Goal: Answer question/provide support: Share knowledge or assist other users

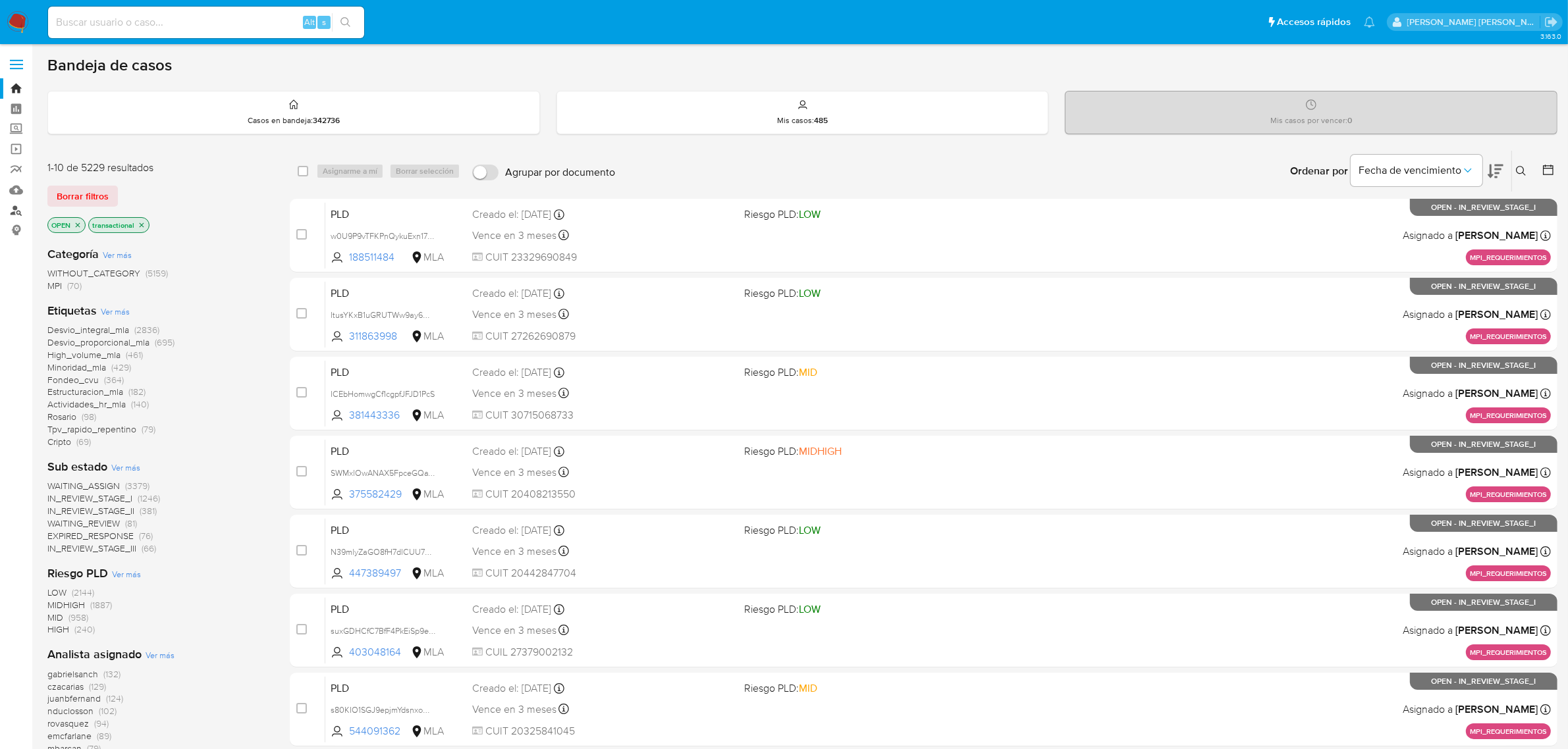
click at [20, 204] on link "Buscador de personas" at bounding box center [78, 210] width 156 height 21
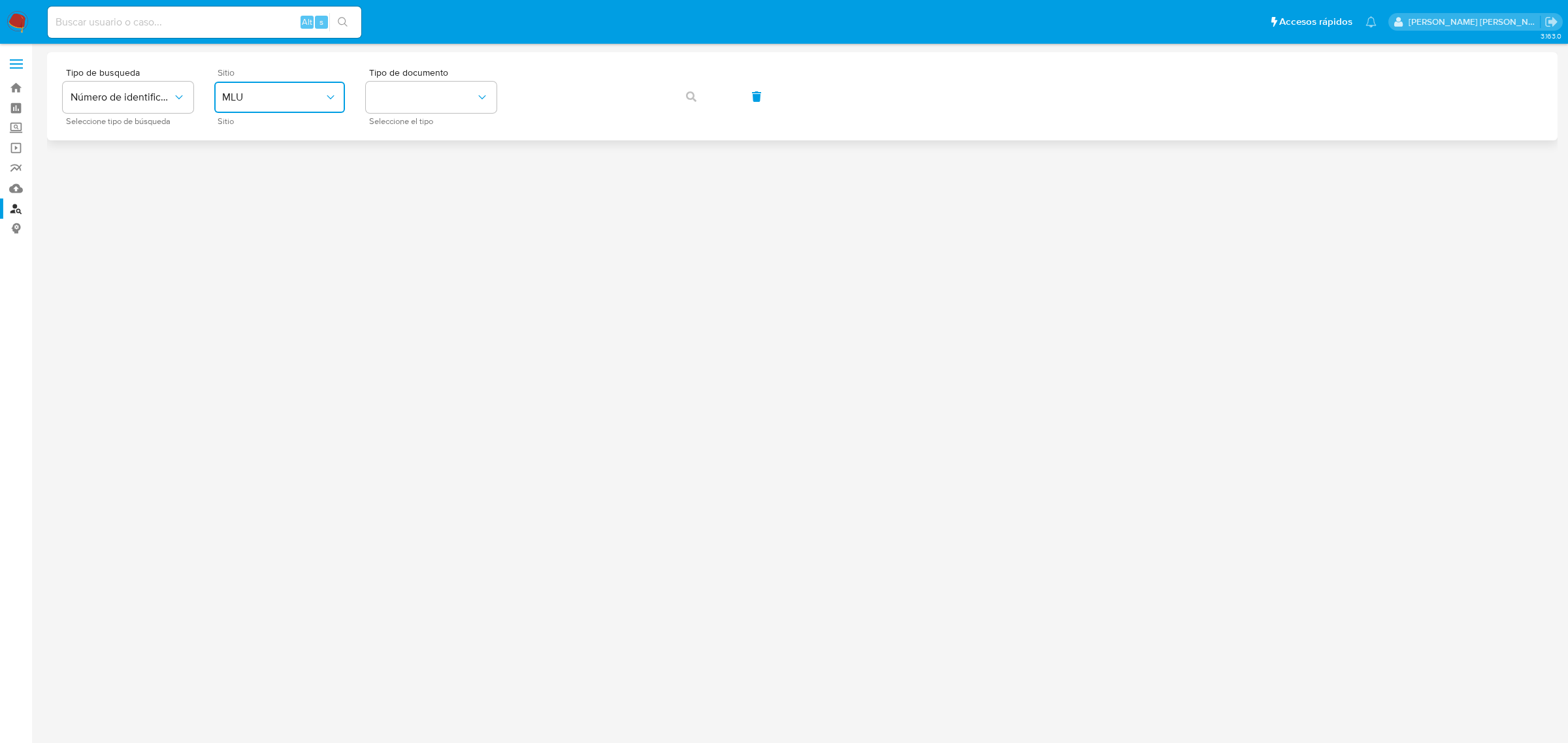
click at [321, 99] on span "MLU" at bounding box center [272, 97] width 102 height 13
click at [243, 163] on div "MLA" at bounding box center [276, 164] width 107 height 31
click at [462, 113] on button "identificationType" at bounding box center [432, 98] width 131 height 31
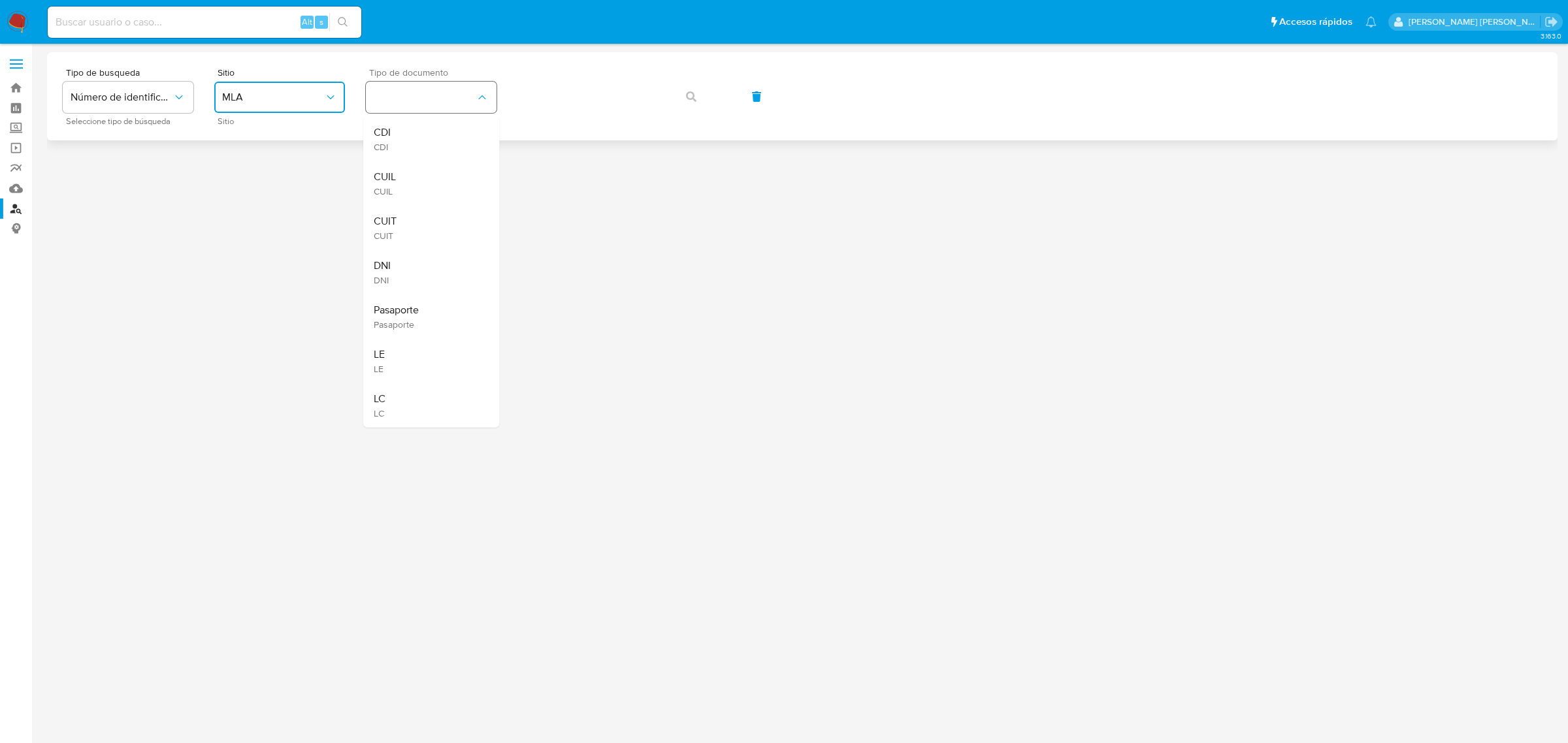
click at [465, 105] on button "identificationType" at bounding box center [432, 98] width 131 height 31
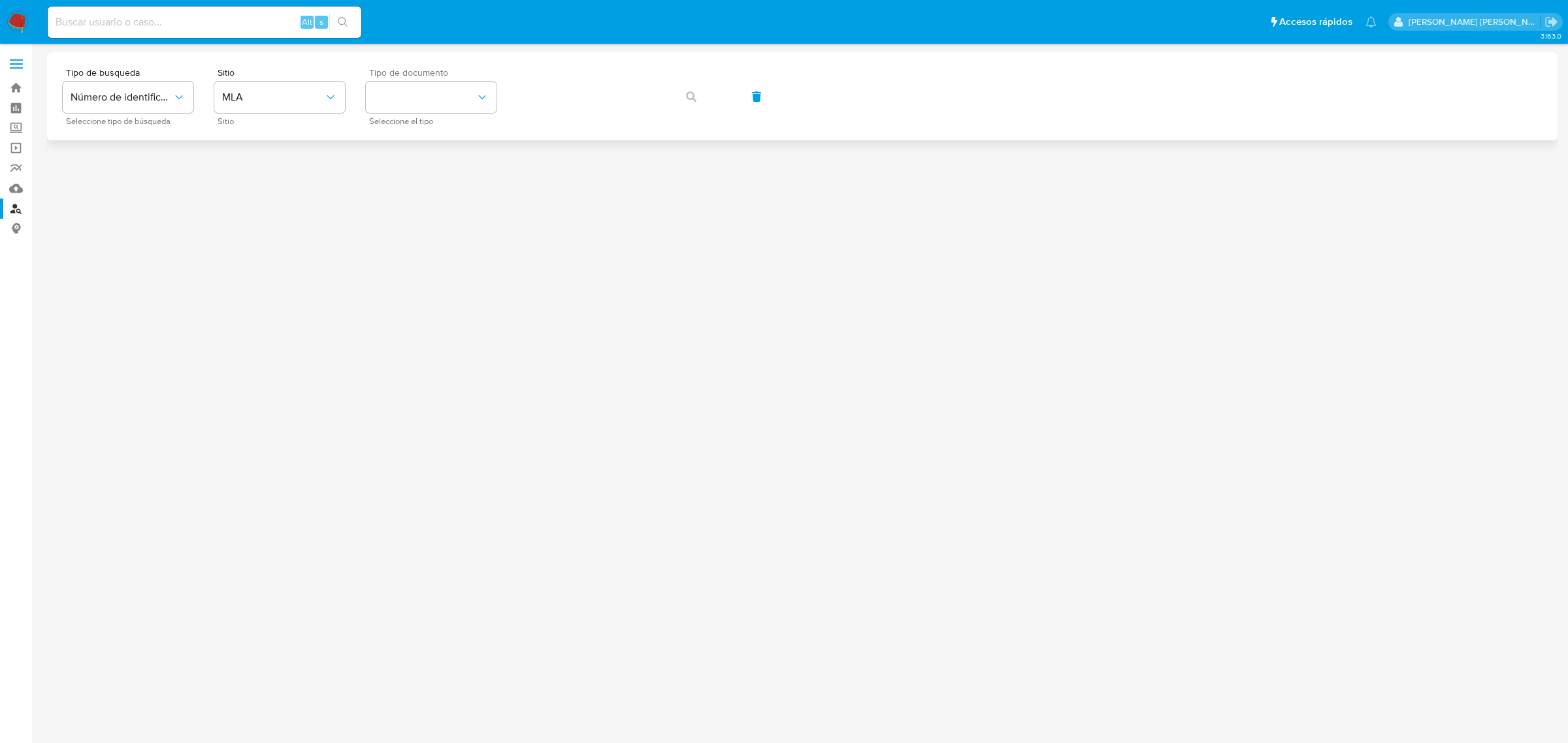
drag, startPoint x: 458, startPoint y: 114, endPoint x: 413, endPoint y: 187, distance: 85.8
click at [458, 115] on div "Tipo de documento Seleccione el tipo" at bounding box center [432, 96] width 131 height 57
drag, startPoint x: 447, startPoint y: 94, endPoint x: 444, endPoint y: 105, distance: 11.4
click at [446, 100] on button "identificationType" at bounding box center [432, 98] width 131 height 31
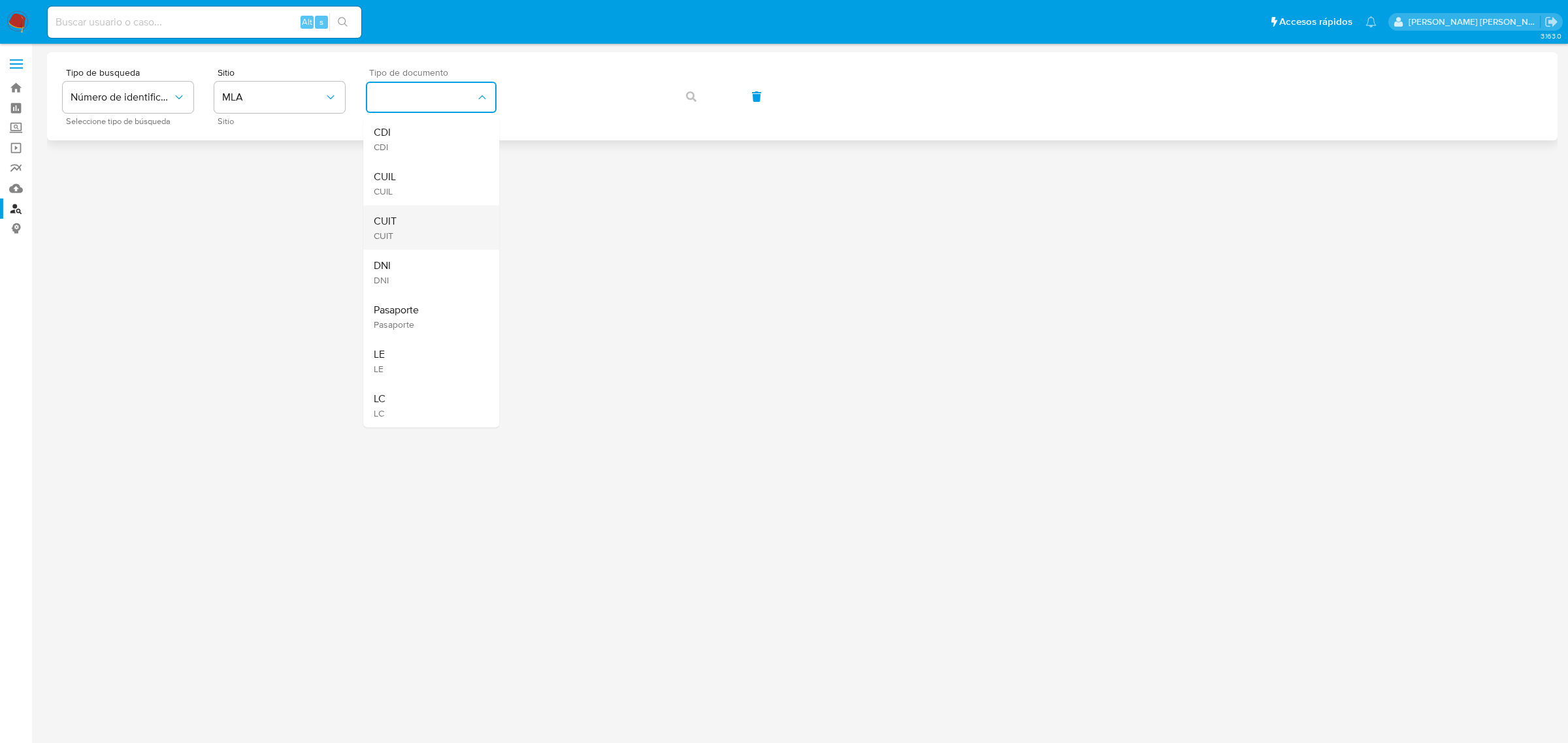
click at [398, 220] on div "CUIT CUIT" at bounding box center [427, 227] width 107 height 44
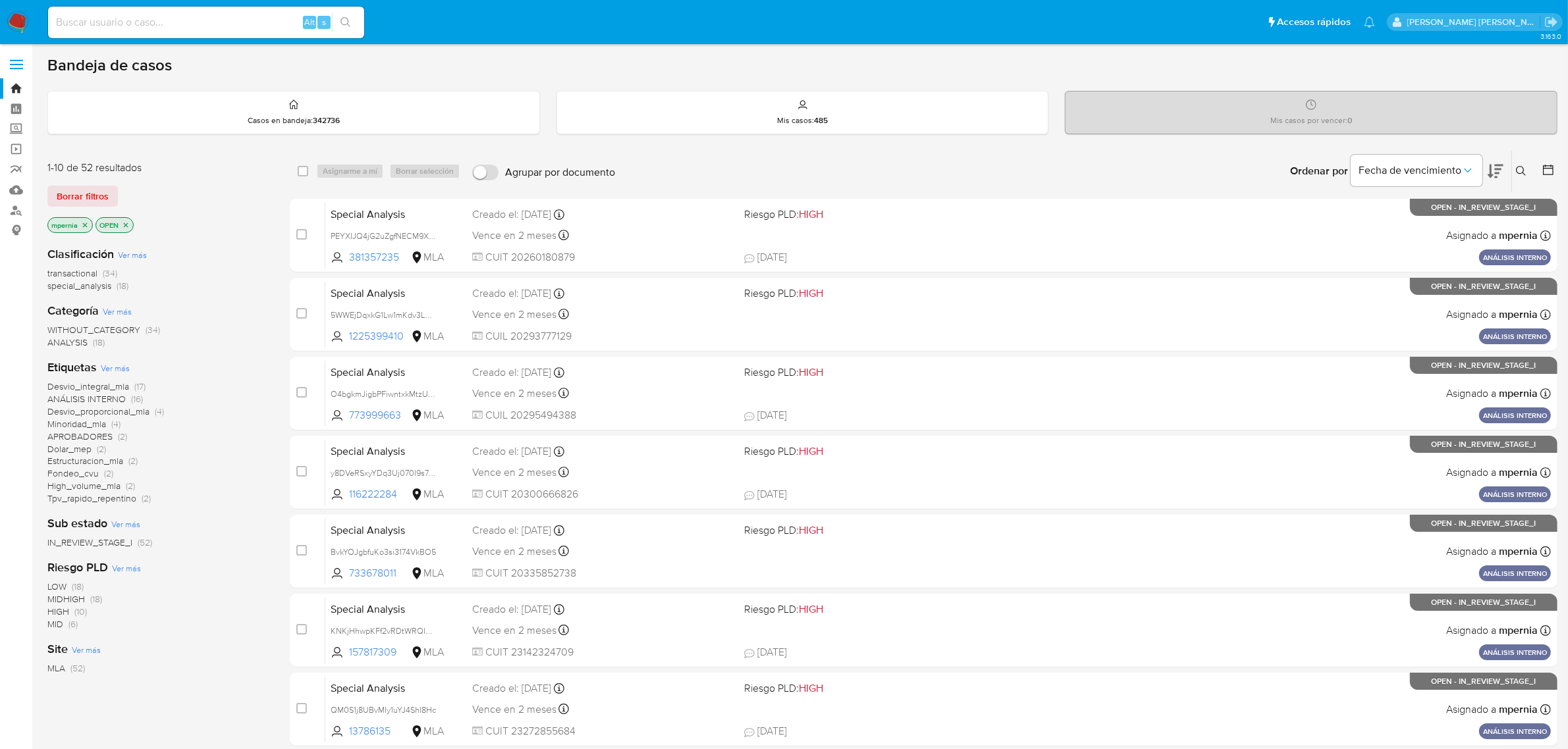
click at [186, 21] on input at bounding box center [206, 22] width 316 height 17
paste input "51306820"
type input "51306820"
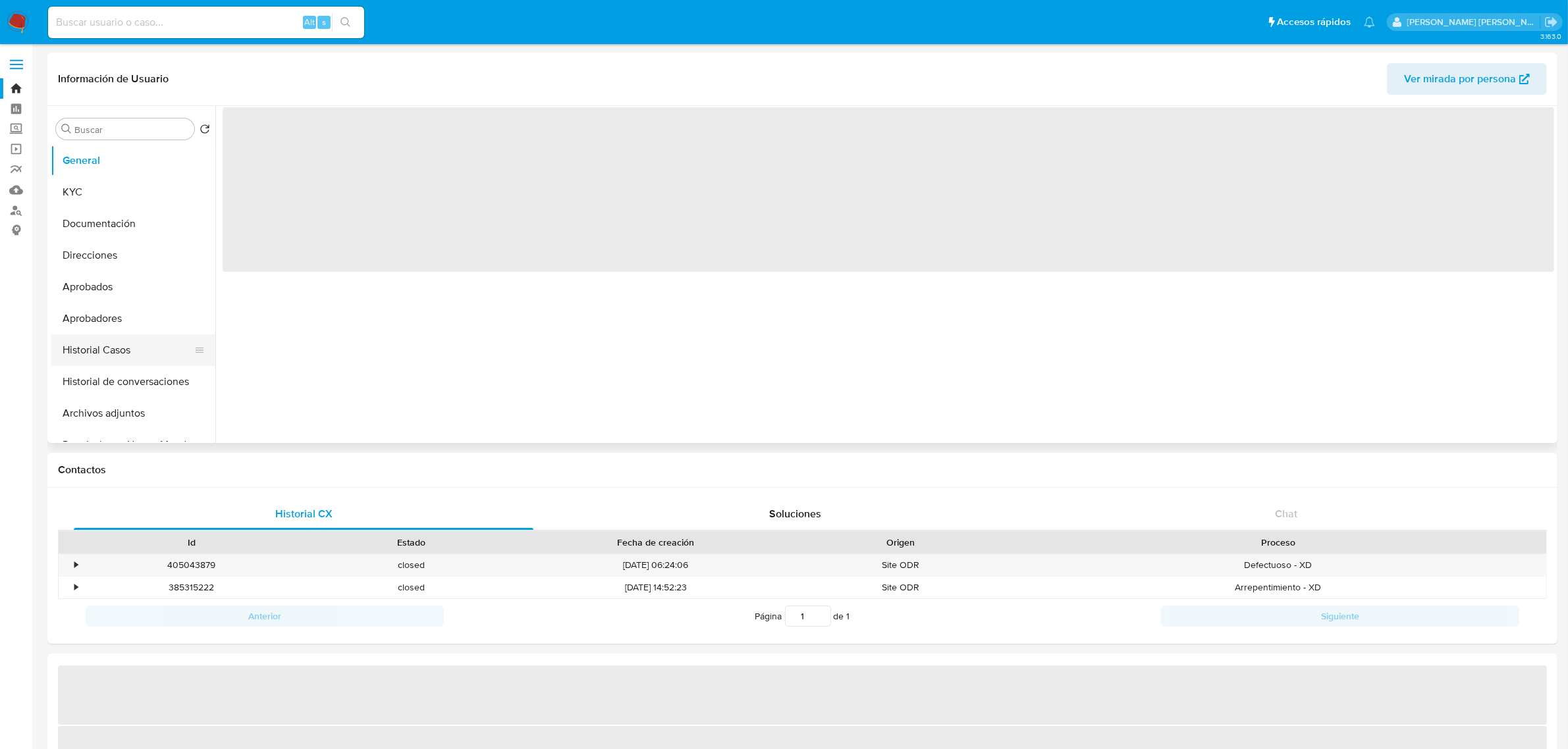
click at [83, 356] on button "Historial Casos" at bounding box center [128, 350] width 154 height 32
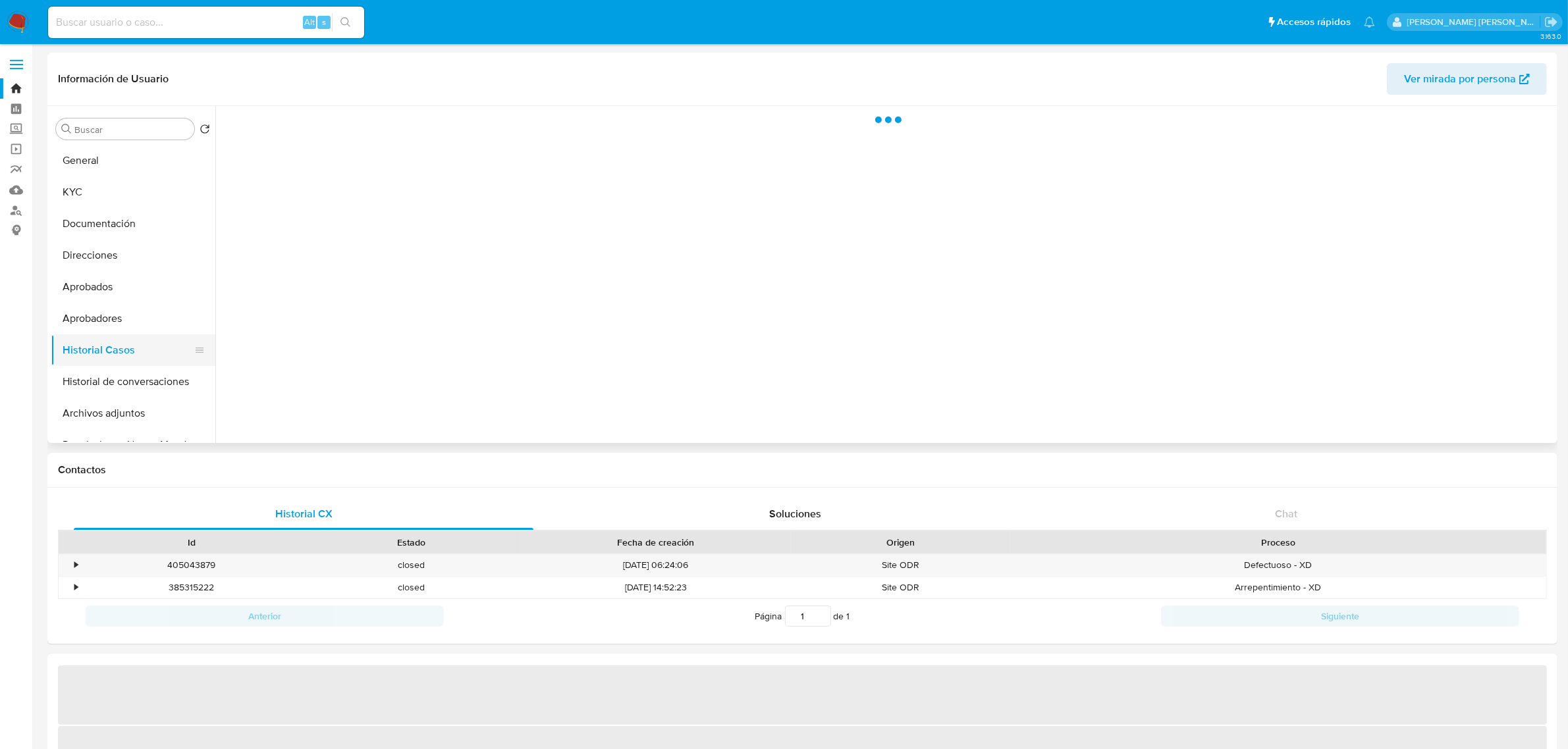
select select "10"
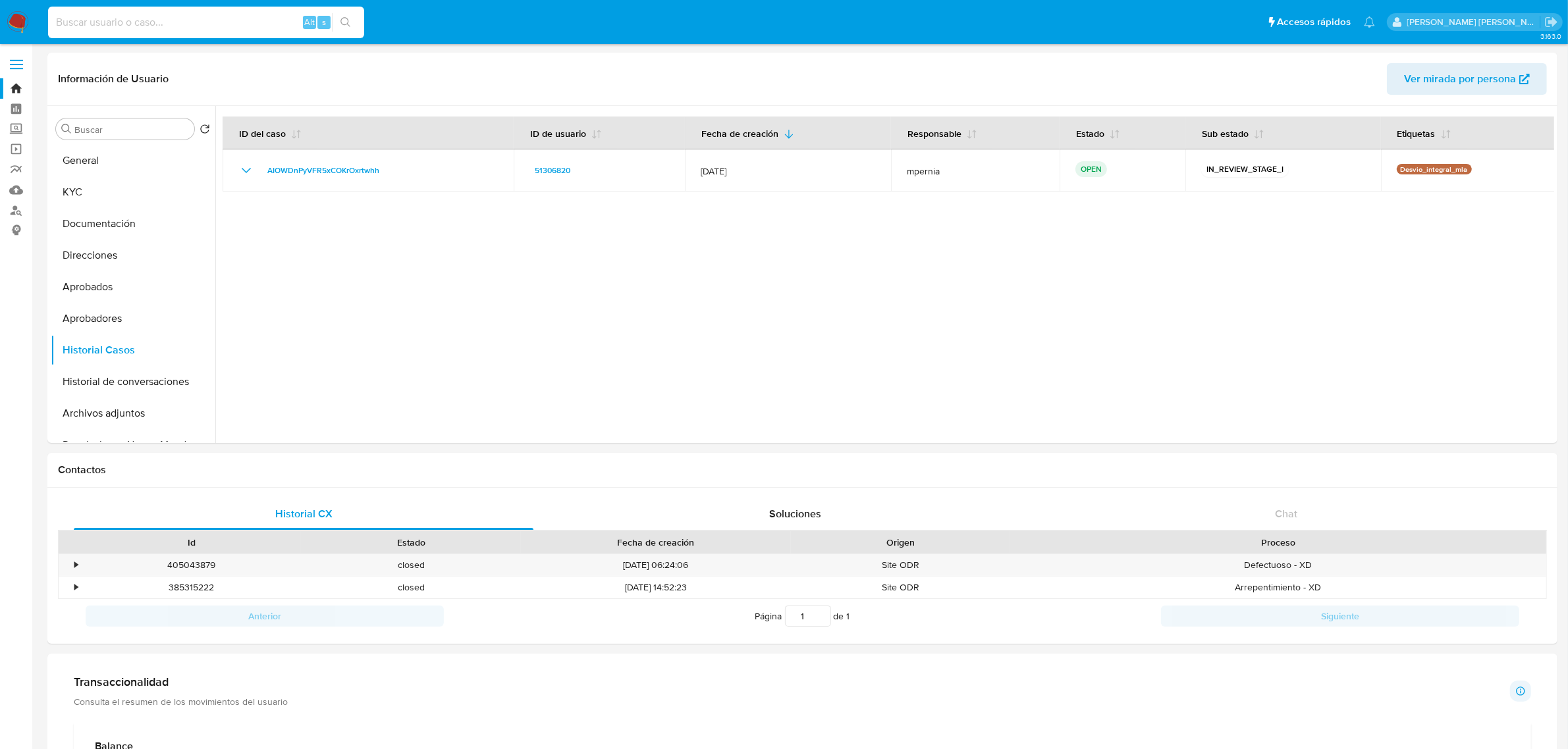
click at [169, 24] on input at bounding box center [206, 22] width 316 height 17
paste input "119254865"
type input "119254865"
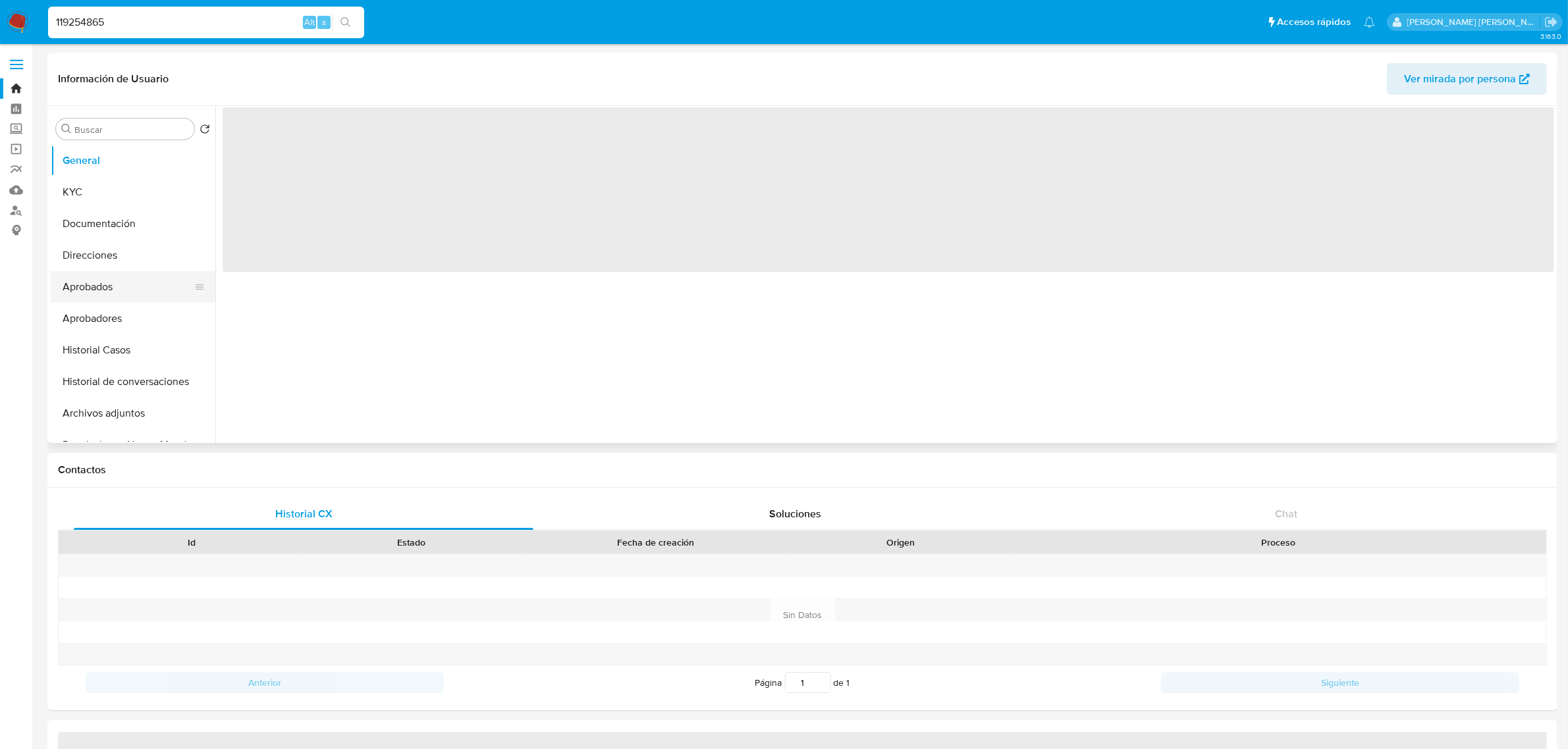
select select "10"
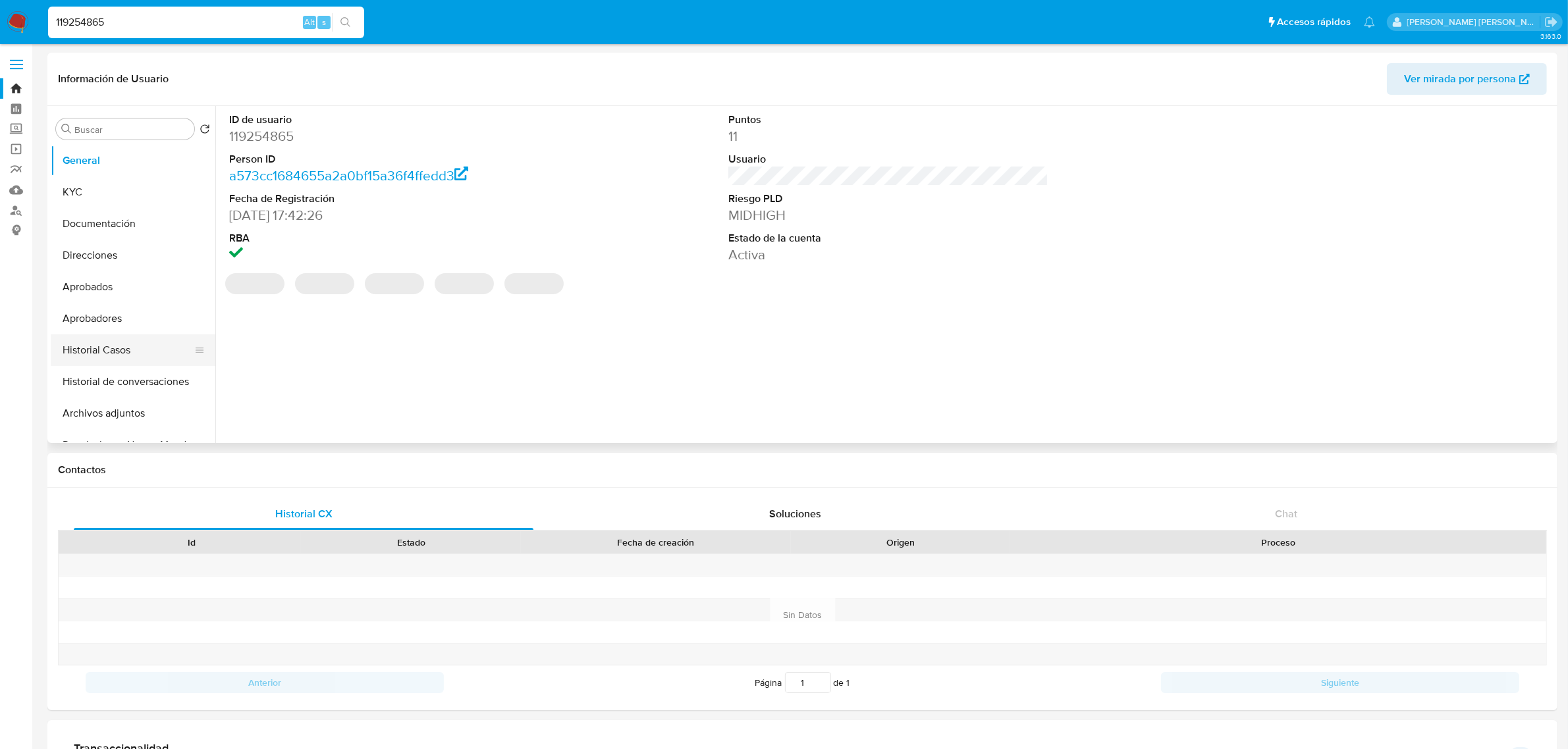
click at [107, 344] on button "Historial Casos" at bounding box center [128, 350] width 154 height 32
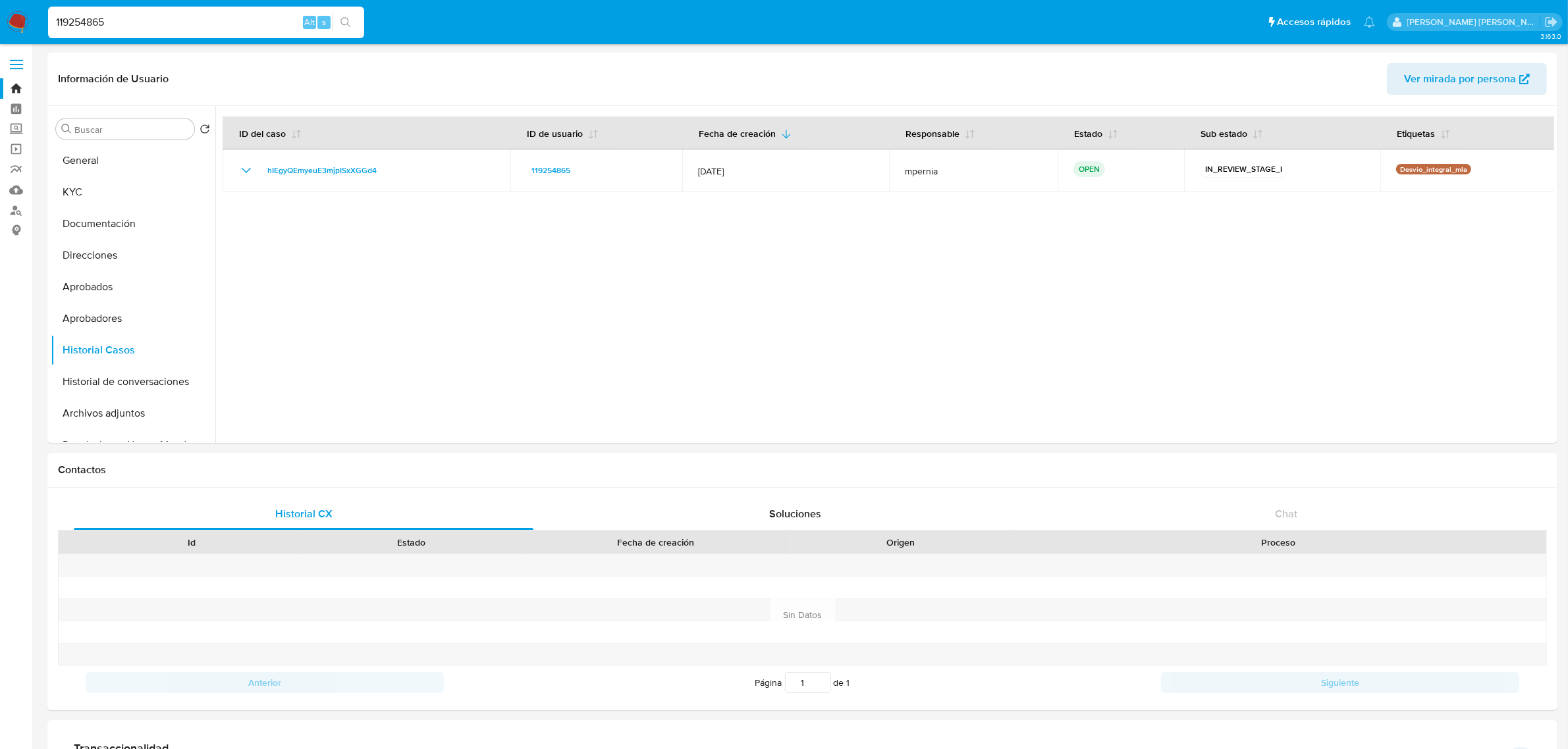
click at [71, 13] on input "119254865" at bounding box center [206, 22] width 316 height 17
paste input "6004146"
type input "600414665"
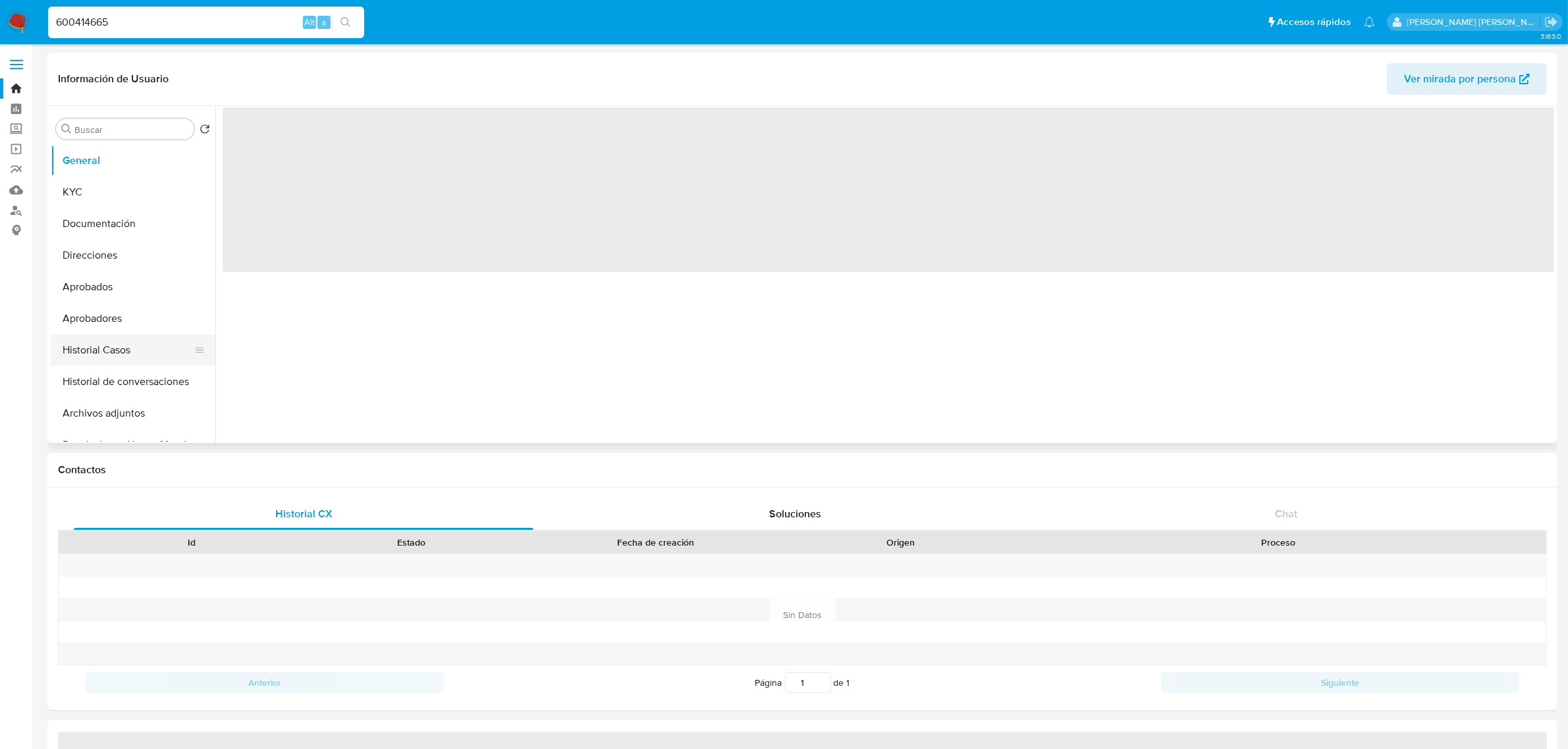
click at [104, 353] on button "Historial Casos" at bounding box center [128, 350] width 154 height 32
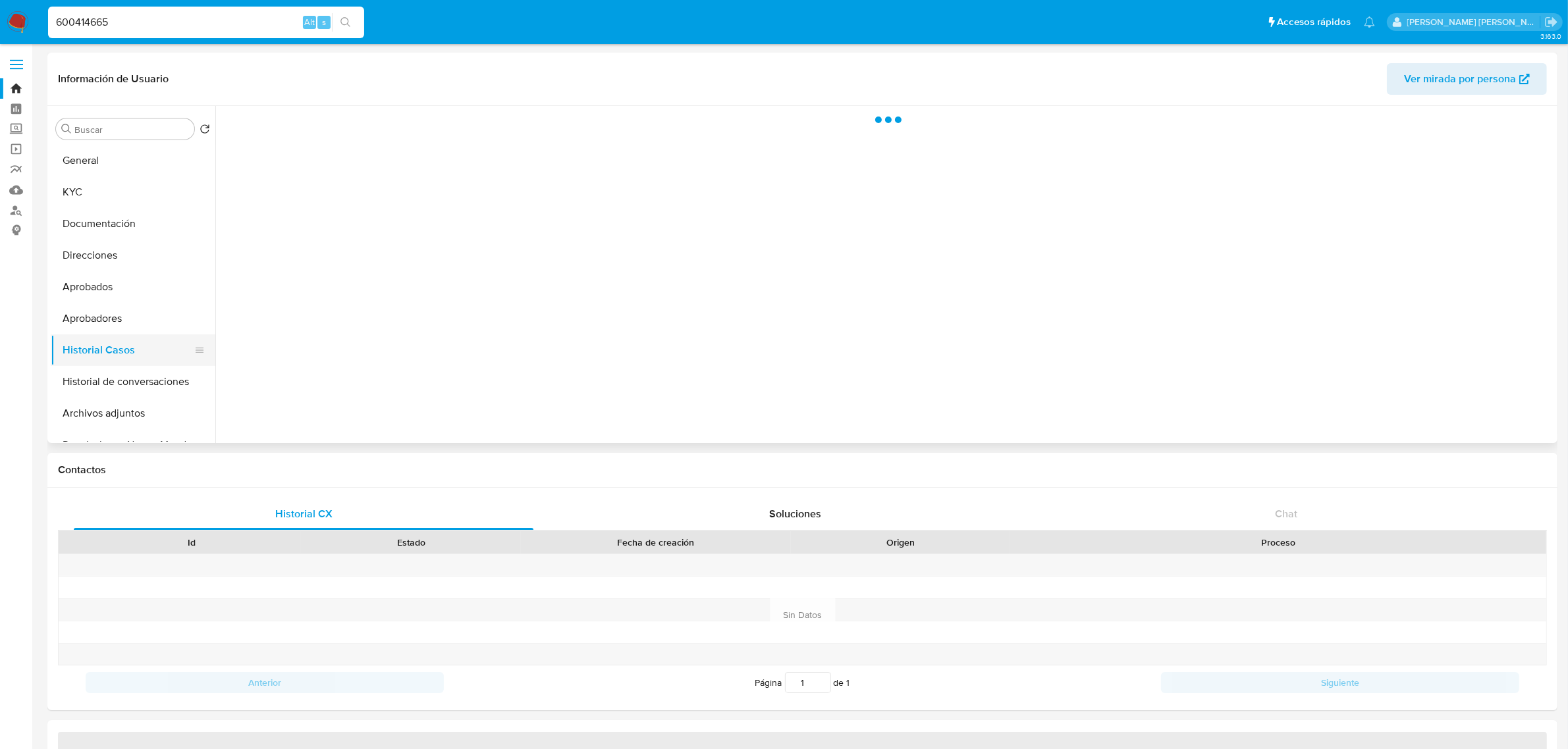
select select "10"
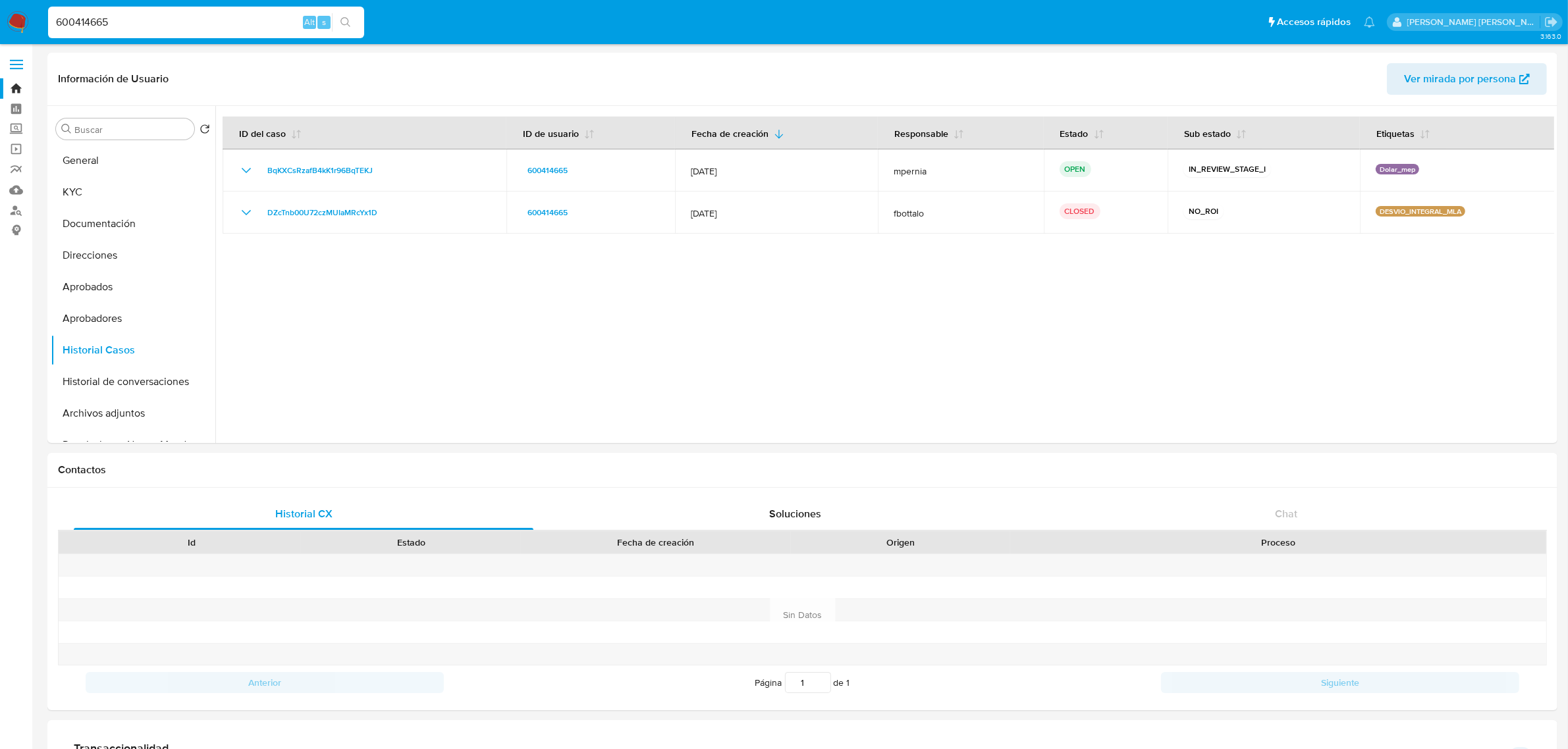
click at [94, 20] on input "600414665" at bounding box center [206, 22] width 316 height 17
paste input "44987442"
type input "644987442"
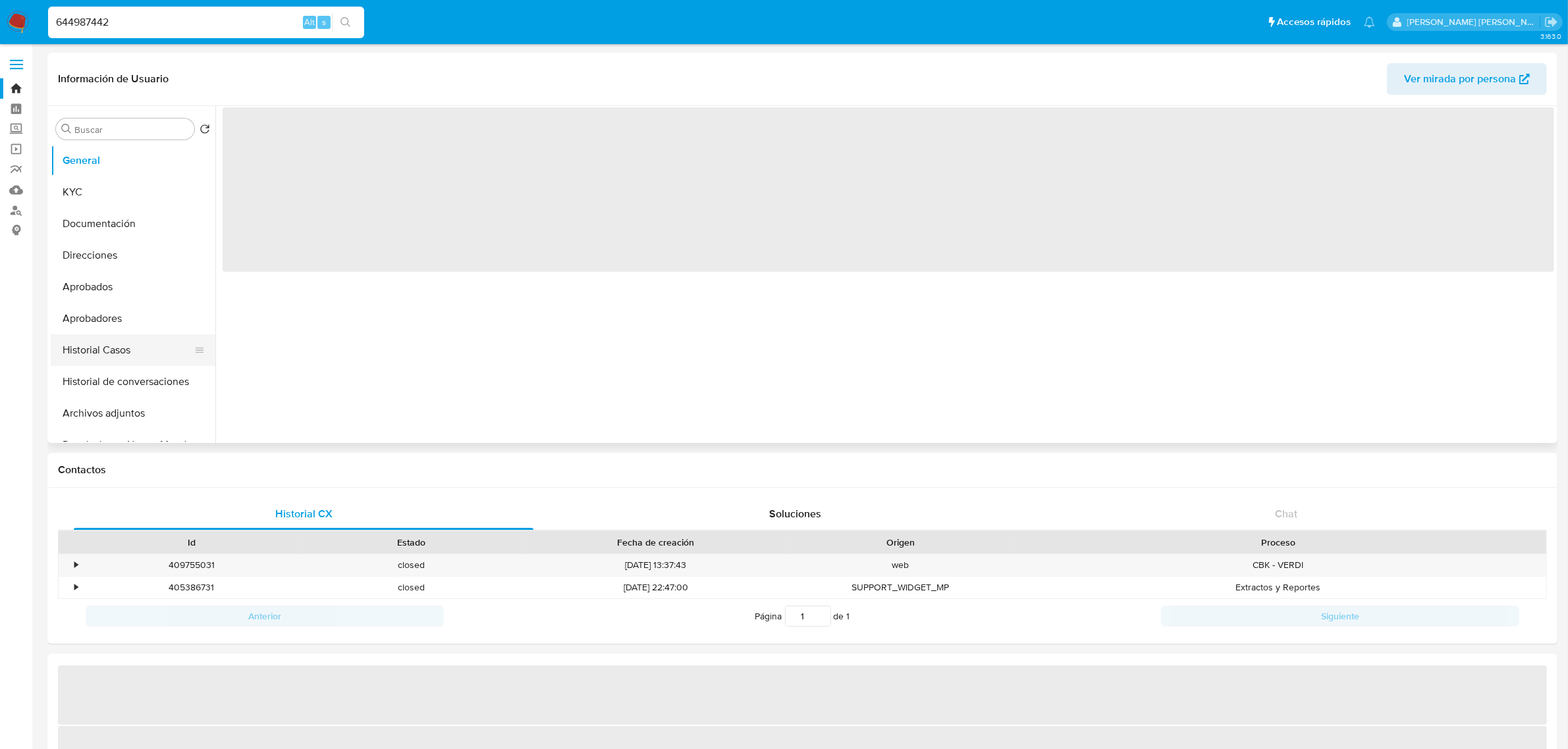
click at [107, 352] on button "Historial Casos" at bounding box center [128, 350] width 154 height 32
select select "10"
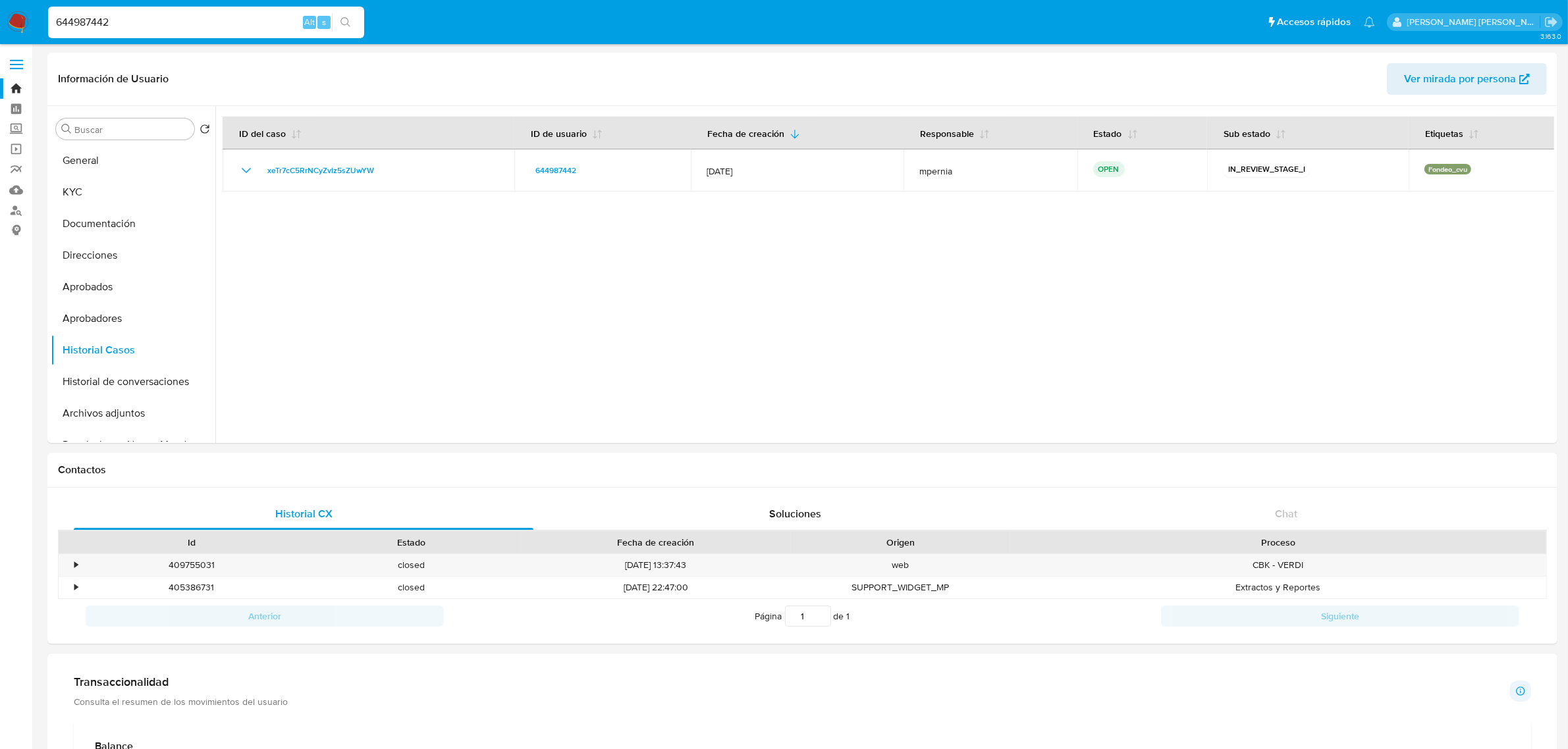
click at [81, 27] on input "644987442" at bounding box center [206, 22] width 316 height 17
paste input "62373897"
type input "662373897"
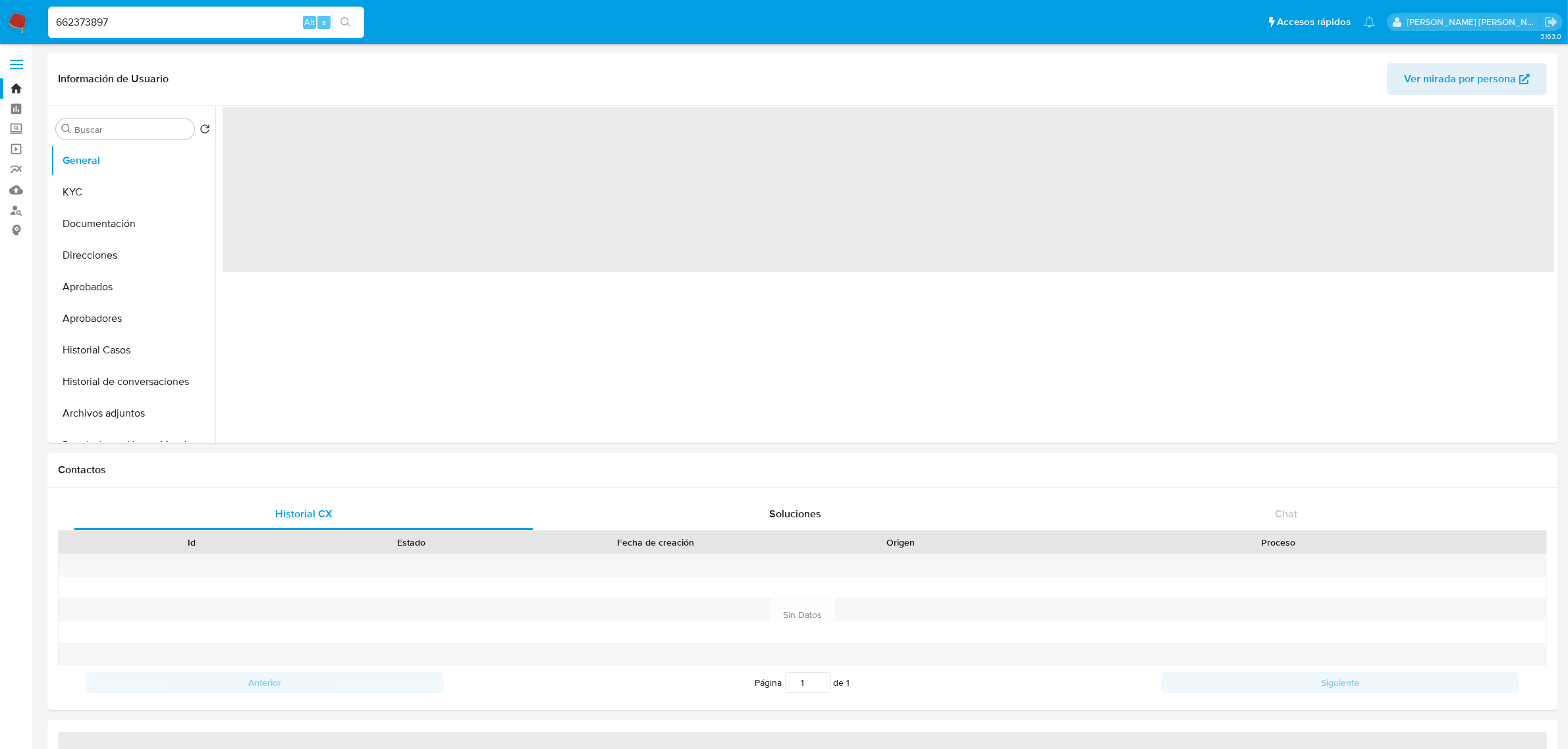
select select "10"
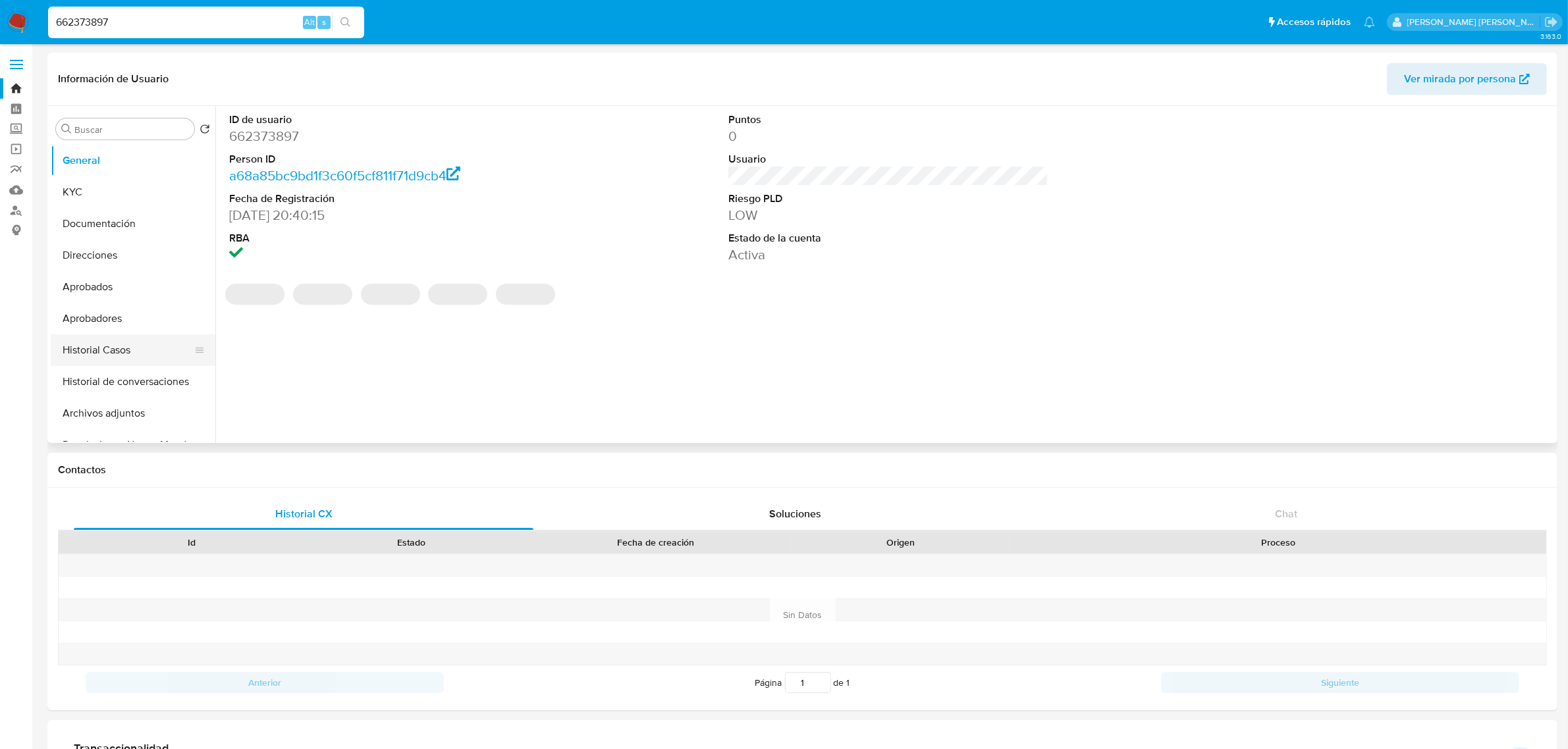
click at [114, 344] on button "Historial Casos" at bounding box center [128, 350] width 154 height 32
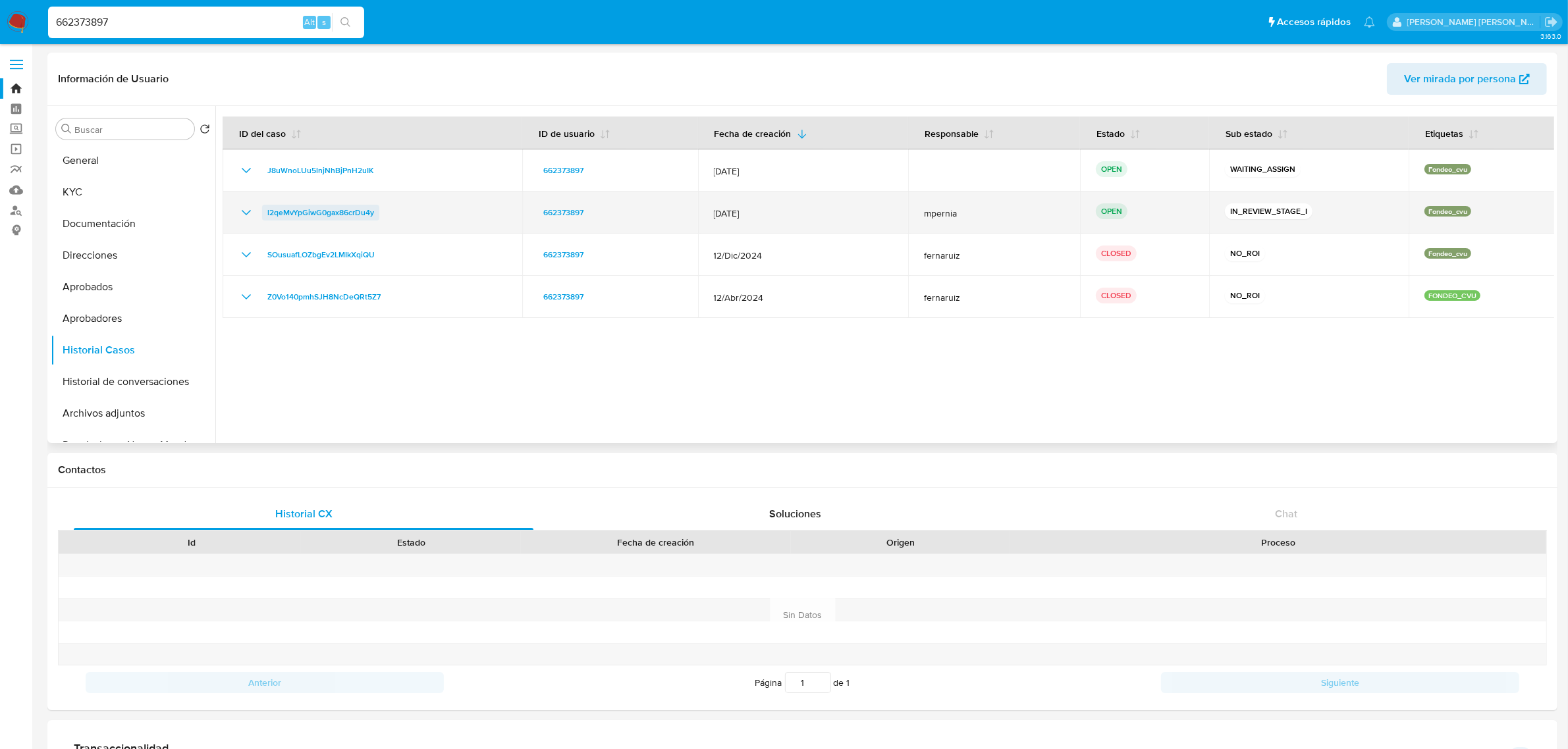
click at [310, 215] on span "l2qeMvYpGiwG0gax86crDu4y" at bounding box center [321, 213] width 106 height 16
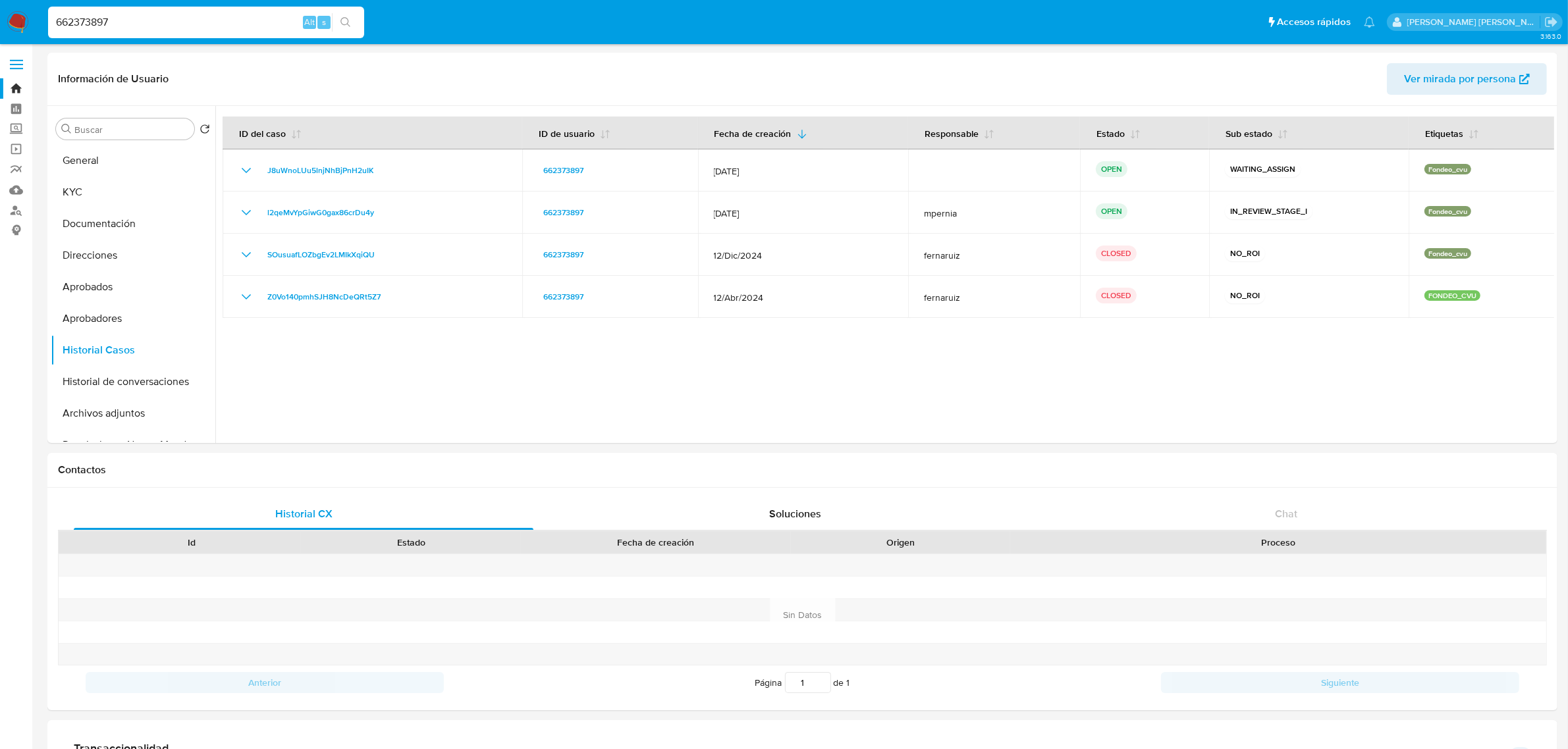
click at [81, 21] on input "662373897" at bounding box center [206, 22] width 316 height 17
paste input "812161884"
type input "812161884"
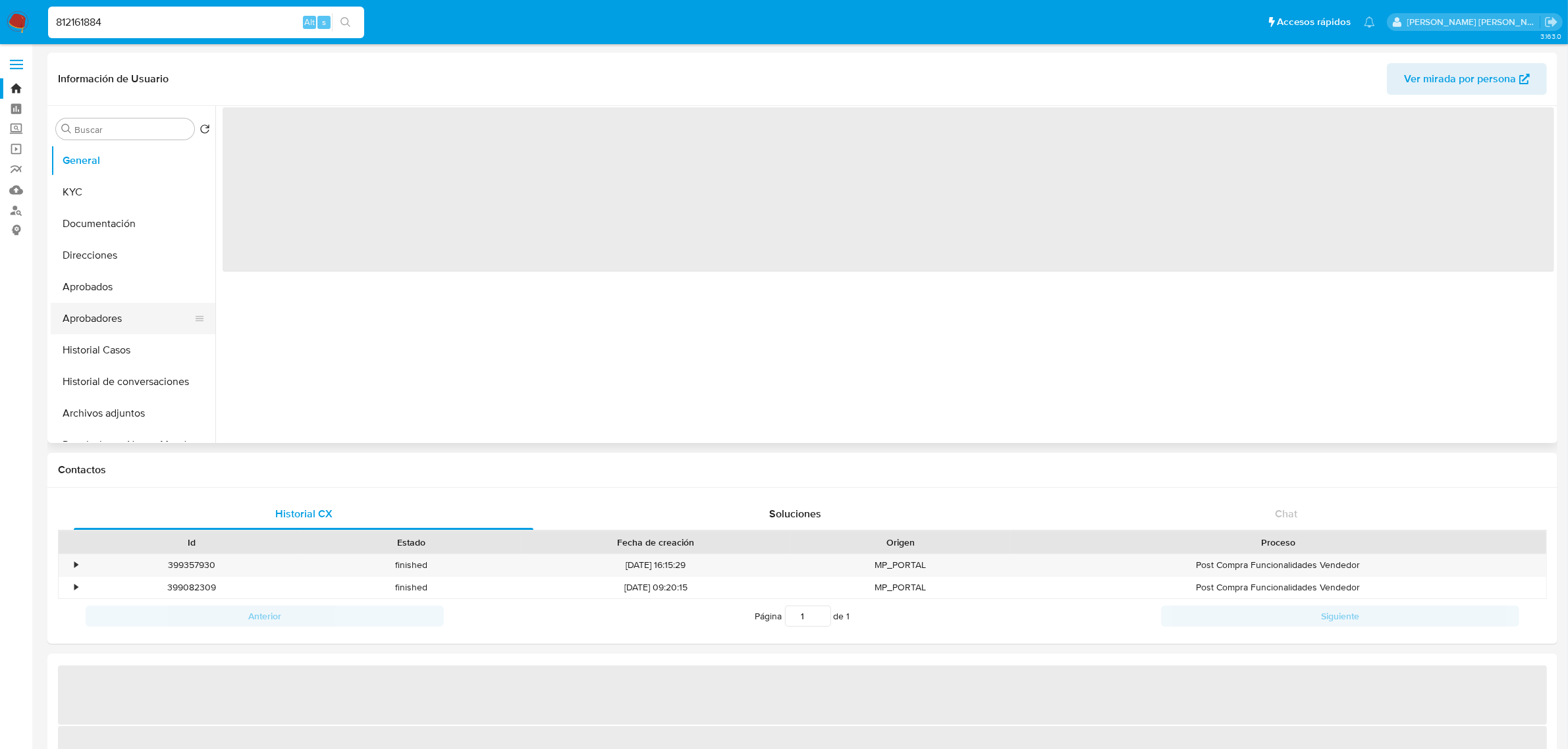
select select "10"
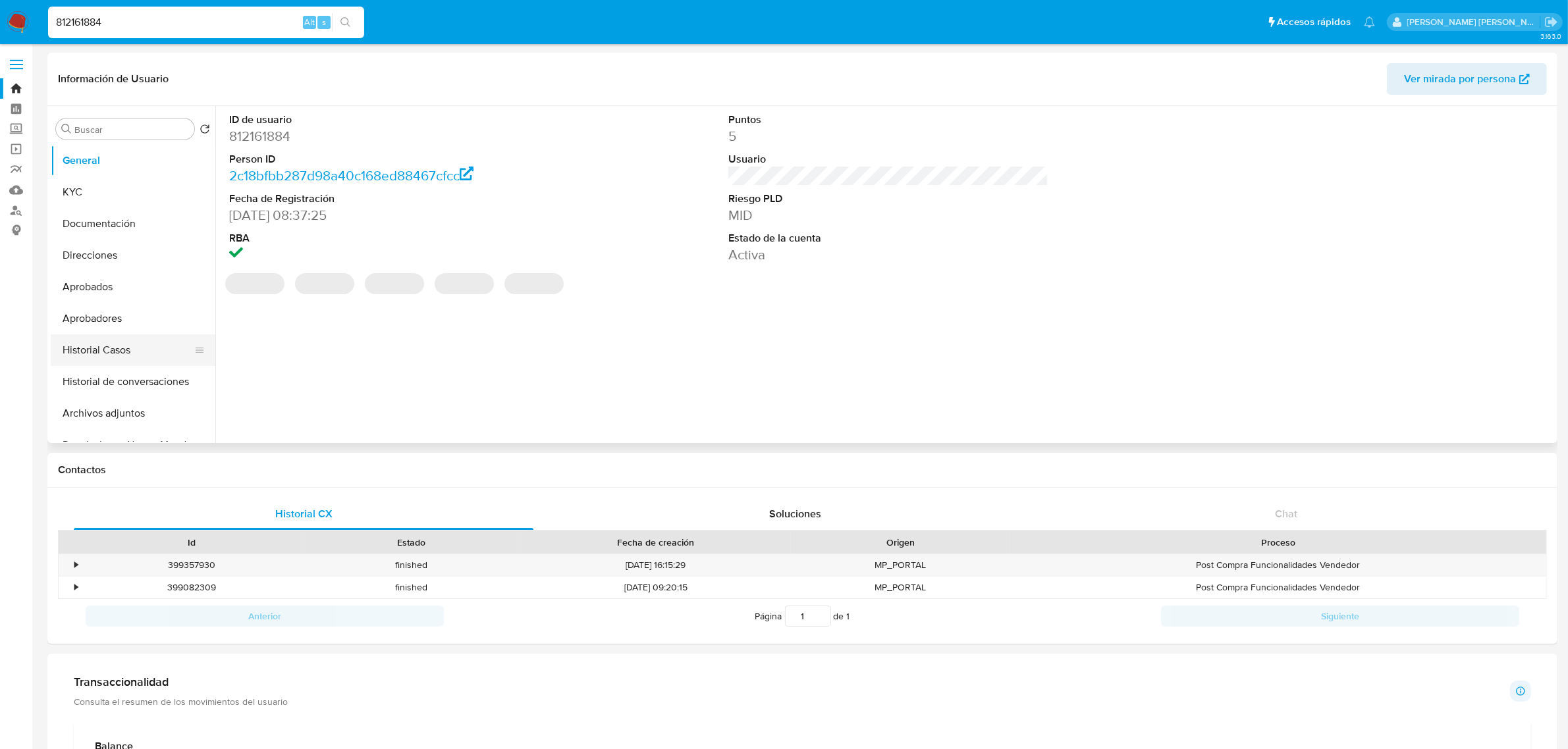
click at [95, 348] on button "Historial Casos" at bounding box center [128, 350] width 154 height 32
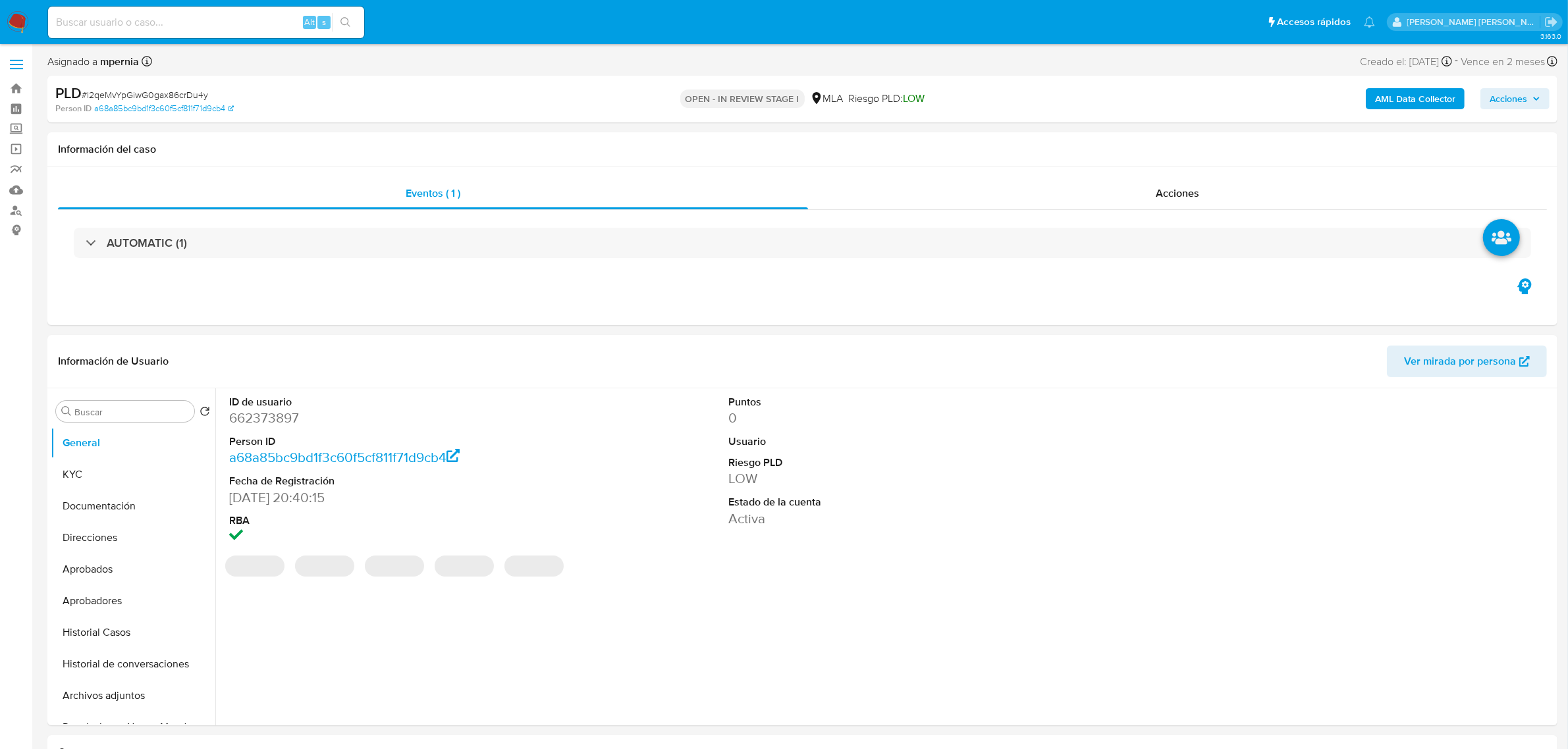
select select "10"
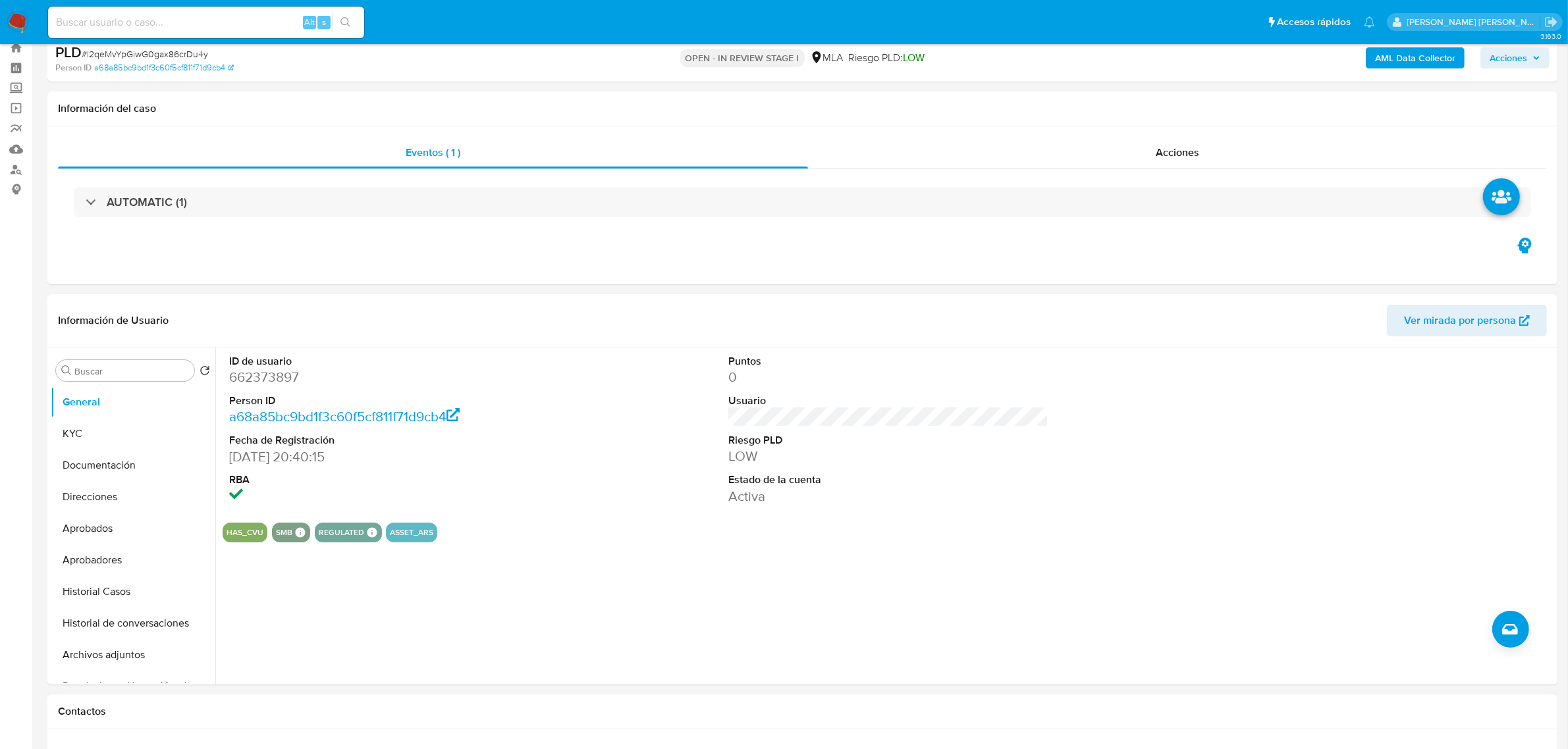
scroll to position [329, 0]
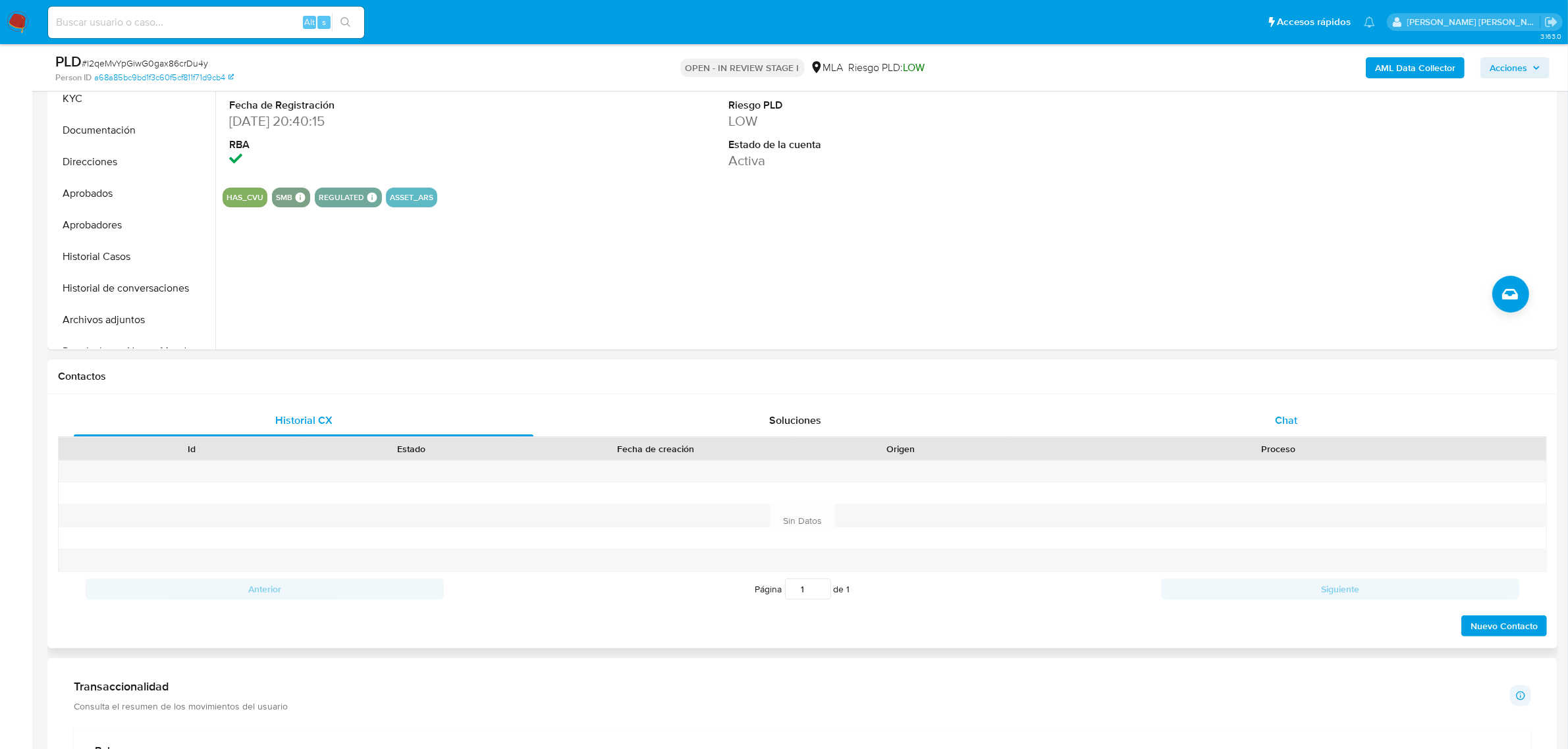
drag, startPoint x: 1303, startPoint y: 432, endPoint x: 1268, endPoint y: 428, distance: 35.2
click at [1302, 432] on div "Chat" at bounding box center [1286, 421] width 460 height 32
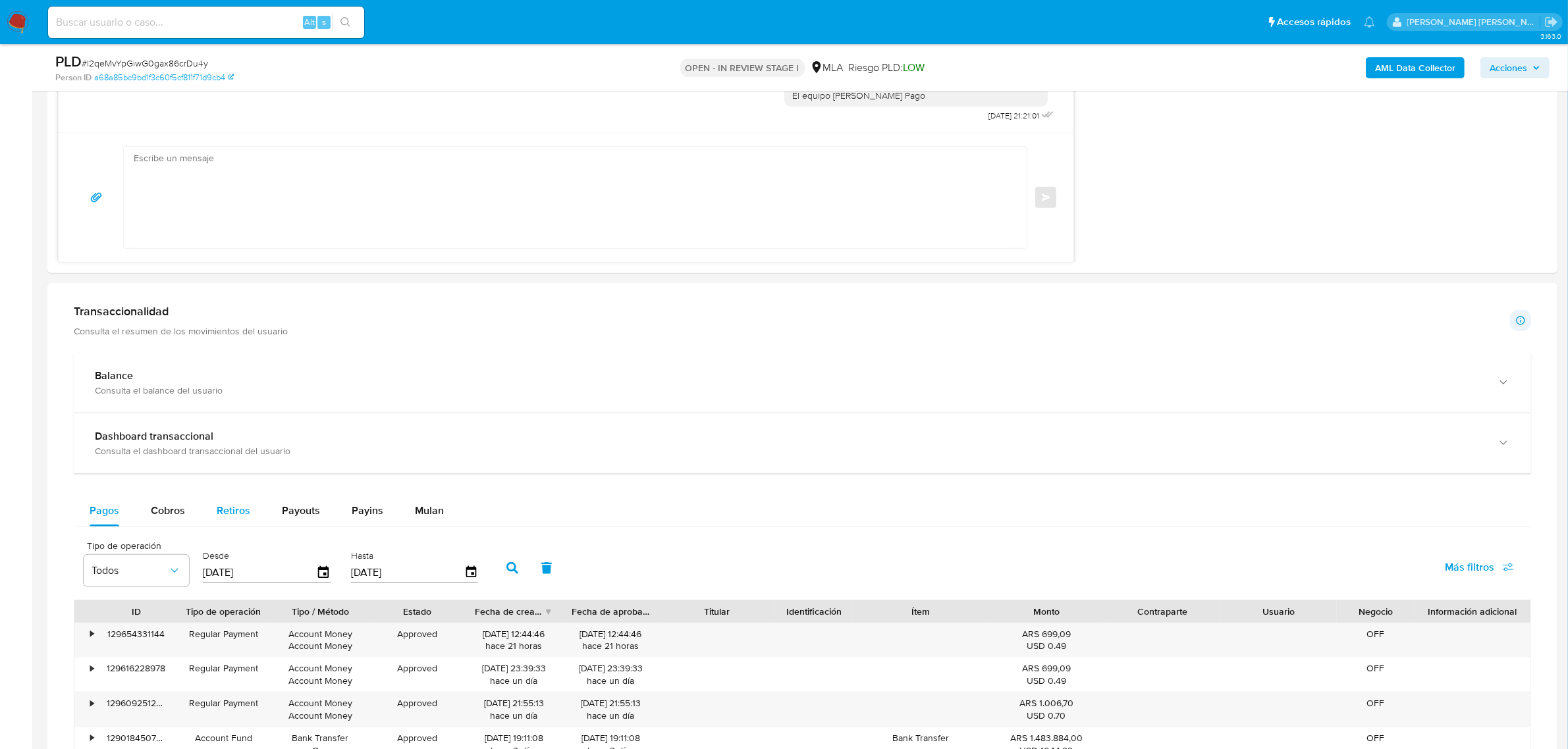
scroll to position [1481, 0]
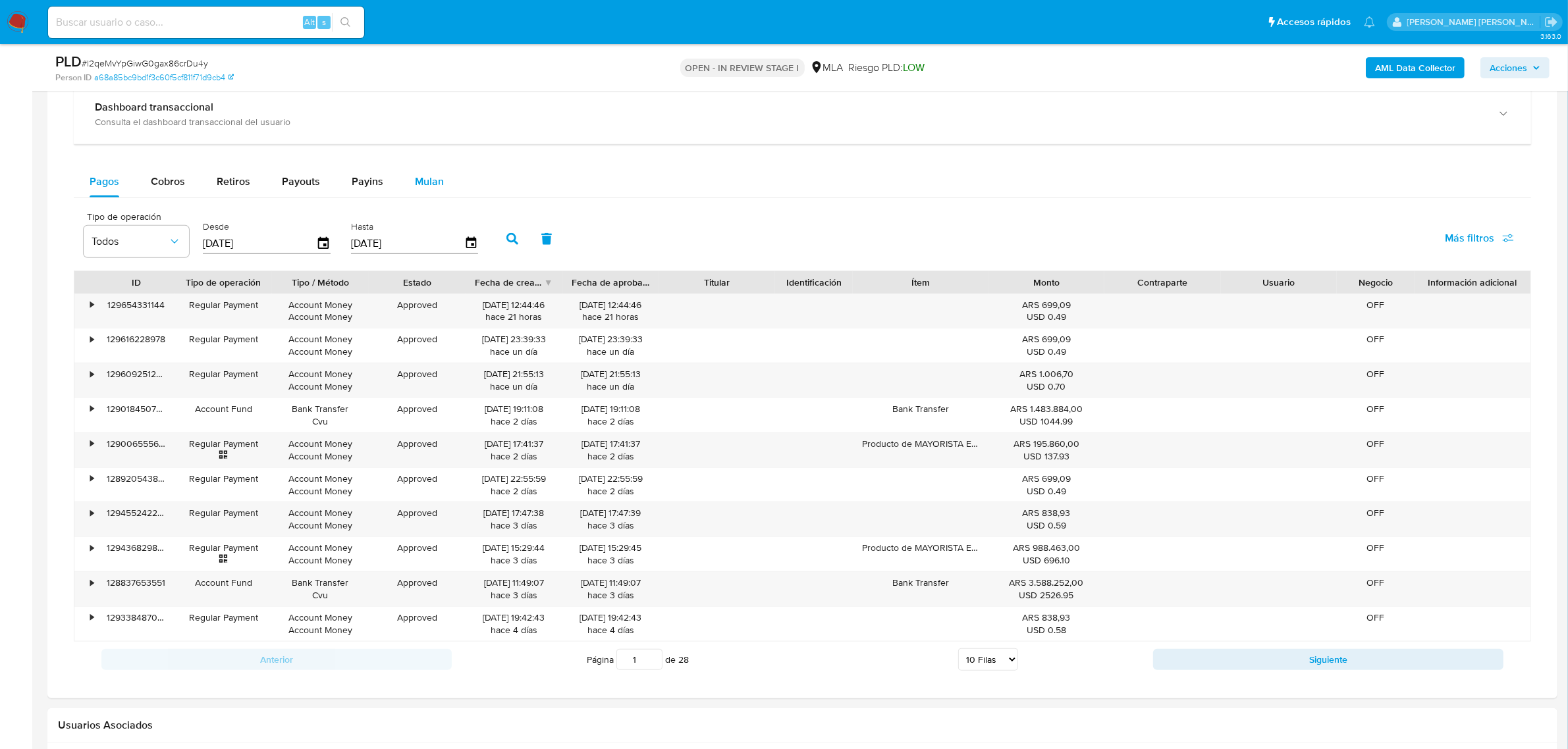
click at [430, 179] on span "Mulan" at bounding box center [430, 181] width 29 height 15
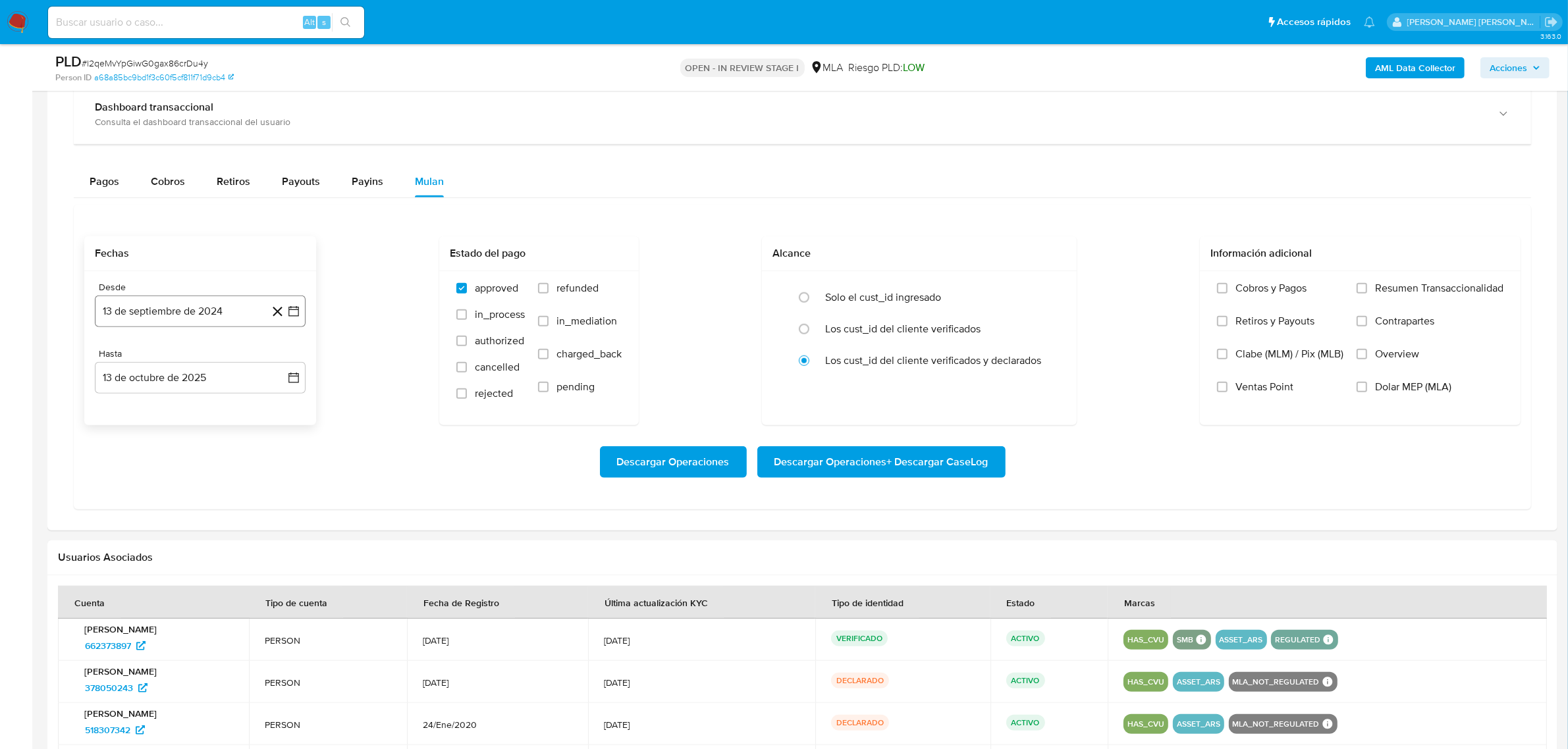
click at [229, 313] on button "13 de septiembre de 2024" at bounding box center [199, 311] width 210 height 32
click at [228, 360] on span "septiembre 2024" at bounding box center [193, 358] width 80 height 13
click at [282, 356] on icon "Año siguiente" at bounding box center [279, 358] width 16 height 16
click at [199, 448] on span "may" at bounding box center [199, 443] width 17 height 10
click at [199, 401] on button "1" at bounding box center [200, 406] width 21 height 21
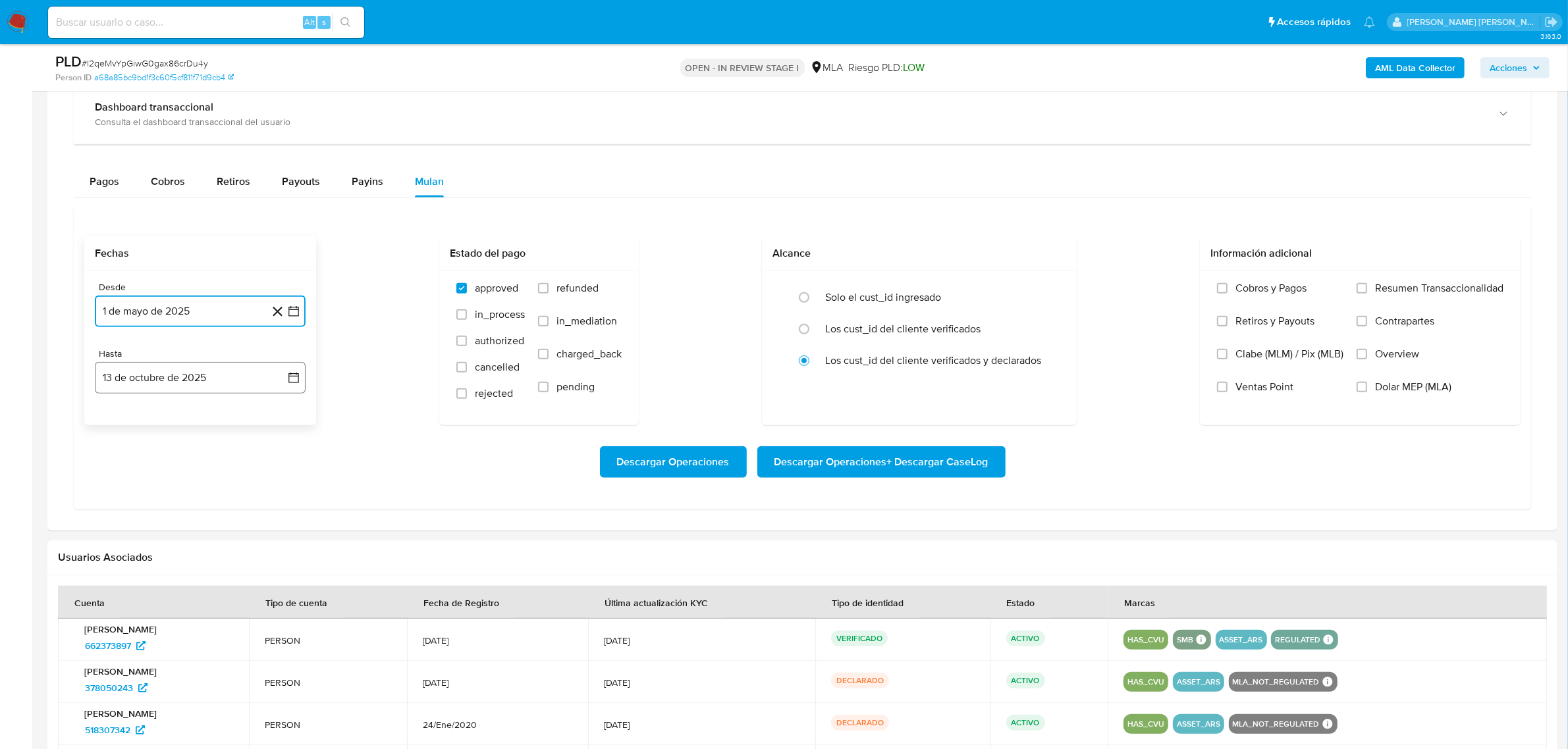
click at [179, 382] on button "13 de octubre de 2025" at bounding box center [199, 378] width 210 height 32
click at [118, 431] on icon "Mes anterior" at bounding box center [118, 424] width 16 height 16
click at [144, 586] on button "30" at bounding box center [148, 578] width 21 height 21
click at [553, 296] on label "refunded" at bounding box center [580, 298] width 83 height 33
click at [549, 294] on input "refunded" at bounding box center [543, 288] width 10 height 10
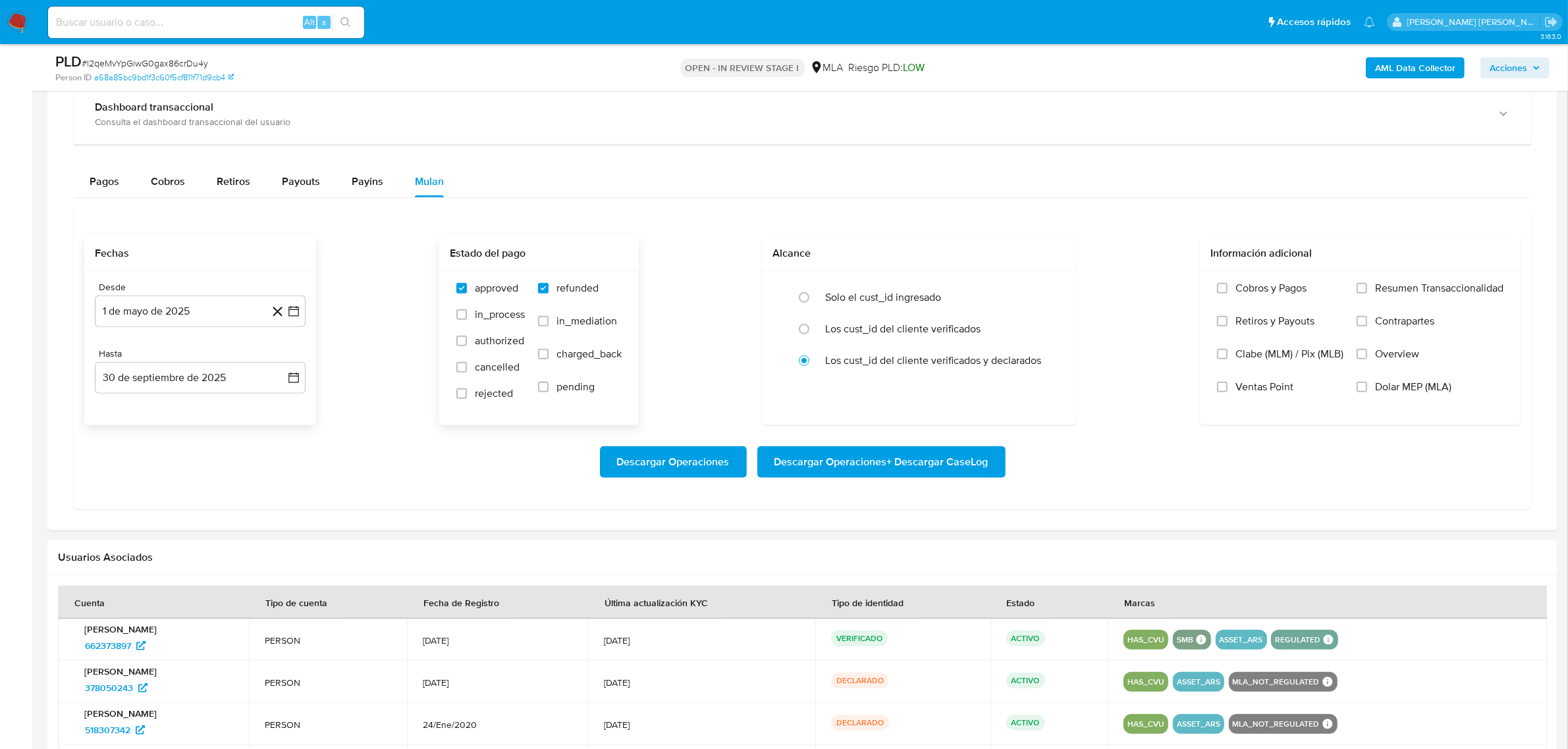
checkbox input "true"
click at [1362, 385] on input "Dolar MEP (MLA)" at bounding box center [1362, 386] width 10 height 10
click at [825, 461] on span "Descargar Operaciones + Descargar CaseLog" at bounding box center [881, 462] width 214 height 29
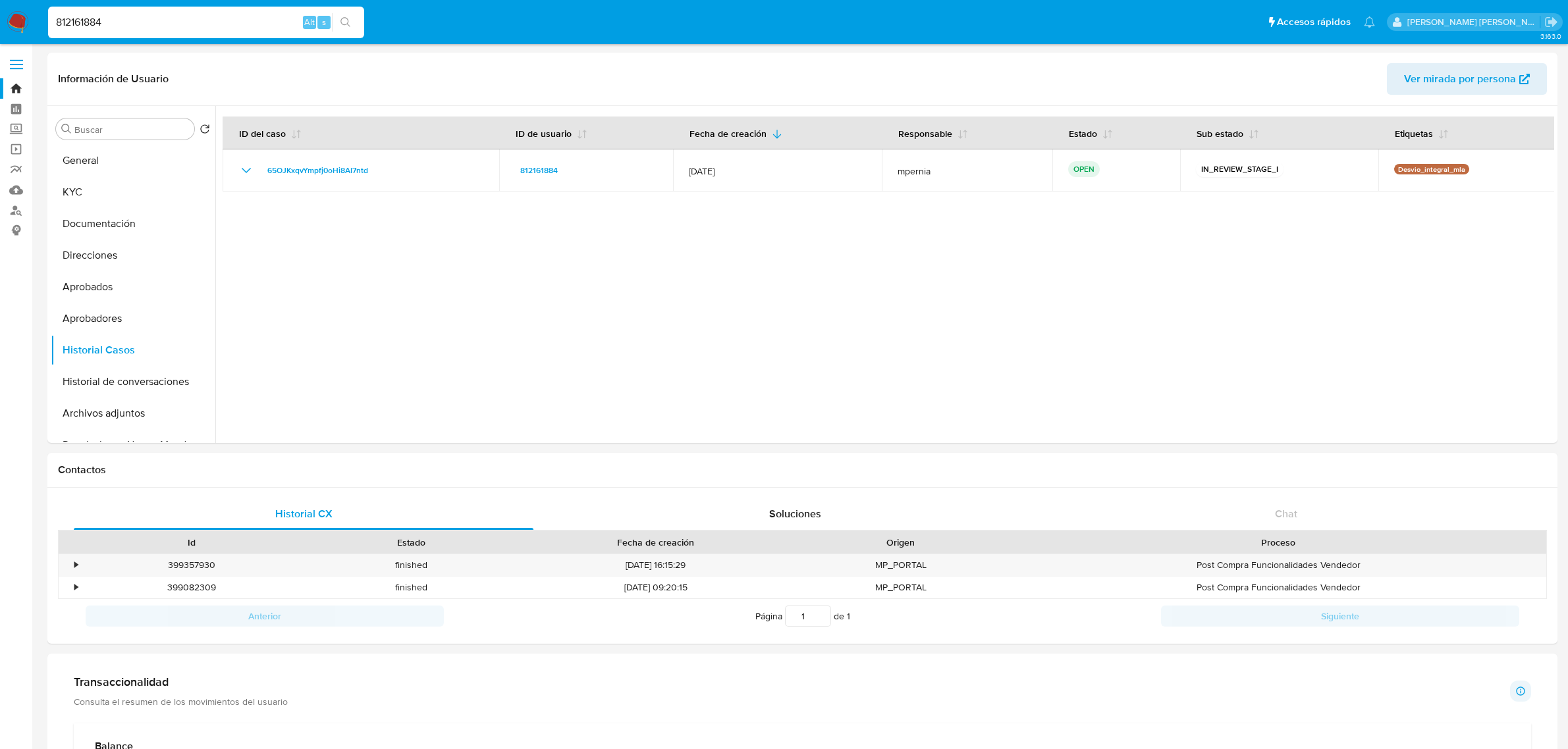
select select "10"
click at [167, 15] on input "812161884" at bounding box center [206, 22] width 316 height 17
paste input "111725630"
type input "1117256304"
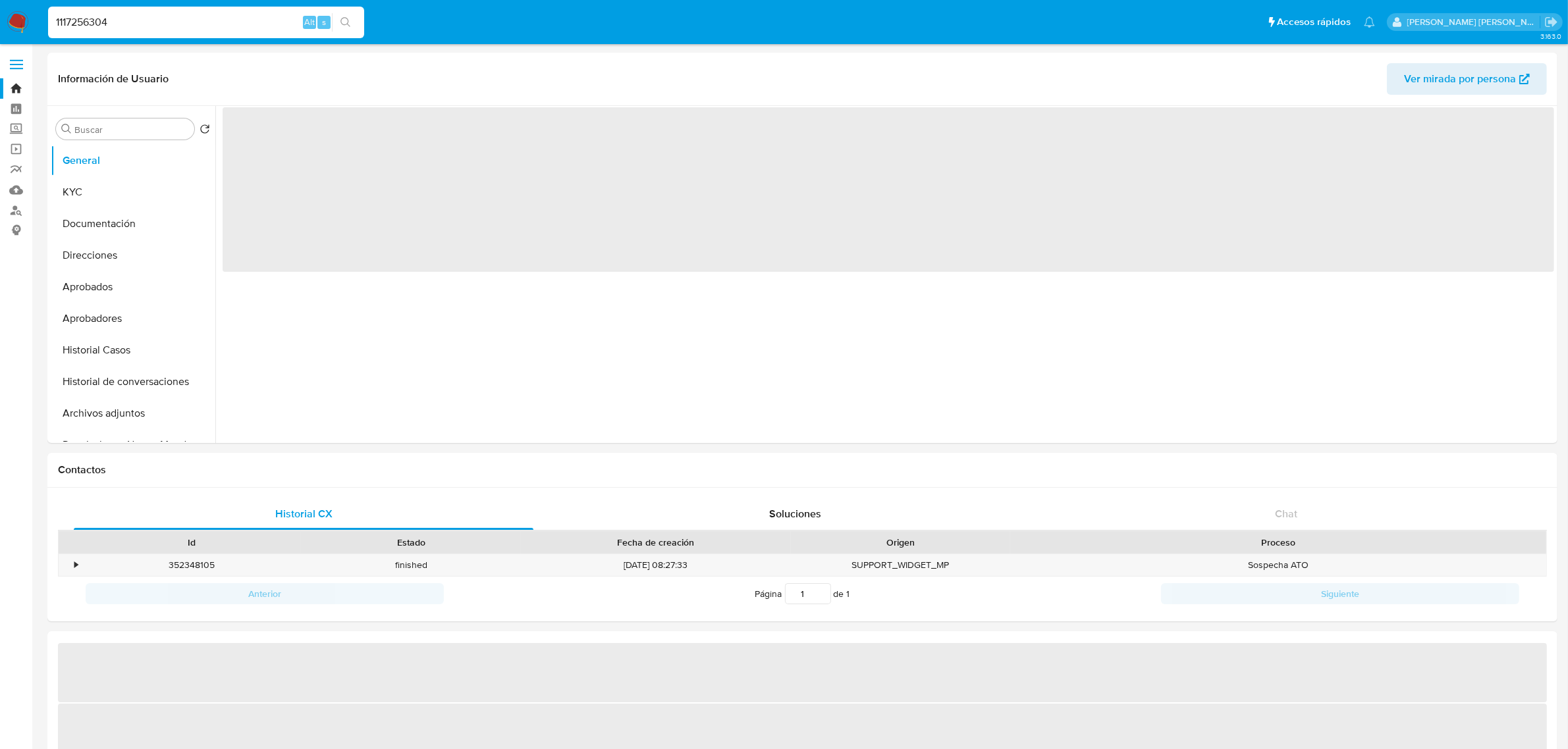
select select "10"
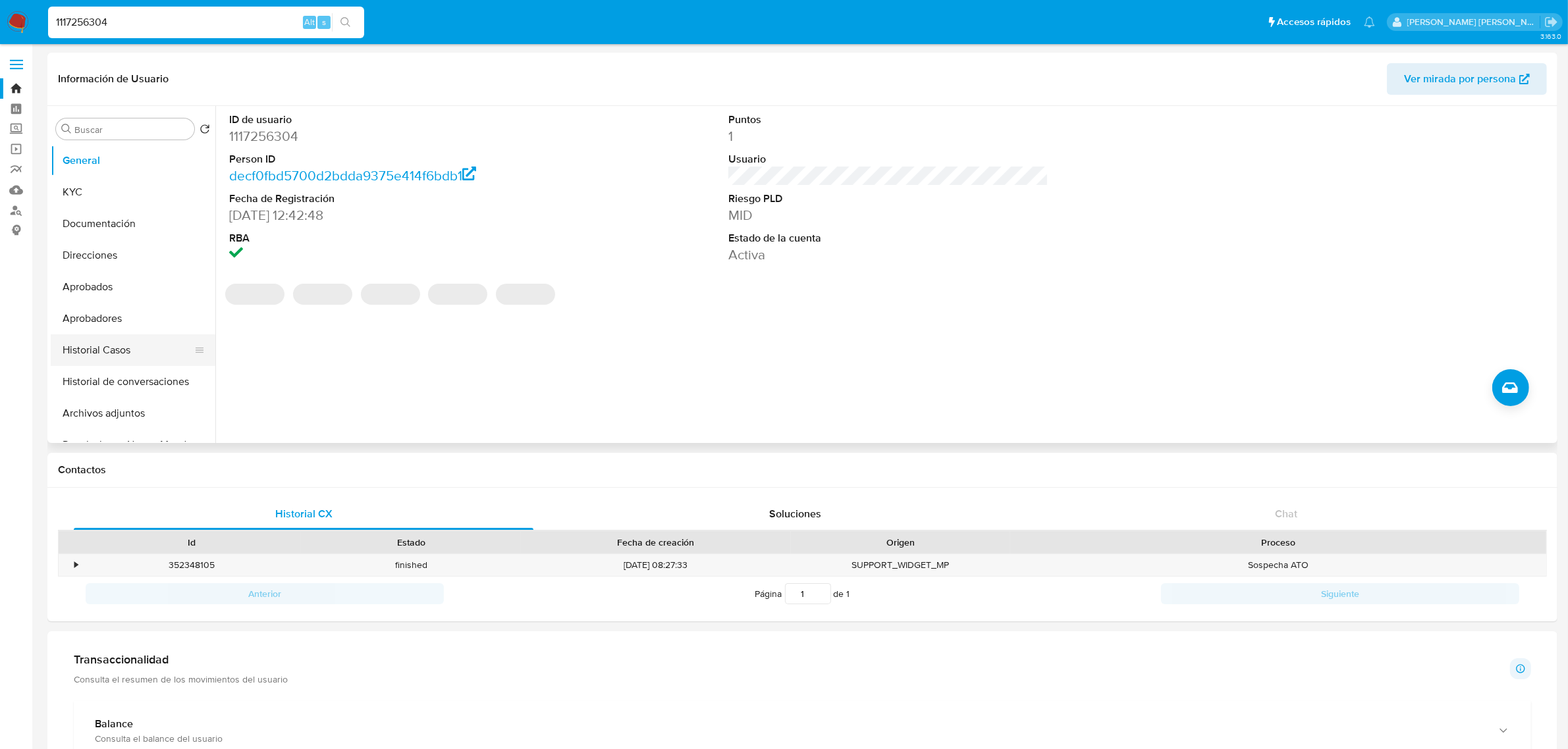
click at [98, 349] on button "Historial Casos" at bounding box center [128, 350] width 154 height 32
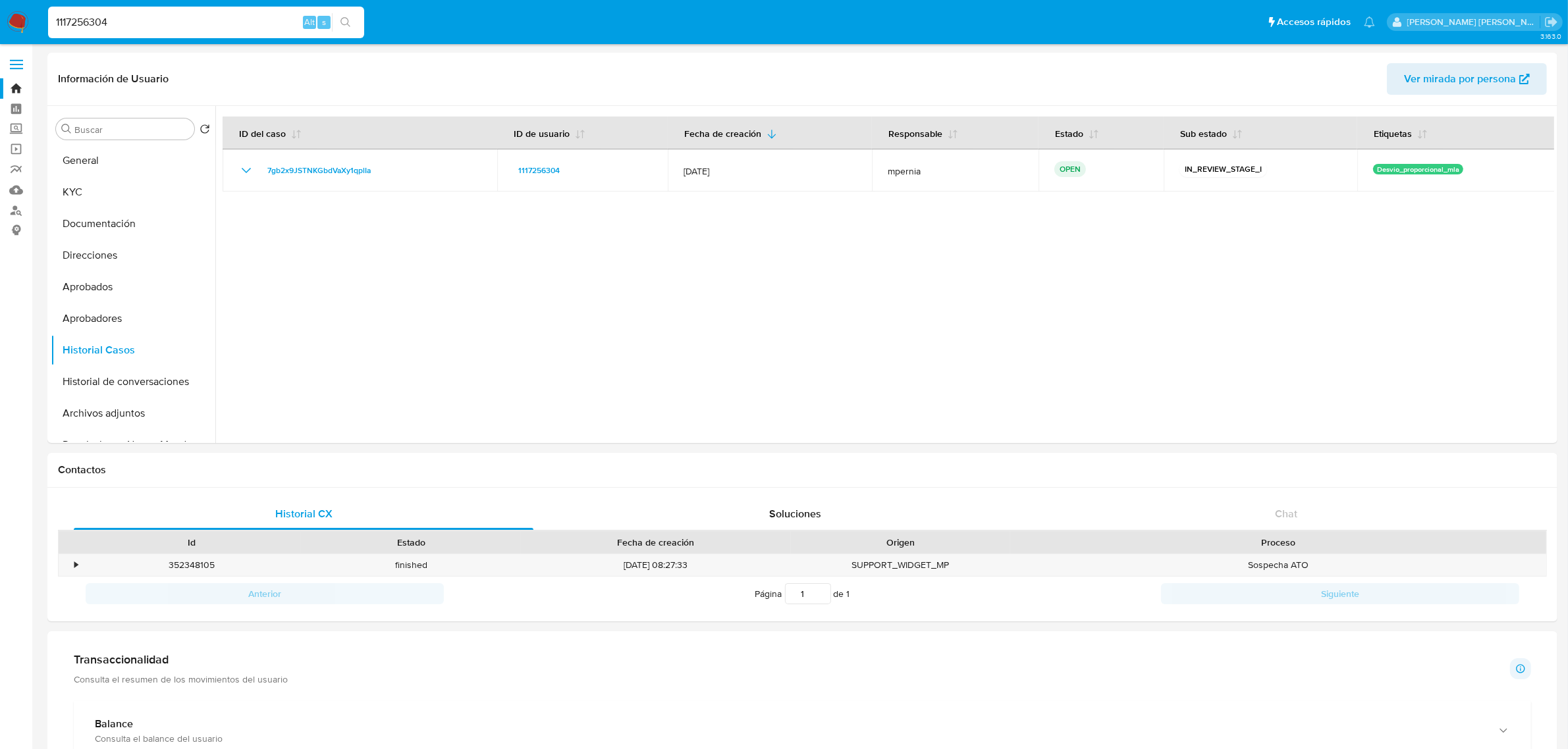
click at [87, 21] on input "1117256304" at bounding box center [206, 22] width 316 height 17
paste input "2384768247"
type input "2384768247"
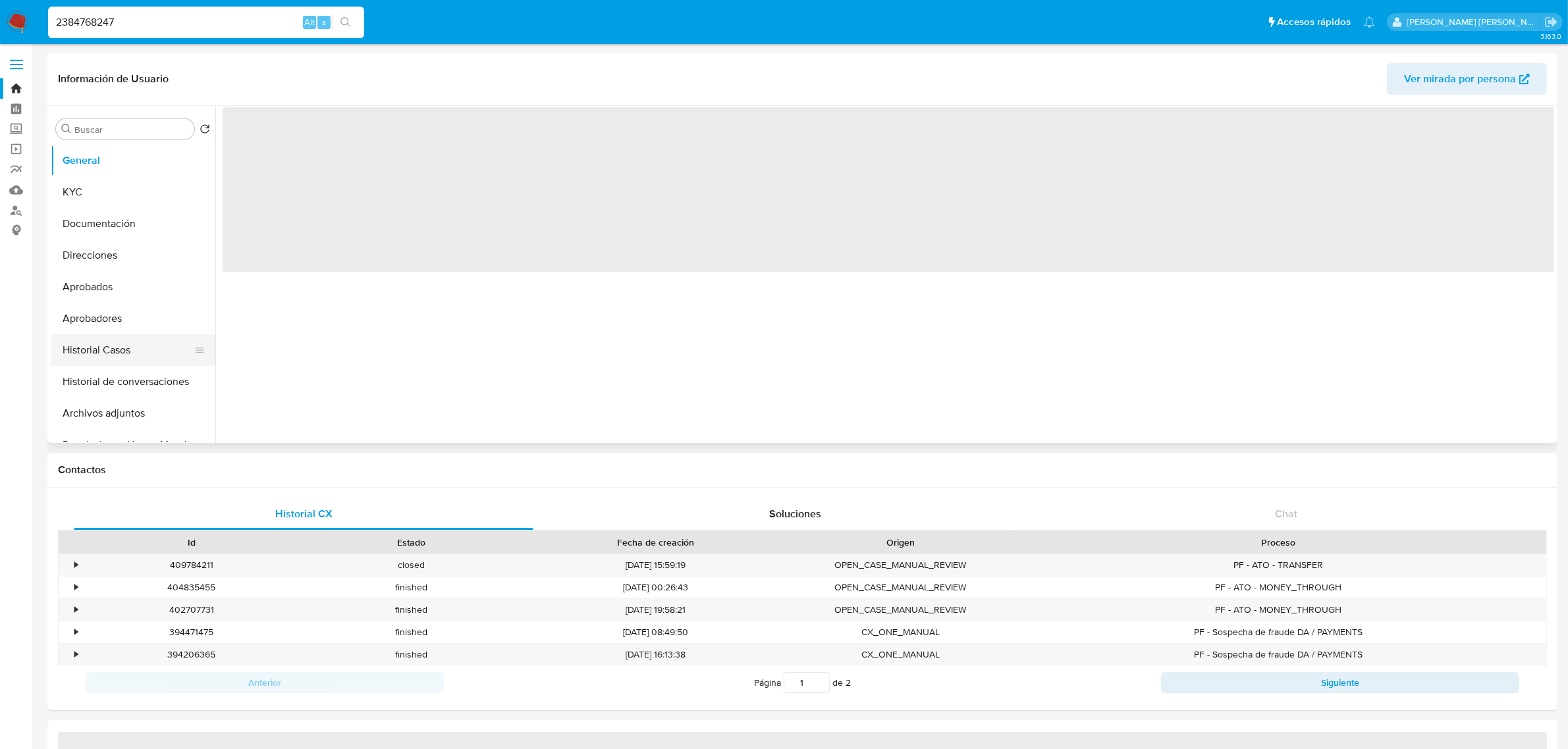
click at [118, 350] on button "Historial Casos" at bounding box center [128, 350] width 154 height 32
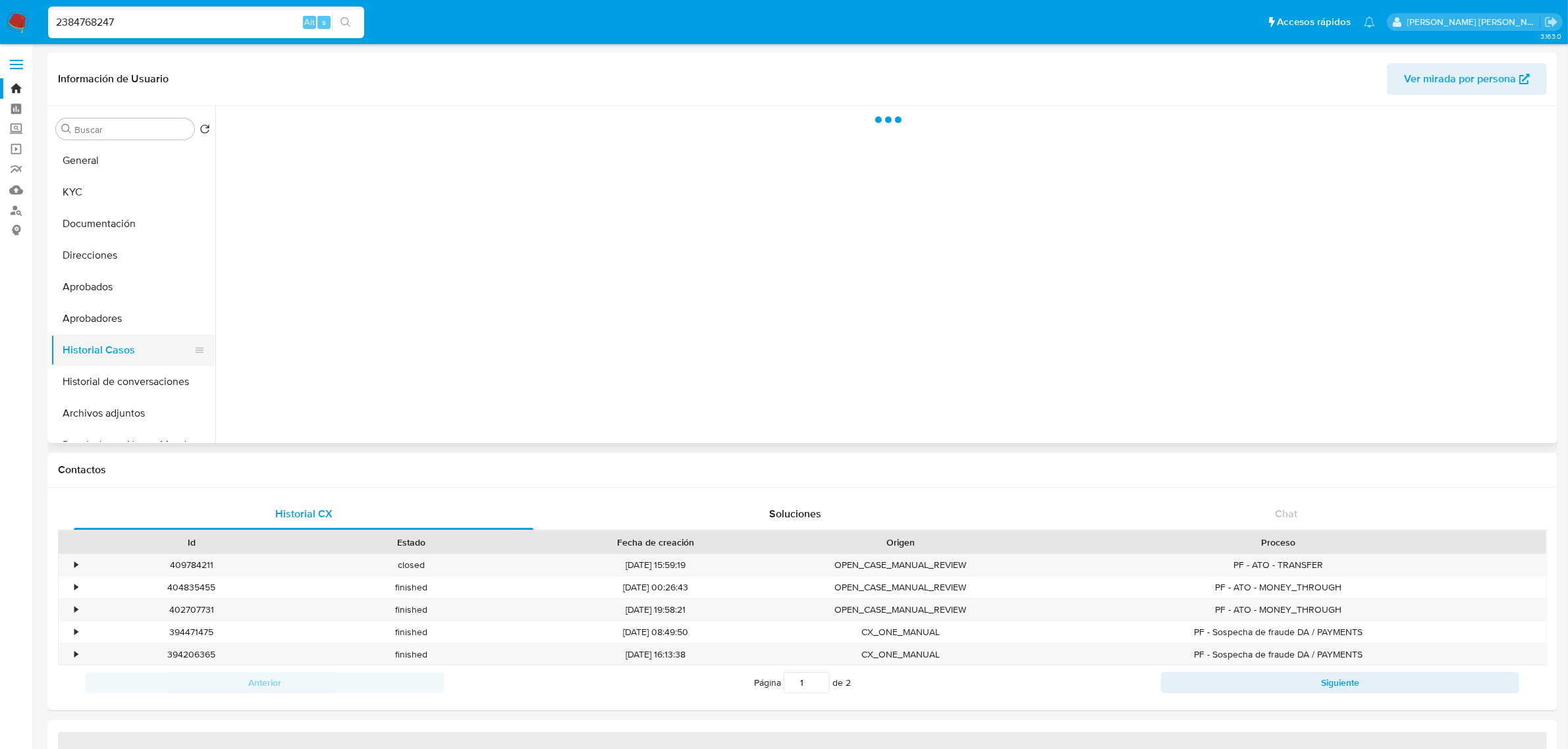
select select "10"
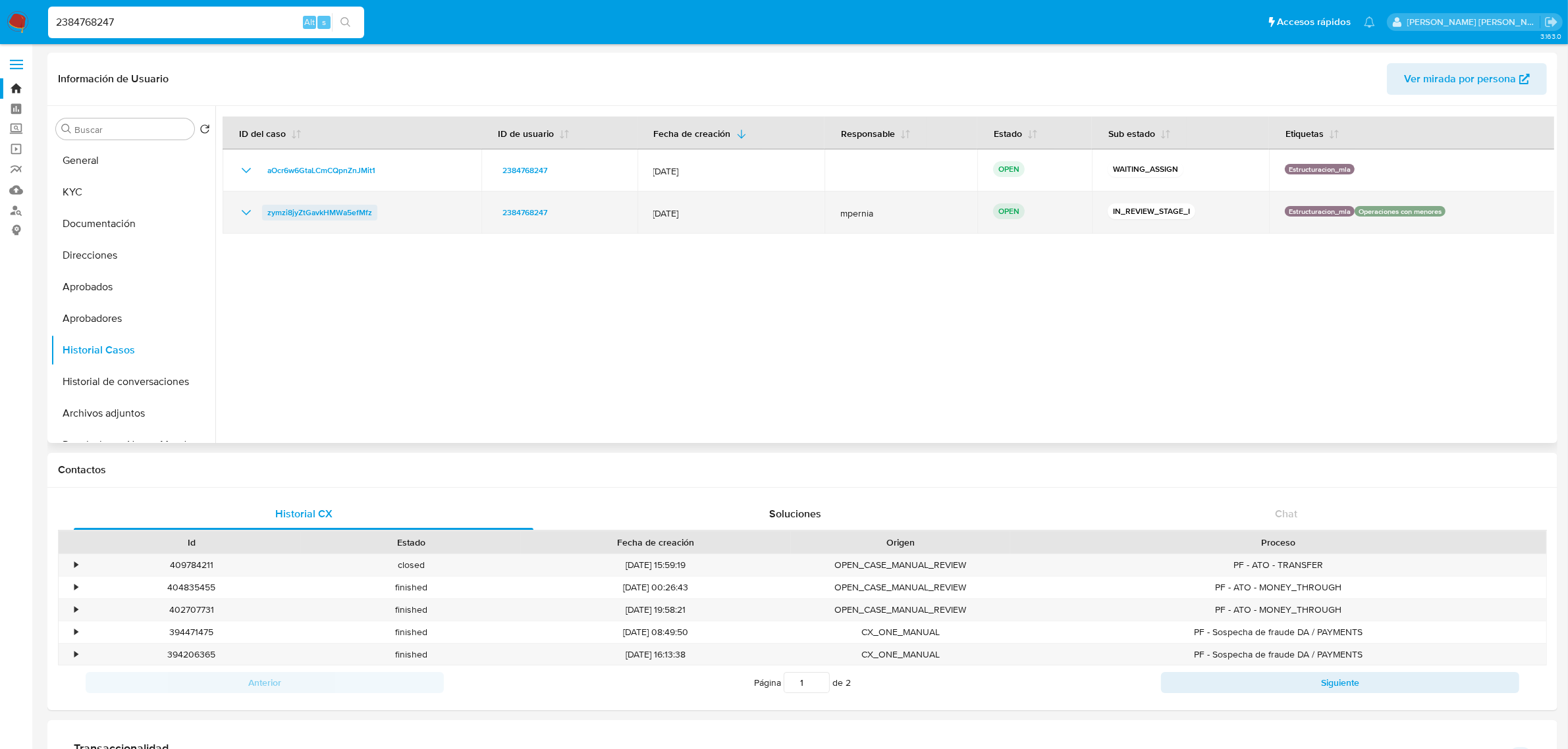
click at [317, 217] on span "zymzi8jyZtGavkHMWa5efMfz" at bounding box center [320, 213] width 105 height 16
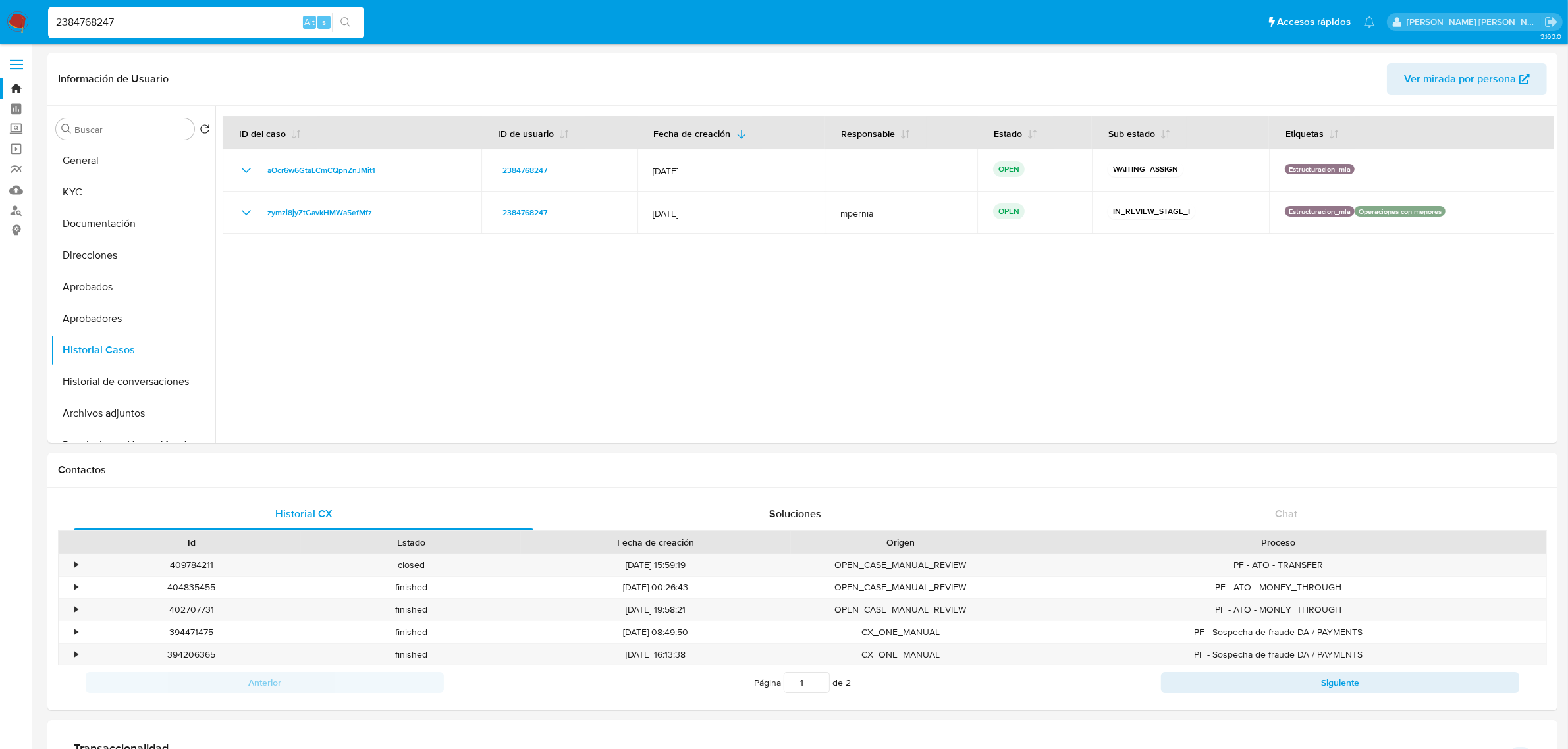
click at [96, 27] on input "2384768247" at bounding box center [206, 22] width 316 height 17
paste input "524215639"
type input "2524215639"
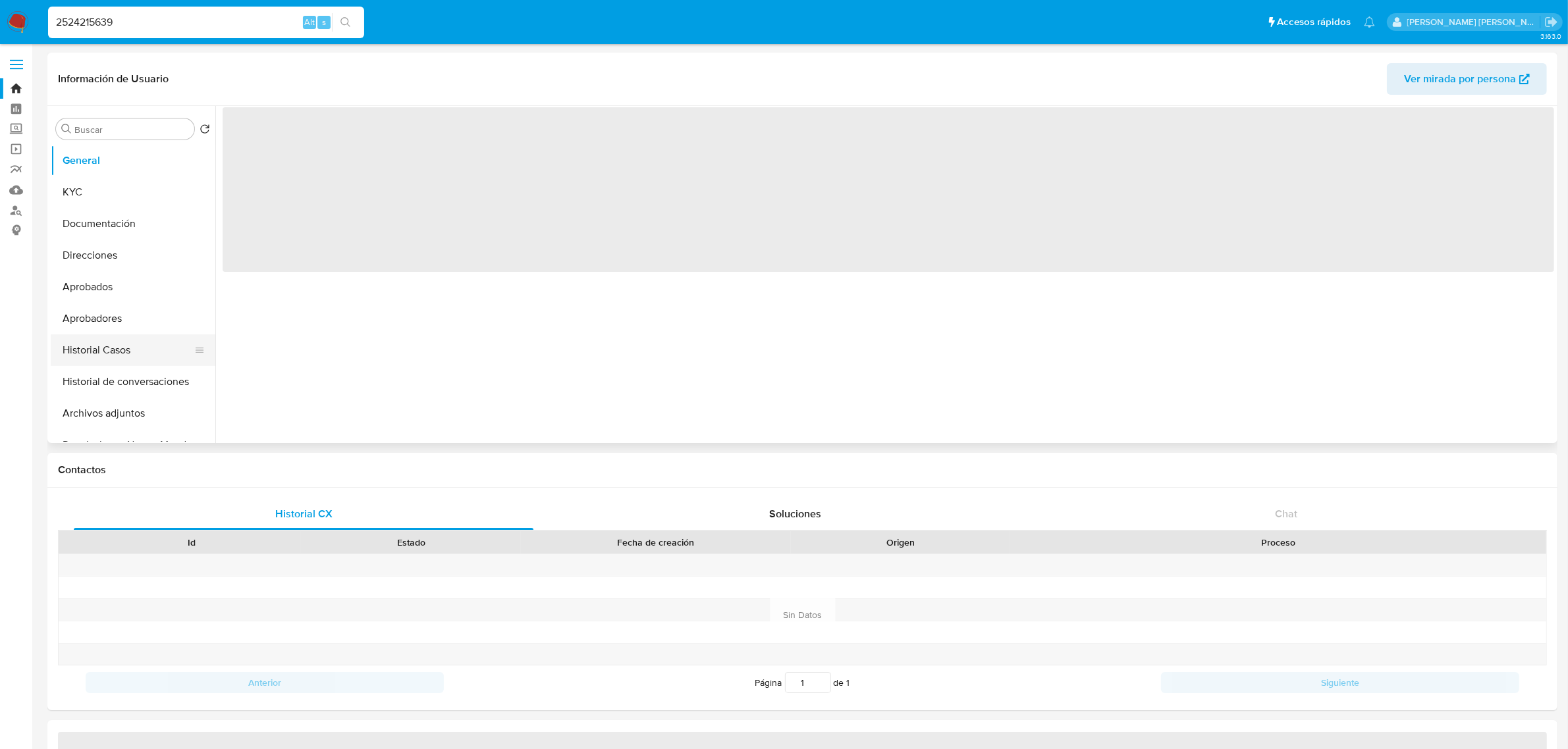
click at [106, 347] on button "Historial Casos" at bounding box center [128, 350] width 154 height 32
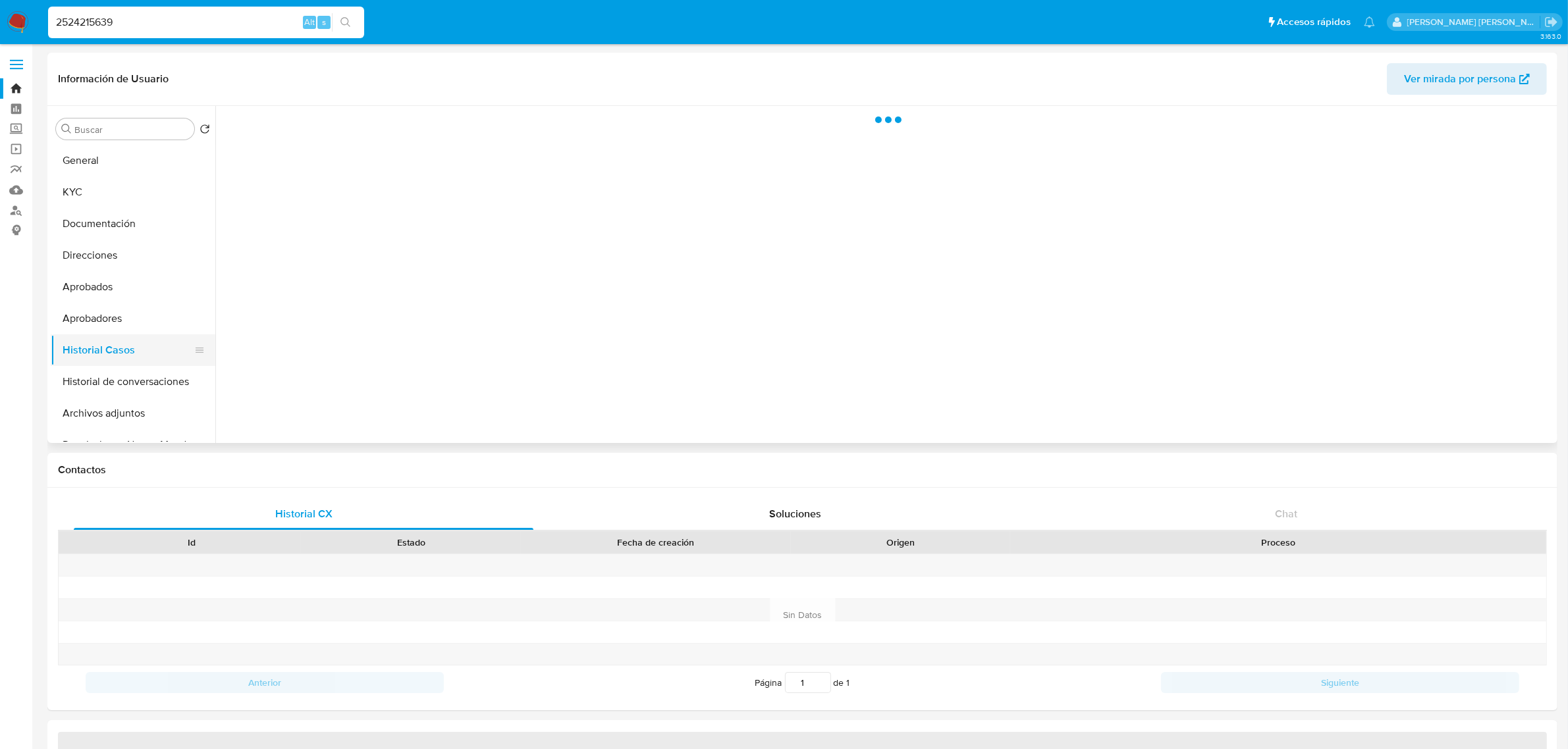
select select "10"
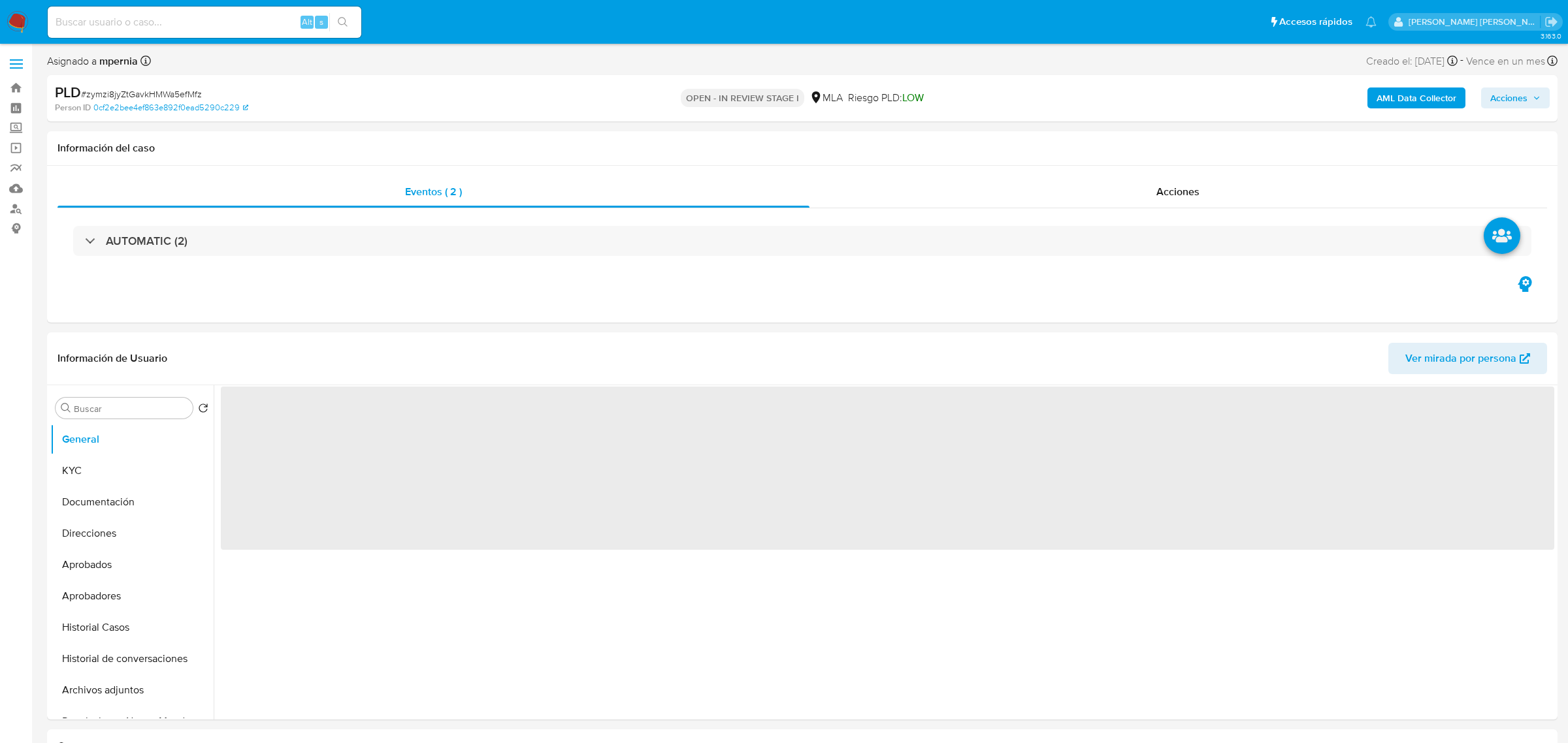
select select "10"
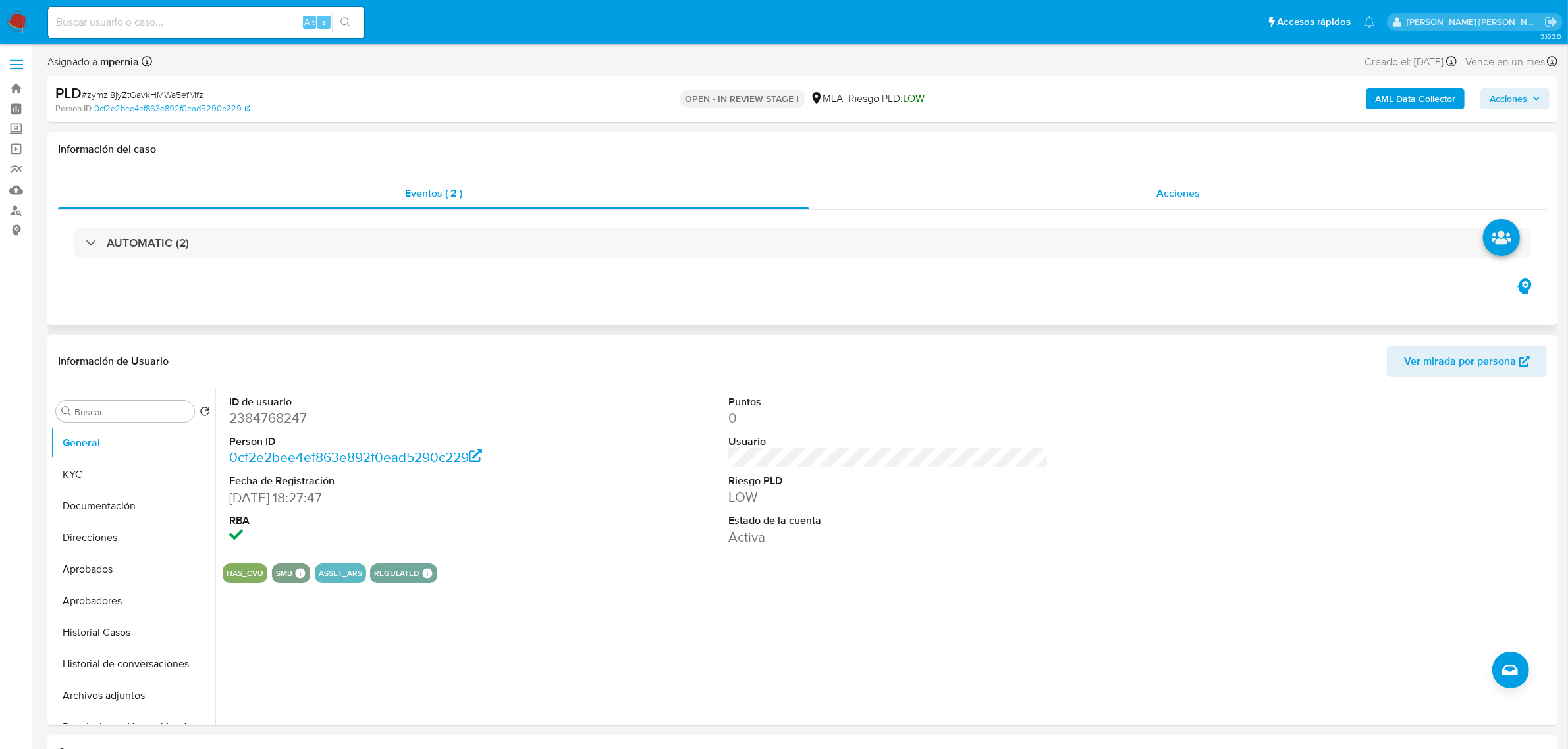
click at [1180, 204] on div "Acciones" at bounding box center [1177, 194] width 738 height 32
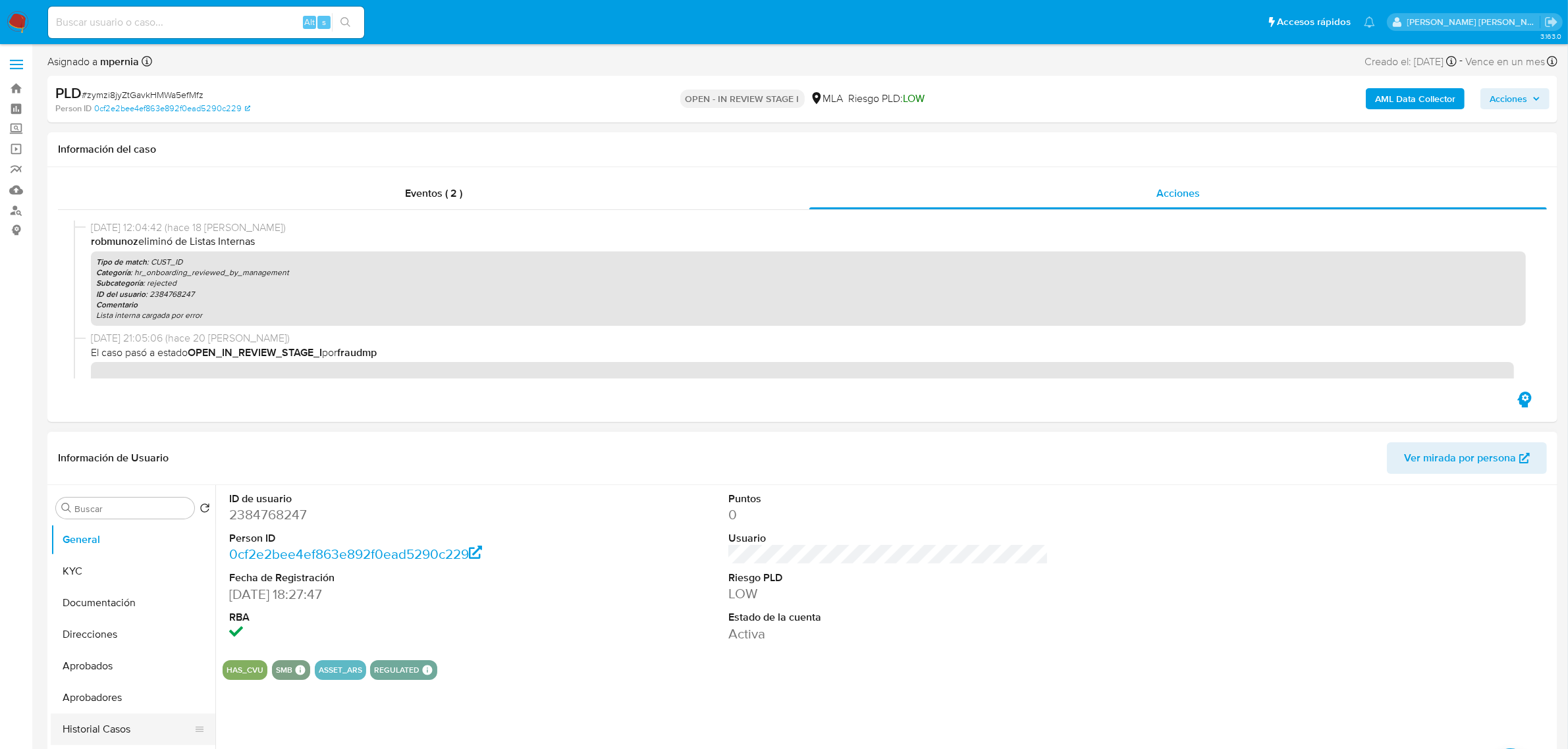
click at [106, 724] on button "Historial Casos" at bounding box center [128, 729] width 154 height 32
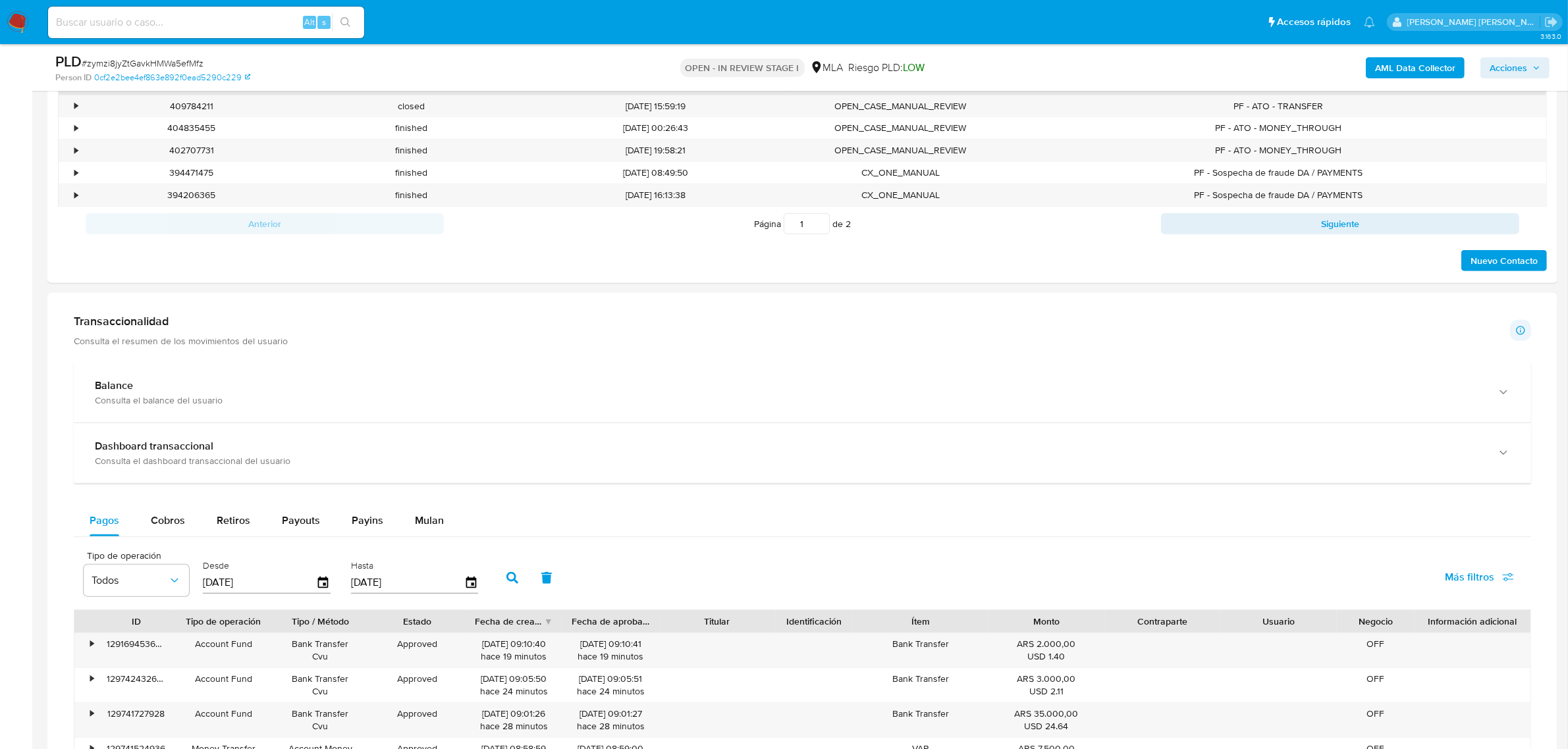
scroll to position [823, 0]
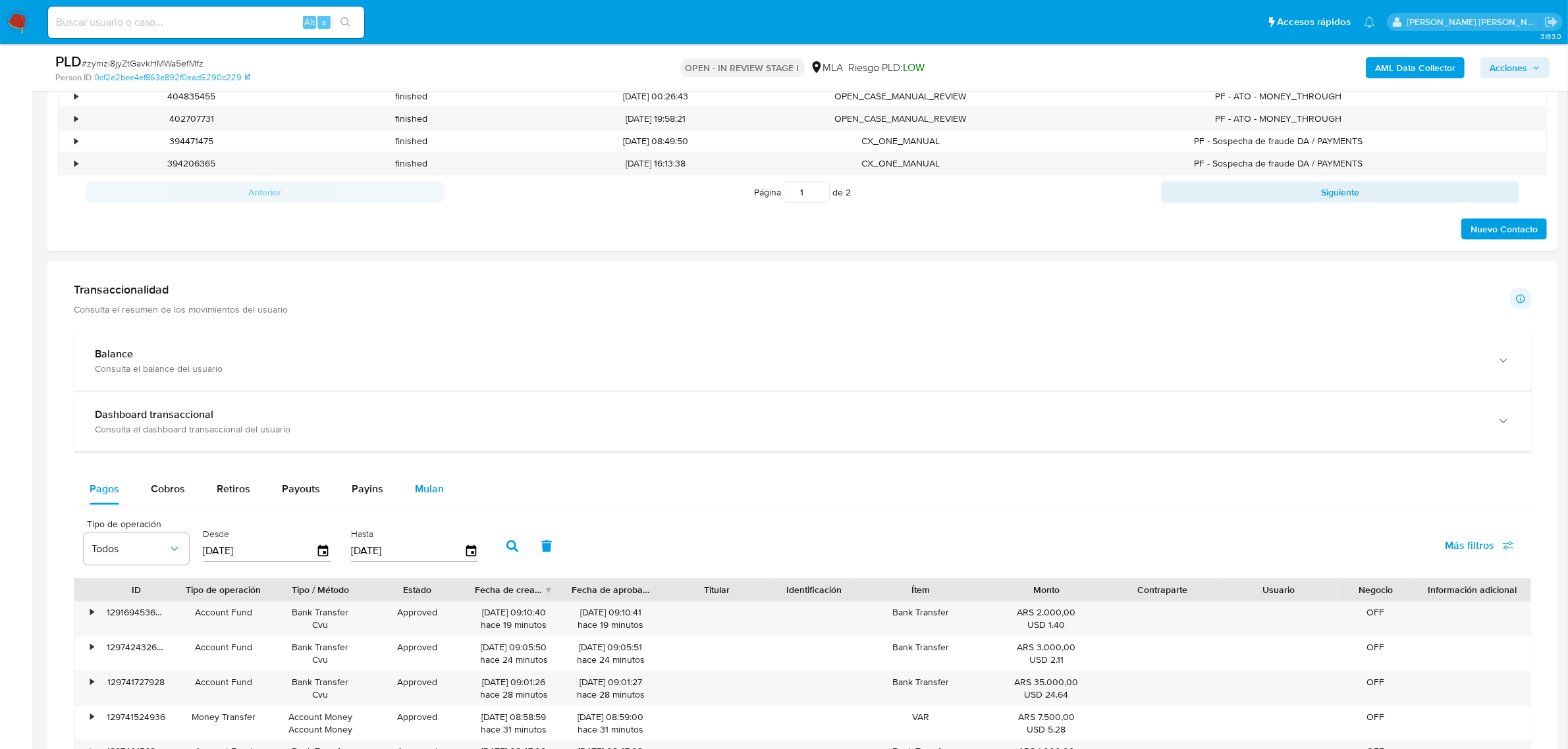
click at [426, 477] on div "Mulan" at bounding box center [430, 489] width 29 height 32
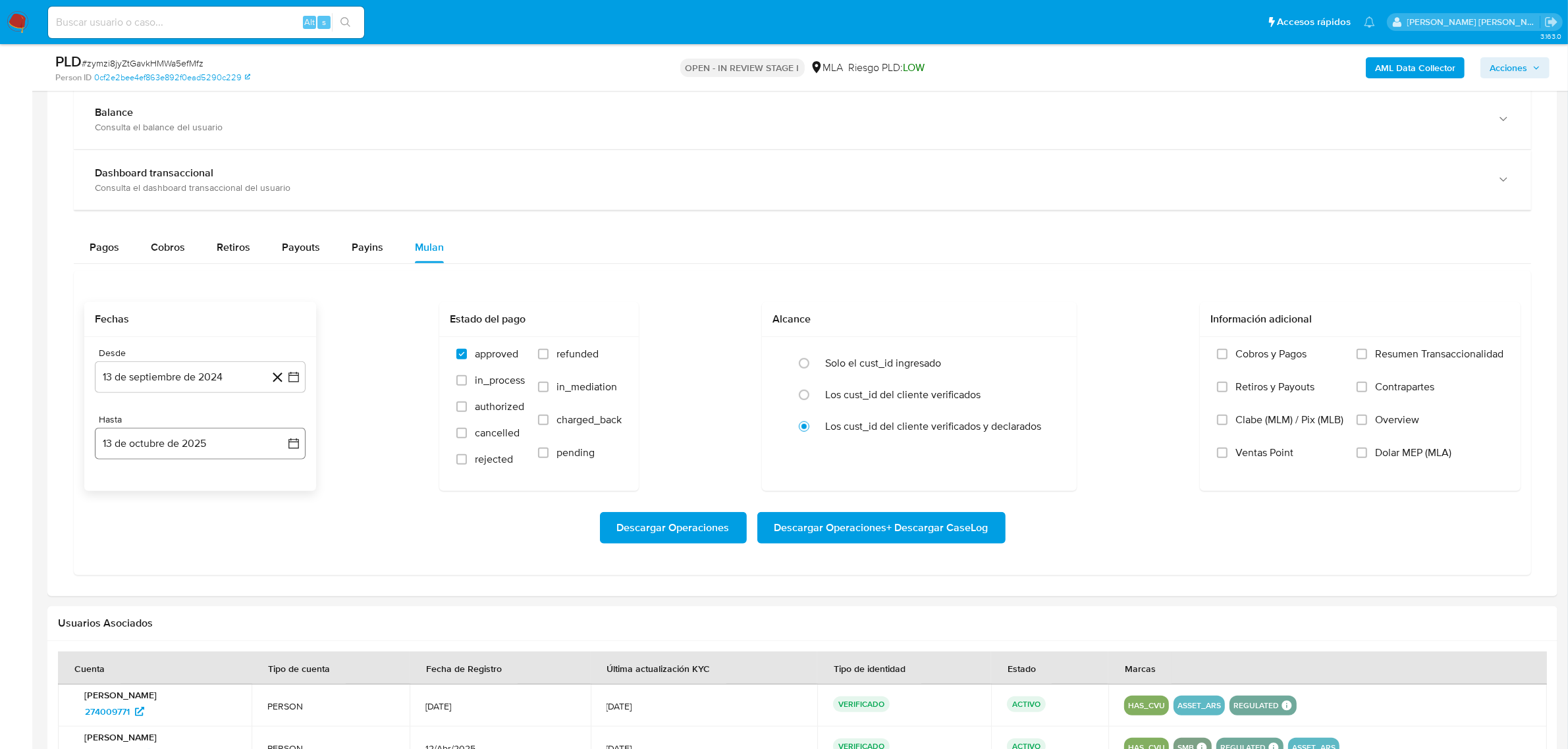
scroll to position [1070, 0]
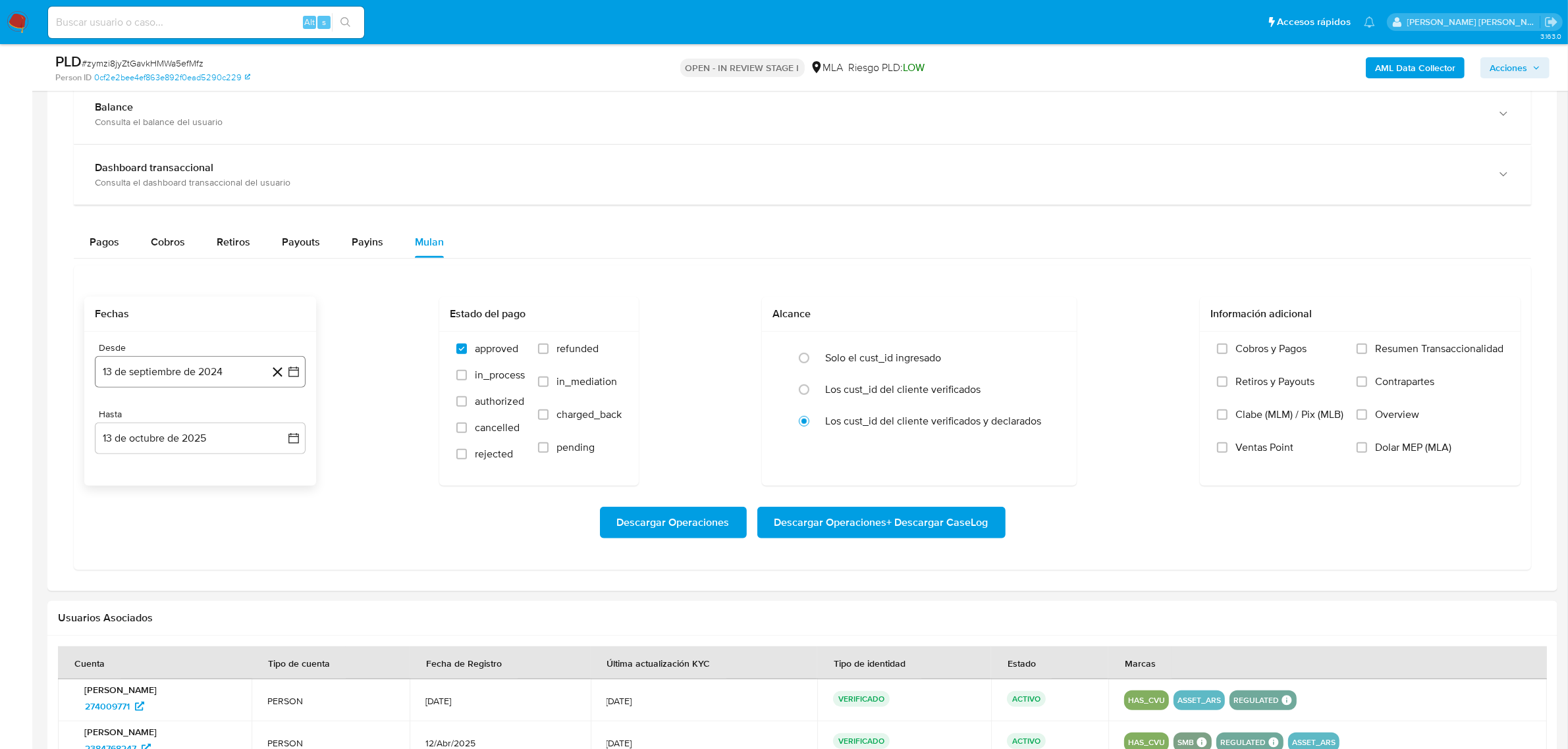
click at [129, 374] on button "13 de septiembre de 2024" at bounding box center [199, 372] width 210 height 32
click at [207, 419] on span "septiembre 2024" at bounding box center [193, 419] width 80 height 13
click at [278, 424] on icon "Año siguiente" at bounding box center [279, 420] width 6 height 10
click at [202, 505] on span "may" at bounding box center [199, 504] width 17 height 10
click at [199, 469] on button "1" at bounding box center [200, 467] width 21 height 21
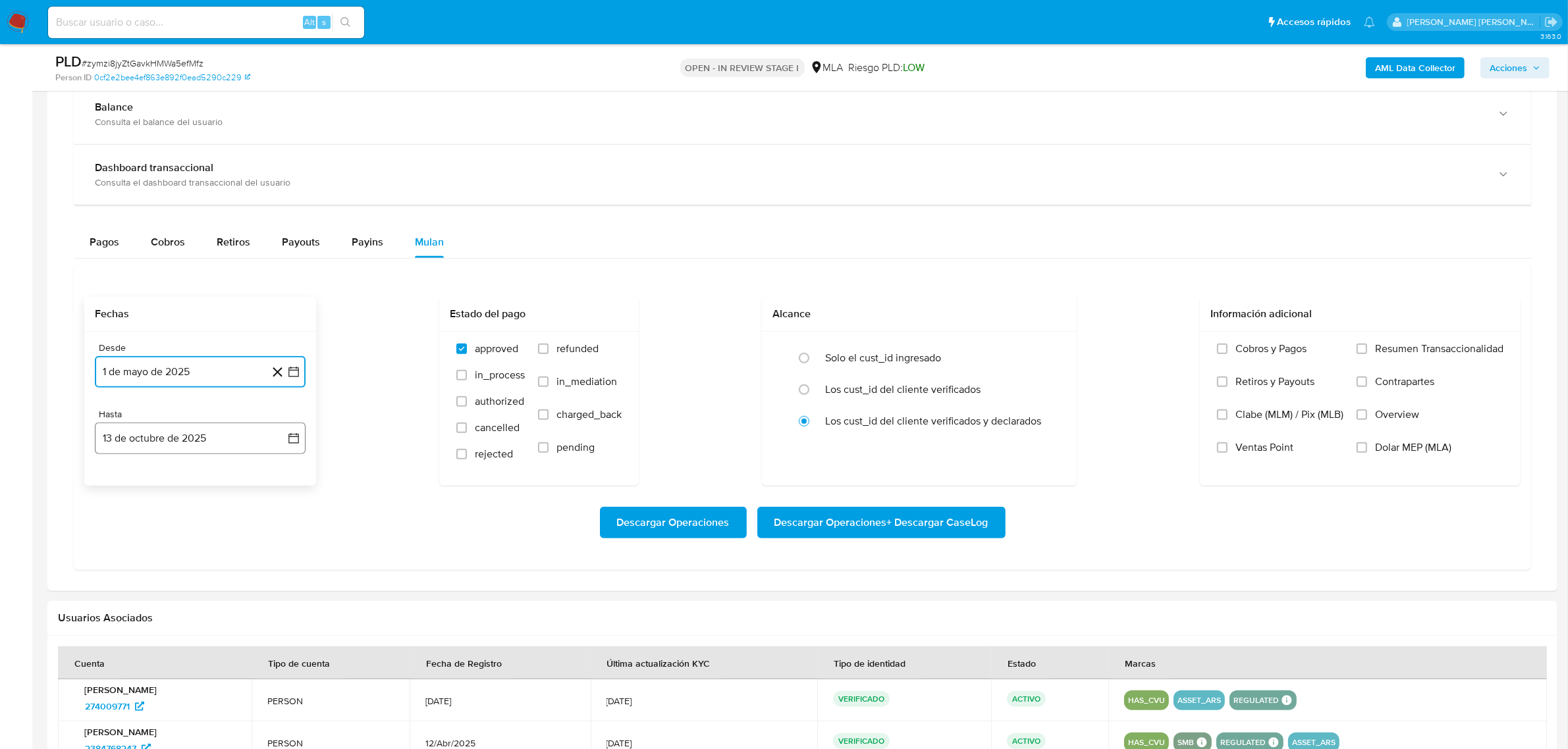
click at [196, 438] on button "13 de octubre de 2025" at bounding box center [199, 439] width 210 height 32
click at [115, 486] on icon "Mes anterior" at bounding box center [118, 486] width 16 height 16
click at [148, 640] on button "30" at bounding box center [148, 640] width 21 height 21
click at [575, 355] on span "refunded" at bounding box center [577, 348] width 42 height 13
click at [549, 354] on input "refunded" at bounding box center [543, 348] width 10 height 10
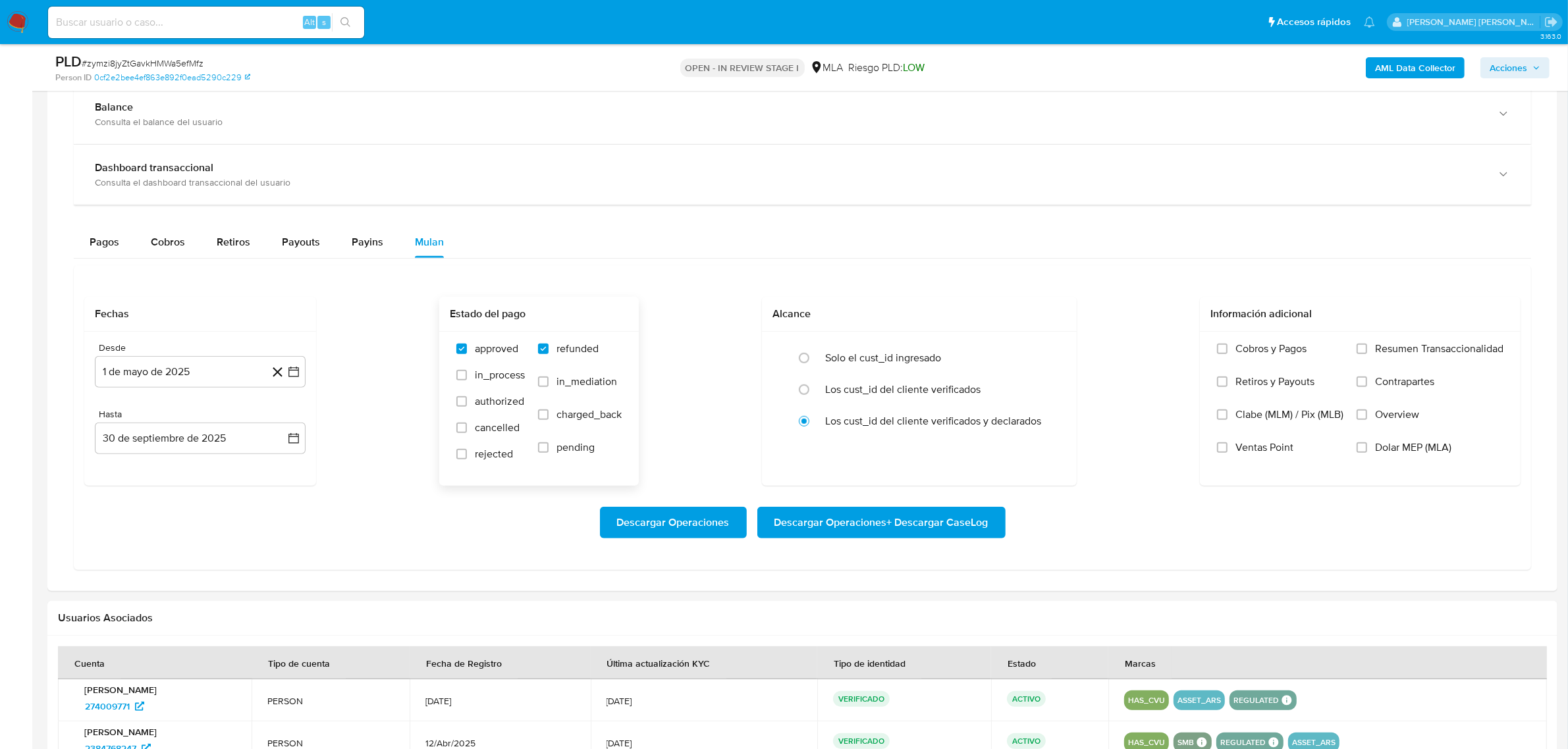
checkbox input "true"
click at [1349, 448] on div "Cobros y Pagos Retiros y Payouts Clabe (MLM) / Pix (MLB) Ventas Point Resumen T…" at bounding box center [1360, 408] width 299 height 132
click at [1358, 451] on input "Dolar MEP (MLA)" at bounding box center [1362, 447] width 10 height 10
click at [859, 519] on span "Descargar Operaciones + Descargar CaseLog" at bounding box center [881, 522] width 214 height 29
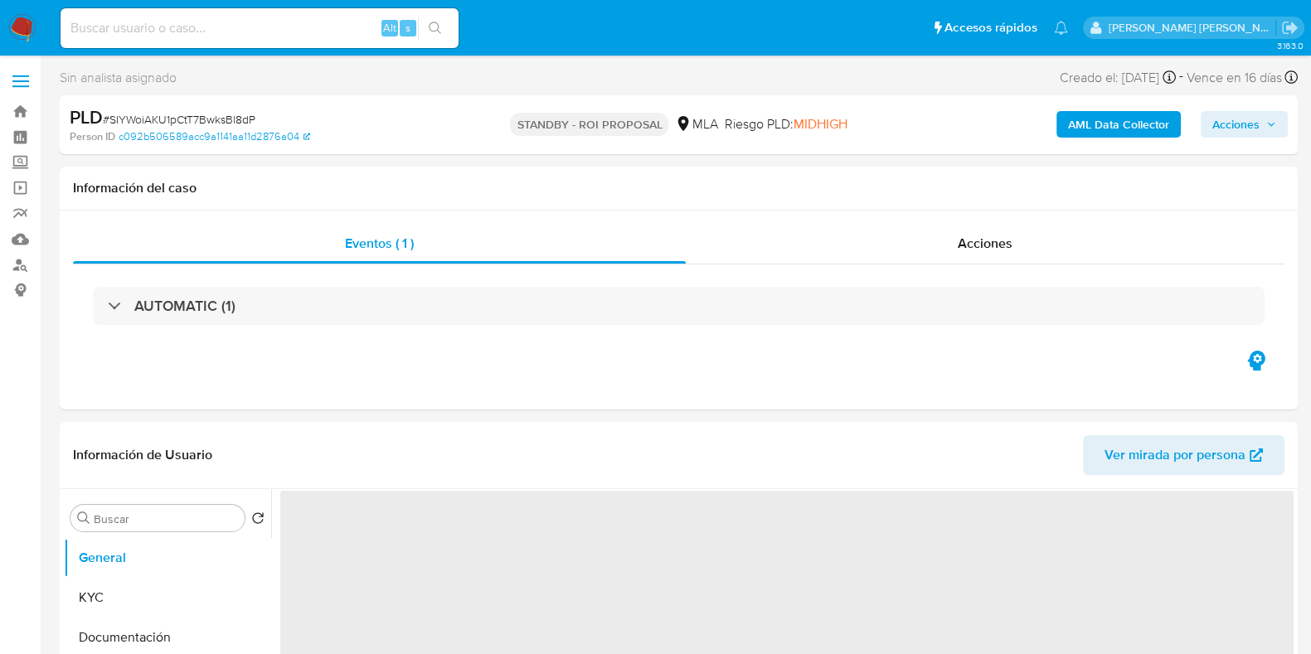
select select "10"
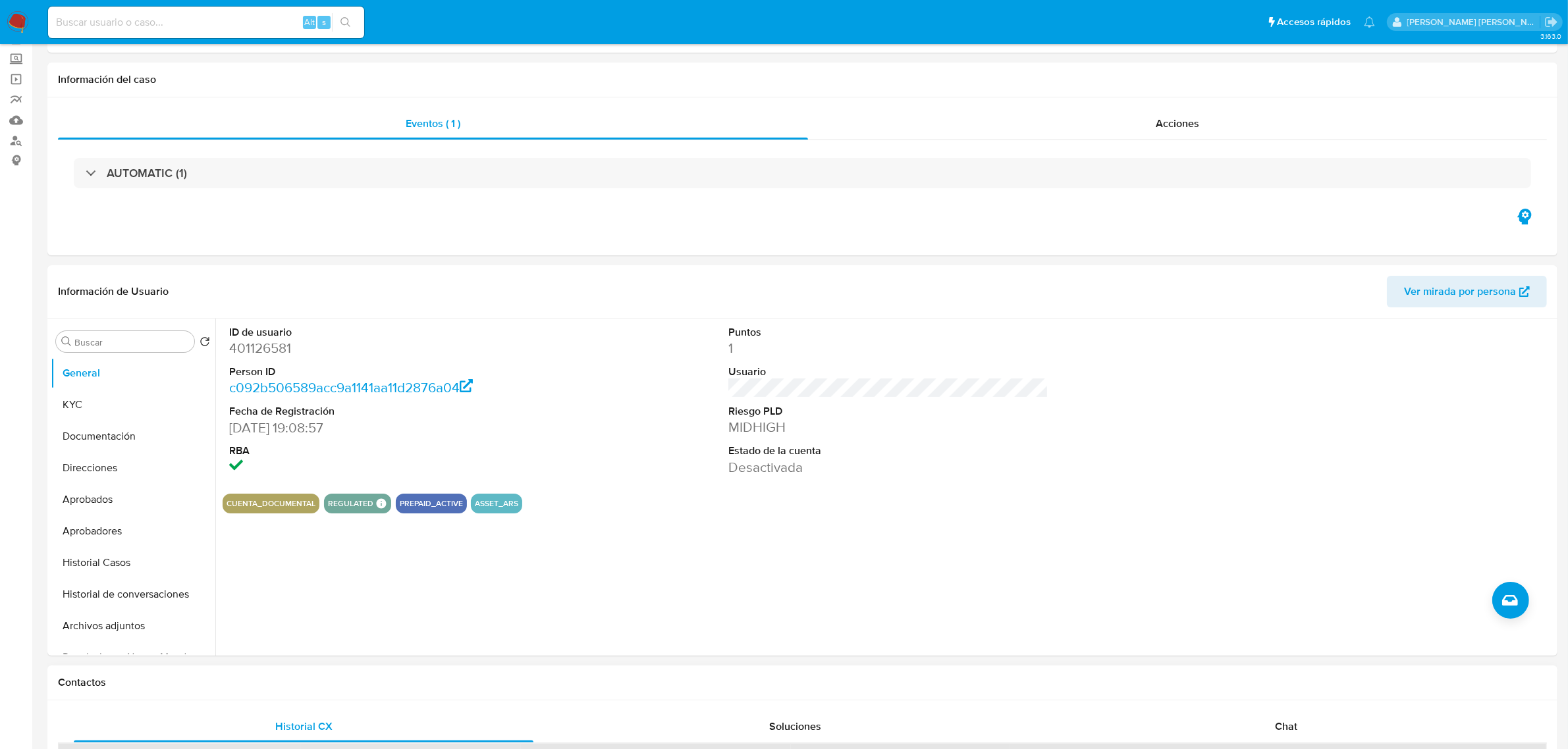
scroll to position [164, 0]
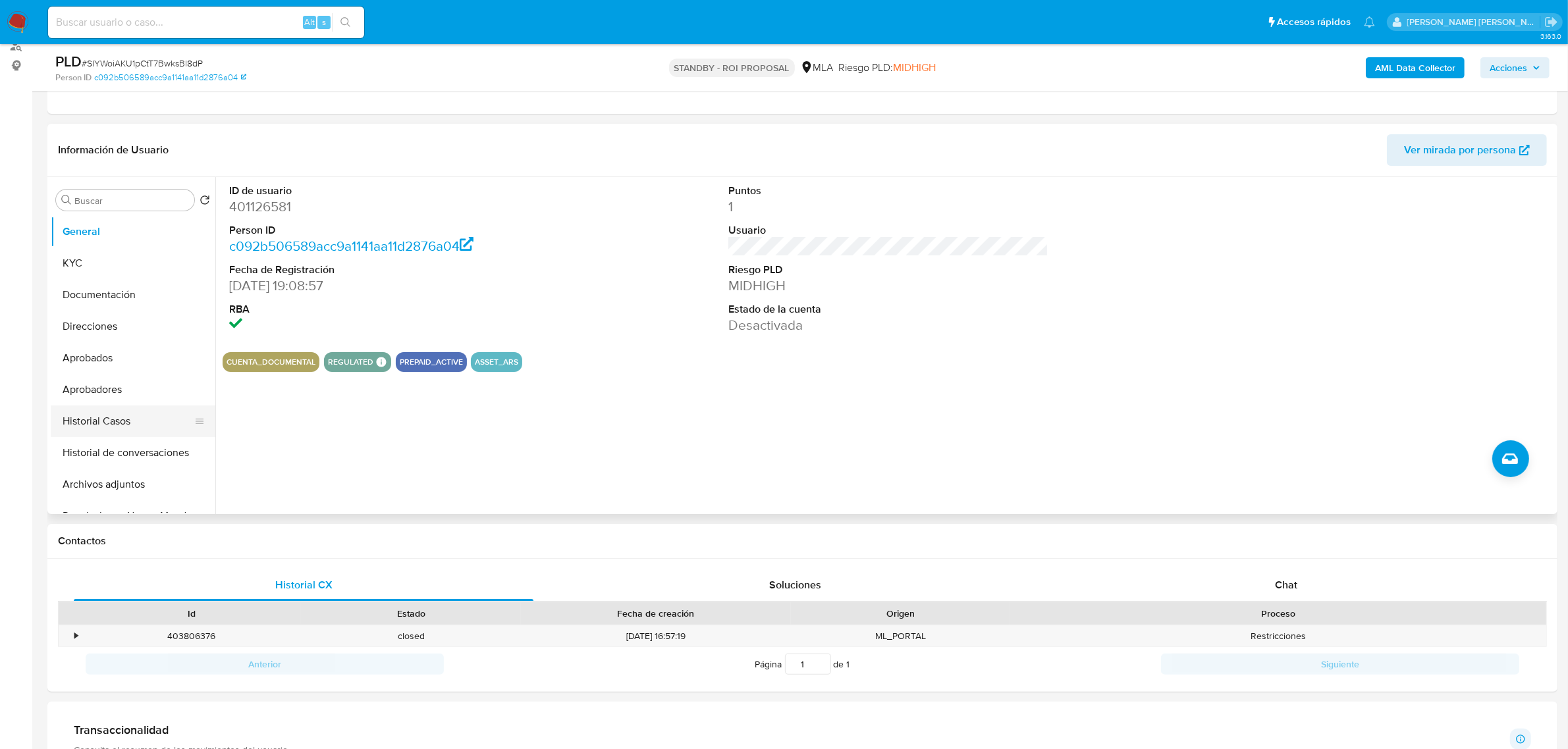
click at [110, 416] on button "Historial Casos" at bounding box center [128, 421] width 154 height 32
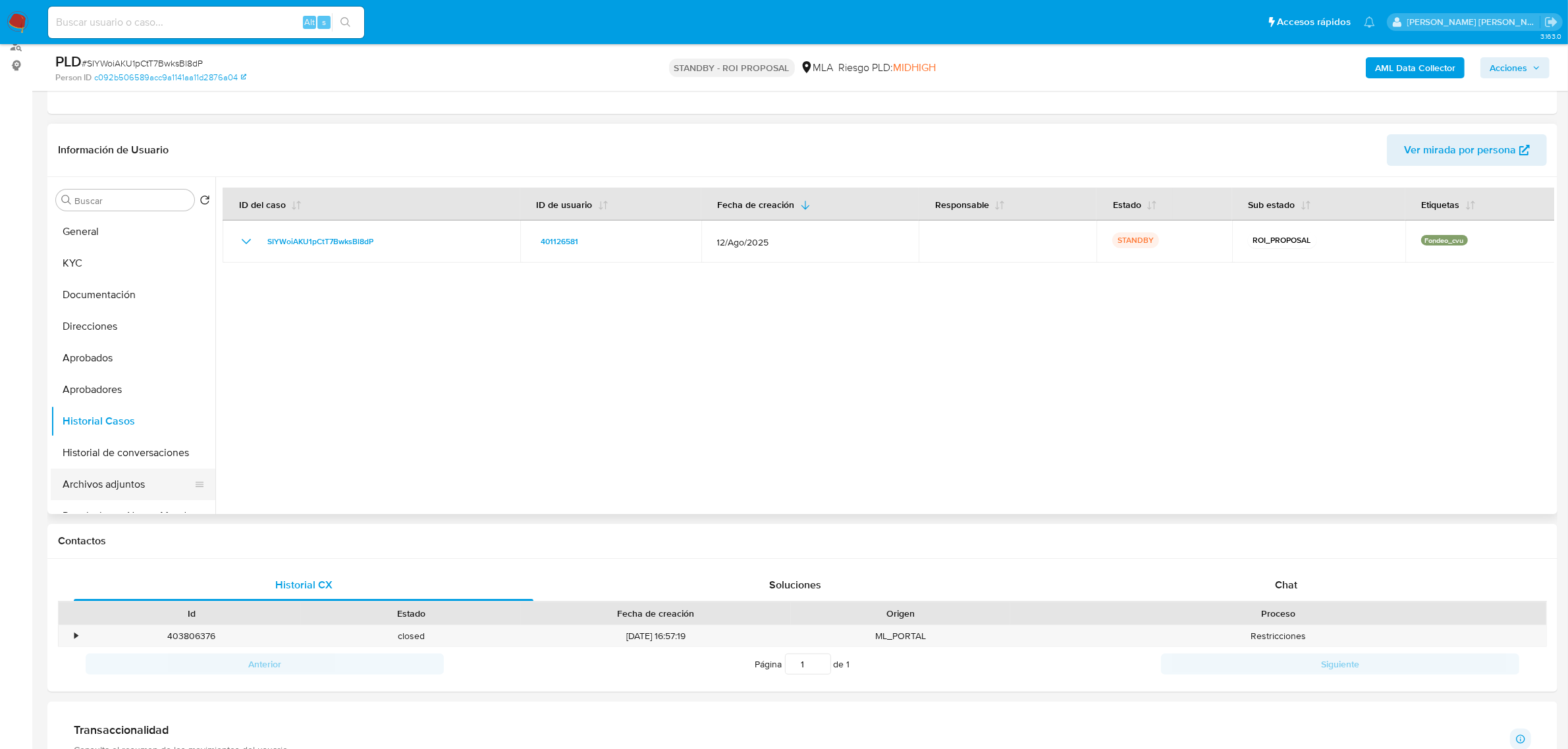
click at [96, 484] on button "Archivos adjuntos" at bounding box center [128, 485] width 154 height 32
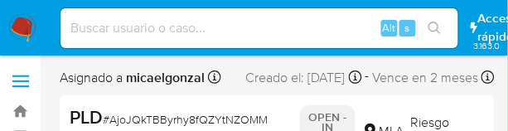
select select "10"
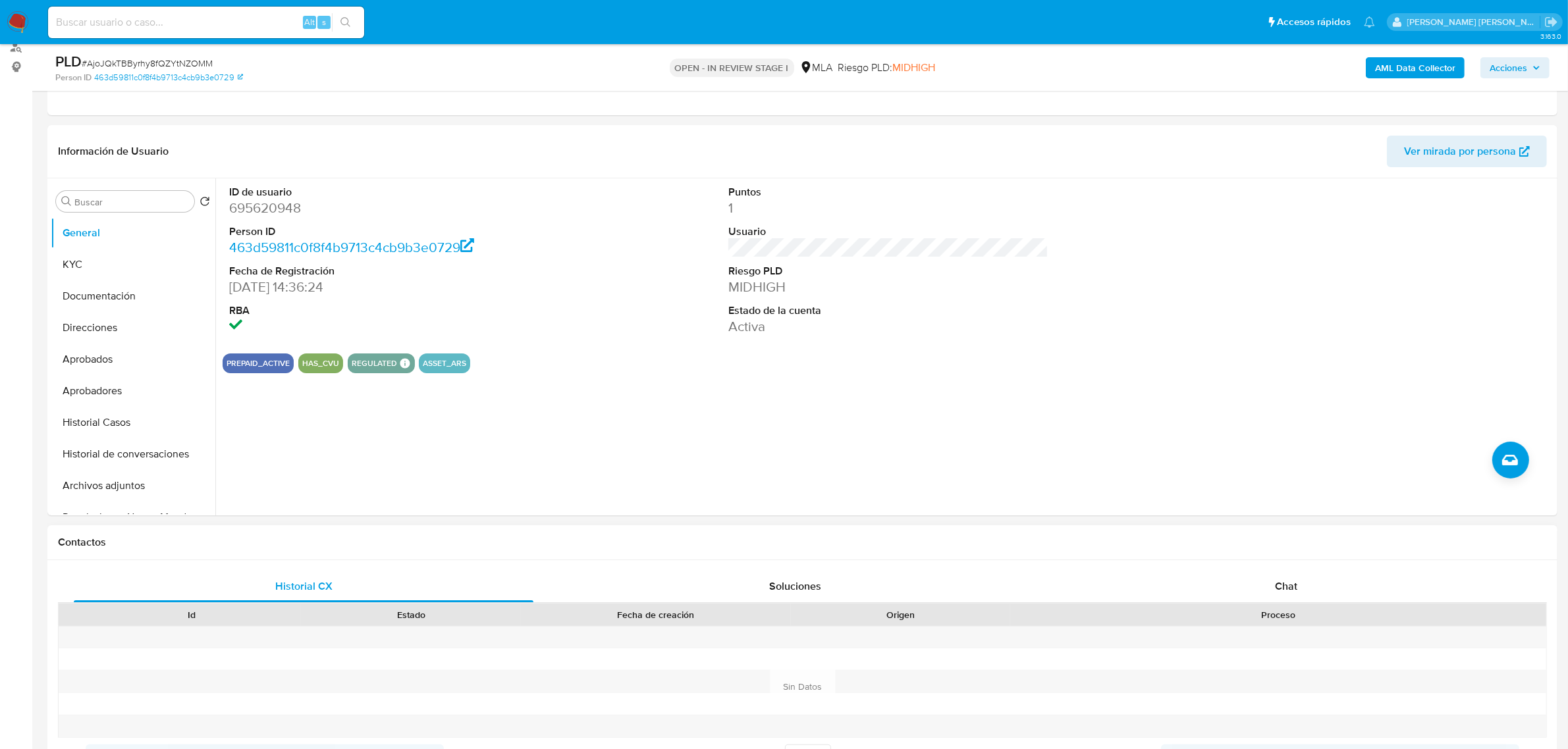
scroll to position [164, 0]
click at [1053, 519] on div "Chat" at bounding box center [1286, 586] width 460 height 32
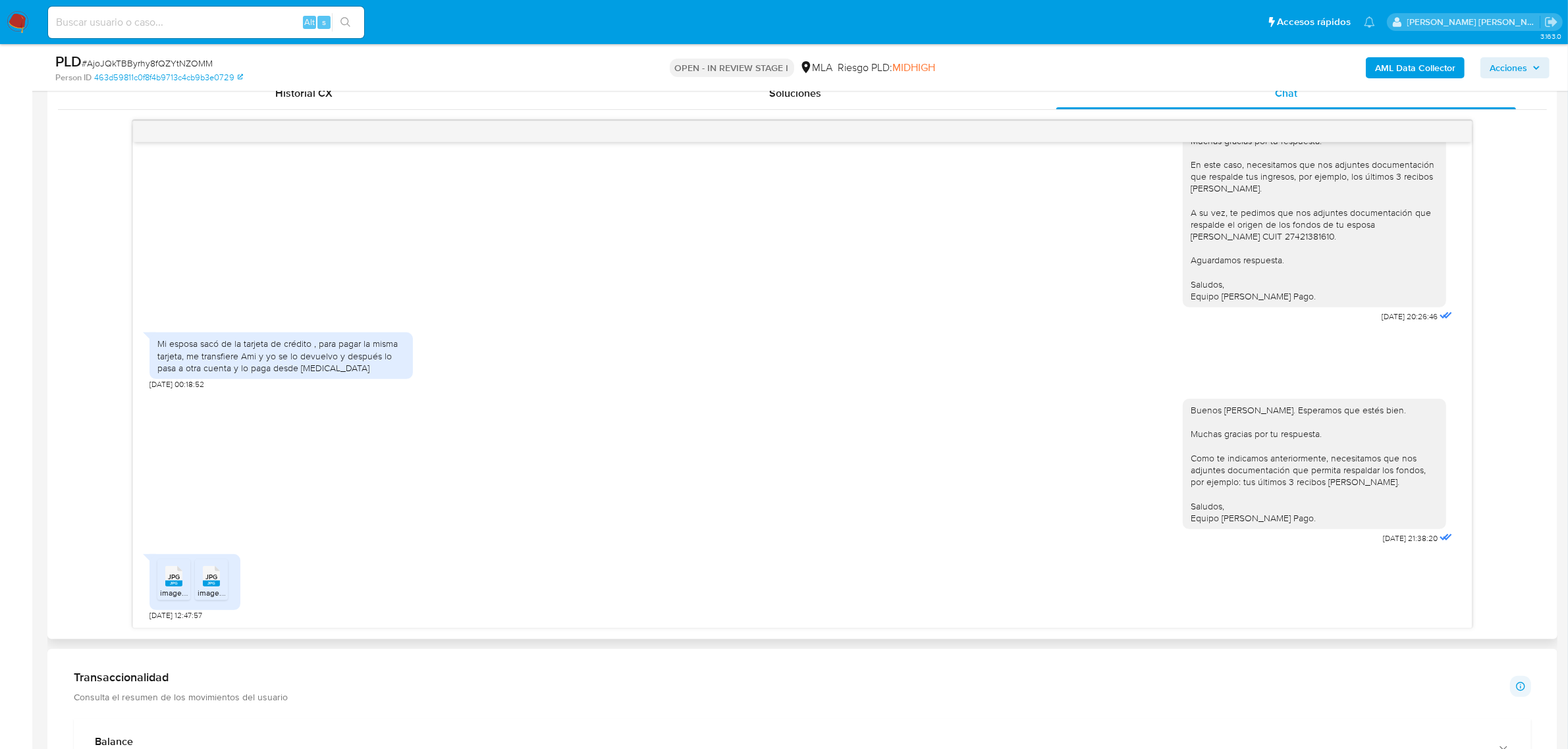
scroll to position [658, 0]
click at [179, 519] on rect at bounding box center [174, 581] width 17 height 6
click at [205, 519] on rect at bounding box center [211, 581] width 17 height 6
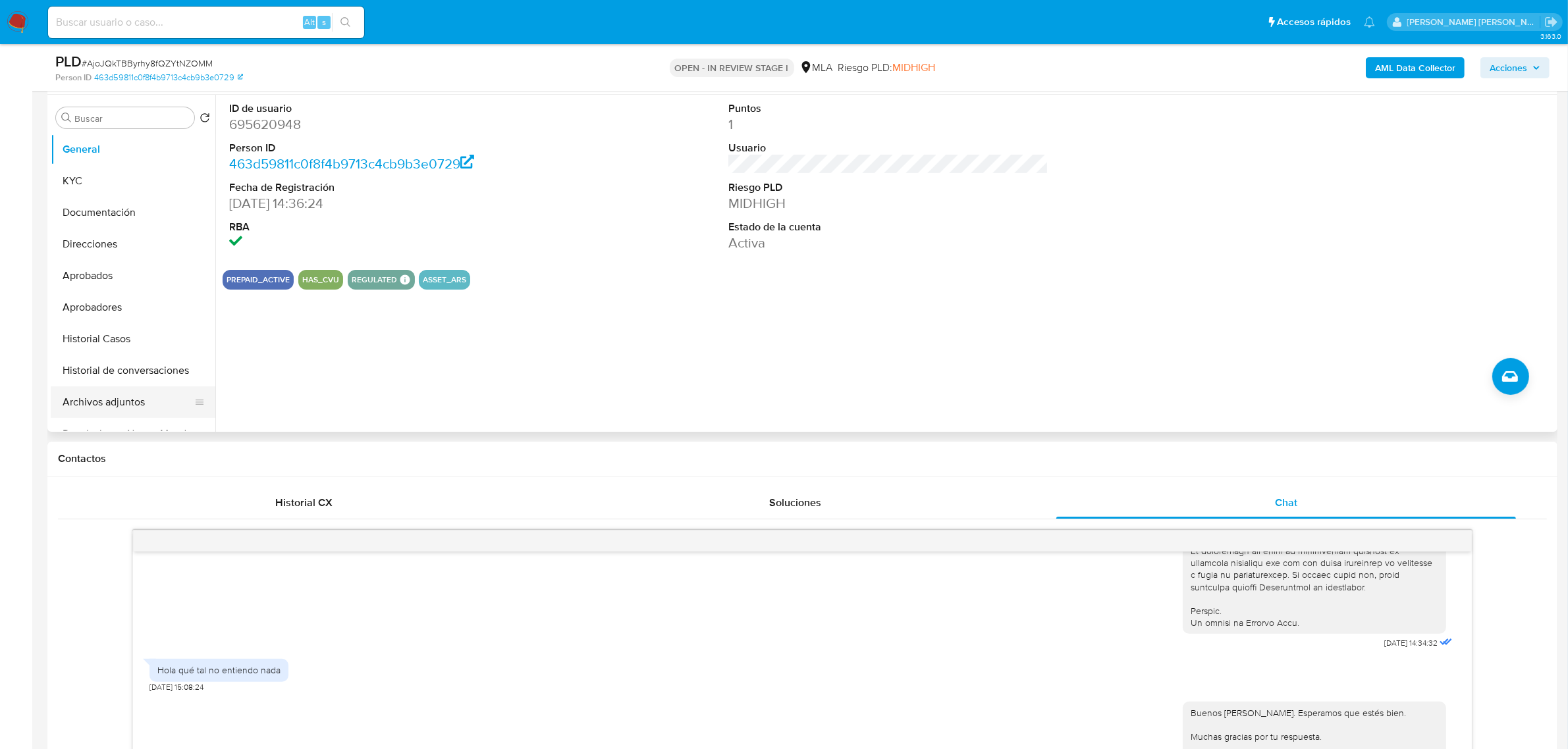
scroll to position [247, 0]
click at [115, 186] on button "Restricciones Nuevo Mundo" at bounding box center [128, 187] width 154 height 32
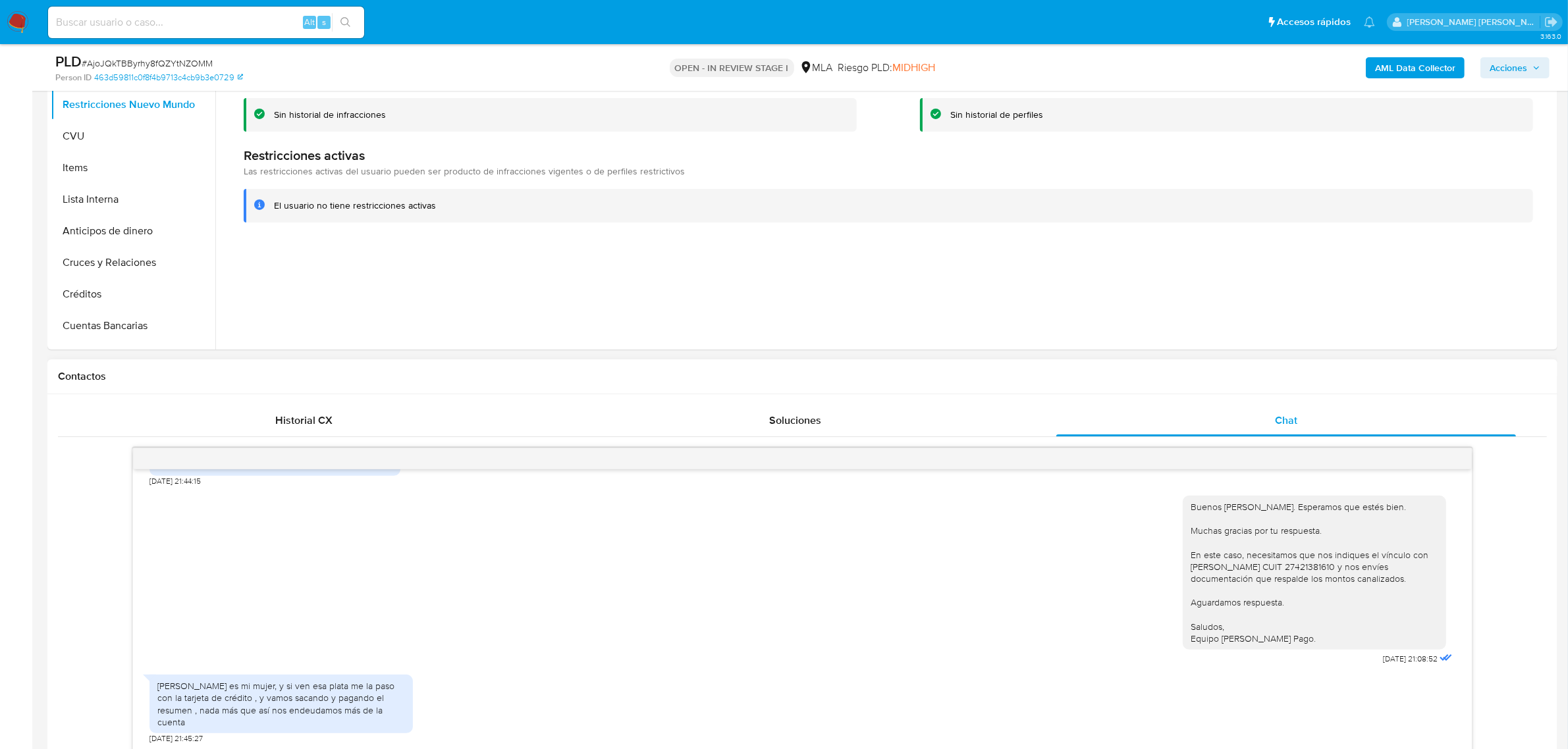
scroll to position [1070, 0]
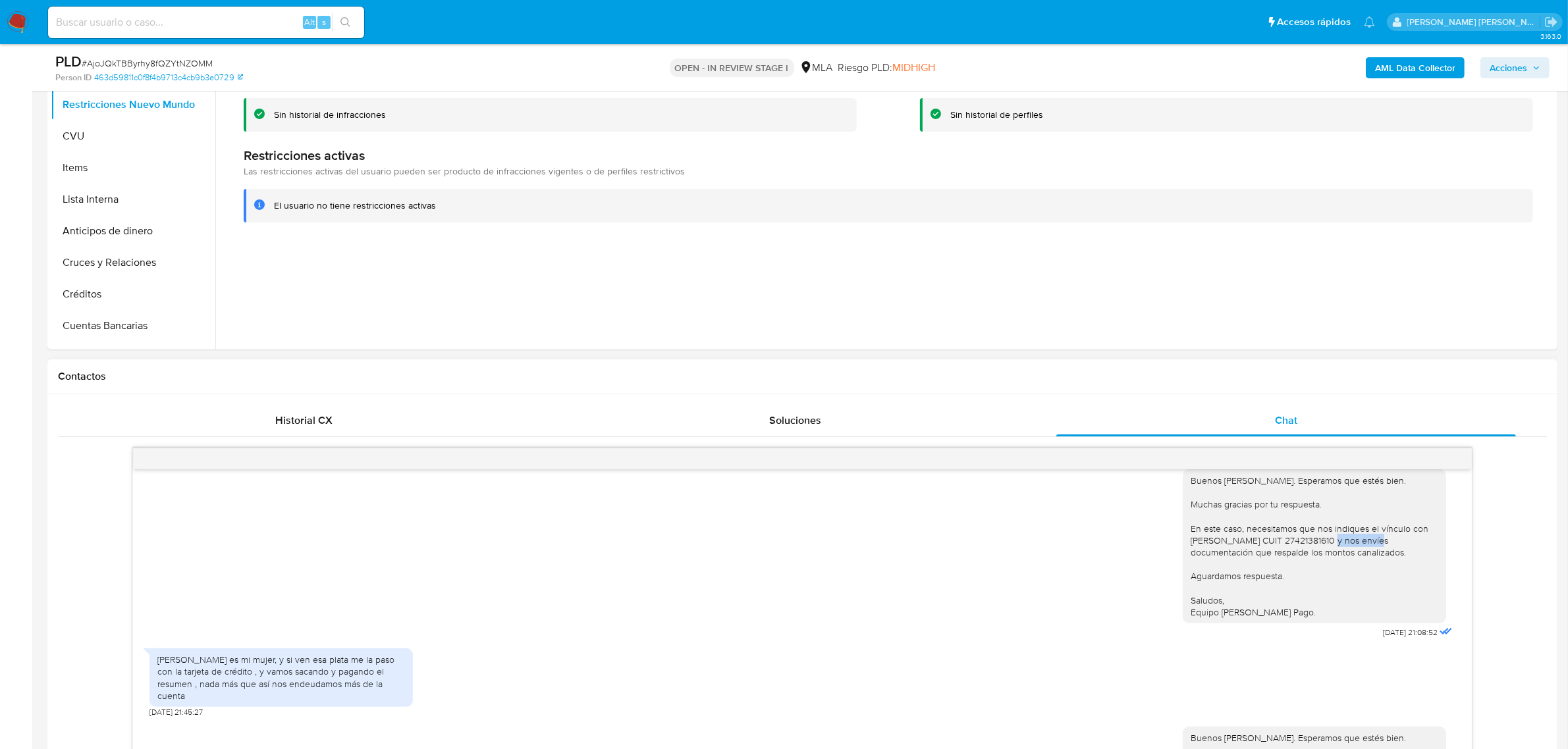
drag, startPoint x: 1306, startPoint y: 557, endPoint x: 1357, endPoint y: 551, distance: 51.4
click at [1053, 519] on div "Buenos días, Leandro. Esperamos que estés bien. Muchas gracias por tu respuesta…" at bounding box center [1315, 546] width 248 height 144
copy div "27421381610"
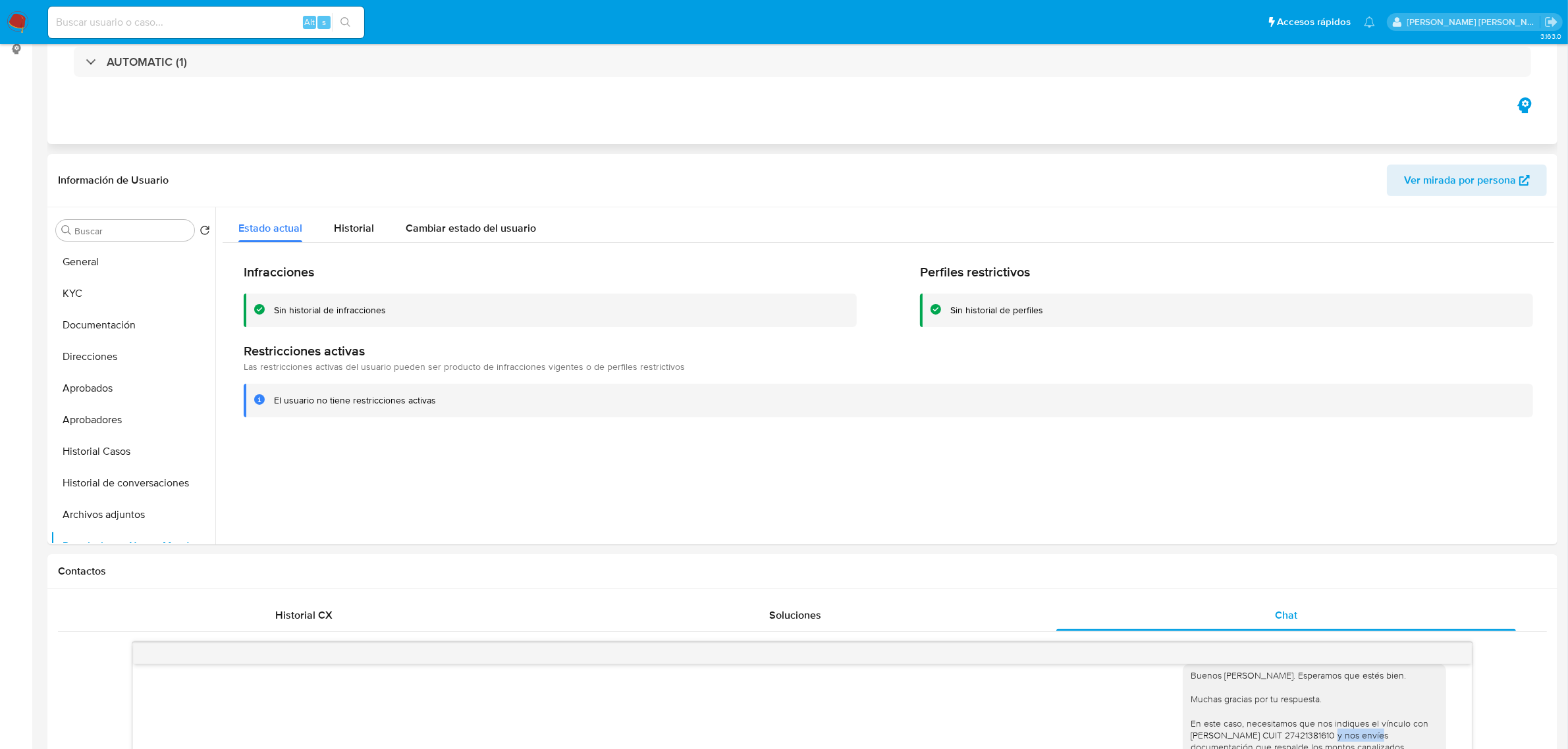
scroll to position [0, 0]
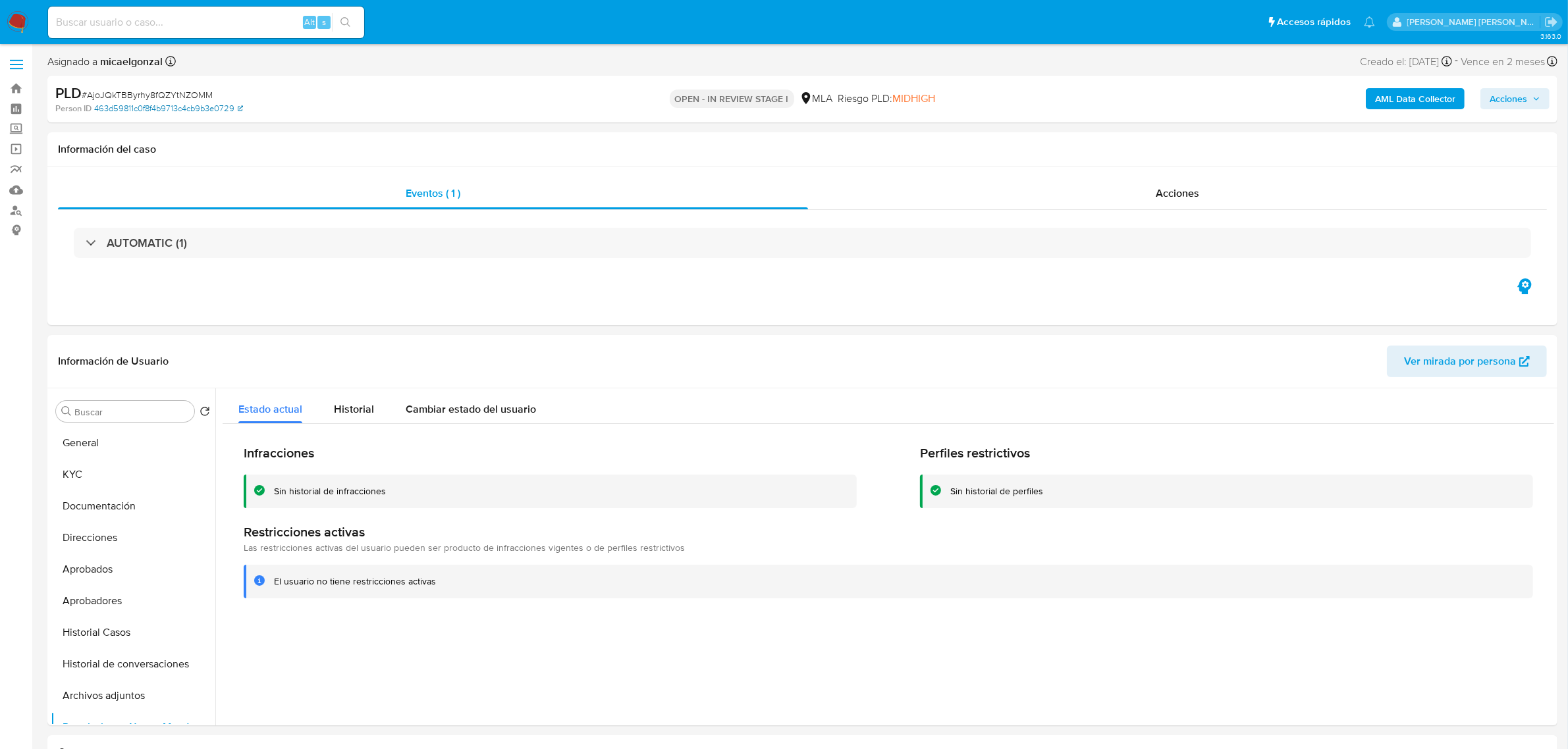
click at [167, 106] on link "463d59811c0f8f4b9713c4cb9b3e0729" at bounding box center [168, 108] width 148 height 12
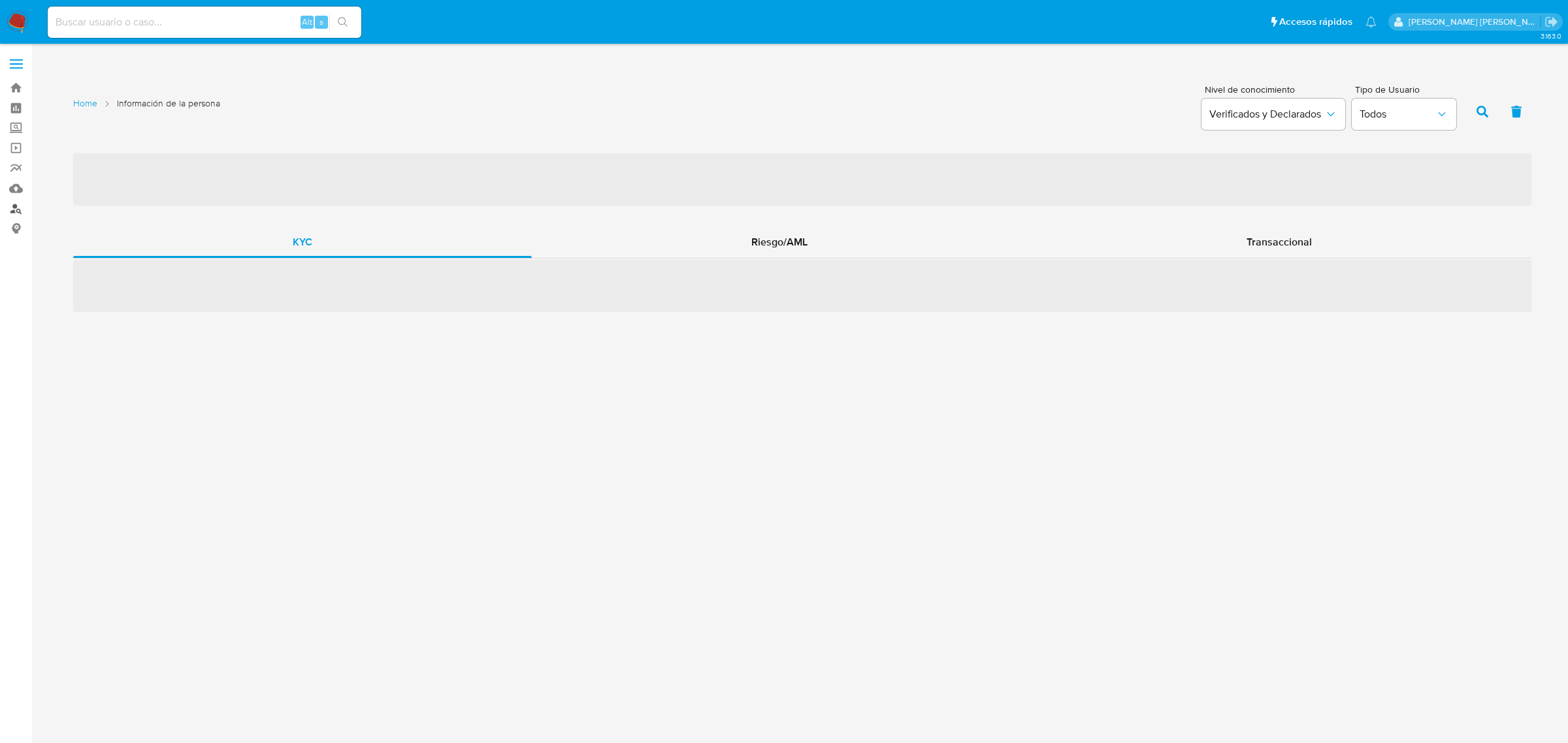
click at [15, 210] on link "Buscador de personas" at bounding box center [77, 209] width 155 height 20
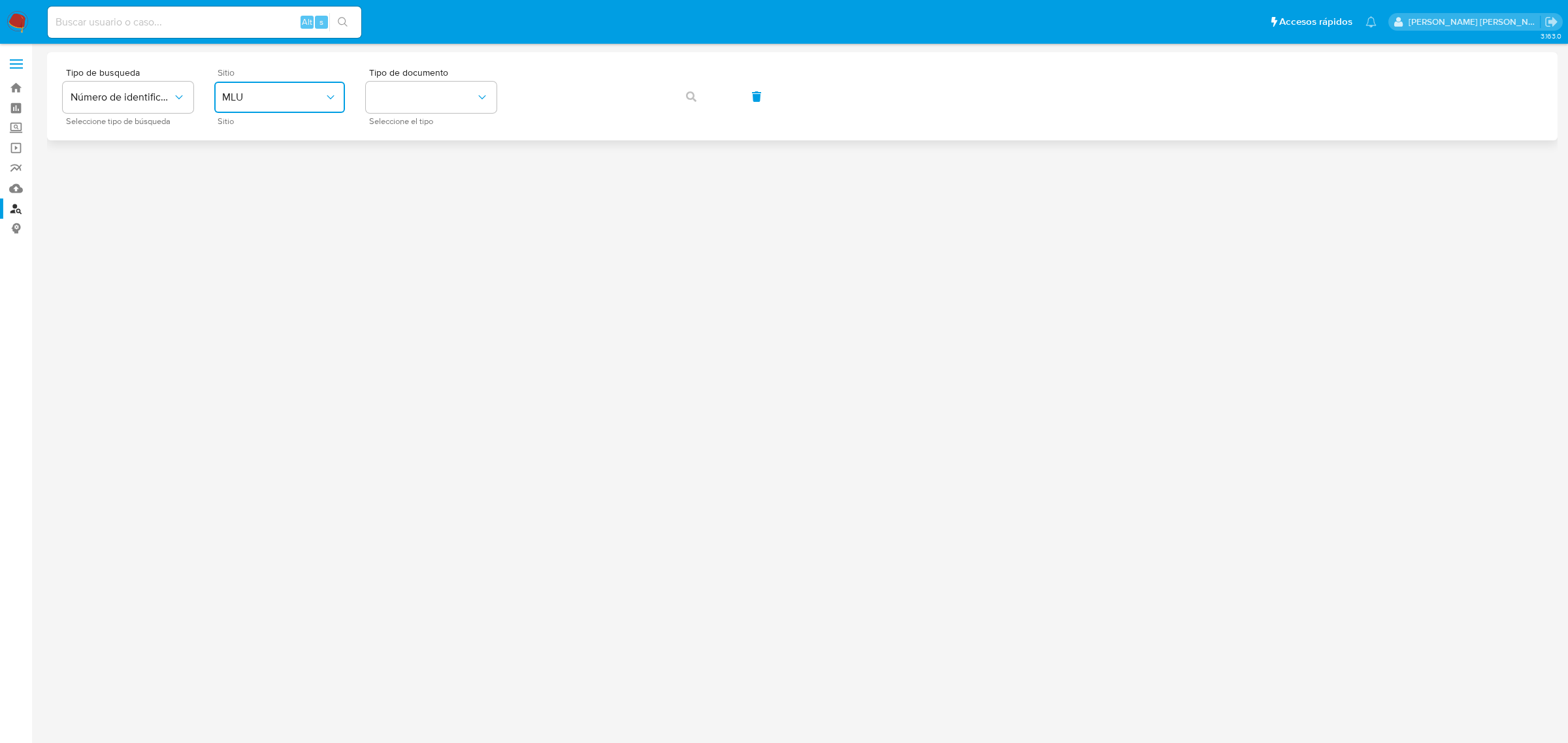
click at [302, 113] on button "MLU" at bounding box center [280, 98] width 131 height 31
drag, startPoint x: 231, startPoint y: 160, endPoint x: 296, endPoint y: 155, distance: 65.2
click at [232, 161] on span "MLA" at bounding box center [232, 164] width 21 height 13
click at [447, 93] on button "identificationType" at bounding box center [432, 98] width 131 height 31
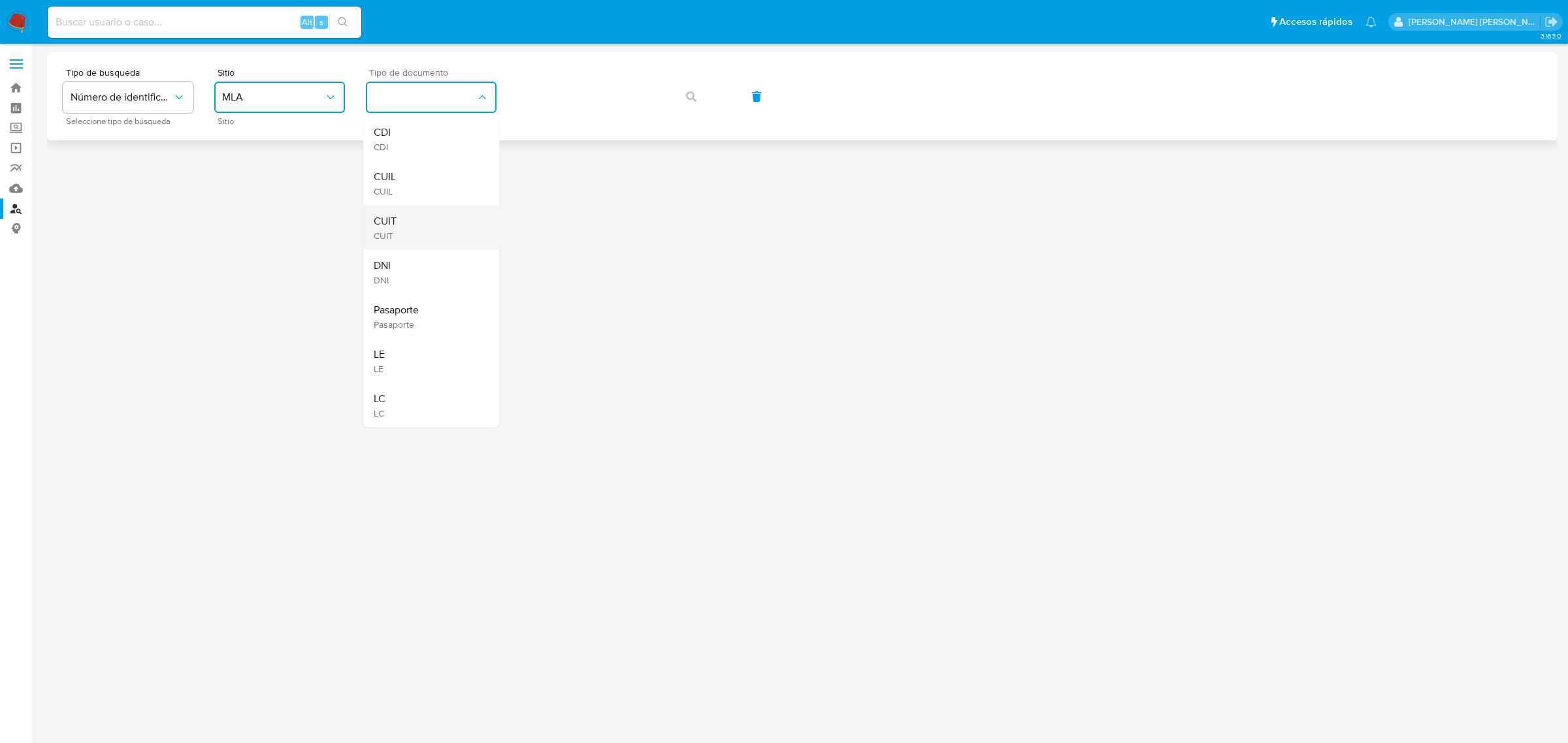
click at [392, 215] on span "CUIT" at bounding box center [384, 221] width 23 height 13
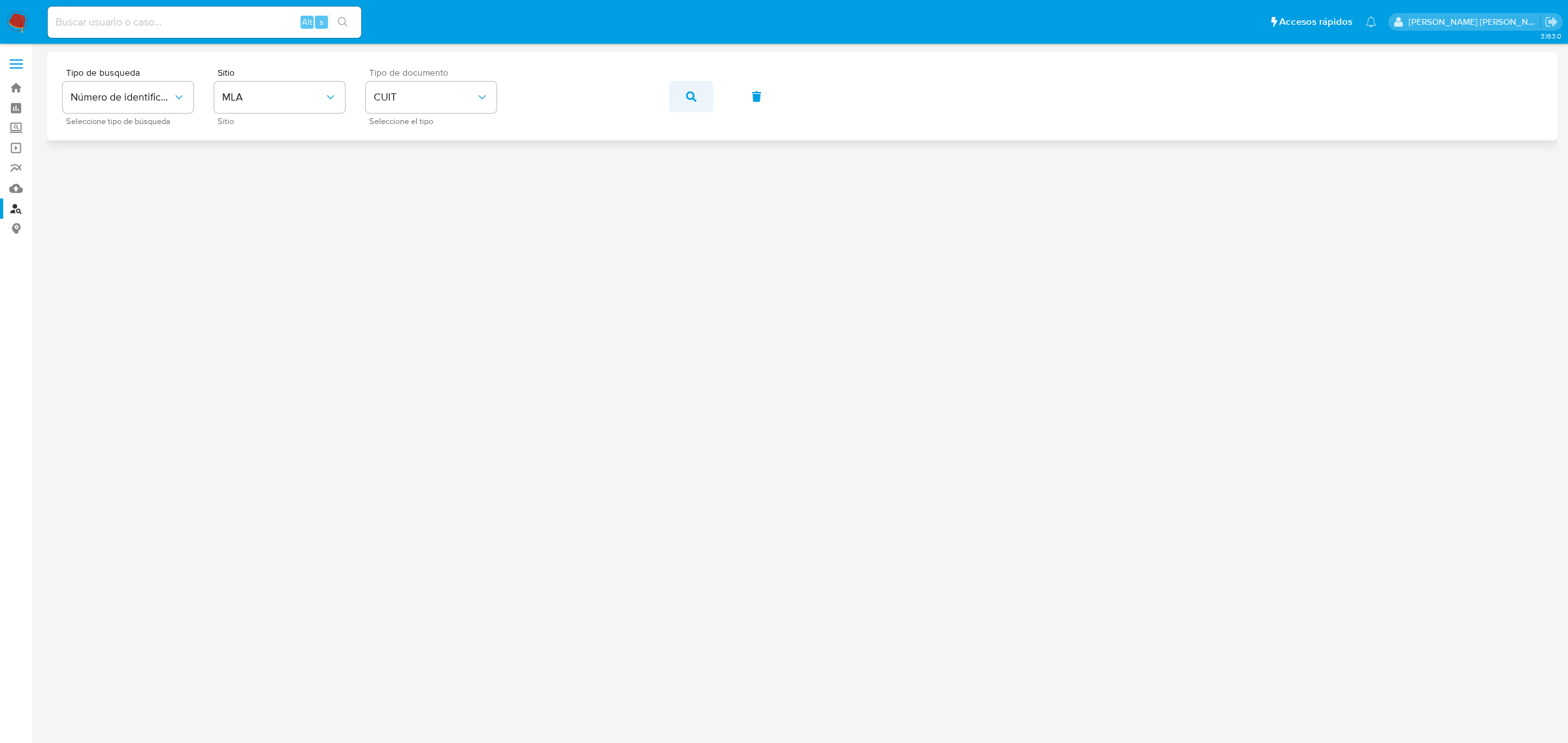
click at [688, 96] on icon "button" at bounding box center [691, 96] width 10 height 10
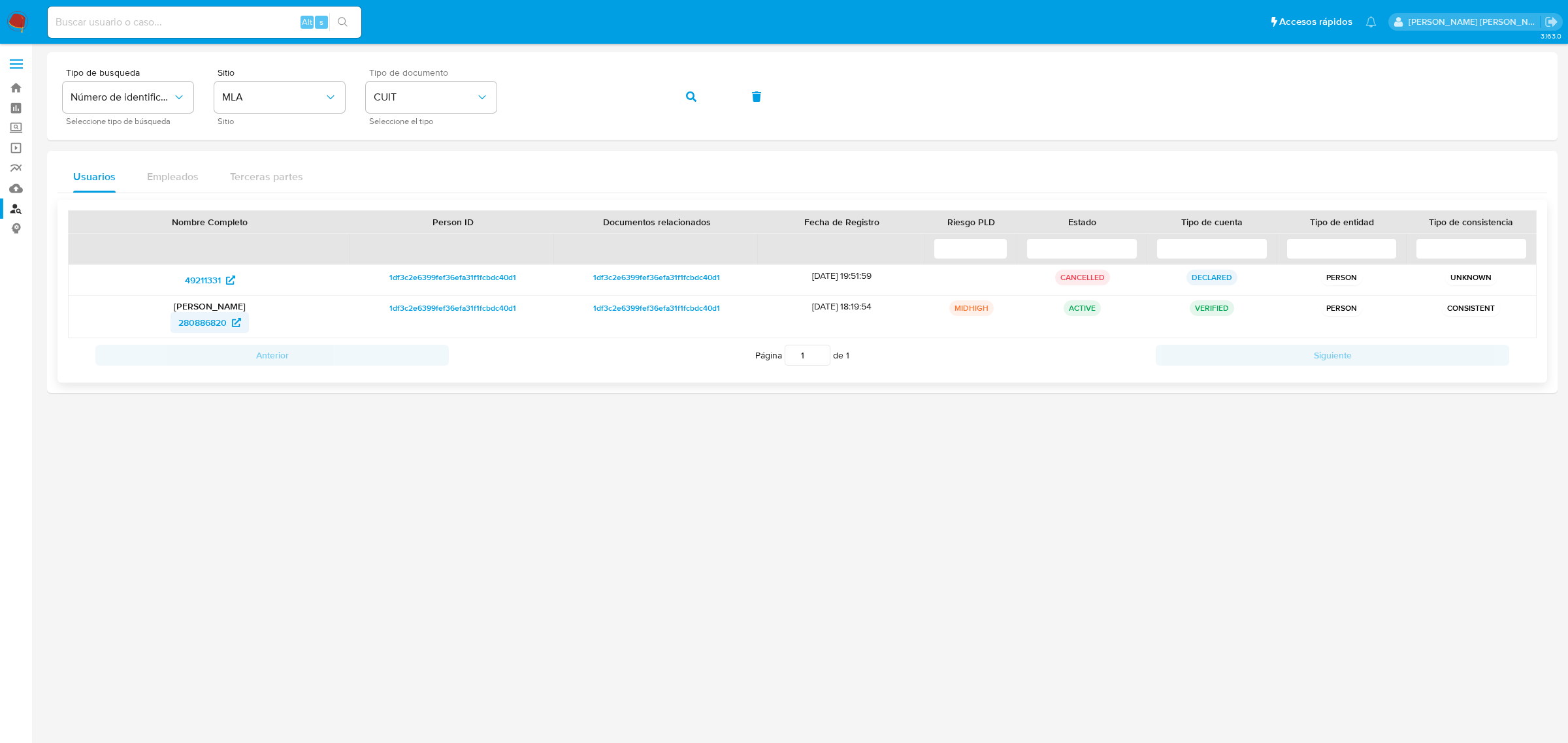
click at [201, 327] on span "280886820" at bounding box center [202, 322] width 48 height 21
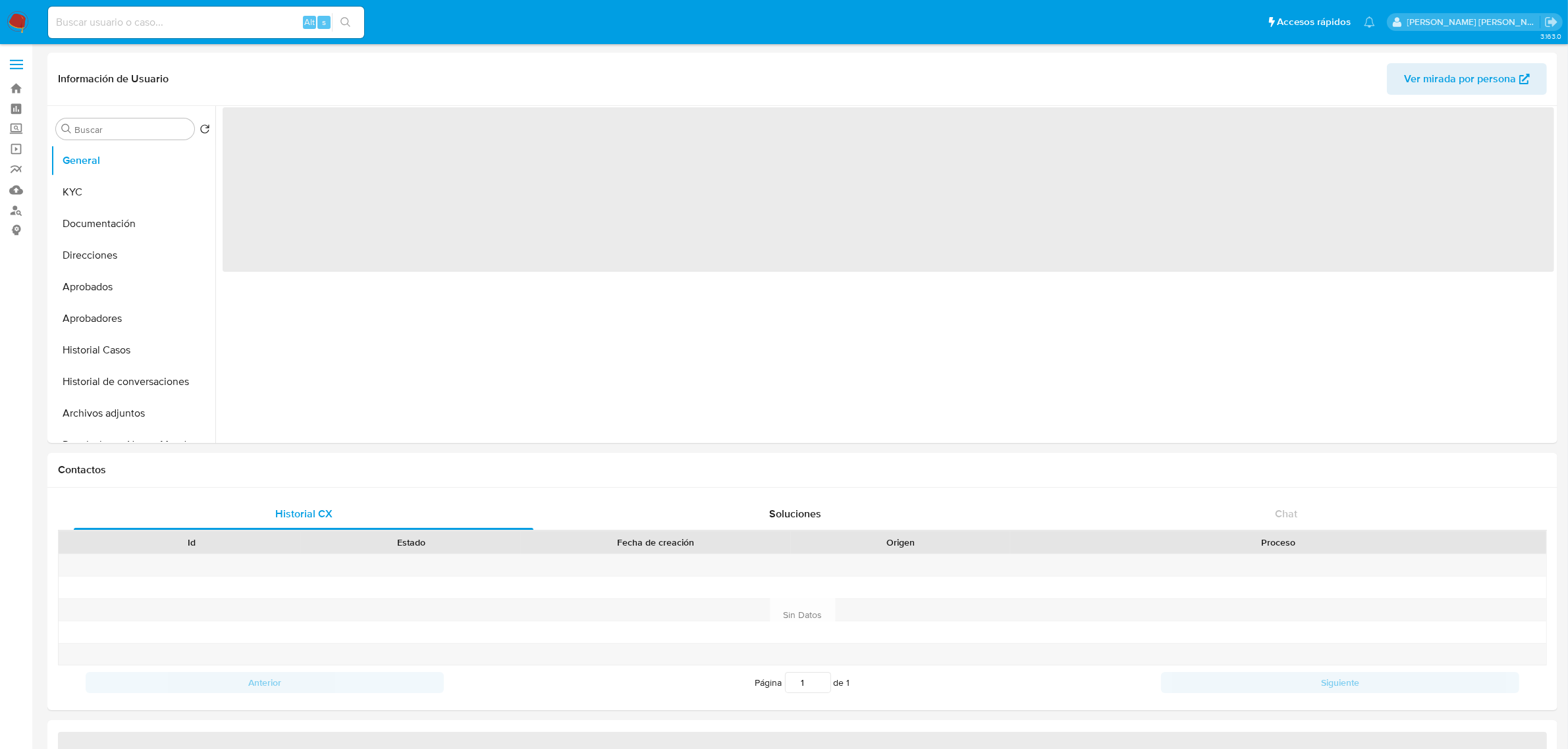
select select "10"
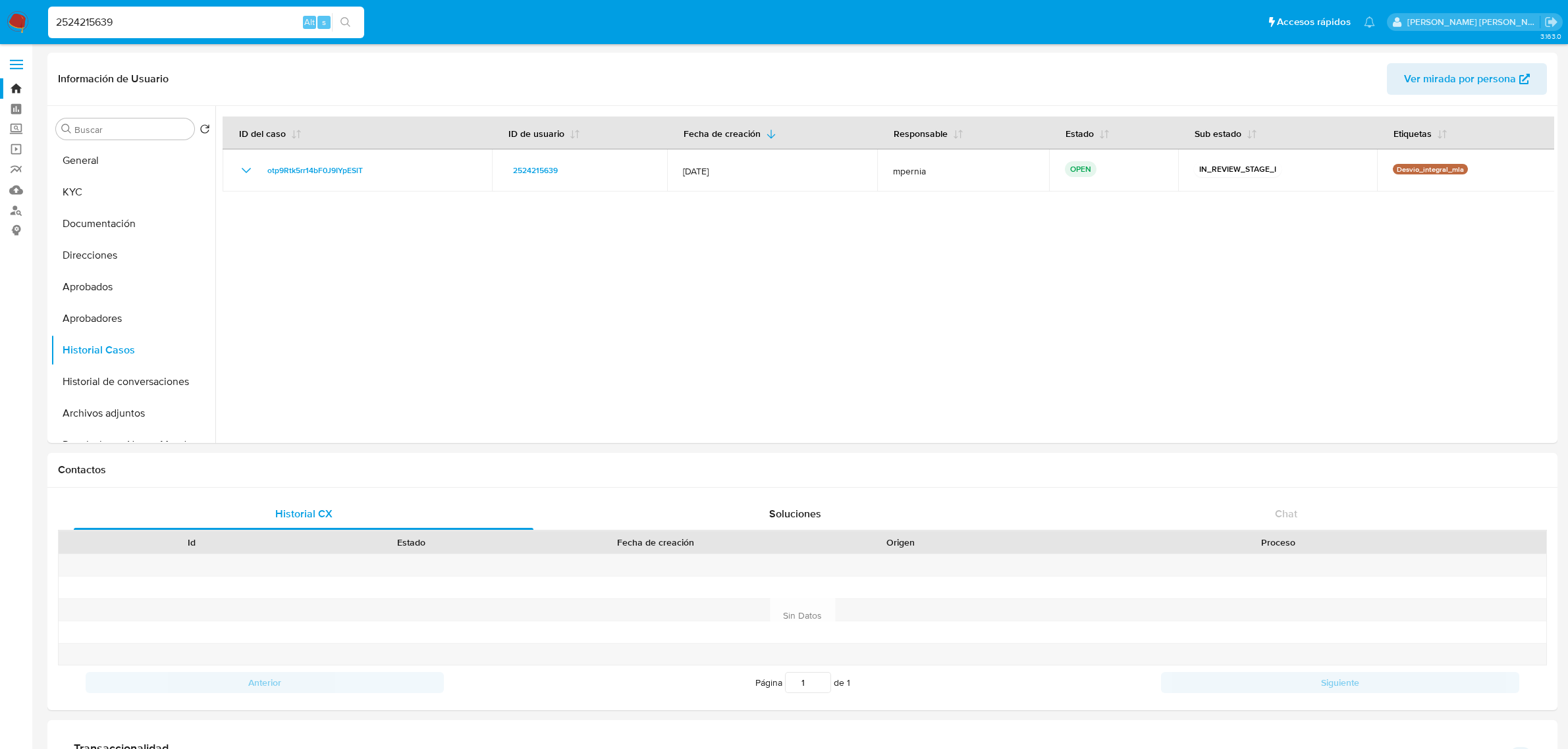
select select "10"
click at [97, 14] on input "2524215639" at bounding box center [206, 22] width 316 height 17
click at [97, 17] on input "2524215639" at bounding box center [206, 22] width 316 height 17
paste input "58799665"
type input "58799665"
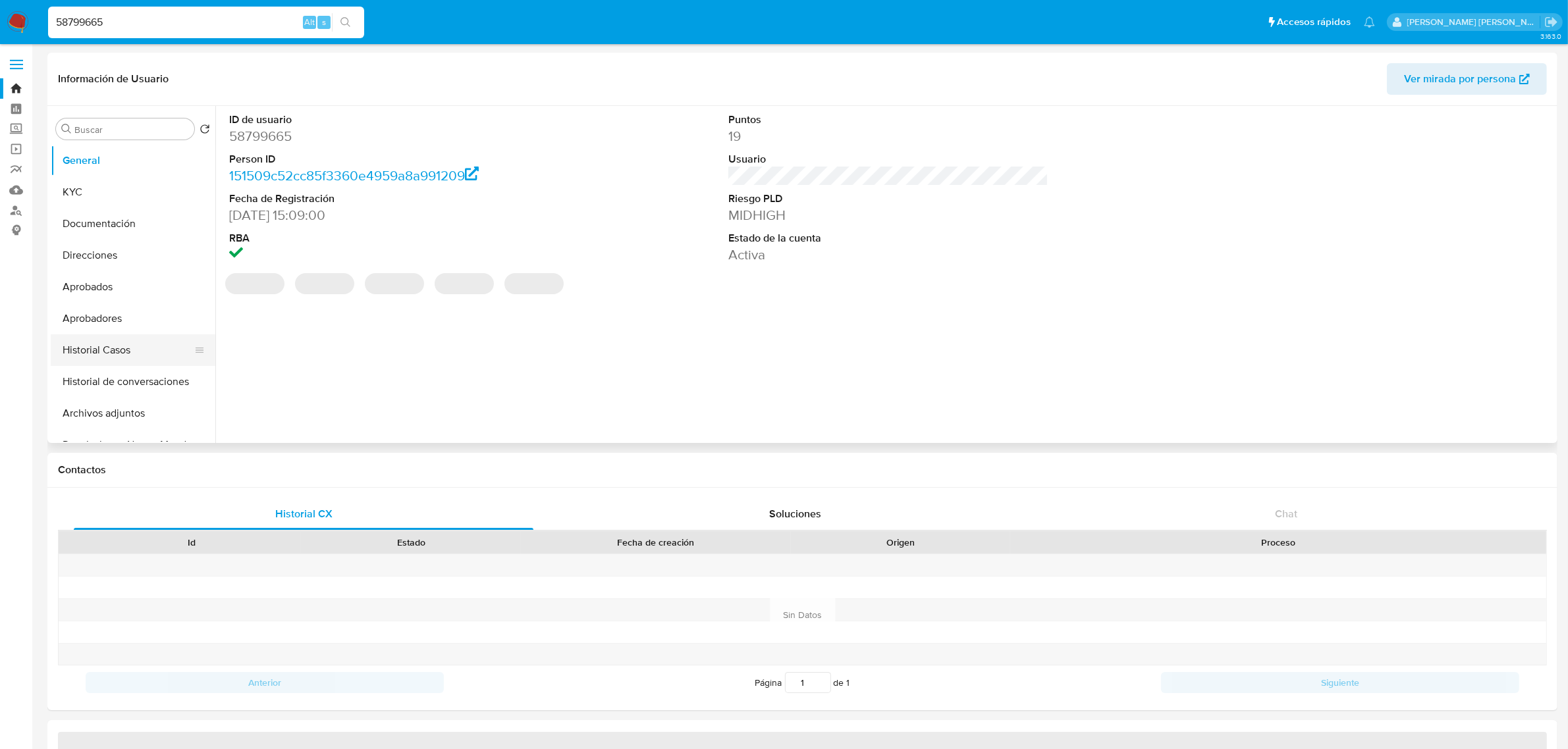
select select "10"
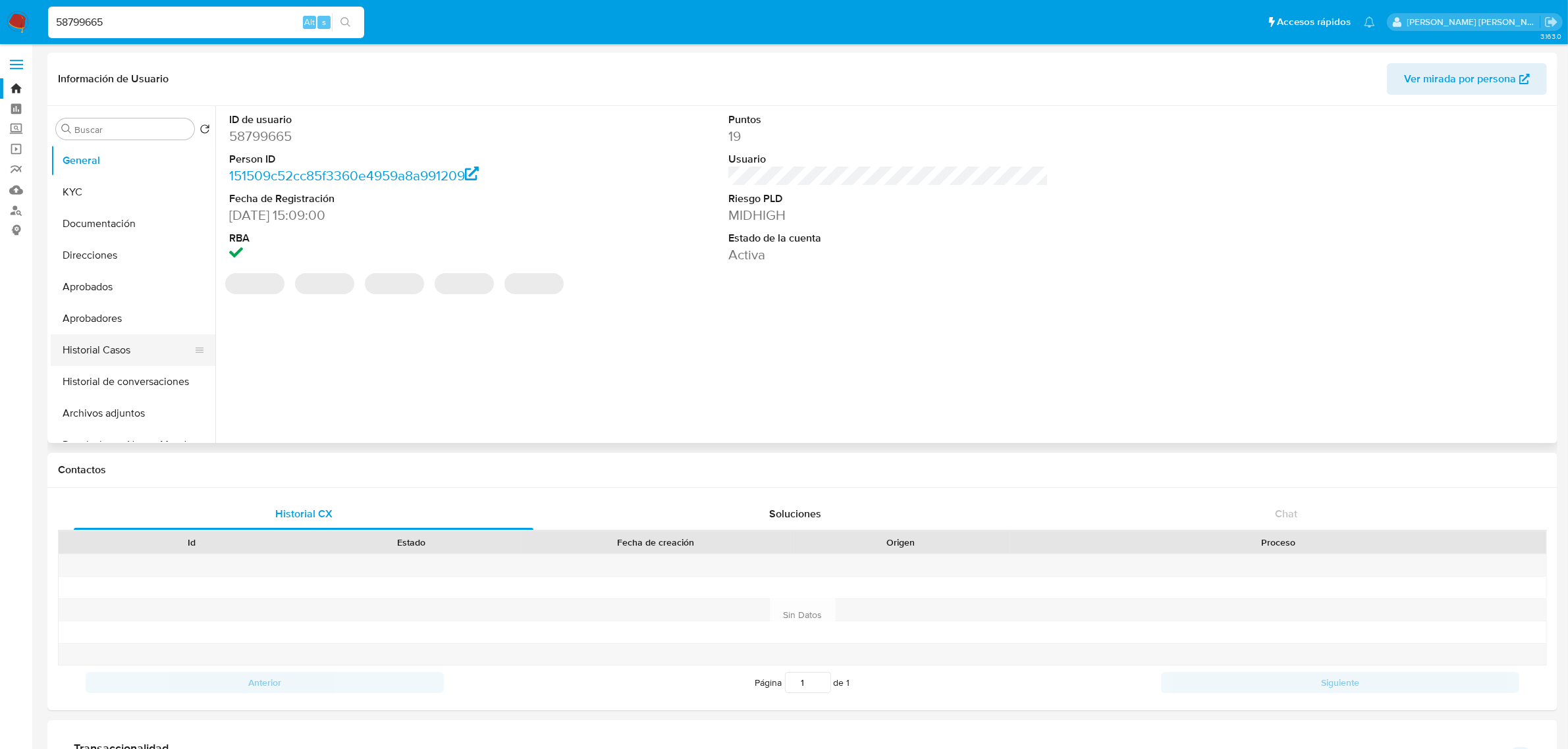
click at [71, 349] on button "Historial Casos" at bounding box center [128, 350] width 154 height 32
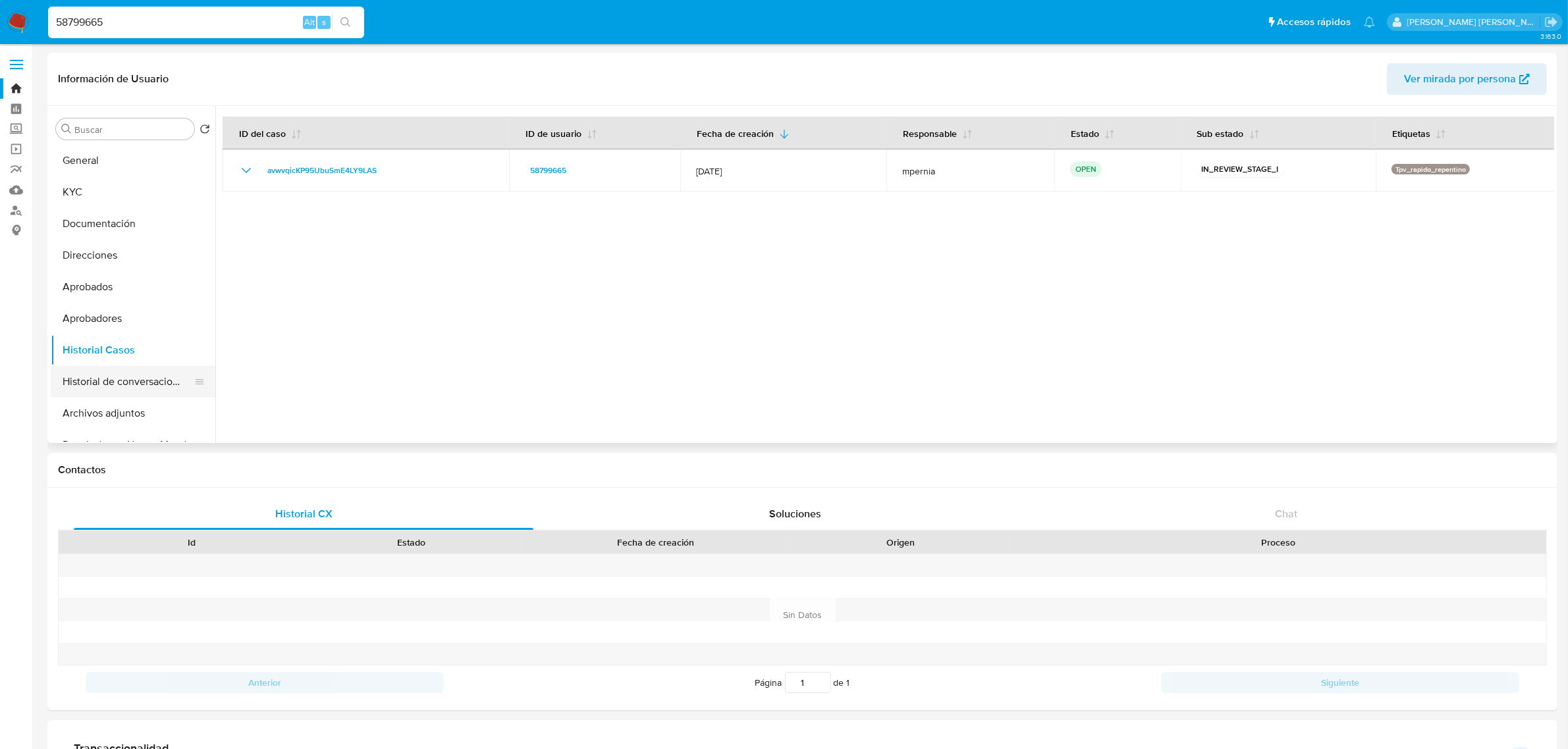
click at [106, 383] on button "Historial de conversaciones" at bounding box center [128, 382] width 154 height 32
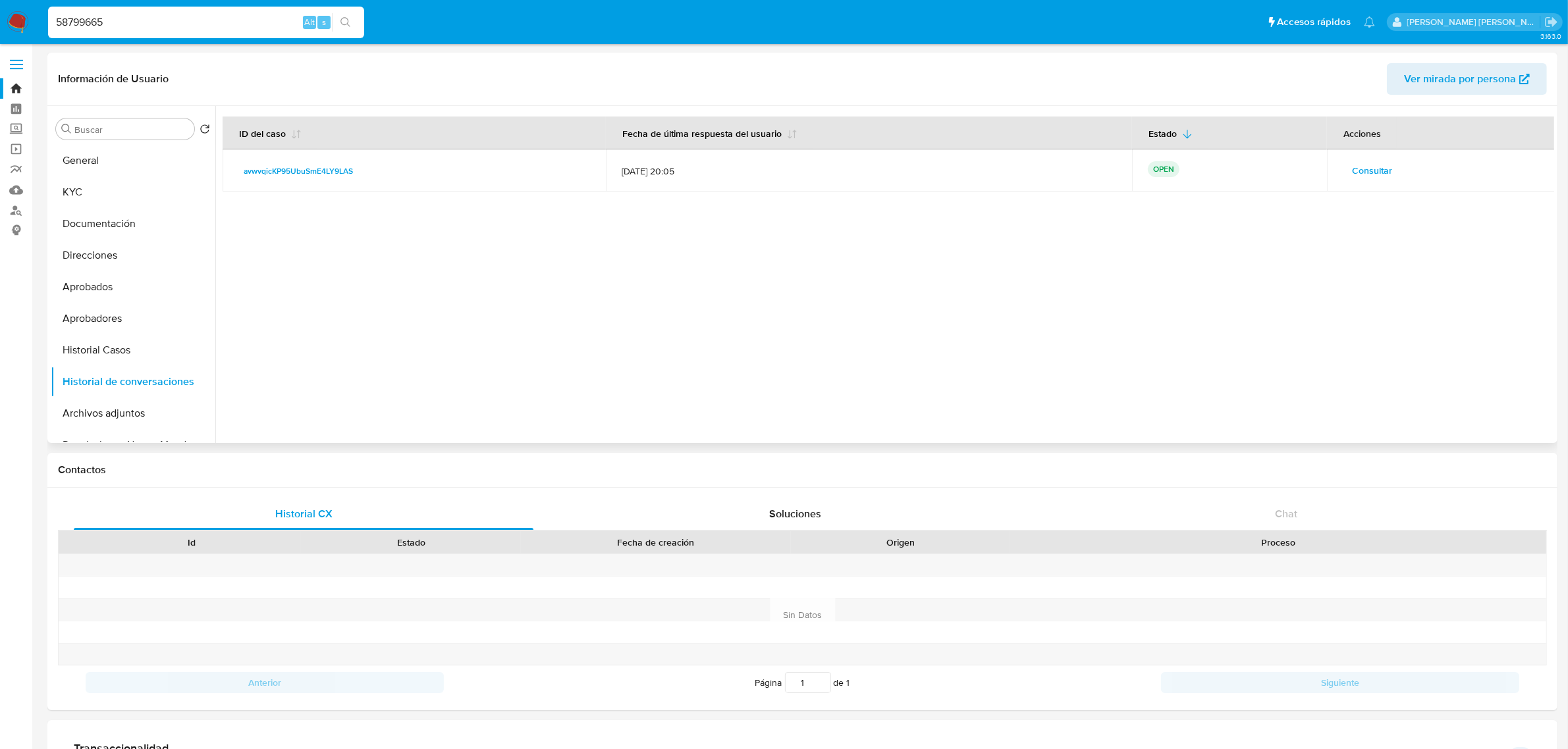
click at [1361, 161] on span "Consultar" at bounding box center [1372, 170] width 40 height 18
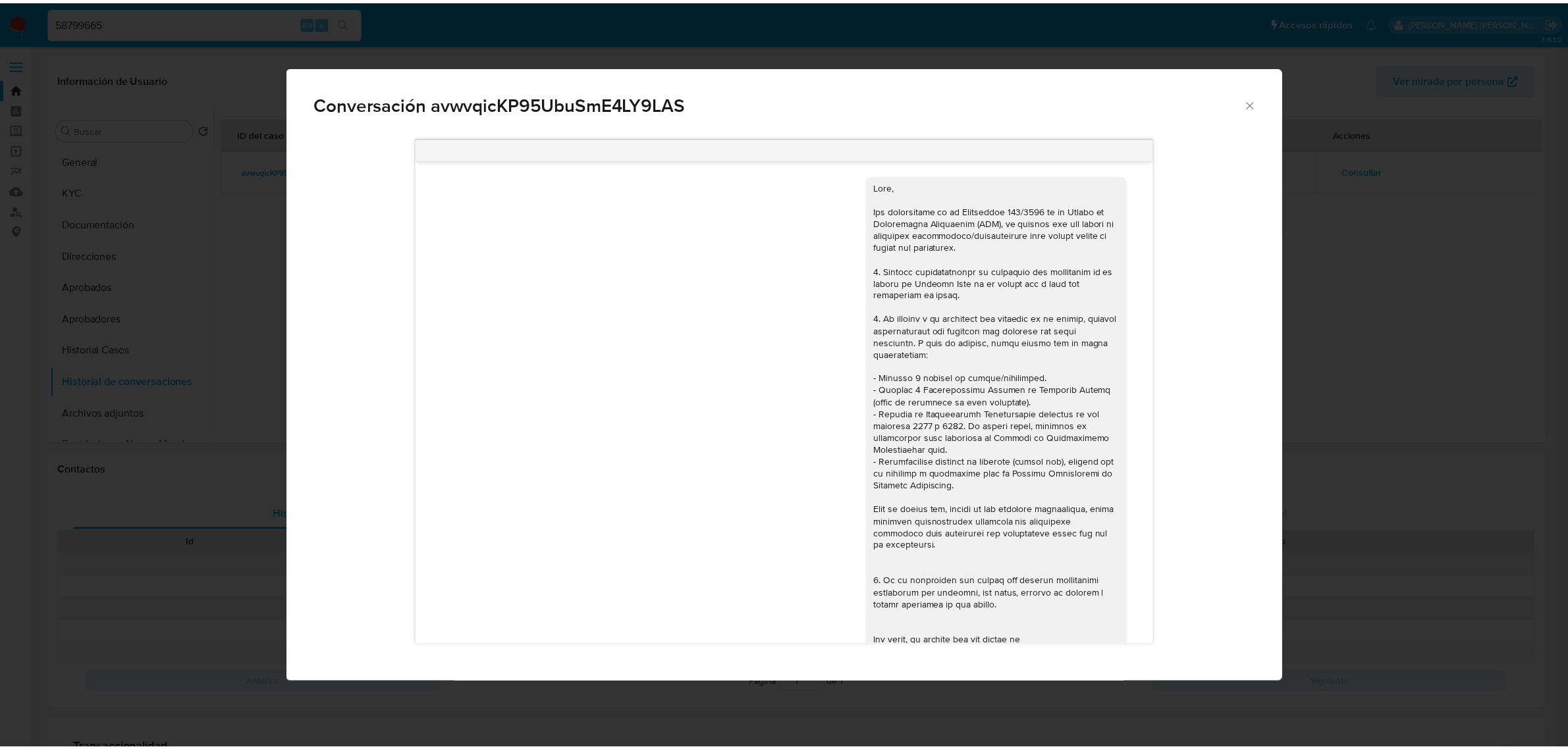
scroll to position [1032, 0]
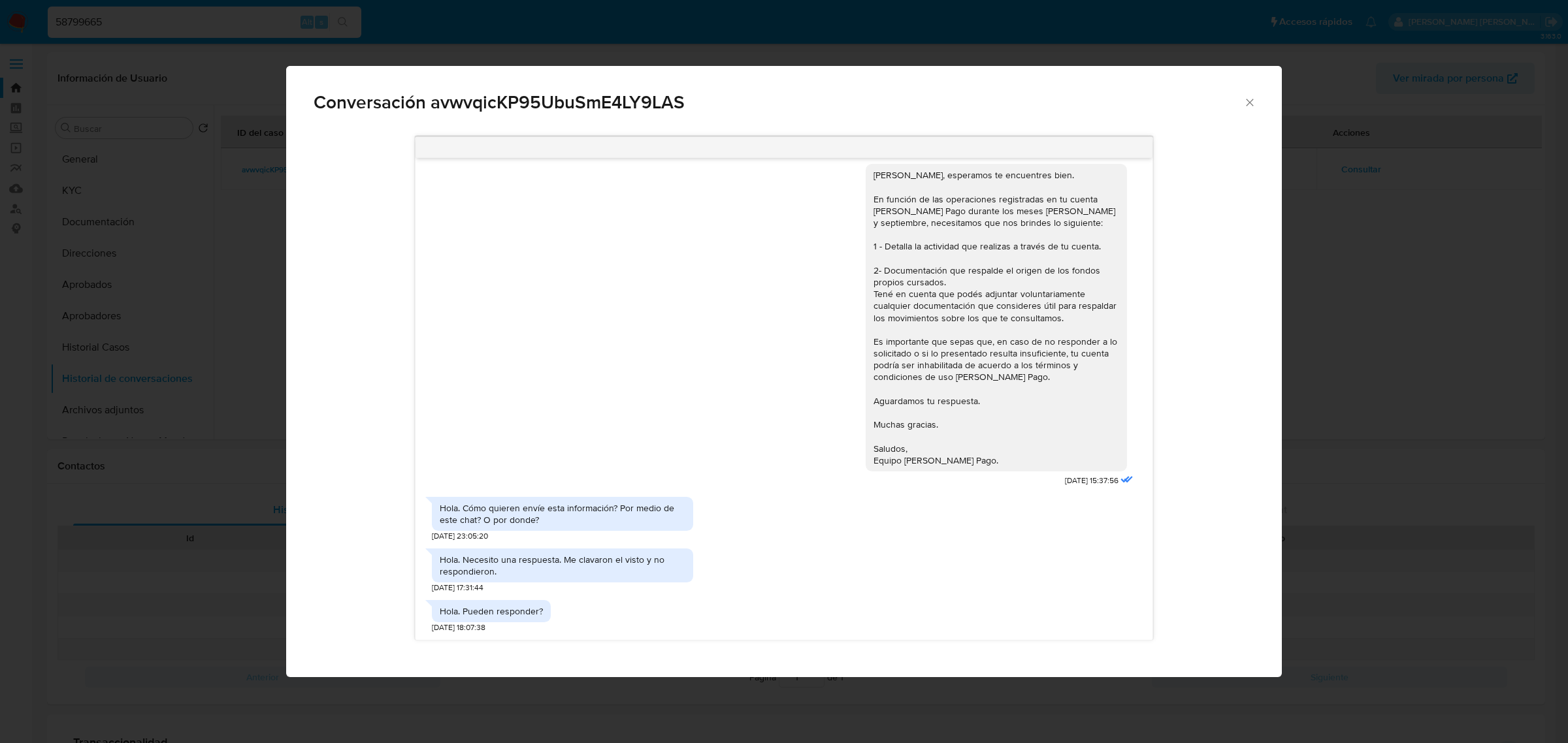
click at [1162, 418] on div "17/09/2025 14:41:25 Hola, Esperamos que te encuentres muy bien. Te consultamos …" at bounding box center [784, 389] width 940 height 523
click at [1247, 102] on icon "Cerrar" at bounding box center [1250, 102] width 13 height 13
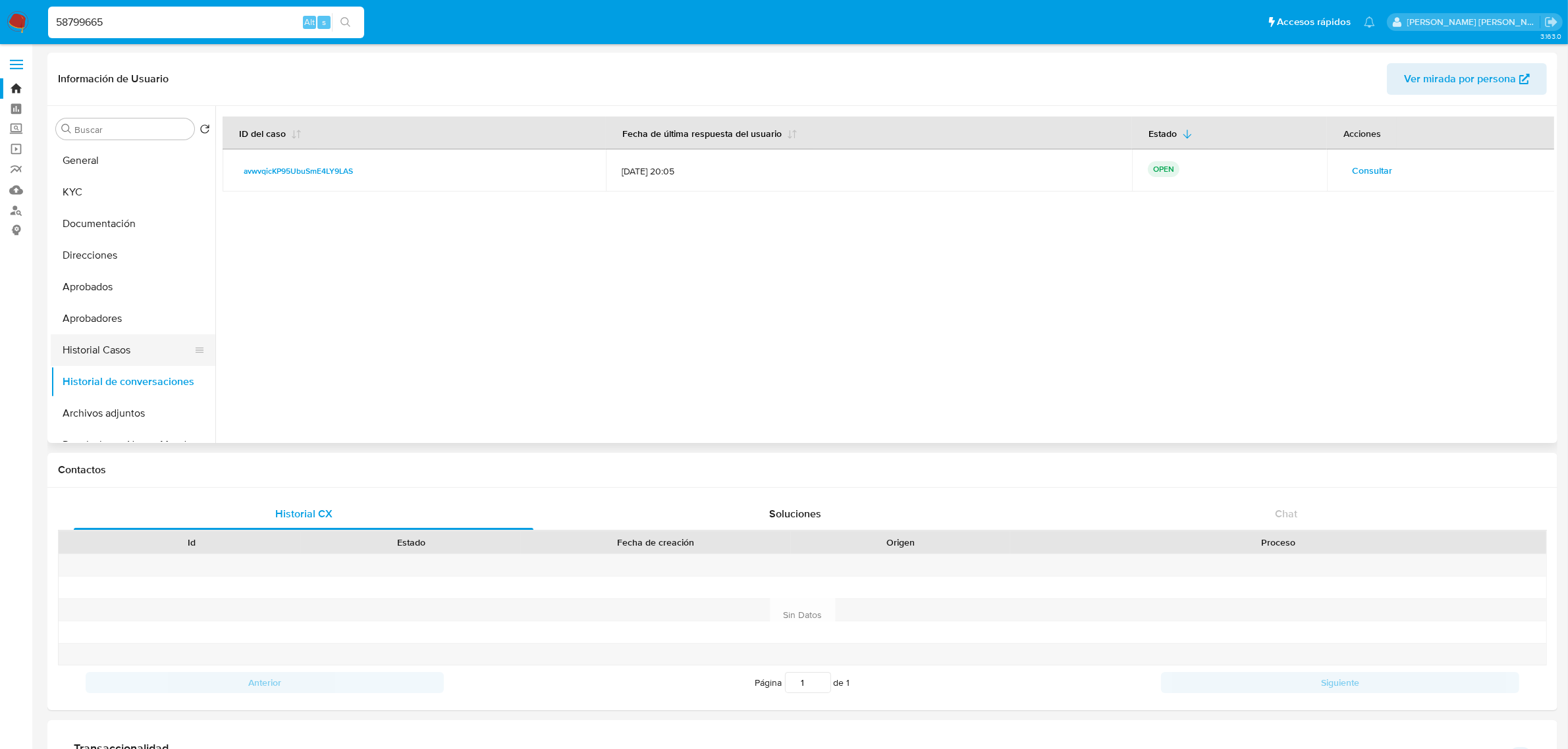
click at [106, 344] on button "Historial Casos" at bounding box center [128, 350] width 154 height 32
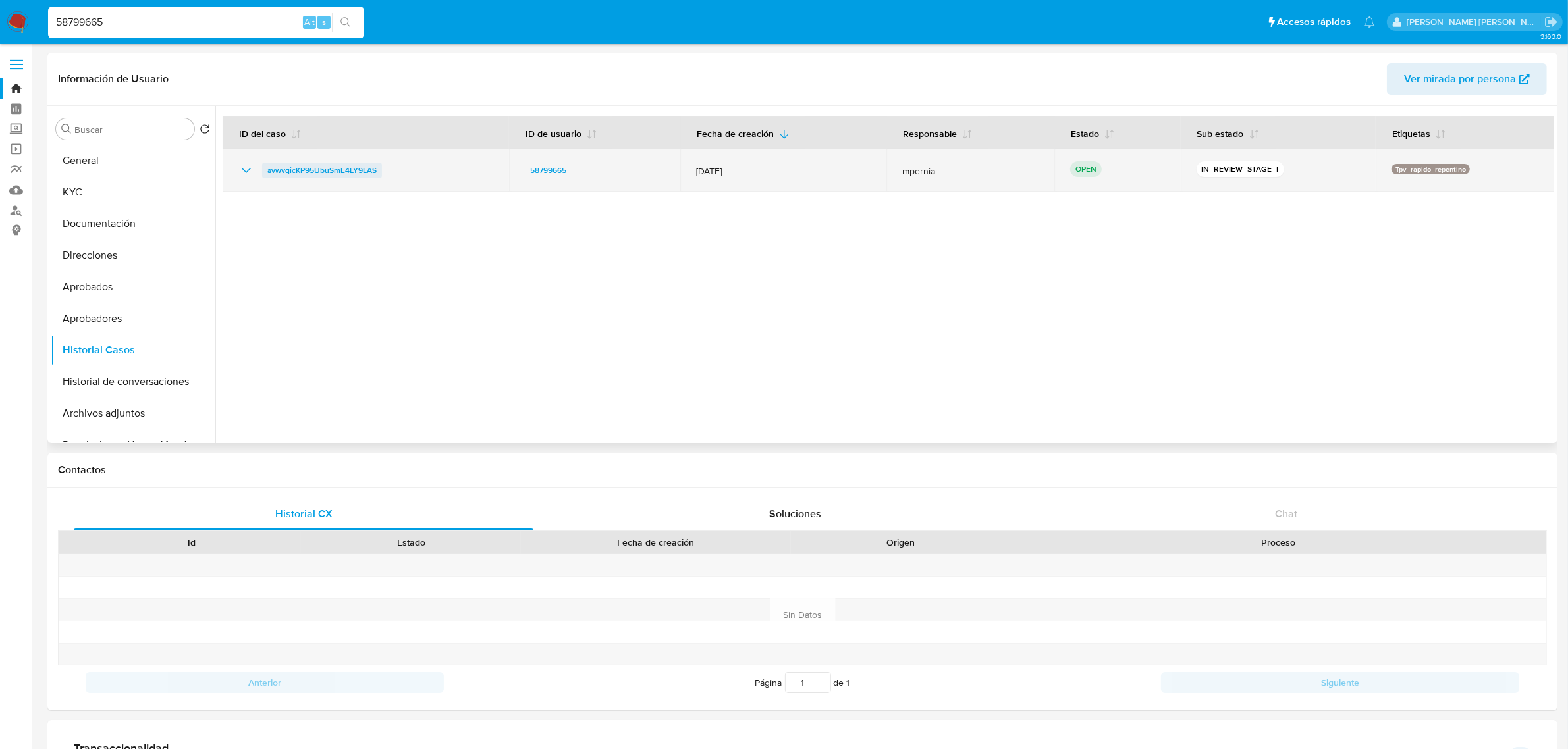
click at [314, 171] on span "avwvqicKP95UbuSmE4LY9LAS" at bounding box center [322, 171] width 110 height 16
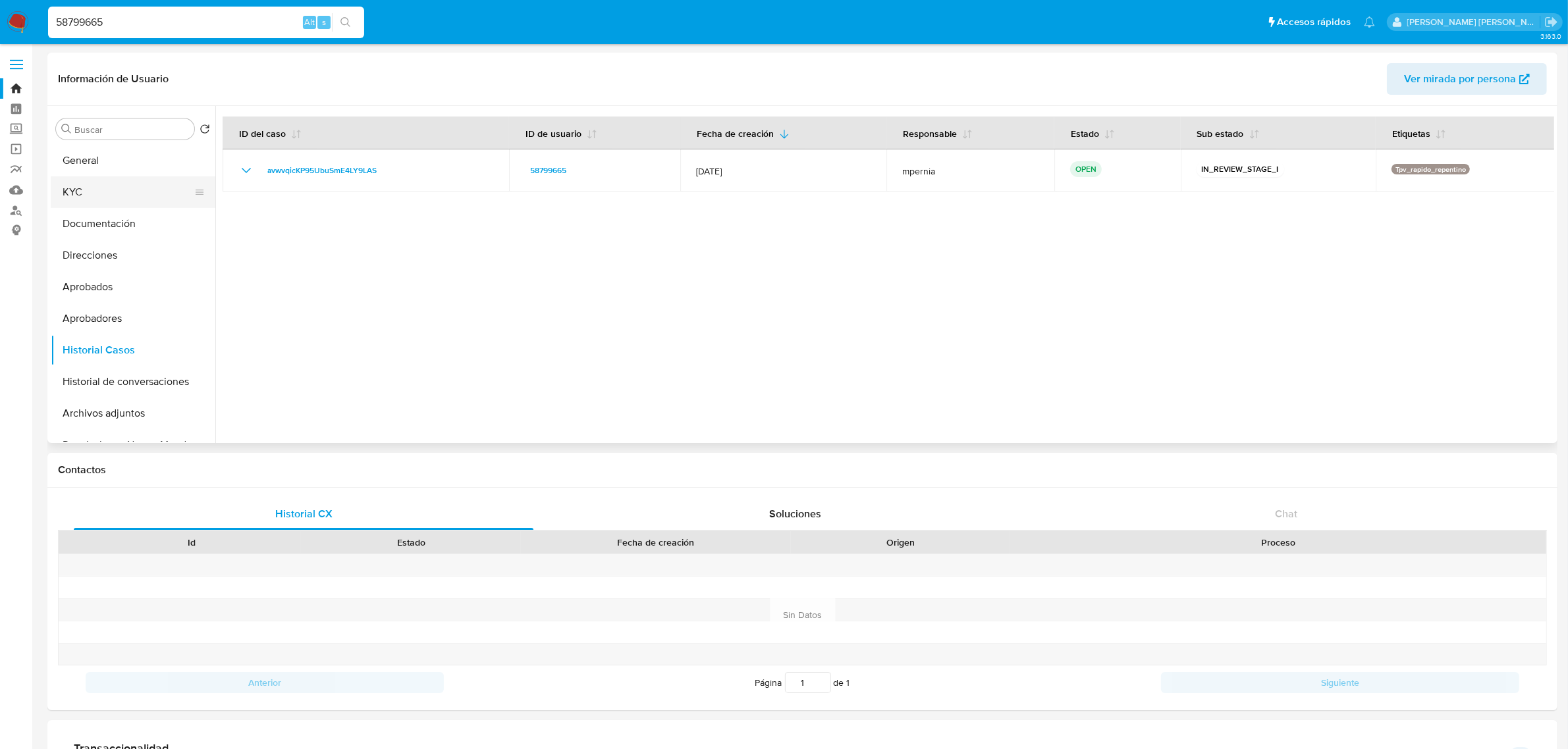
click at [92, 193] on button "KYC" at bounding box center [128, 192] width 154 height 32
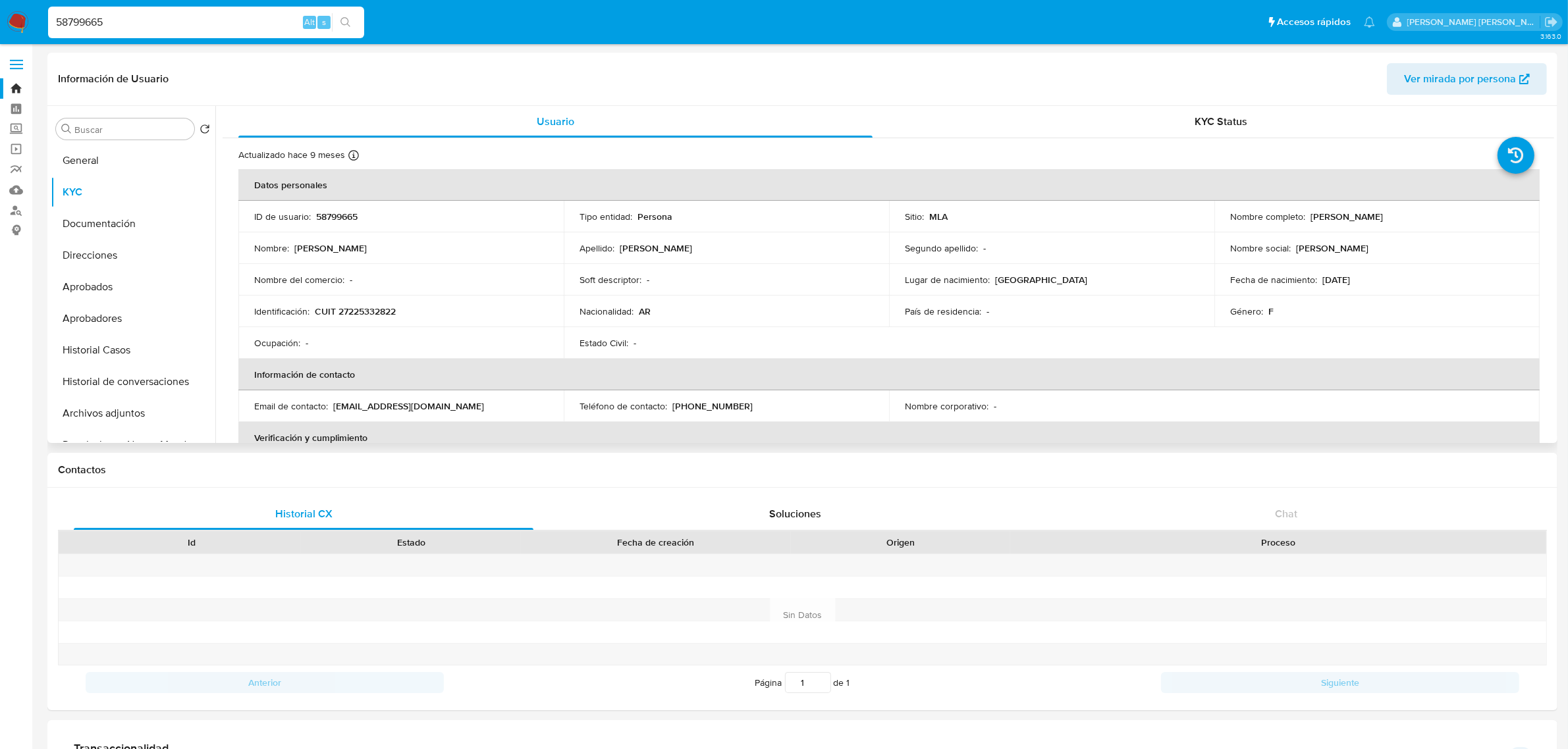
scroll to position [83, 0]
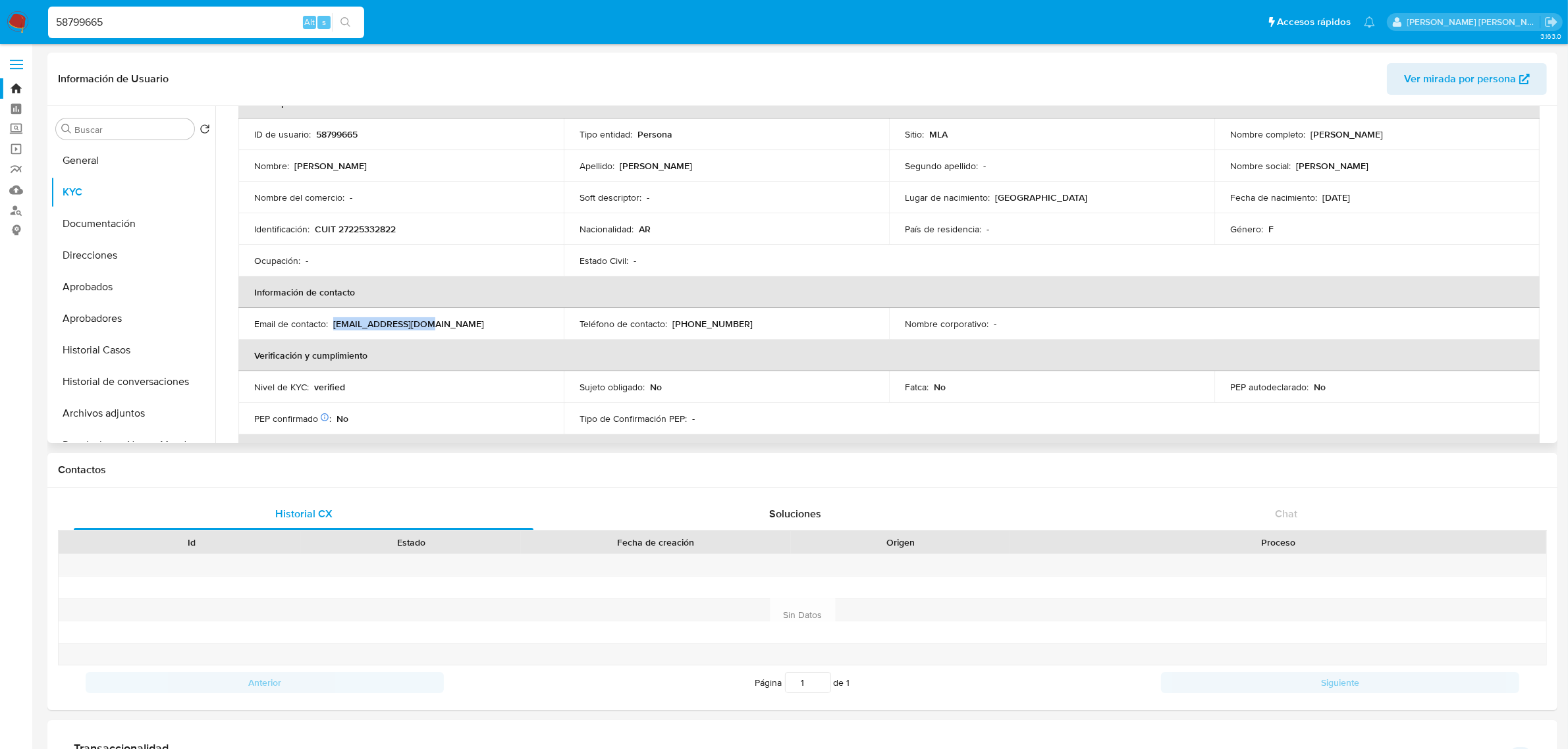
drag, startPoint x: 333, startPoint y: 325, endPoint x: 426, endPoint y: 321, distance: 93.1
click at [426, 321] on div "Email de contacto : mfranza@hotmail.com" at bounding box center [401, 324] width 294 height 12
copy p "mfranza@hotmail.com"
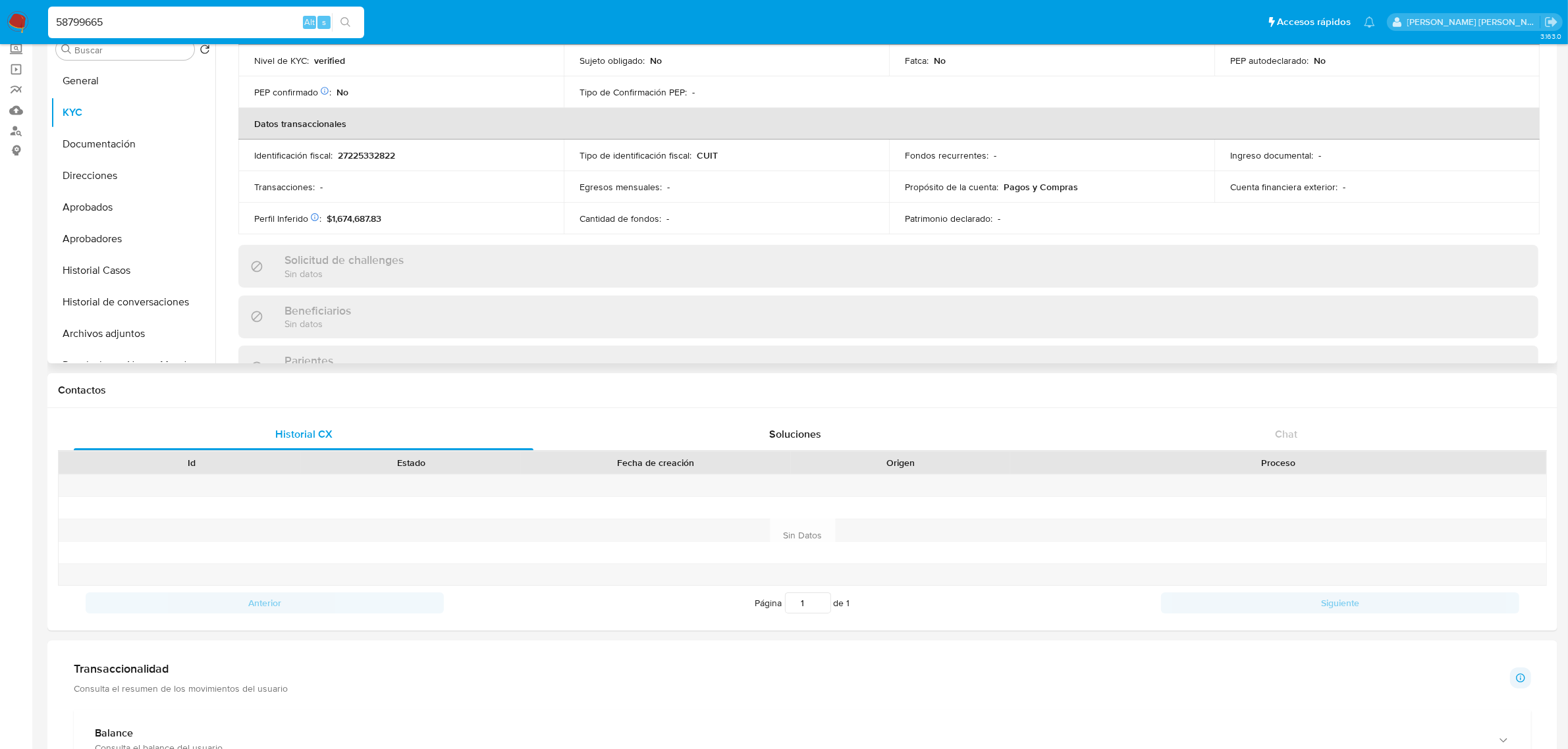
scroll to position [0, 0]
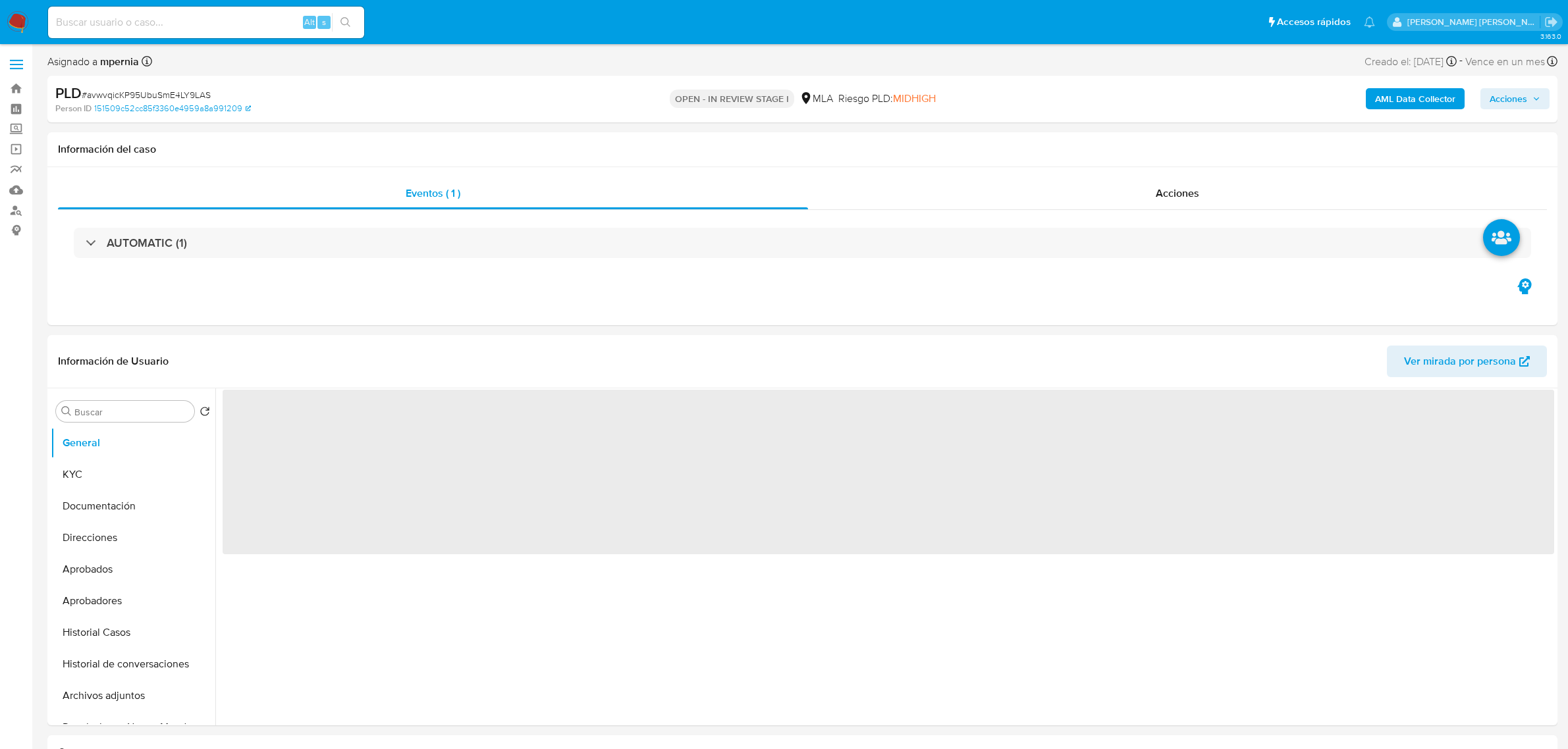
select select "10"
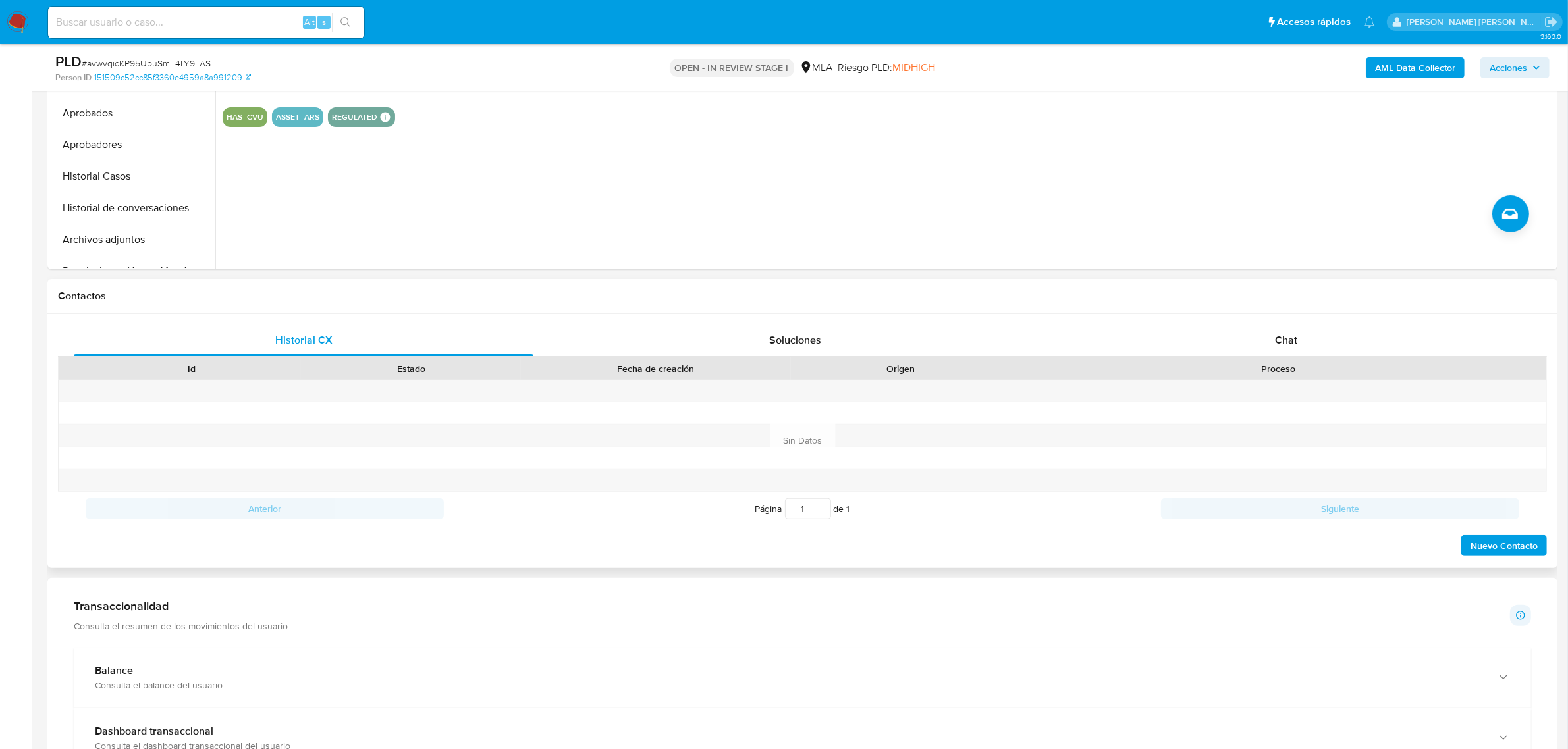
scroll to position [411, 0]
click at [1277, 343] on span "Chat" at bounding box center [1286, 337] width 22 height 15
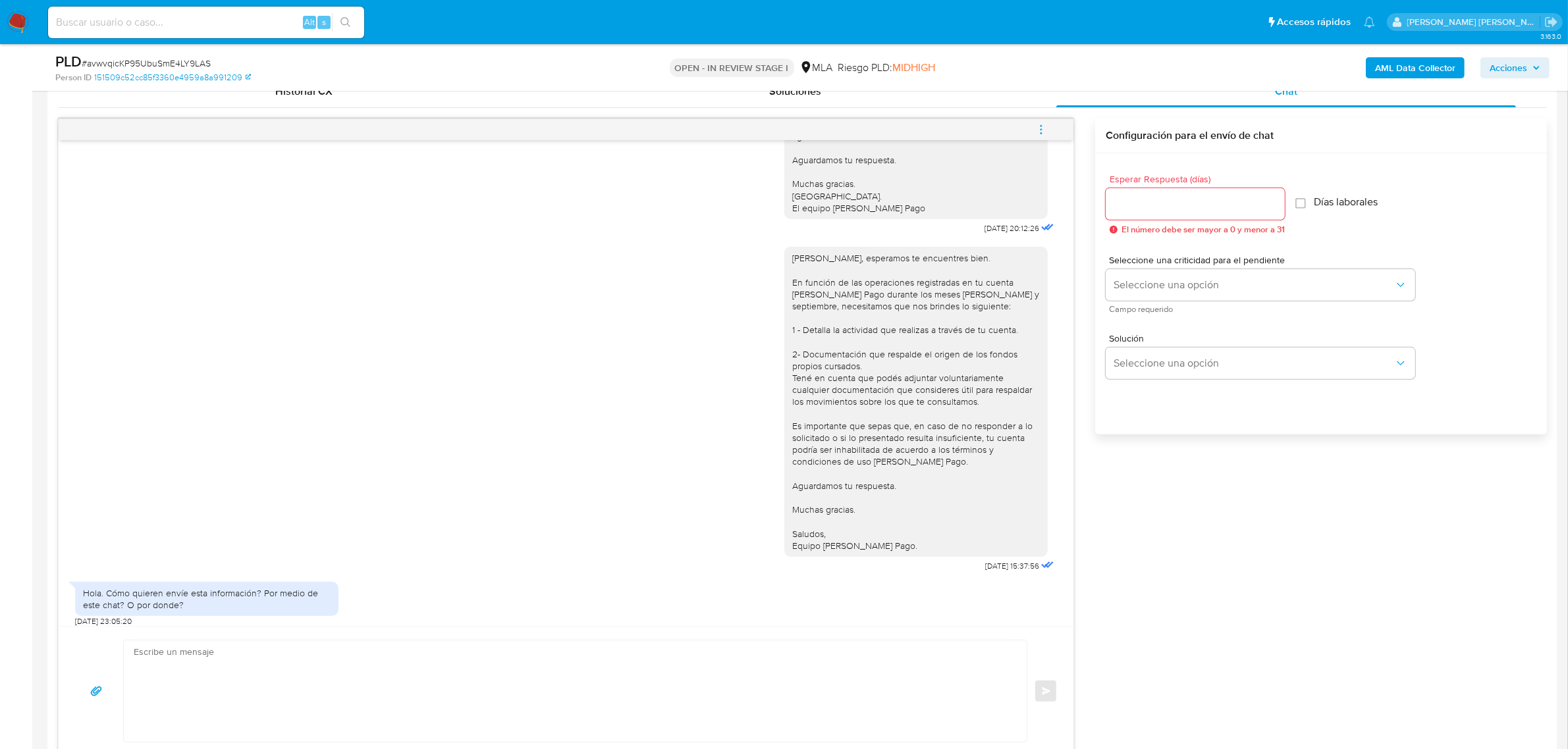
scroll to position [867, 0]
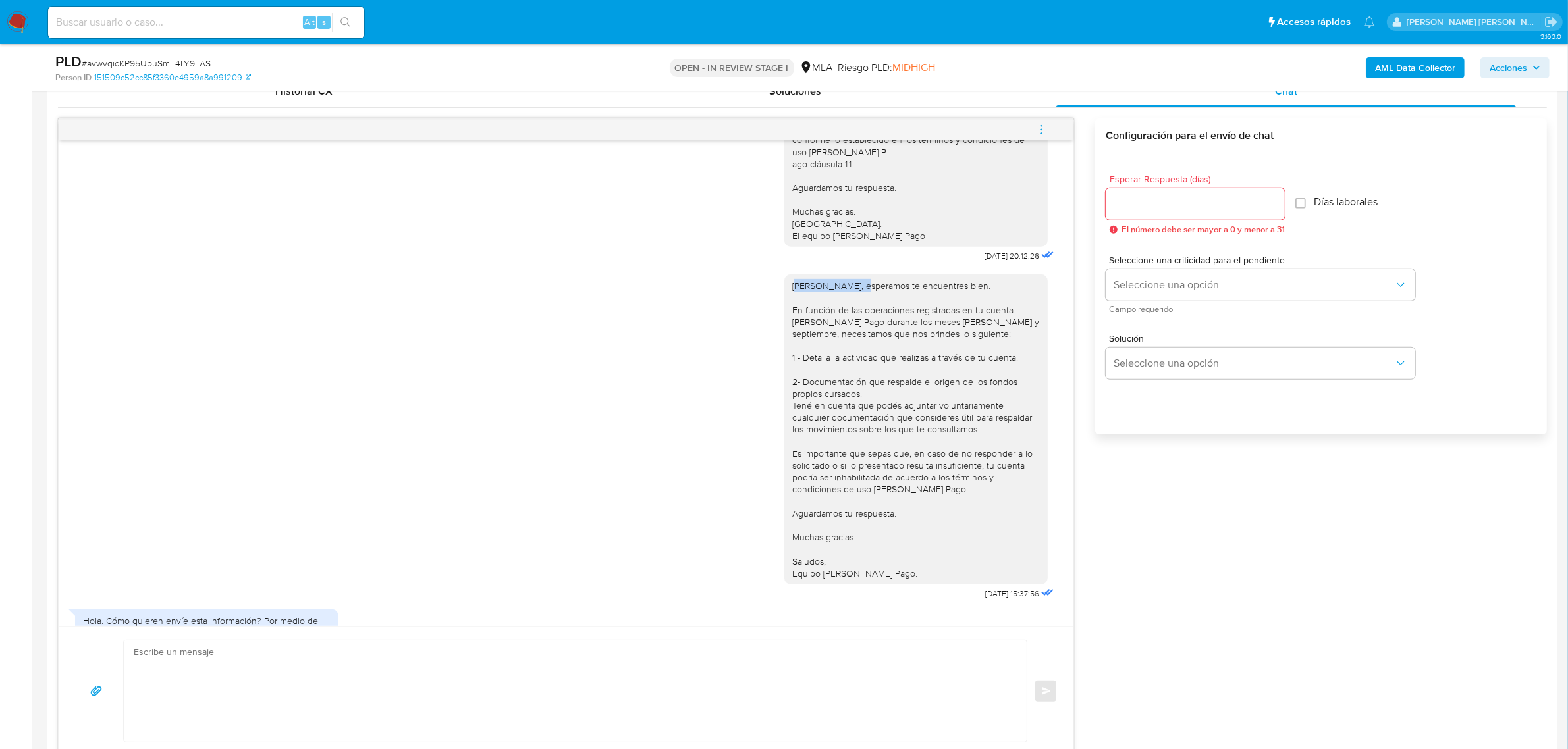
drag, startPoint x: 782, startPoint y: 323, endPoint x: 840, endPoint y: 321, distance: 58.0
click at [840, 321] on div "Mariana Laura, esperamos te encuentres bien. En función de las operaciones regi…" at bounding box center [916, 429] width 248 height 299
copy div "Mariana Laura,"
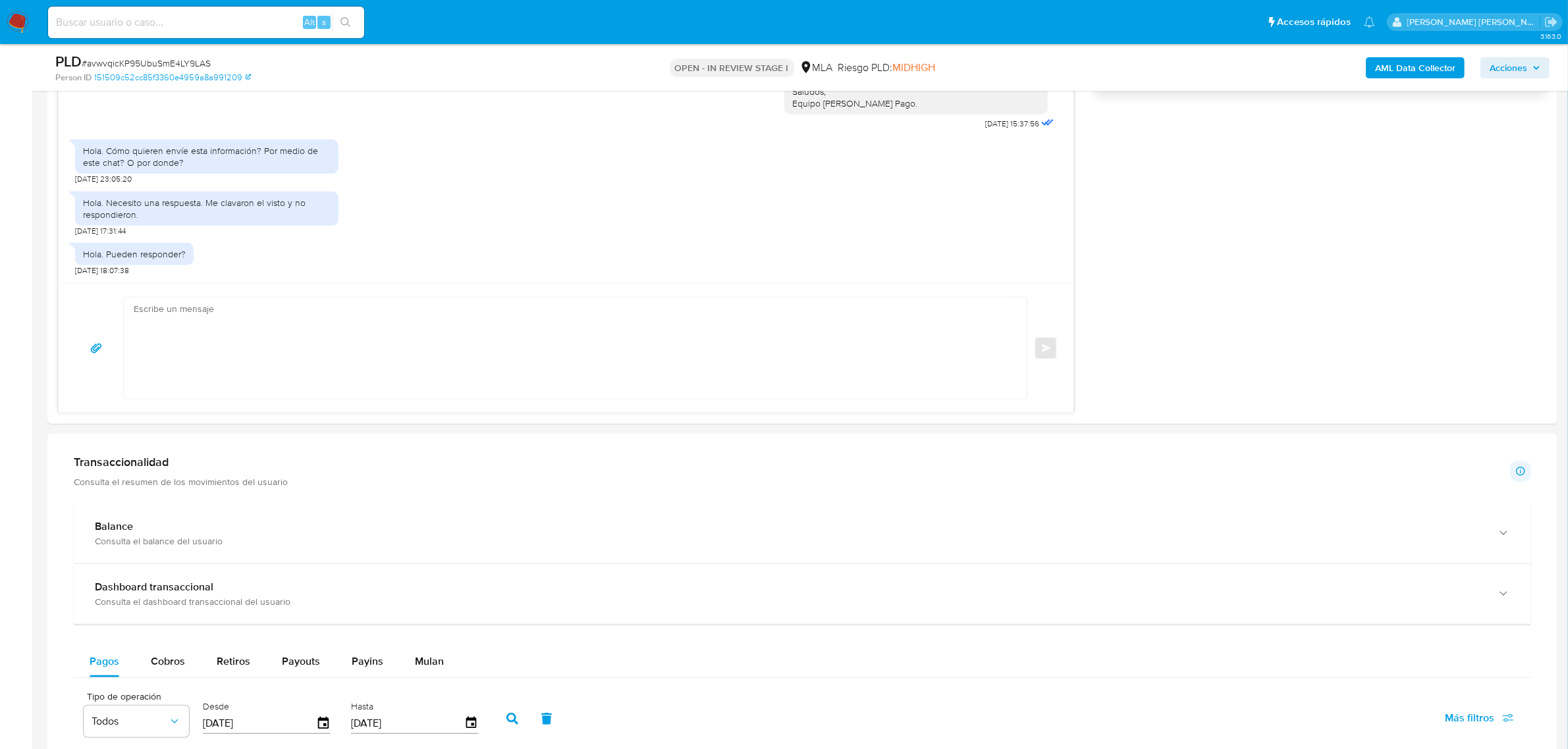
scroll to position [1152, 0]
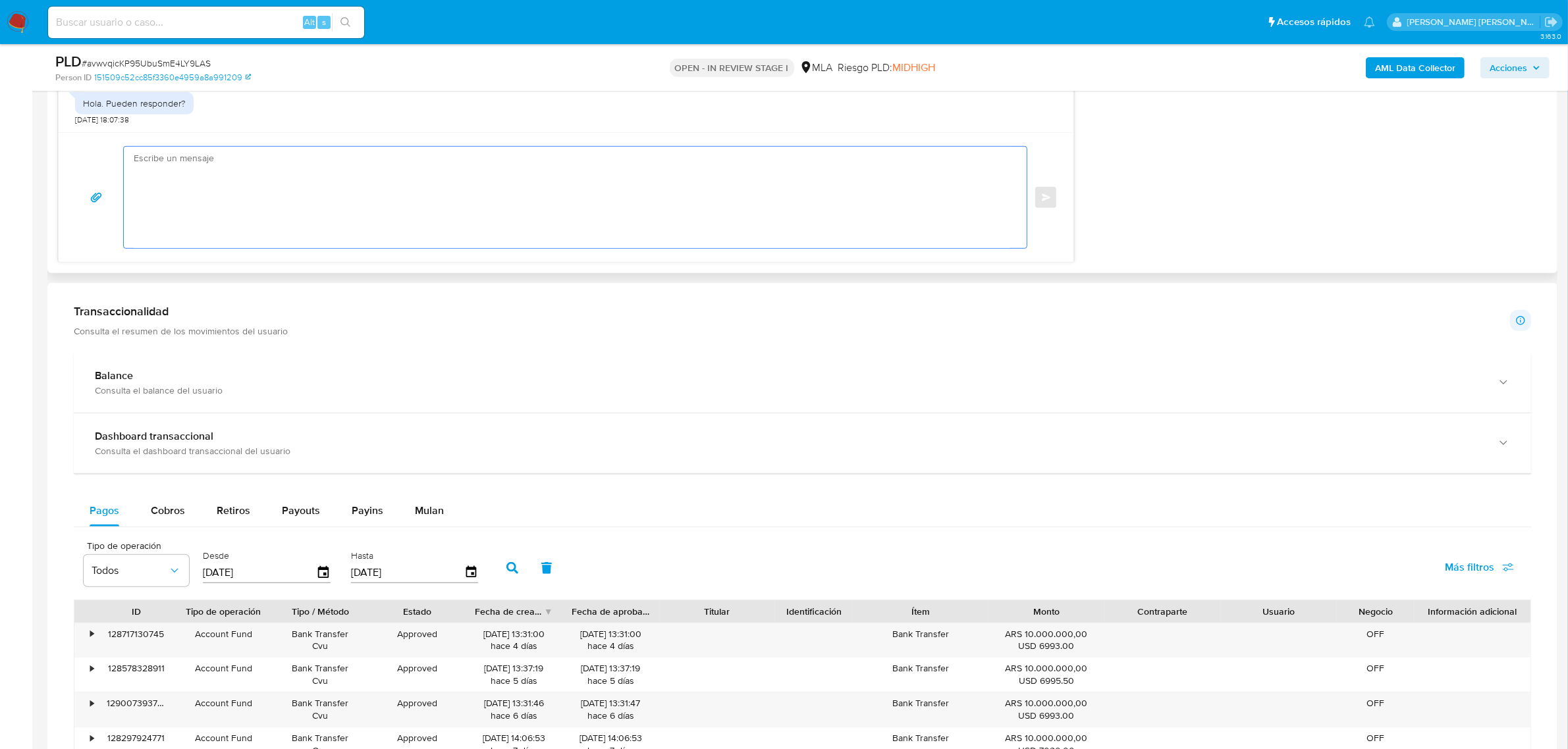
click at [162, 168] on textarea at bounding box center [572, 198] width 876 height 102
paste textarea "Mariana Laura,"
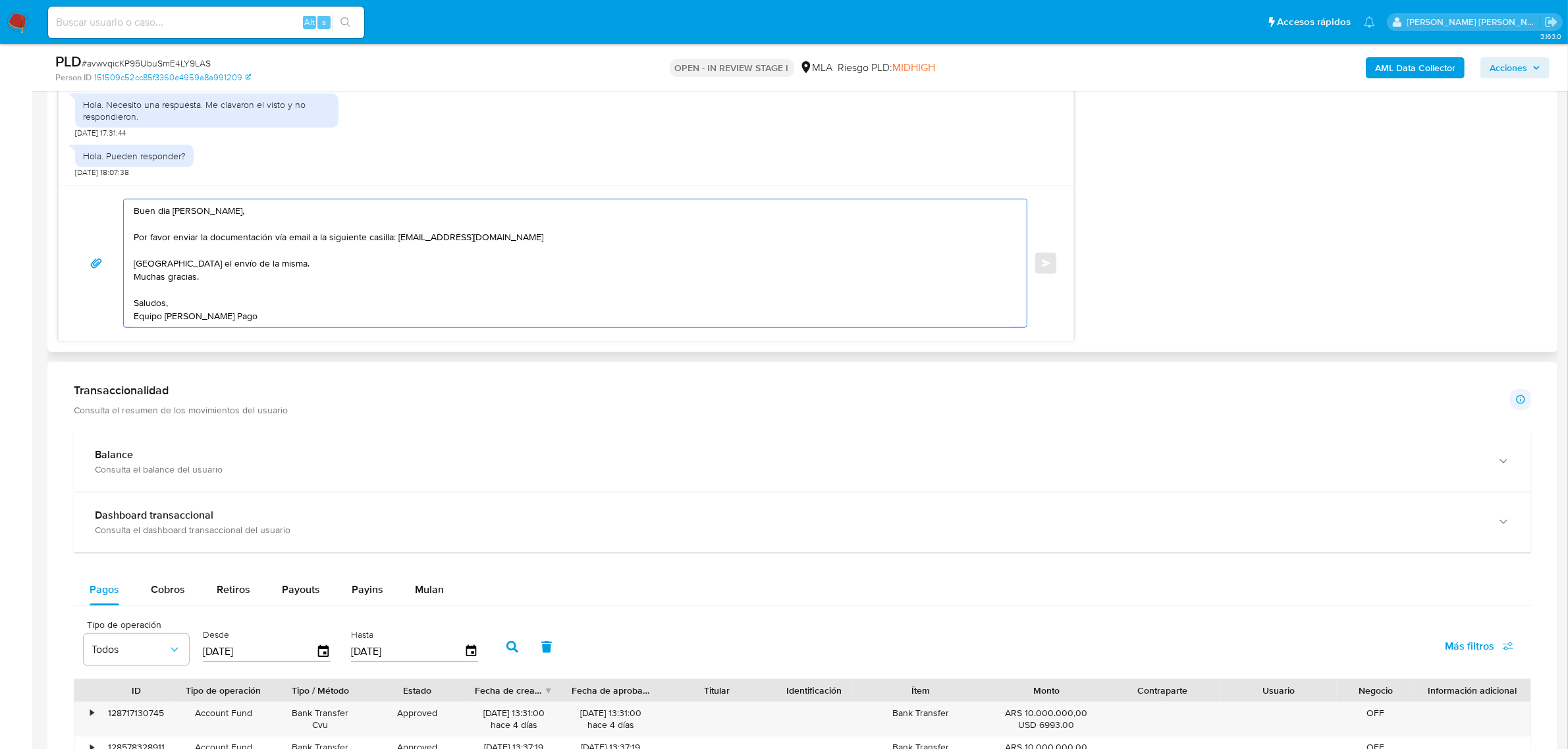
scroll to position [1070, 0]
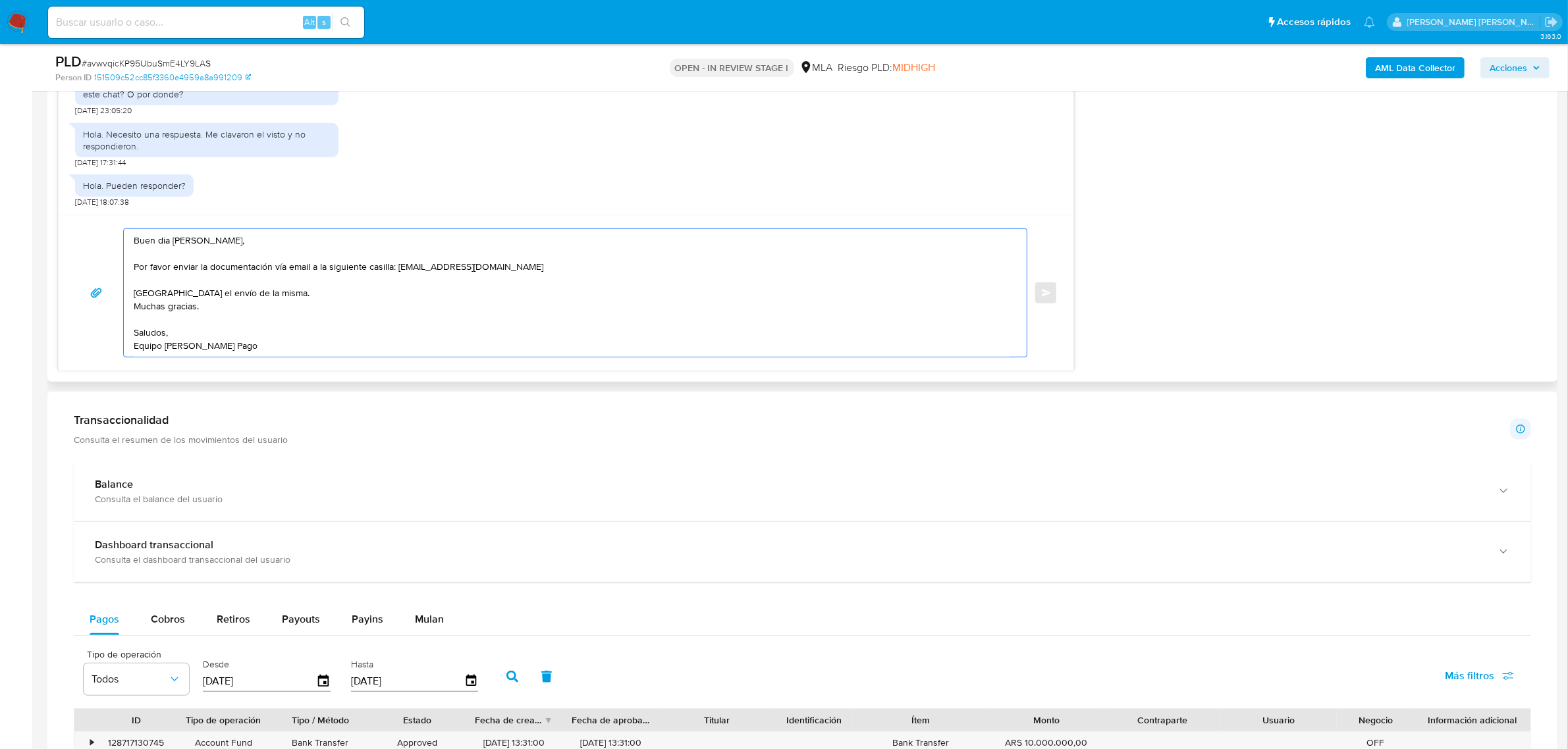
drag, startPoint x: 274, startPoint y: 268, endPoint x: 202, endPoint y: 271, distance: 72.1
click at [202, 271] on textarea "Buen dia Mariana Laura, Por favor enviar la documentación vía email a la siguie…" at bounding box center [572, 293] width 876 height 128
click at [251, 271] on textarea "Buen dia Mariana Laura, Por favor enviar lo solicitado vía email a la siguiente…" at bounding box center [572, 293] width 876 height 128
click at [640, 268] on textarea "Buen dia Mariana Laura, Por favor enviar lo solicitado por este medio y/o vía e…" at bounding box center [572, 293] width 876 height 128
click at [175, 311] on textarea "Buen dia Mariana Laura, Por favor enviar lo solicitado por este medio y/o vía e…" at bounding box center [572, 293] width 876 height 128
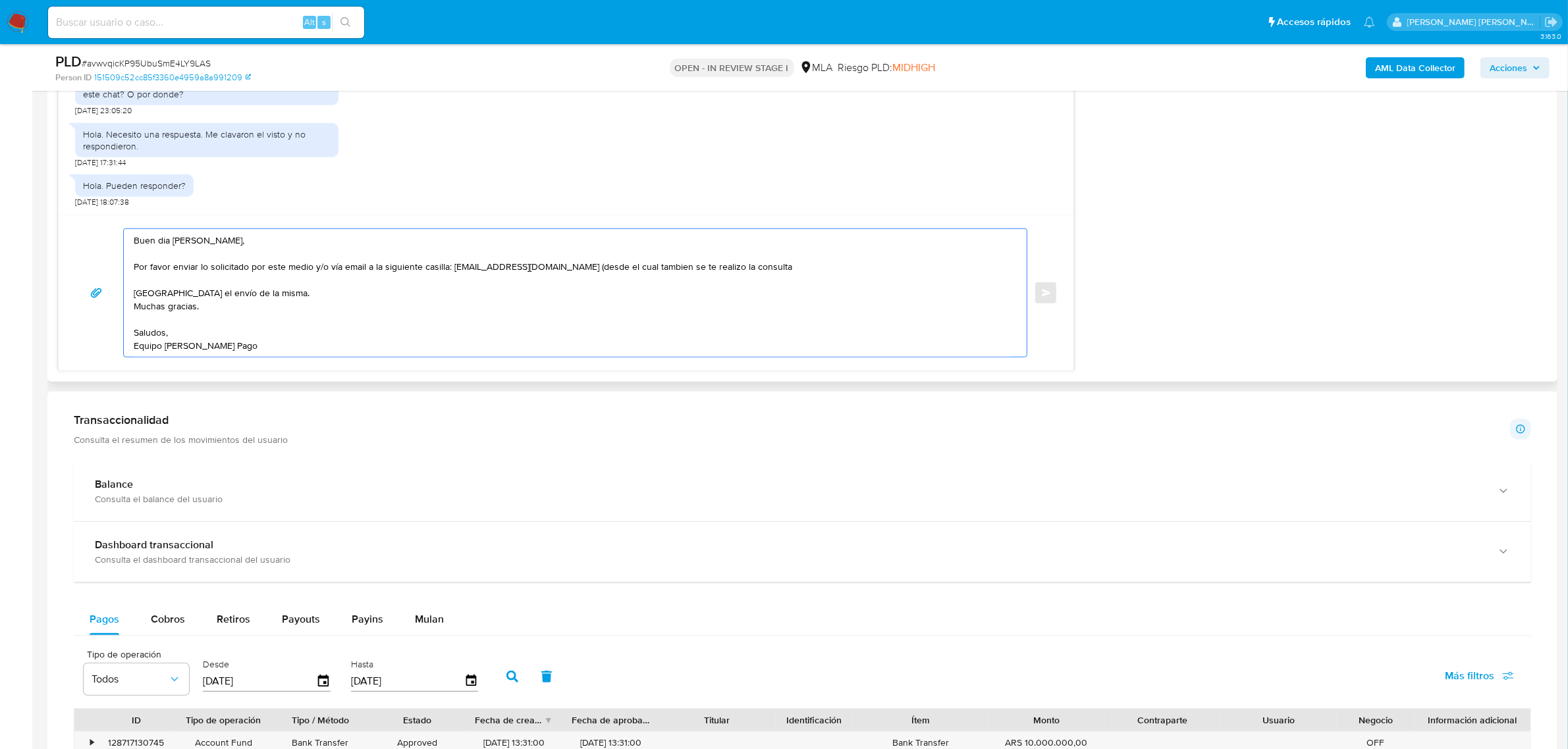
click at [175, 311] on textarea "Buen dia Mariana Laura, Por favor enviar lo solicitado por este medio y/o vía e…" at bounding box center [572, 293] width 876 height 128
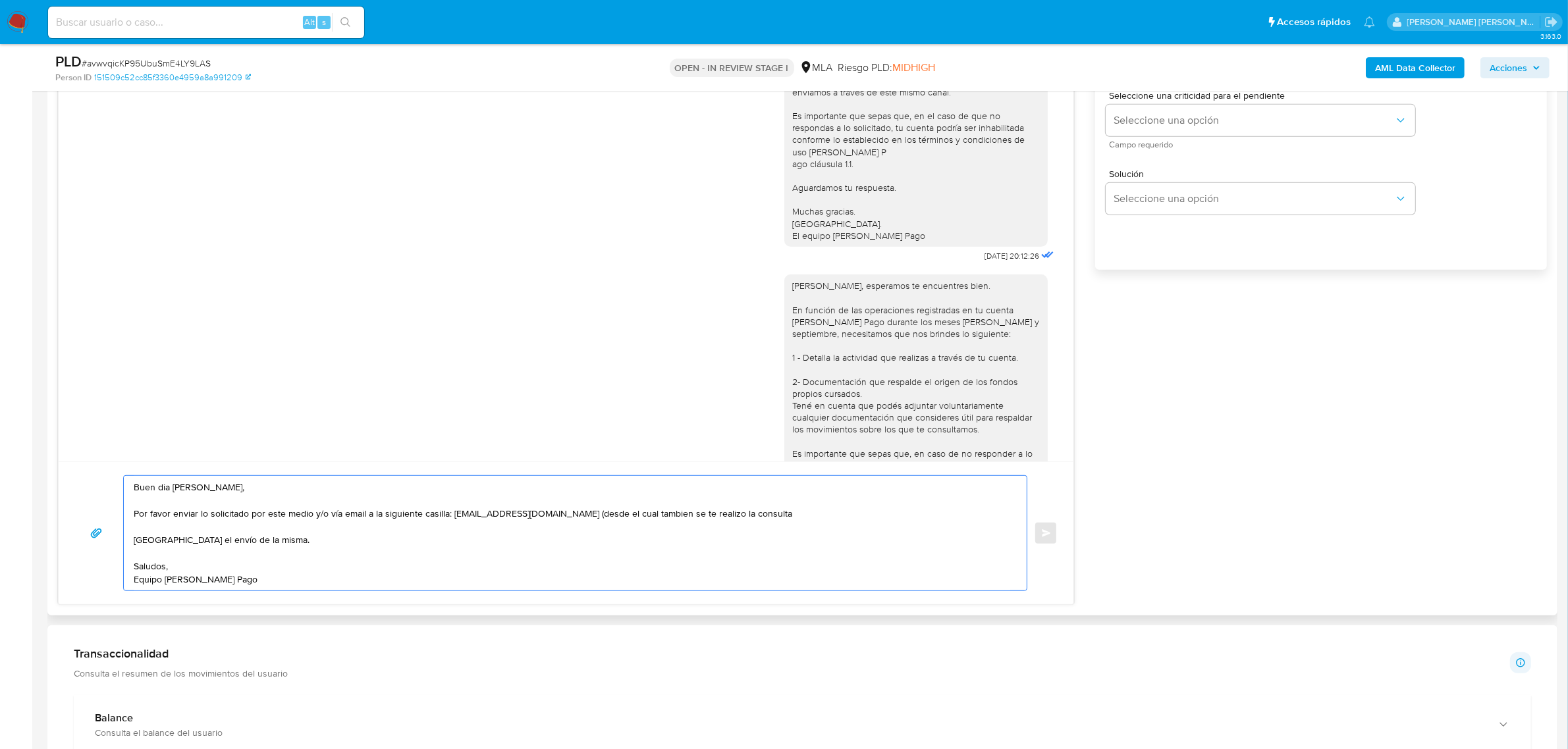
scroll to position [620, 0]
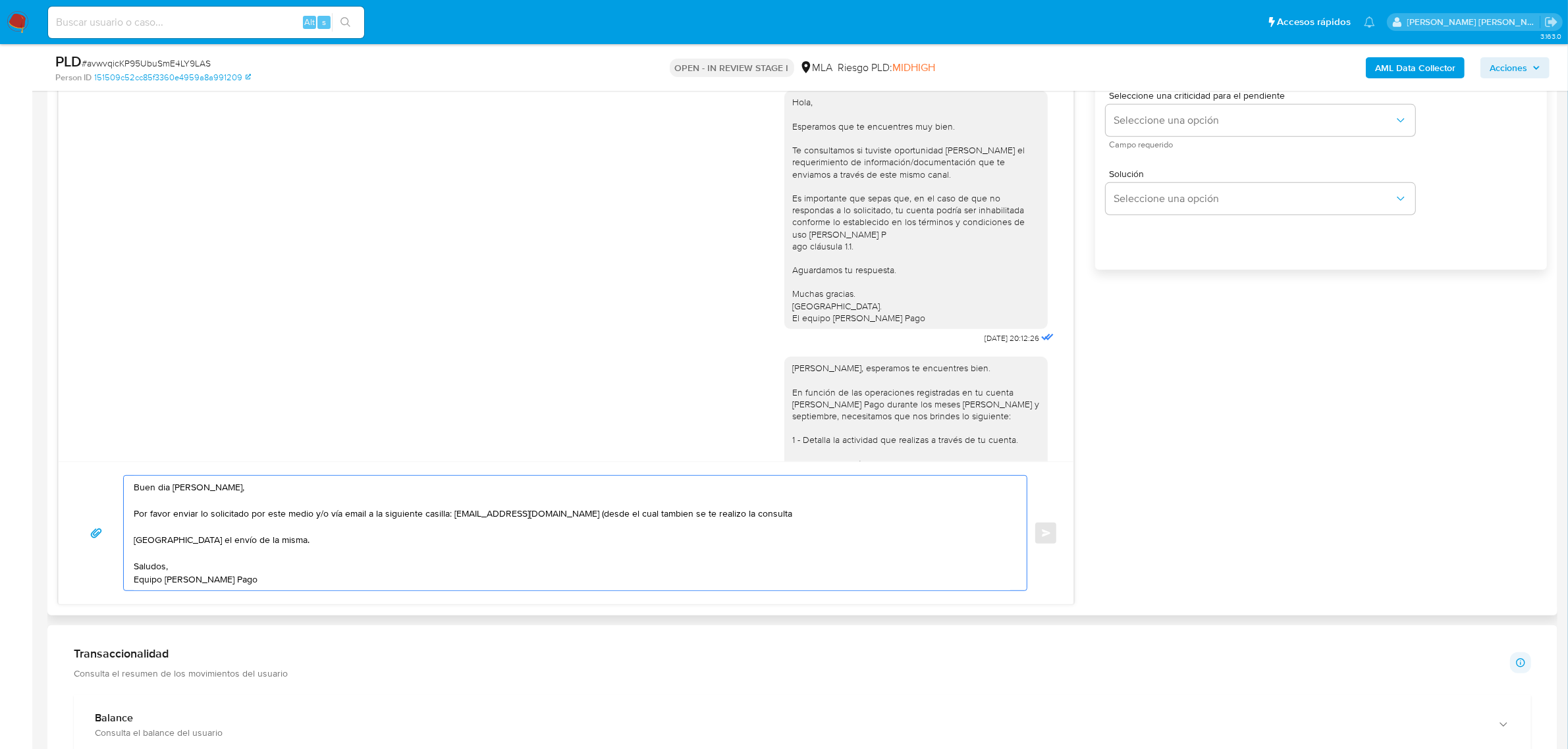
click at [674, 519] on textarea "Buen dia Mariana Laura, Por favor enviar lo solicitado por este medio y/o vía e…" at bounding box center [572, 533] width 876 height 114
drag, startPoint x: 805, startPoint y: 517, endPoint x: 753, endPoint y: 511, distance: 52.3
click at [753, 511] on textarea "Buen dia Mariana Laura, Por favor enviar lo solicitado por este medio y/o vía e…" at bounding box center [572, 533] width 876 height 114
click at [751, 520] on textarea "Buen dia Mariana Laura, Por favor enviar lo solicitado por este medio y/o vía e…" at bounding box center [572, 533] width 876 height 114
click at [685, 515] on textarea "Buen dia Mariana Laura, Por favor enviar lo solicitado por este medio y/o vía e…" at bounding box center [572, 533] width 876 height 114
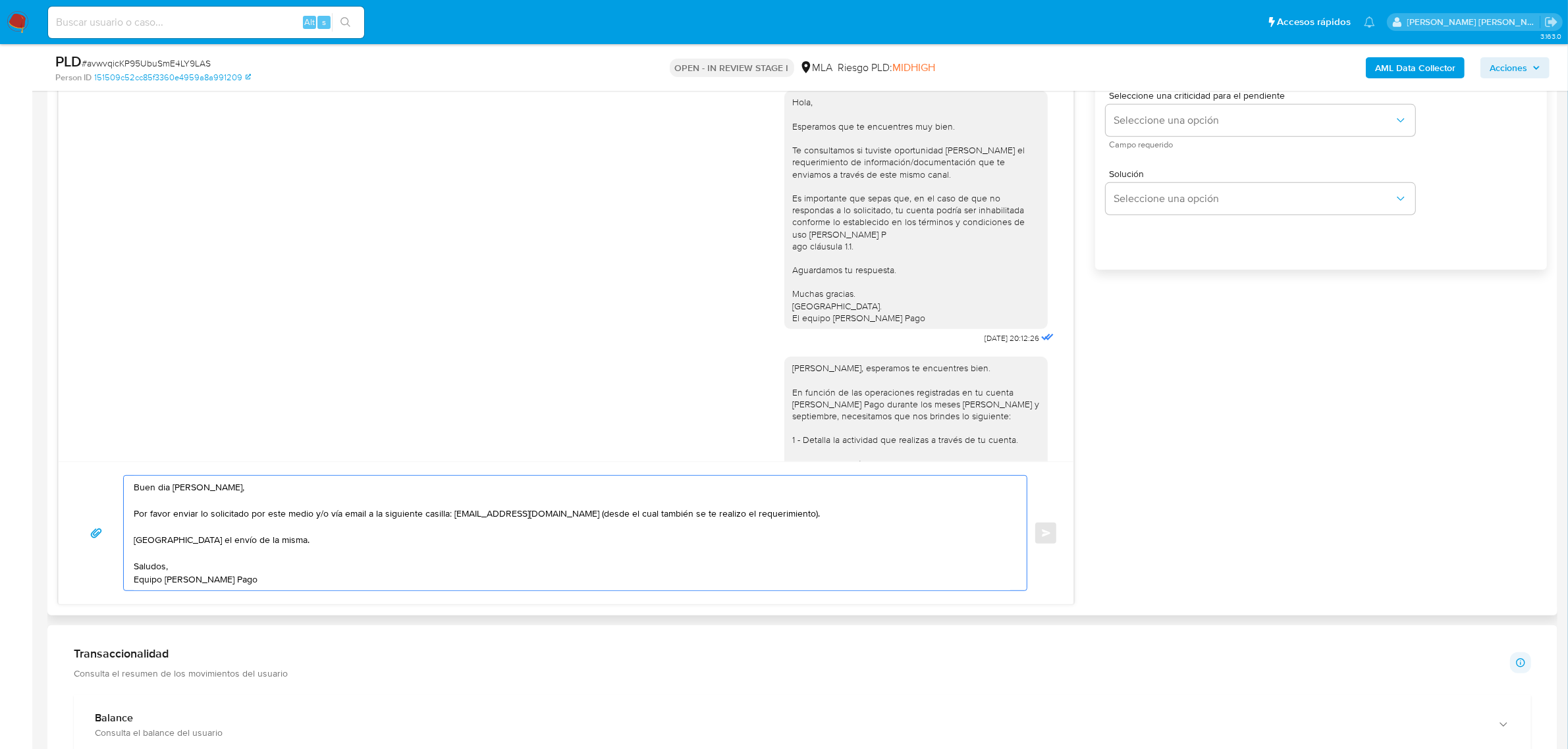
click at [870, 514] on textarea "Buen dia Mariana Laura, Por favor enviar lo solicitado por este medio y/o vía e…" at bounding box center [572, 533] width 876 height 114
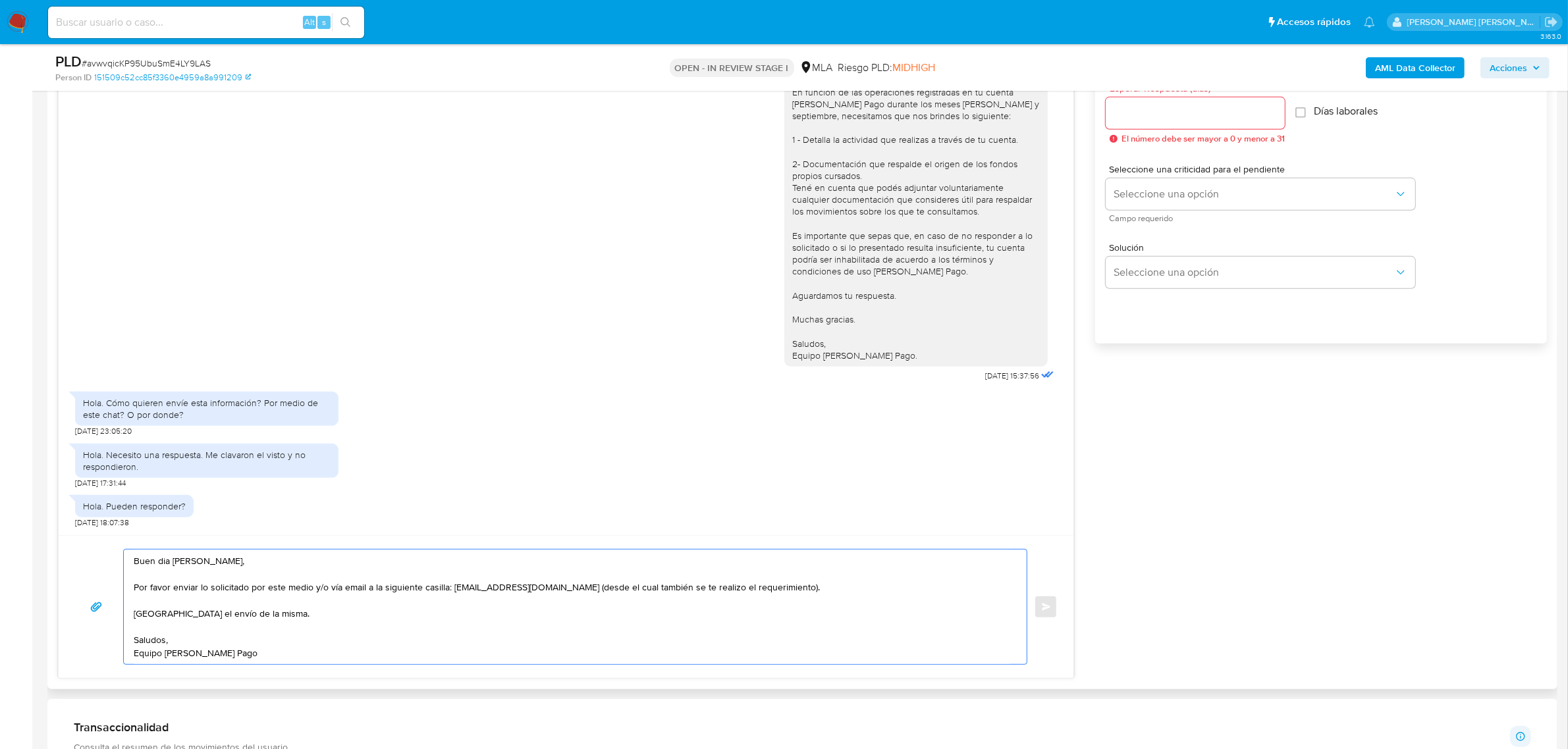
scroll to position [740, 0]
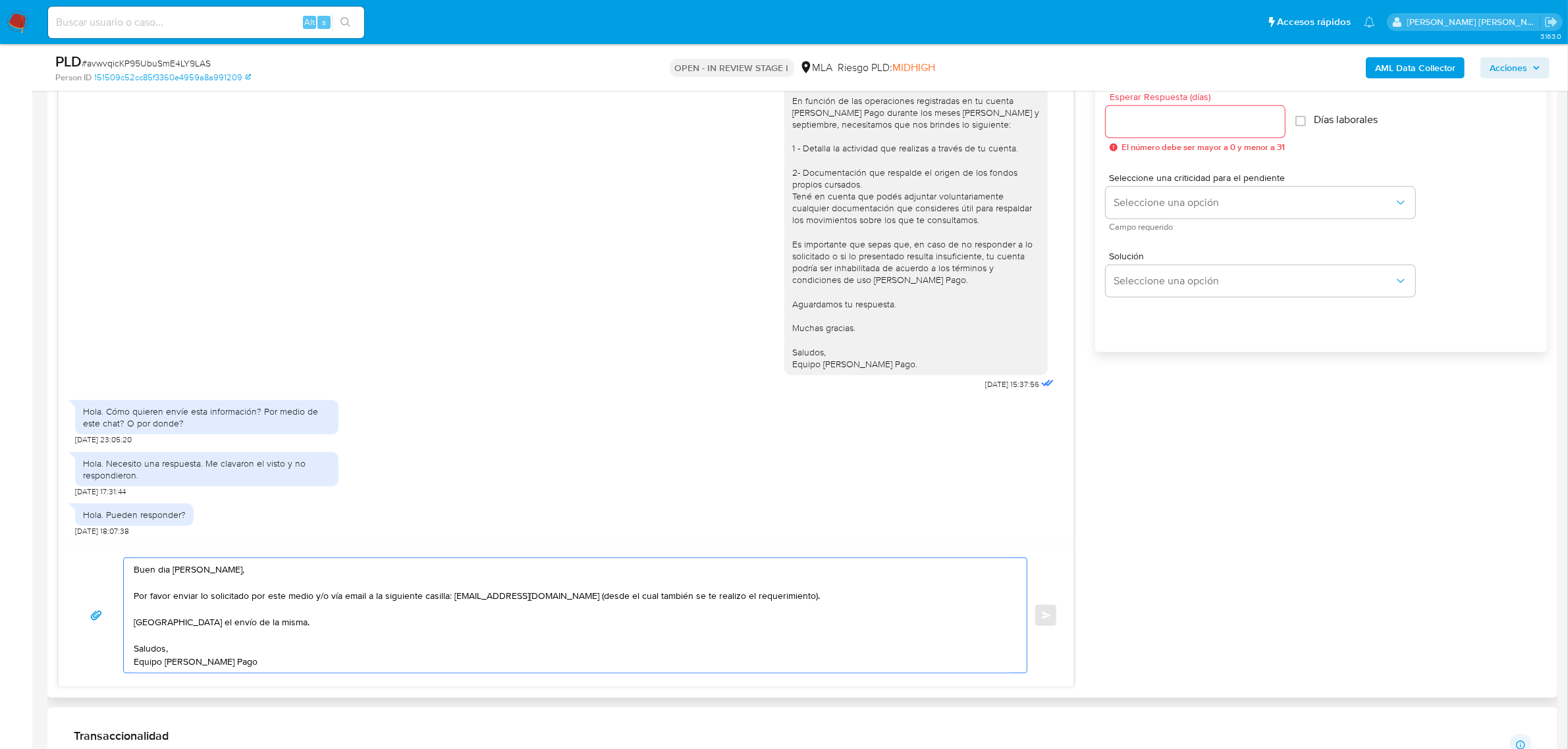
type textarea "Buen dia Mariana Laura, Por favor enviar lo solicitado por este medio y/o vía e…"
click at [1159, 117] on input "Esperar Respuesta (días)" at bounding box center [1196, 122] width 179 height 17
type input "2"
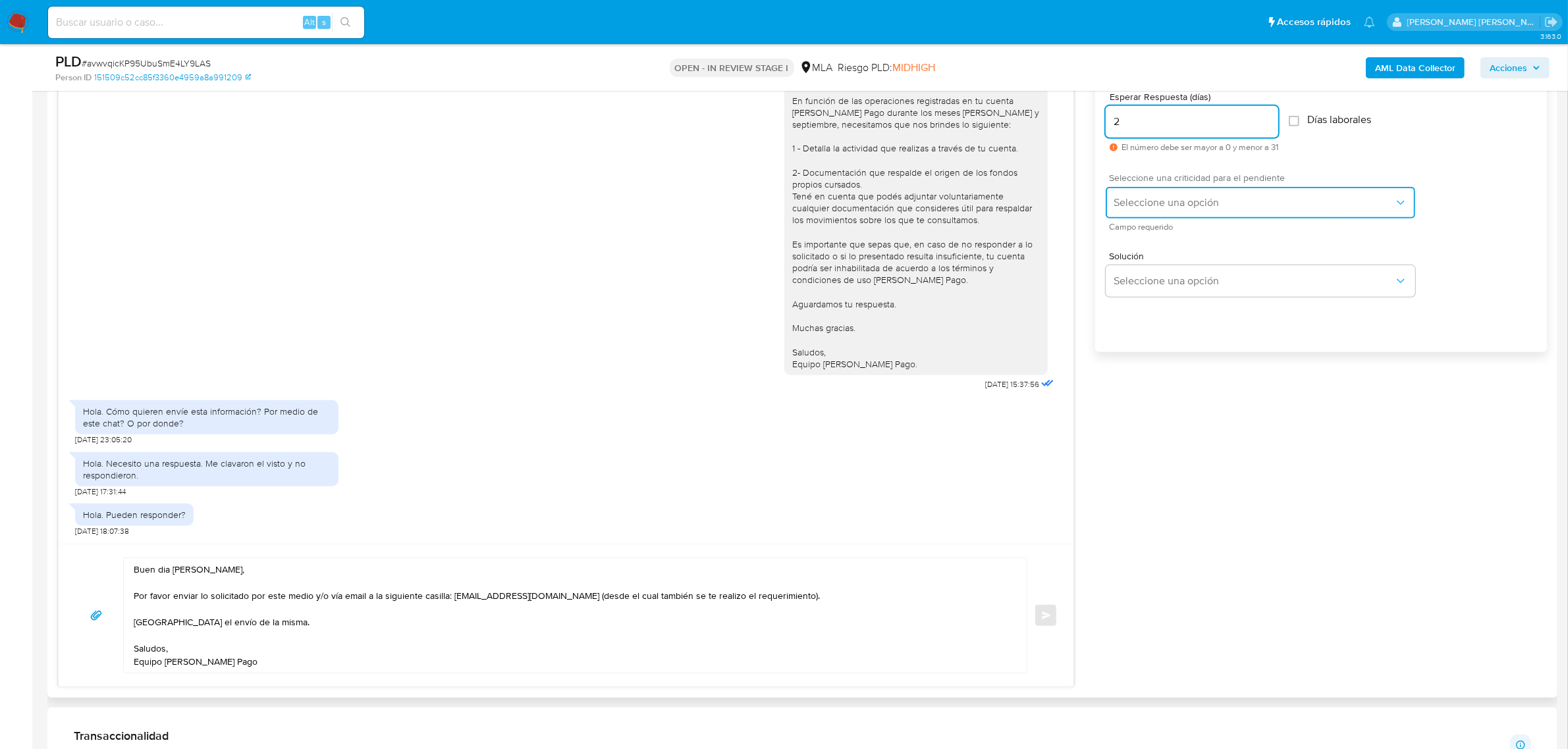
drag, startPoint x: 1180, startPoint y: 199, endPoint x: 1176, endPoint y: 205, distance: 7.2
click at [1180, 201] on span "Seleccione una opción" at bounding box center [1254, 202] width 280 height 13
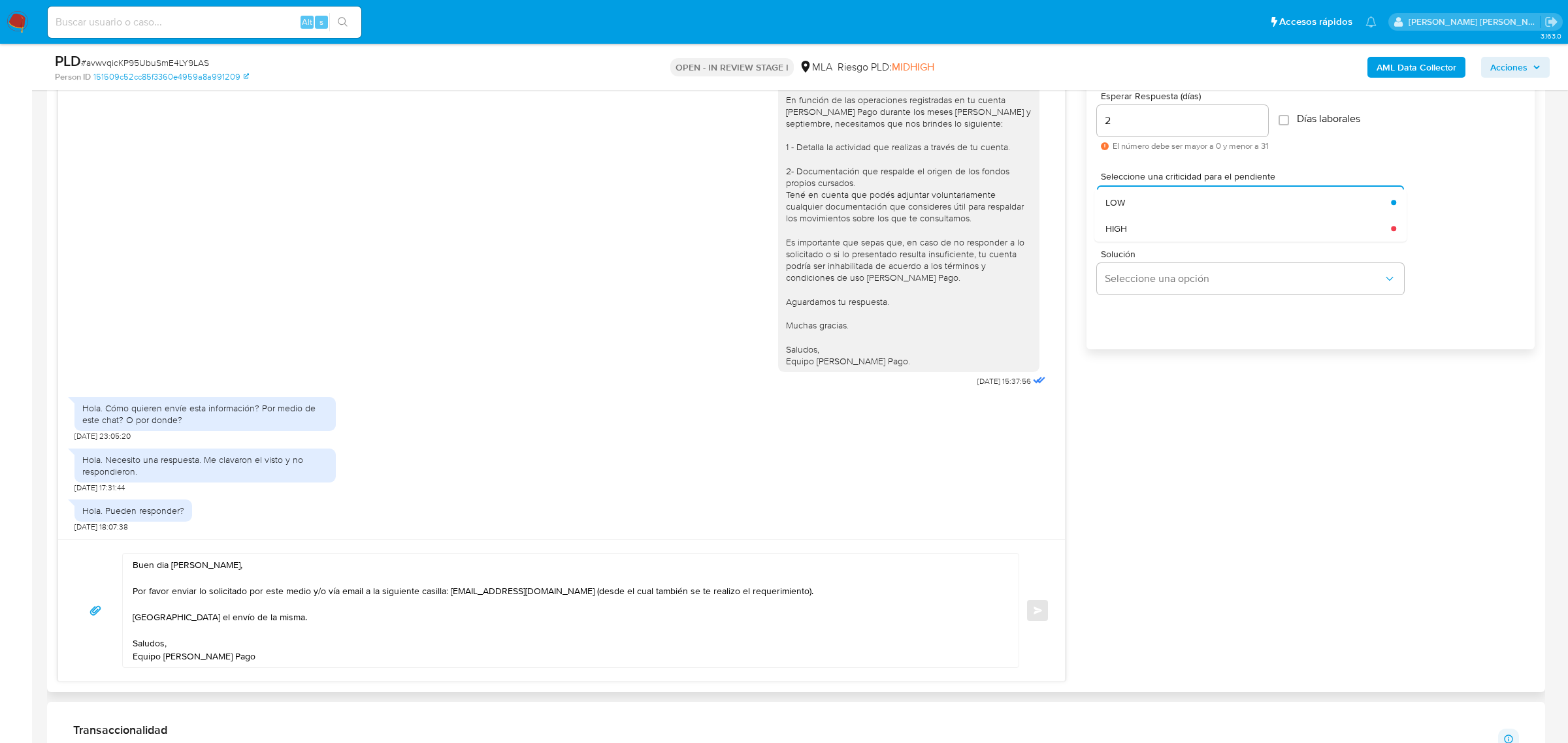
click at [1151, 234] on div "HIGH" at bounding box center [1248, 228] width 286 height 26
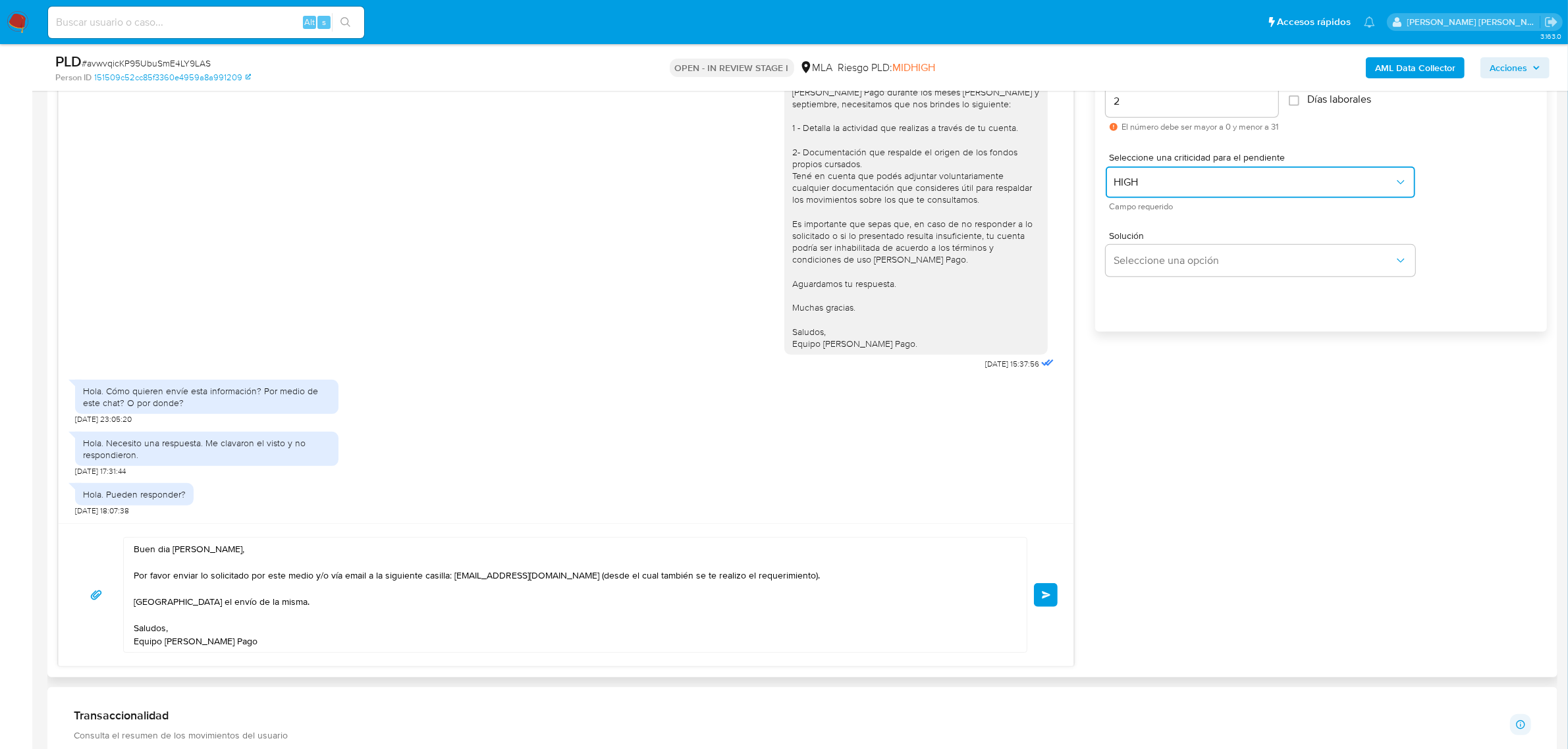
scroll to position [823, 0]
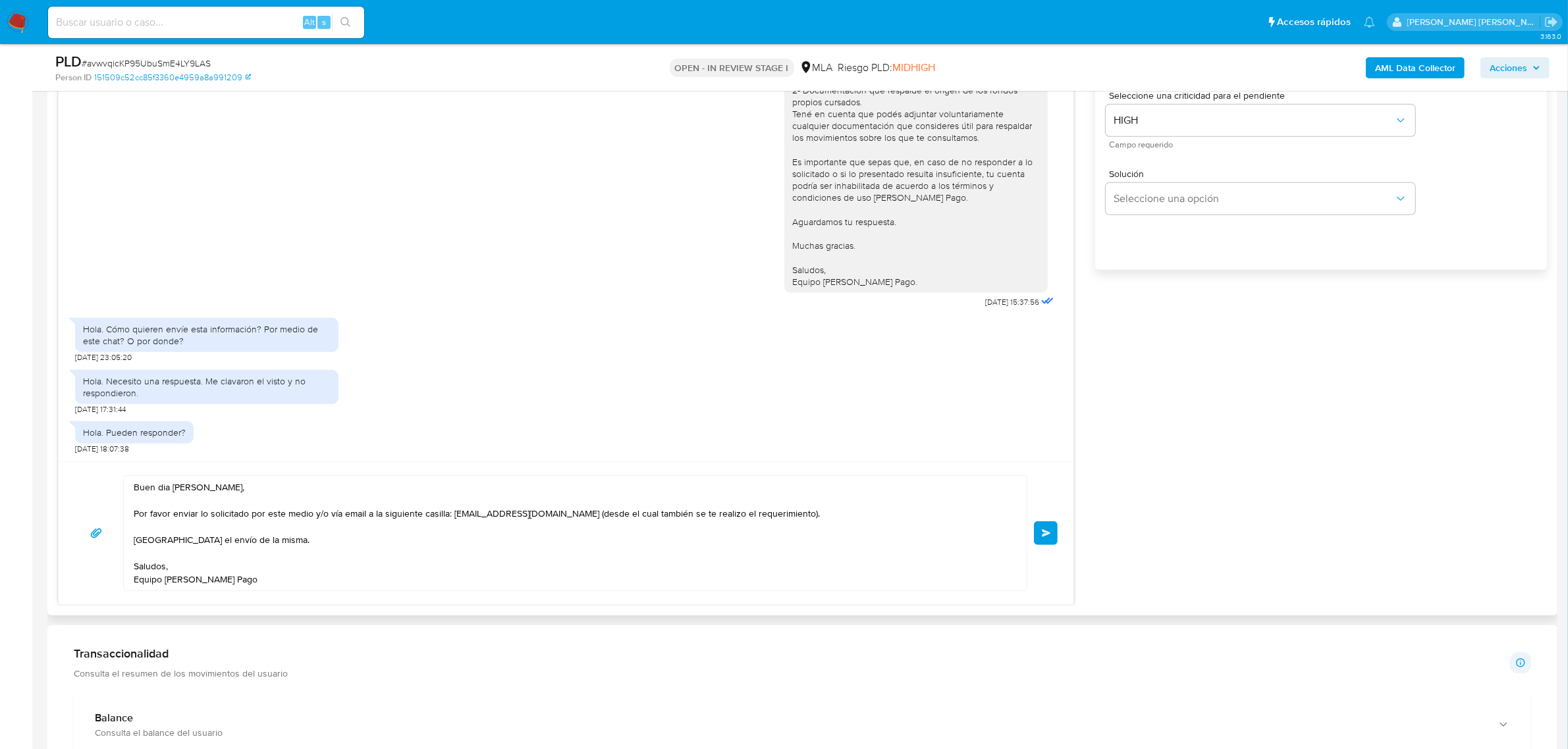
click at [1042, 533] on span "Enviar" at bounding box center [1046, 533] width 10 height 8
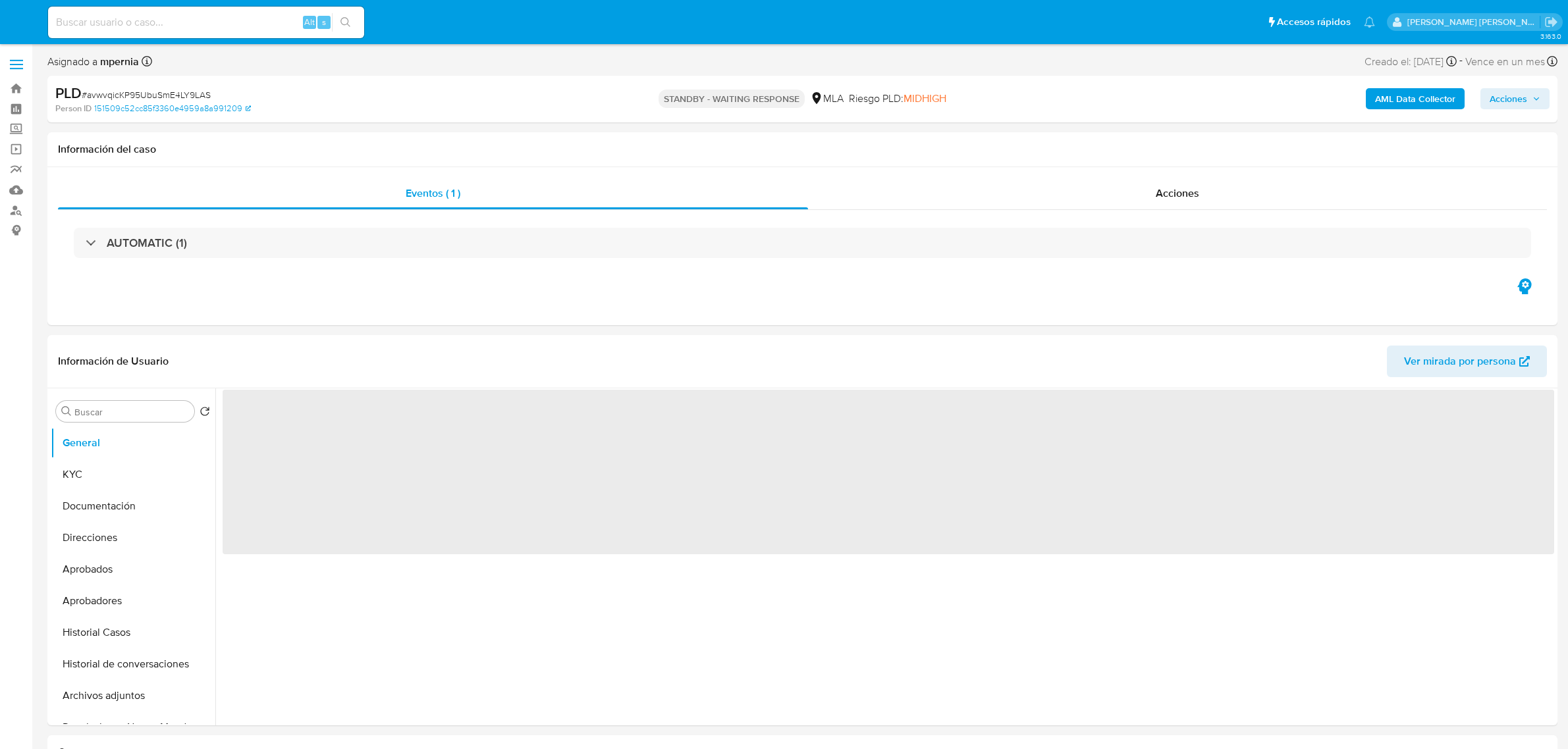
select select "10"
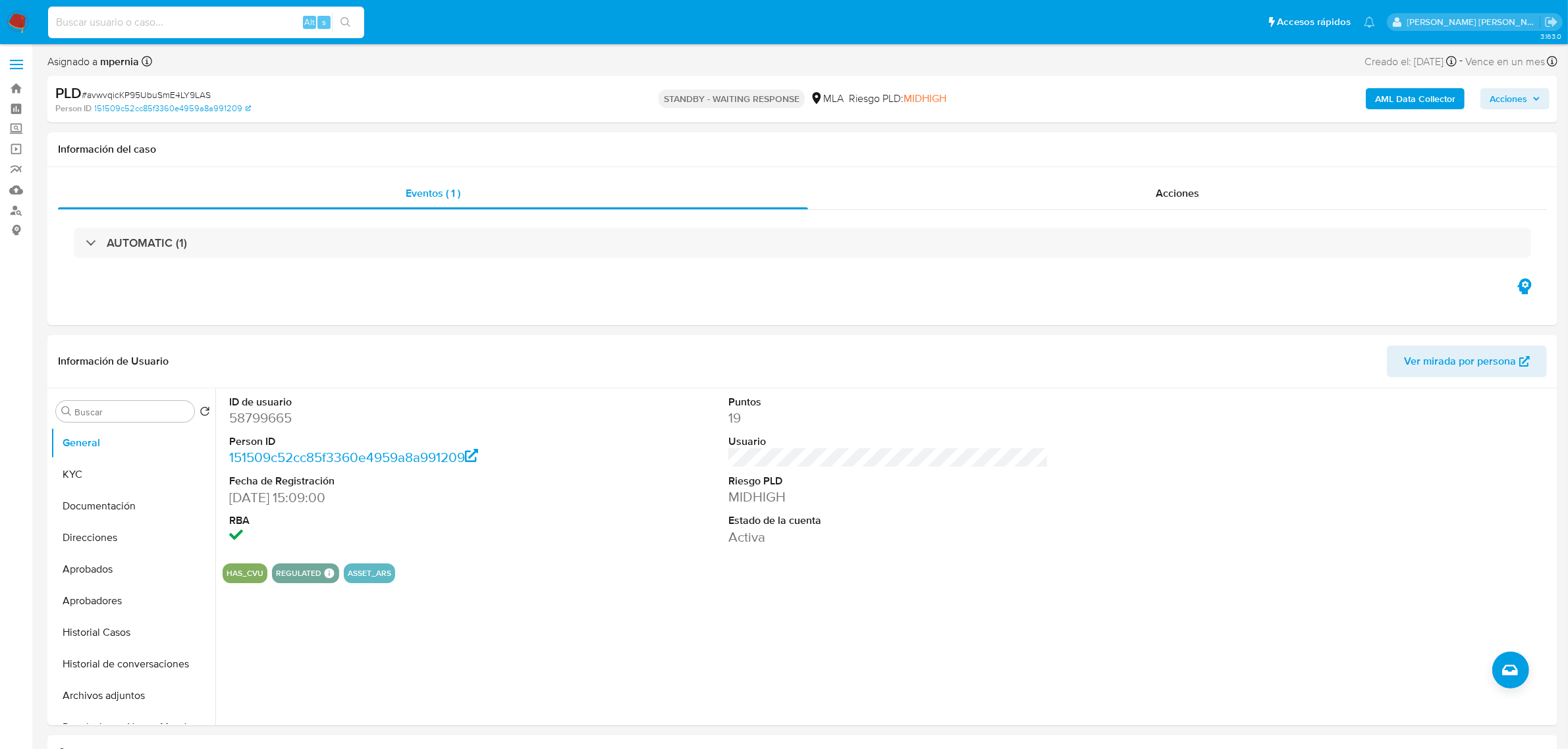
click at [110, 26] on input at bounding box center [206, 22] width 316 height 17
paste input "427727857"
type input "427727857"
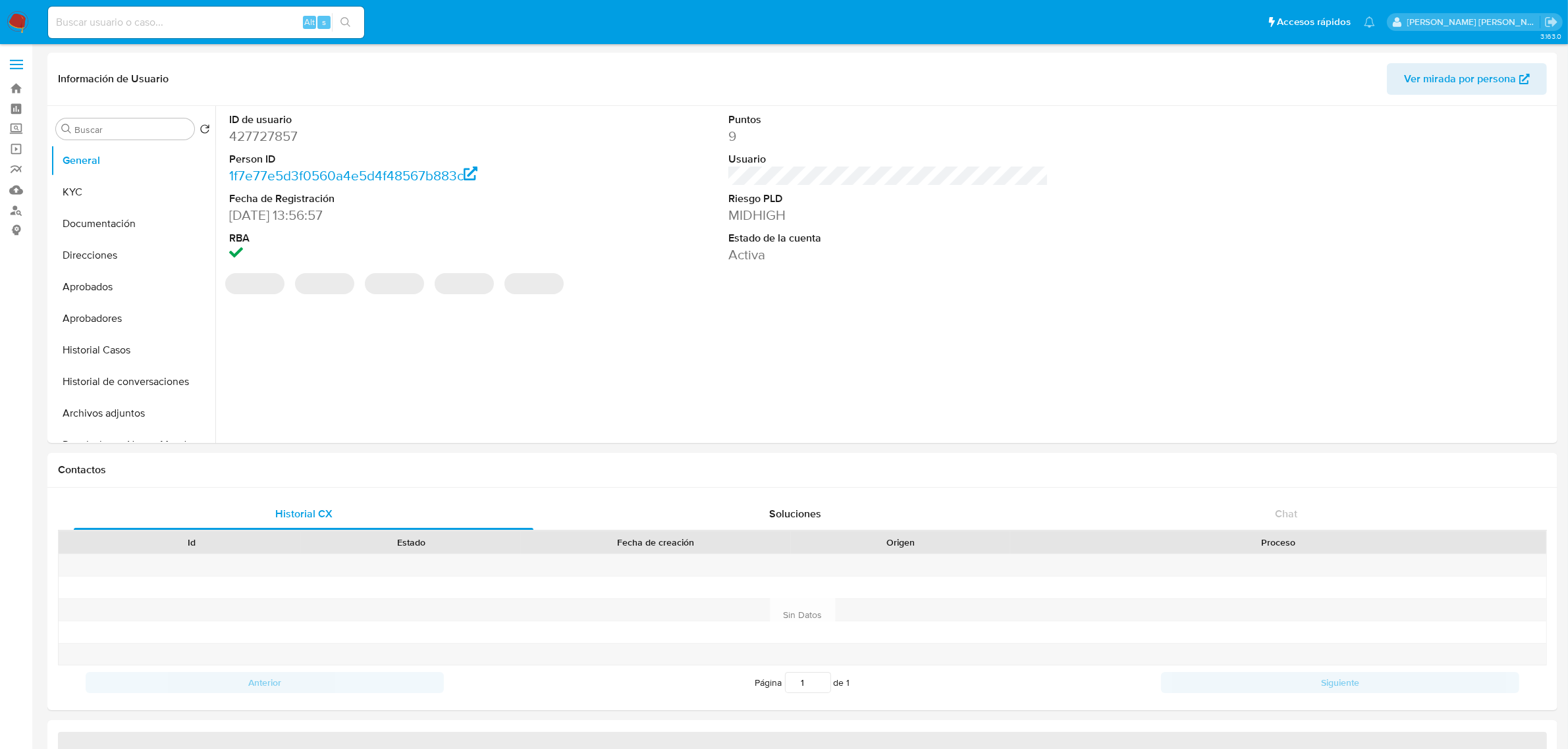
select select "10"
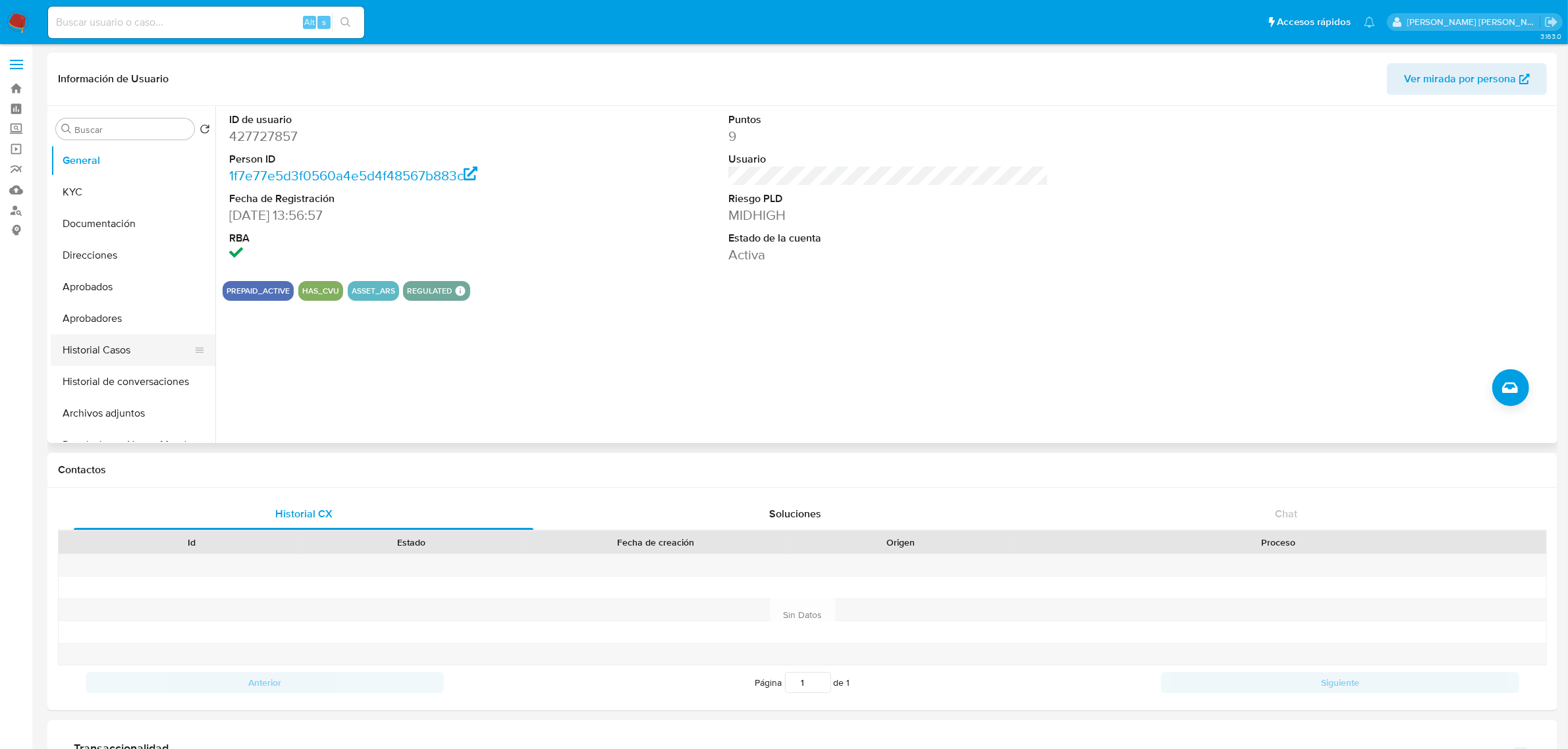
click at [106, 340] on button "Historial Casos" at bounding box center [128, 350] width 154 height 32
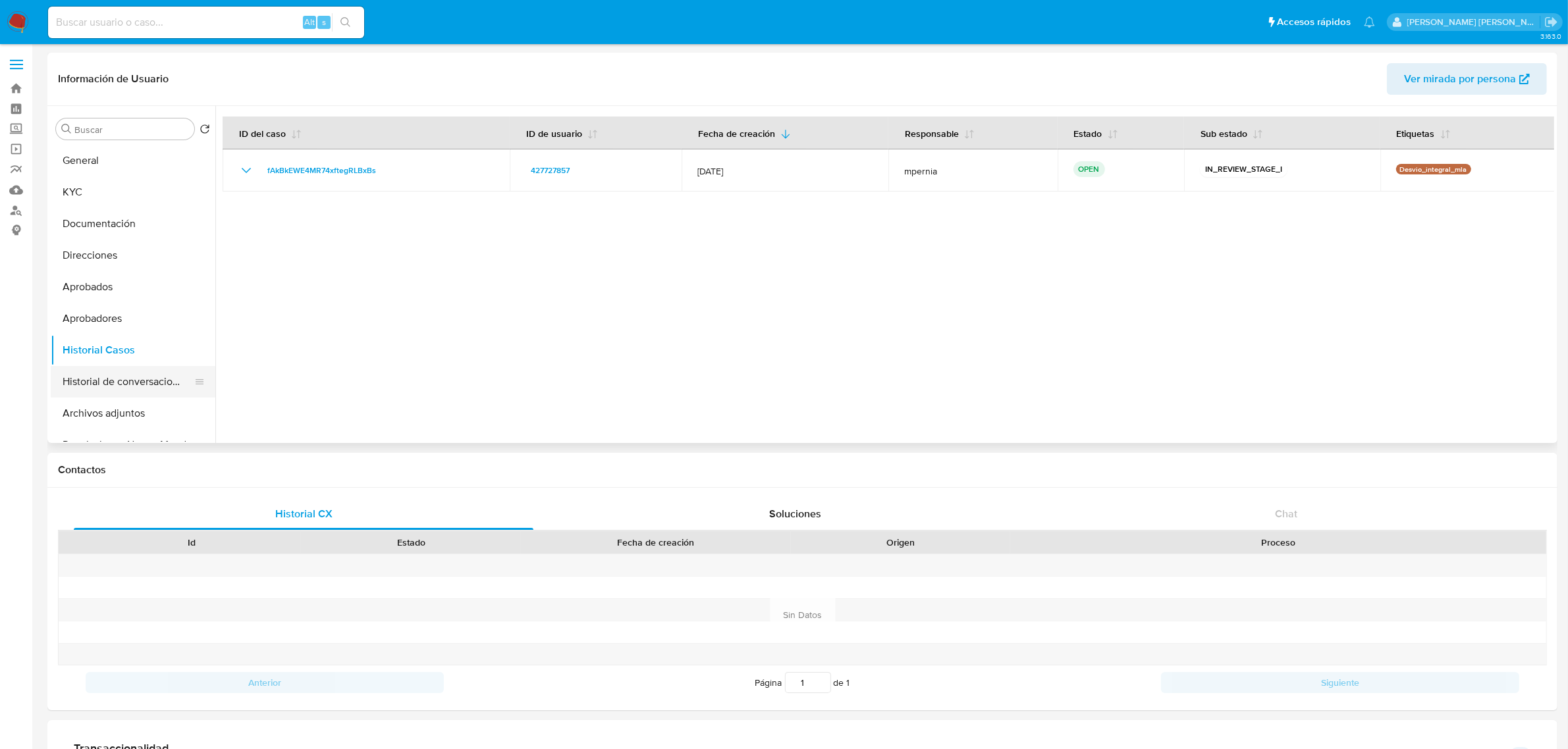
click at [130, 375] on button "Historial de conversaciones" at bounding box center [128, 382] width 154 height 32
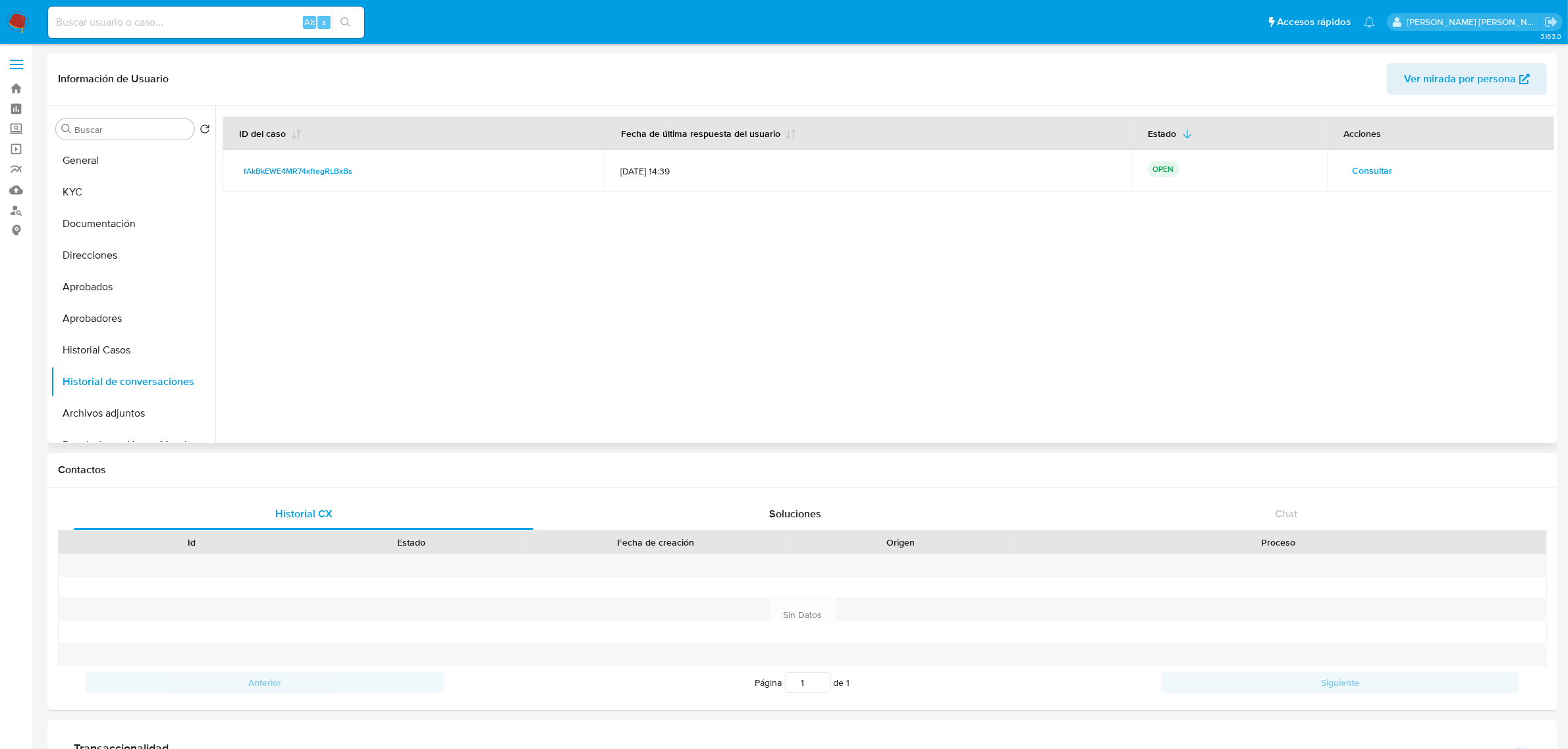
click at [1360, 175] on span "Consultar" at bounding box center [1372, 170] width 40 height 18
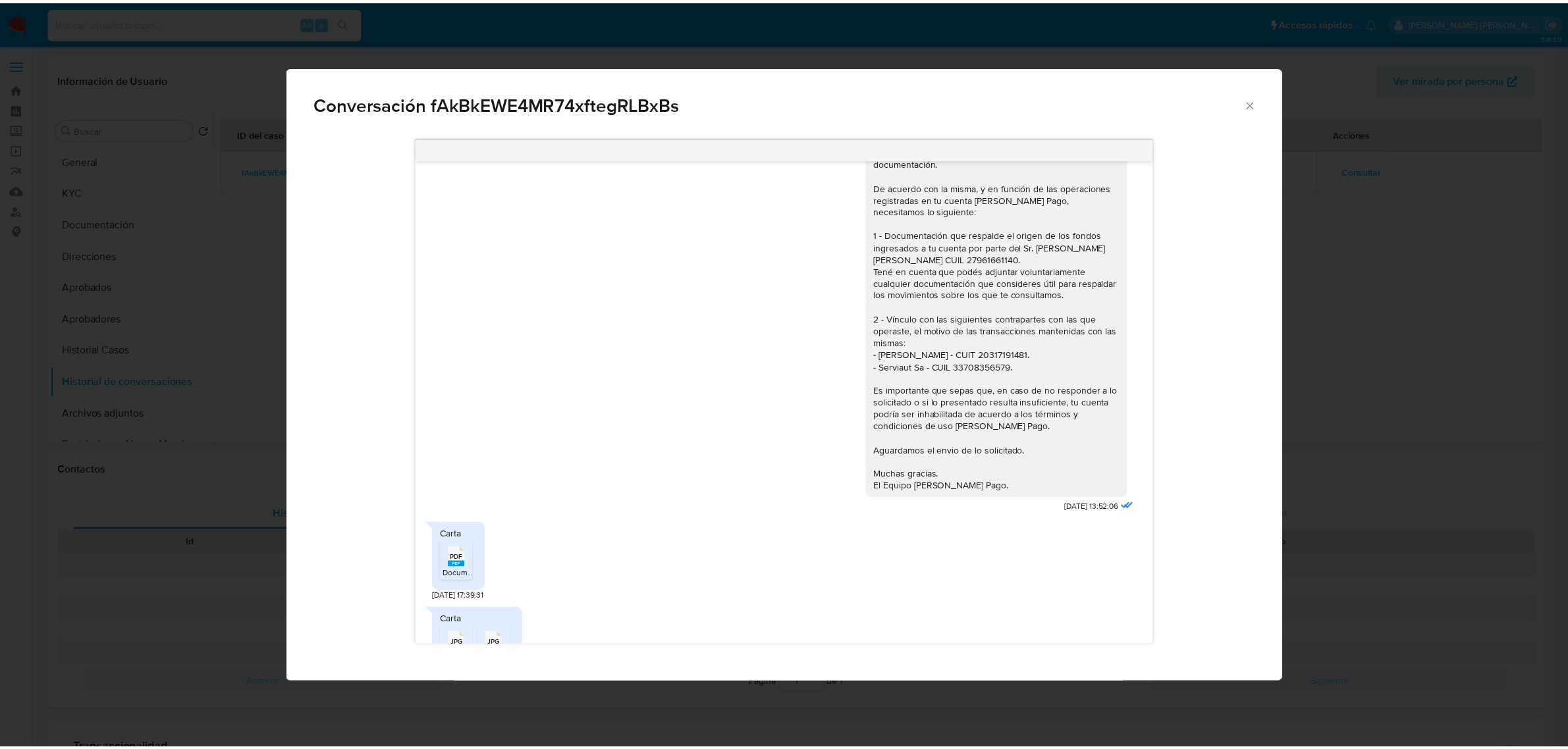
scroll to position [1132, 0]
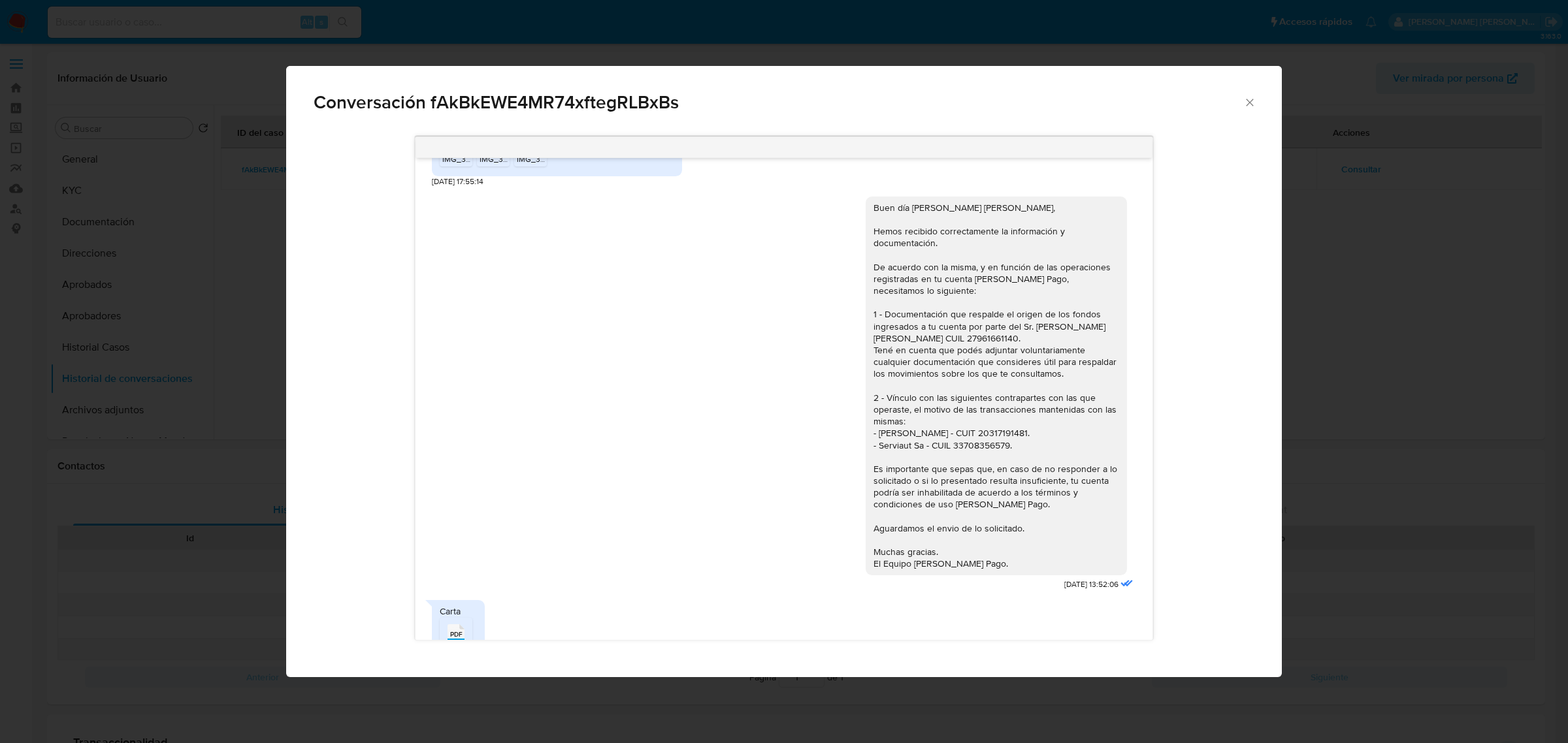
click at [1247, 103] on icon "Cerrar" at bounding box center [1250, 102] width 13 height 13
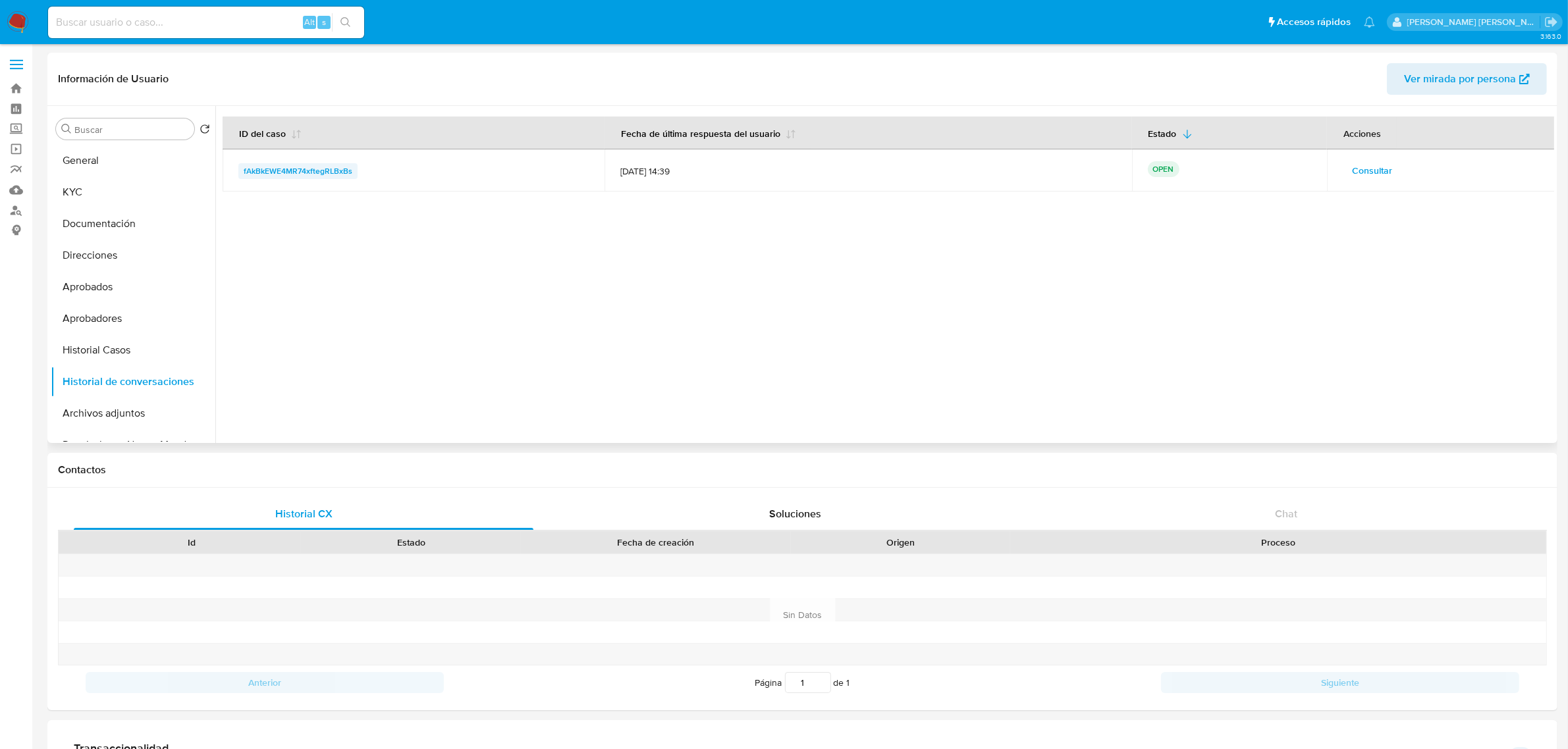
click at [327, 170] on span "fAkBkEWE4MR74xftegRLBxBs" at bounding box center [298, 171] width 109 height 16
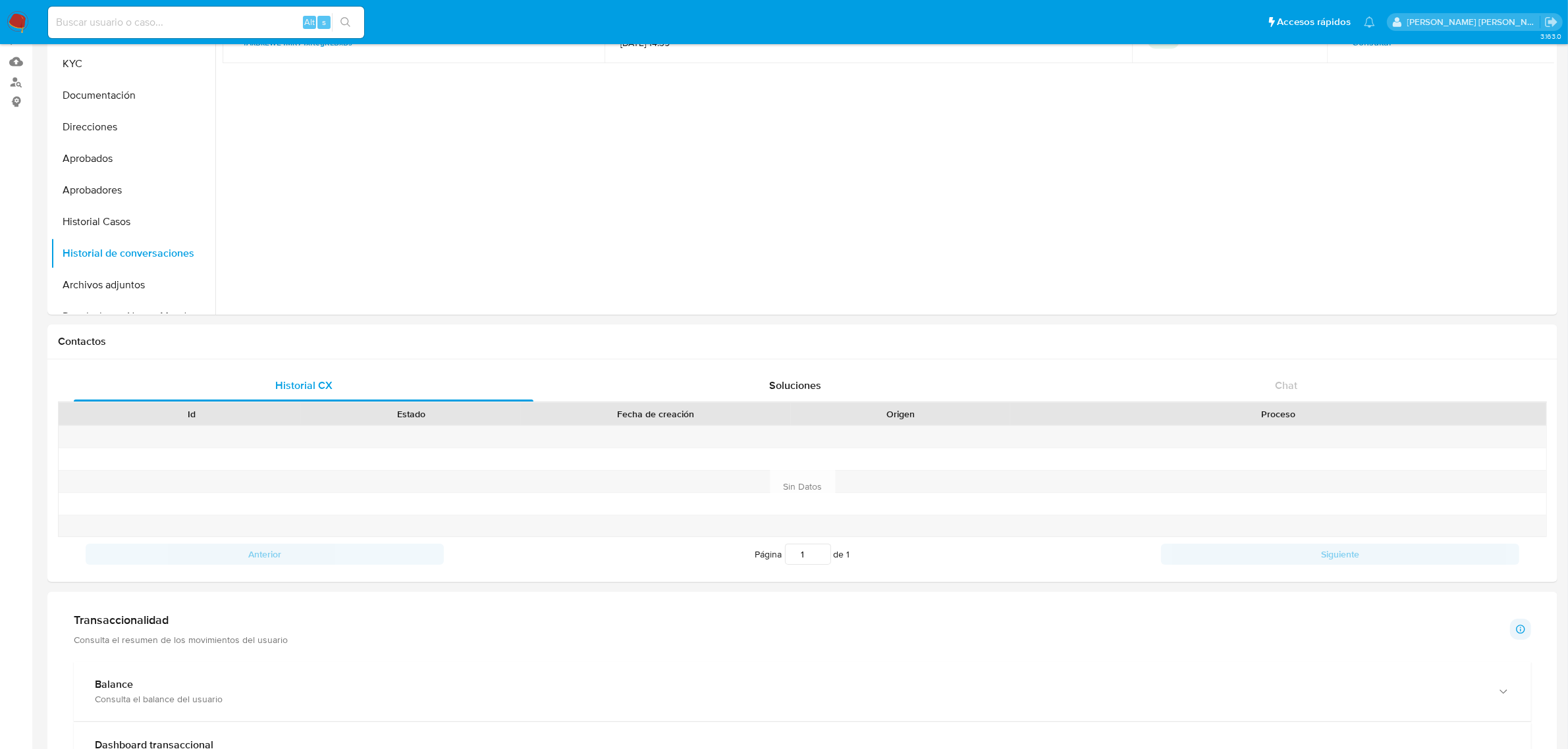
scroll to position [0, 0]
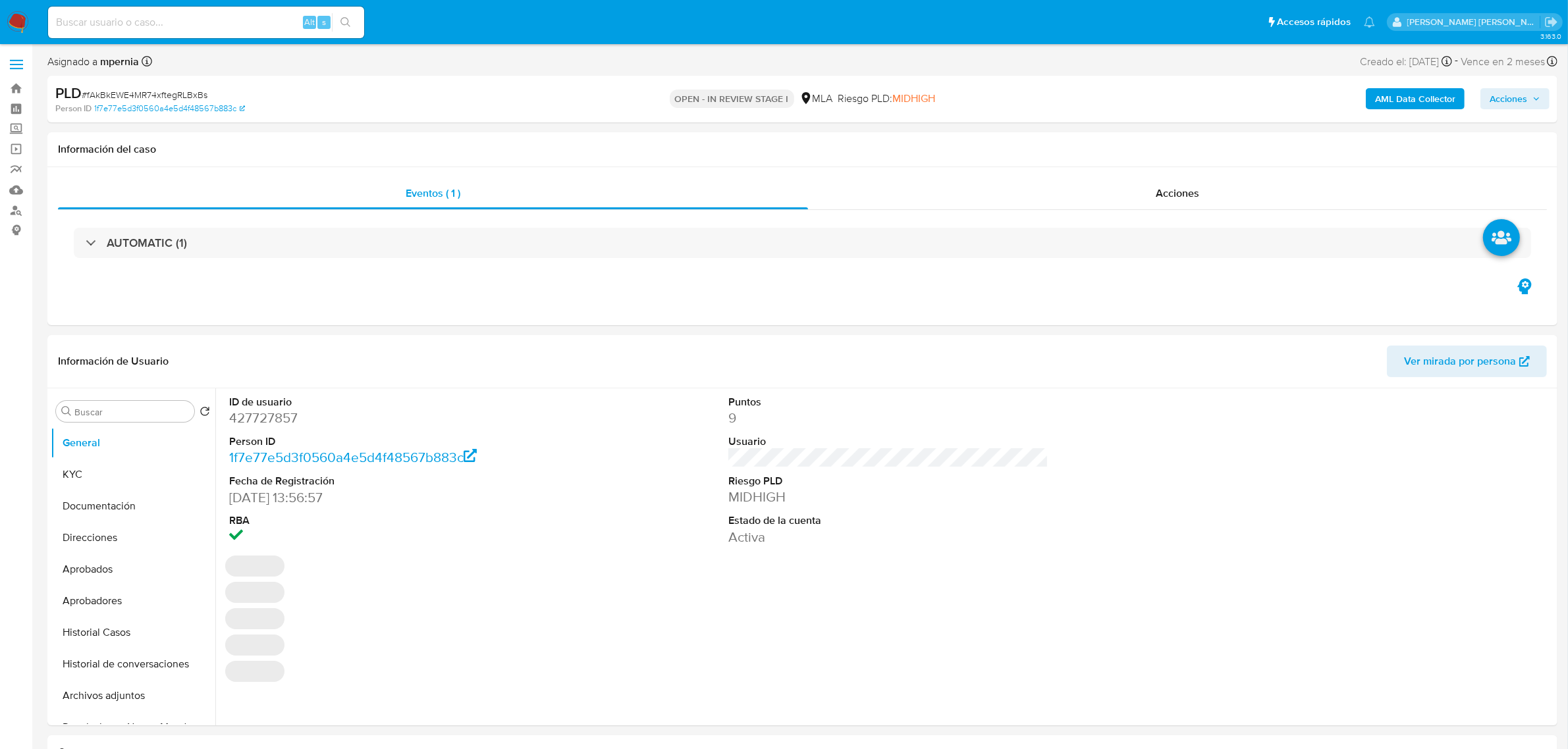
select select "10"
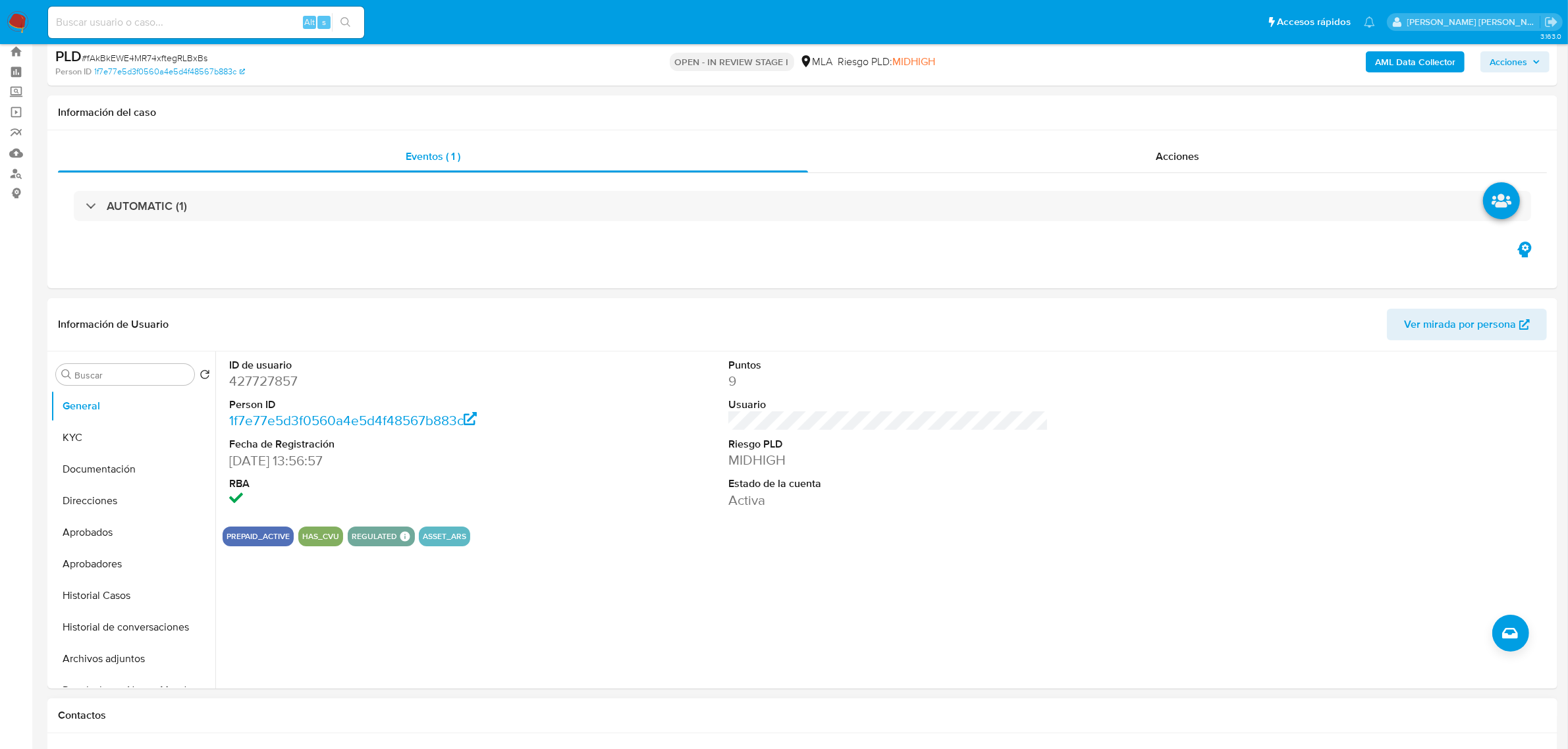
scroll to position [411, 0]
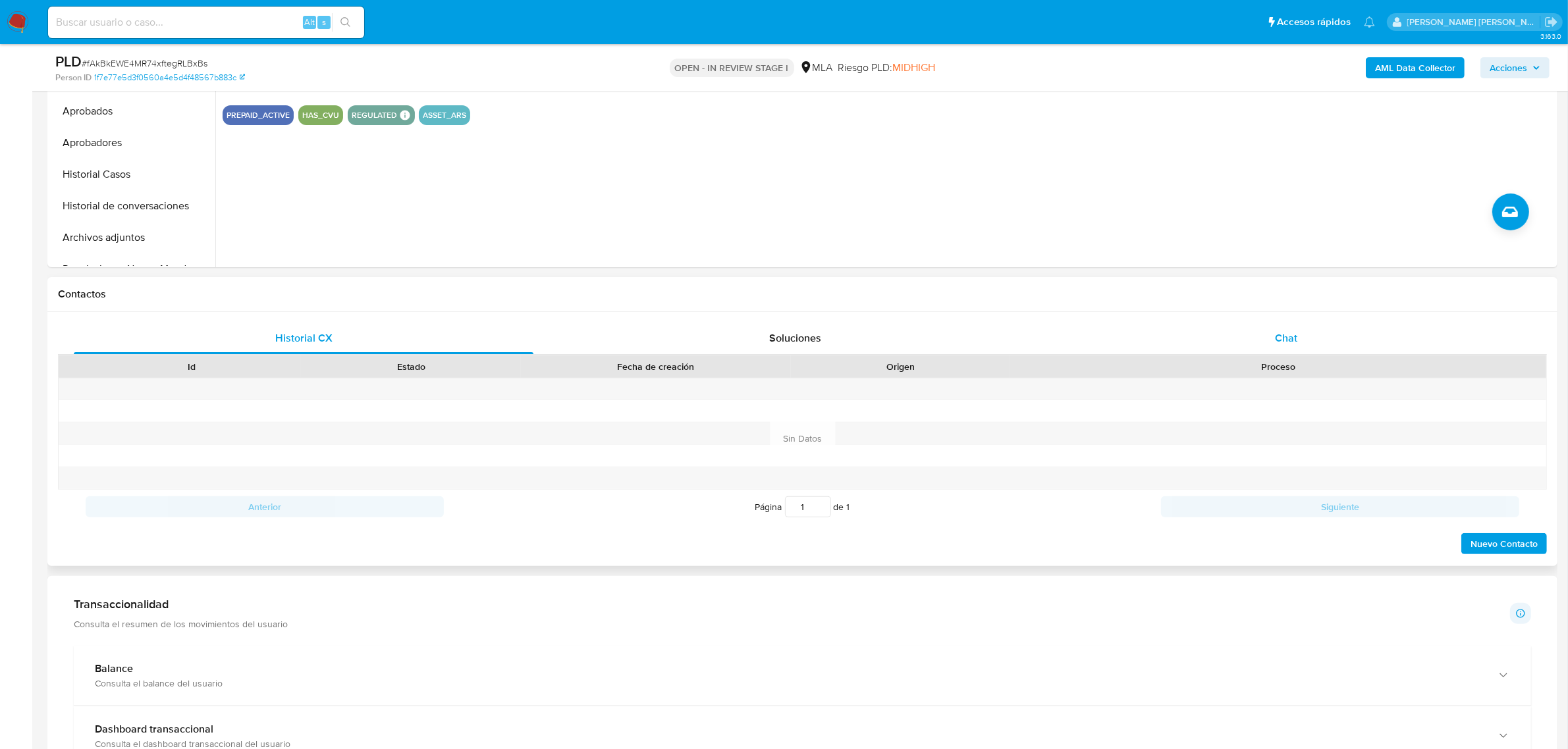
click at [1277, 334] on span "Chat" at bounding box center [1286, 337] width 22 height 15
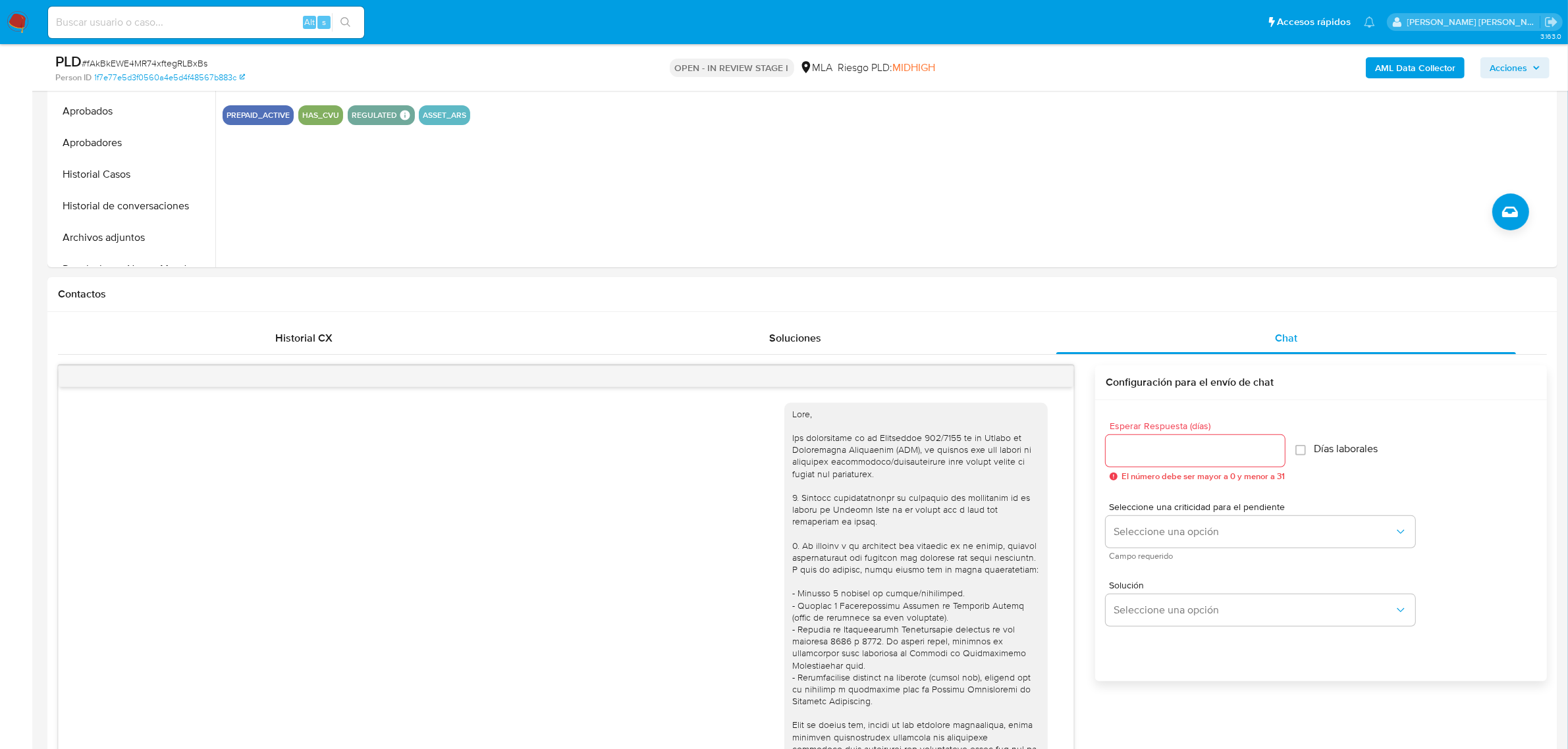
scroll to position [1541, 0]
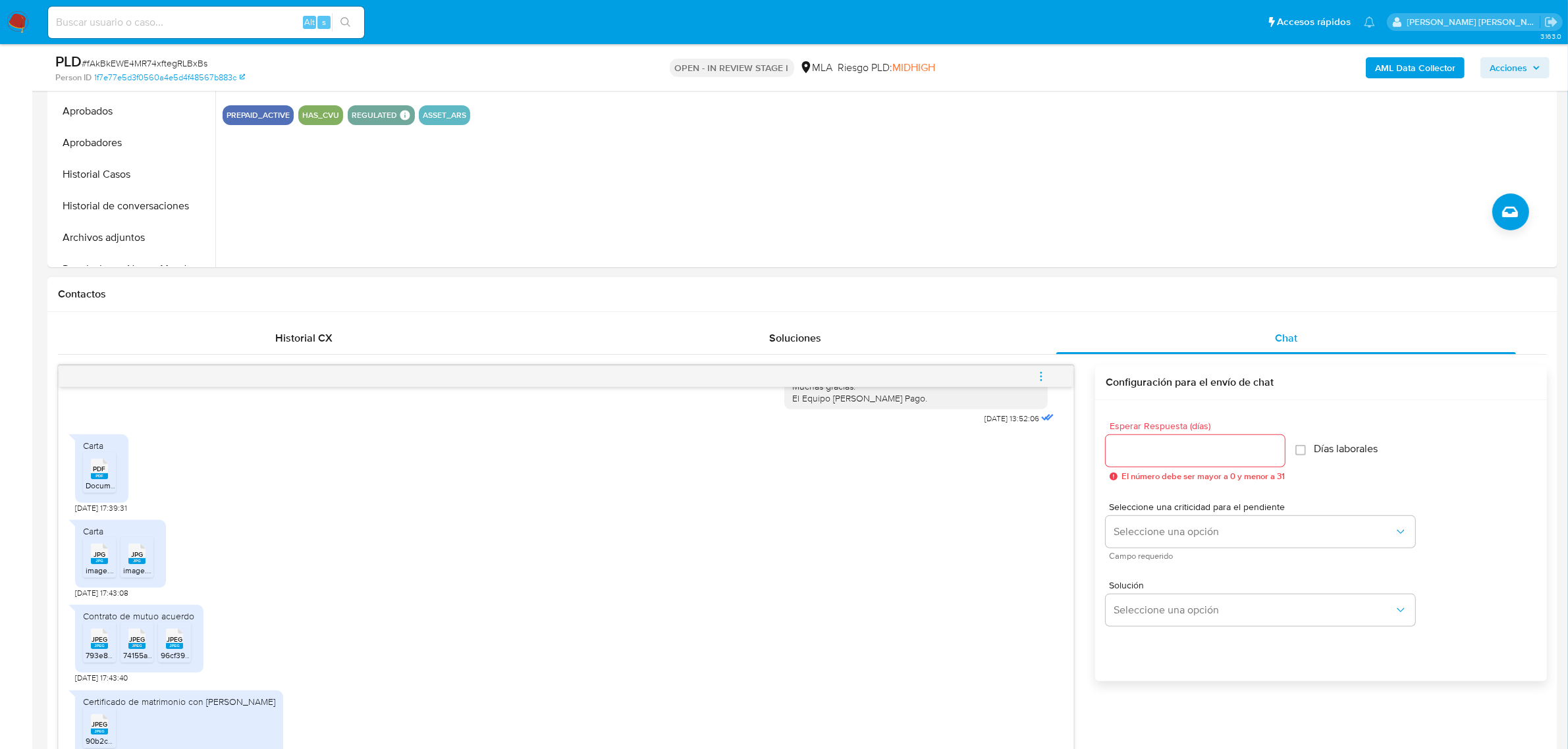
click at [1038, 376] on icon "menu-action" at bounding box center [1041, 376] width 12 height 12
click at [986, 380] on li "Abrir gestor de archivos" at bounding box center [952, 376] width 135 height 24
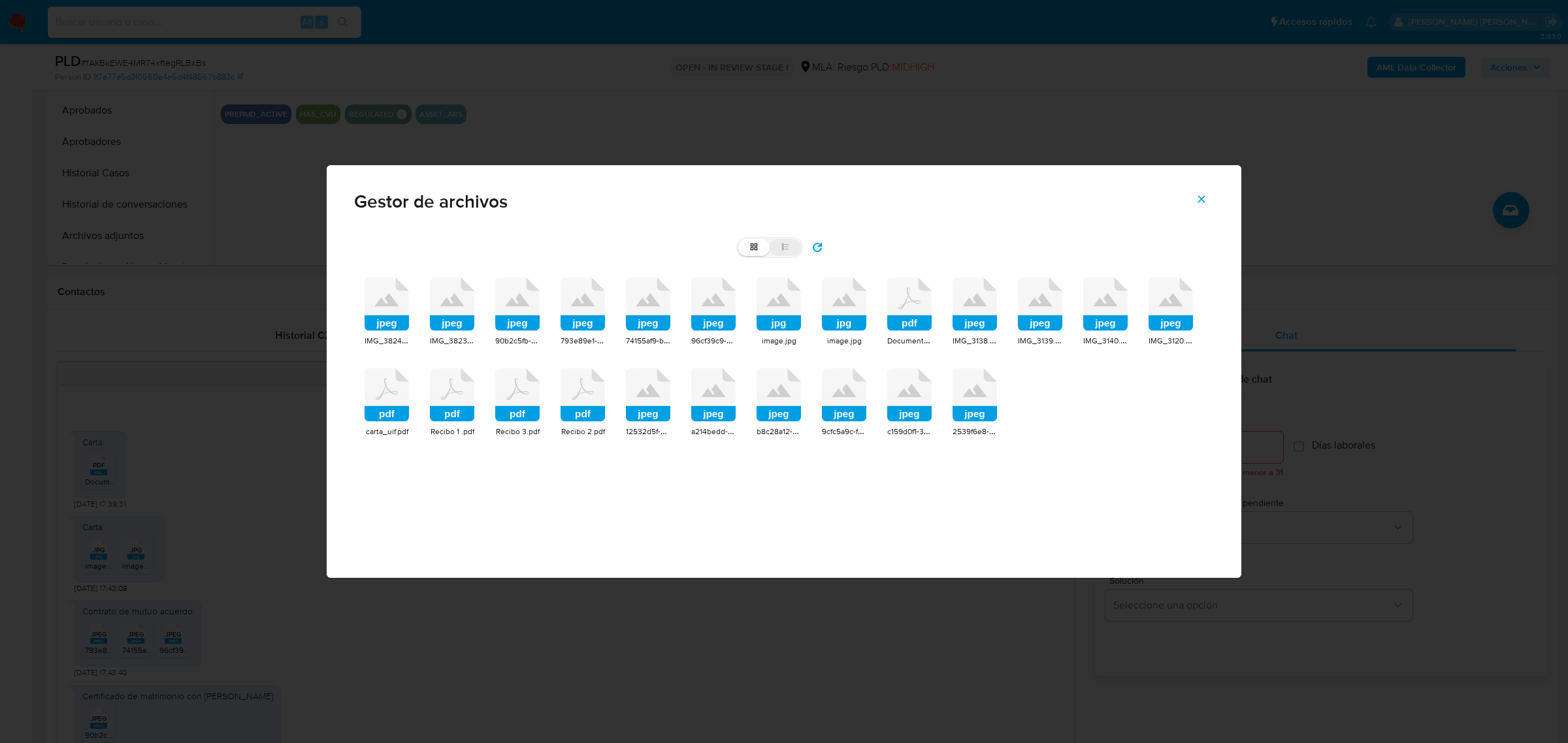
click at [784, 253] on label "list" at bounding box center [785, 248] width 32 height 17
click at [739, 239] on input "list" at bounding box center [738, 239] width 1 height 1
radio input "true"
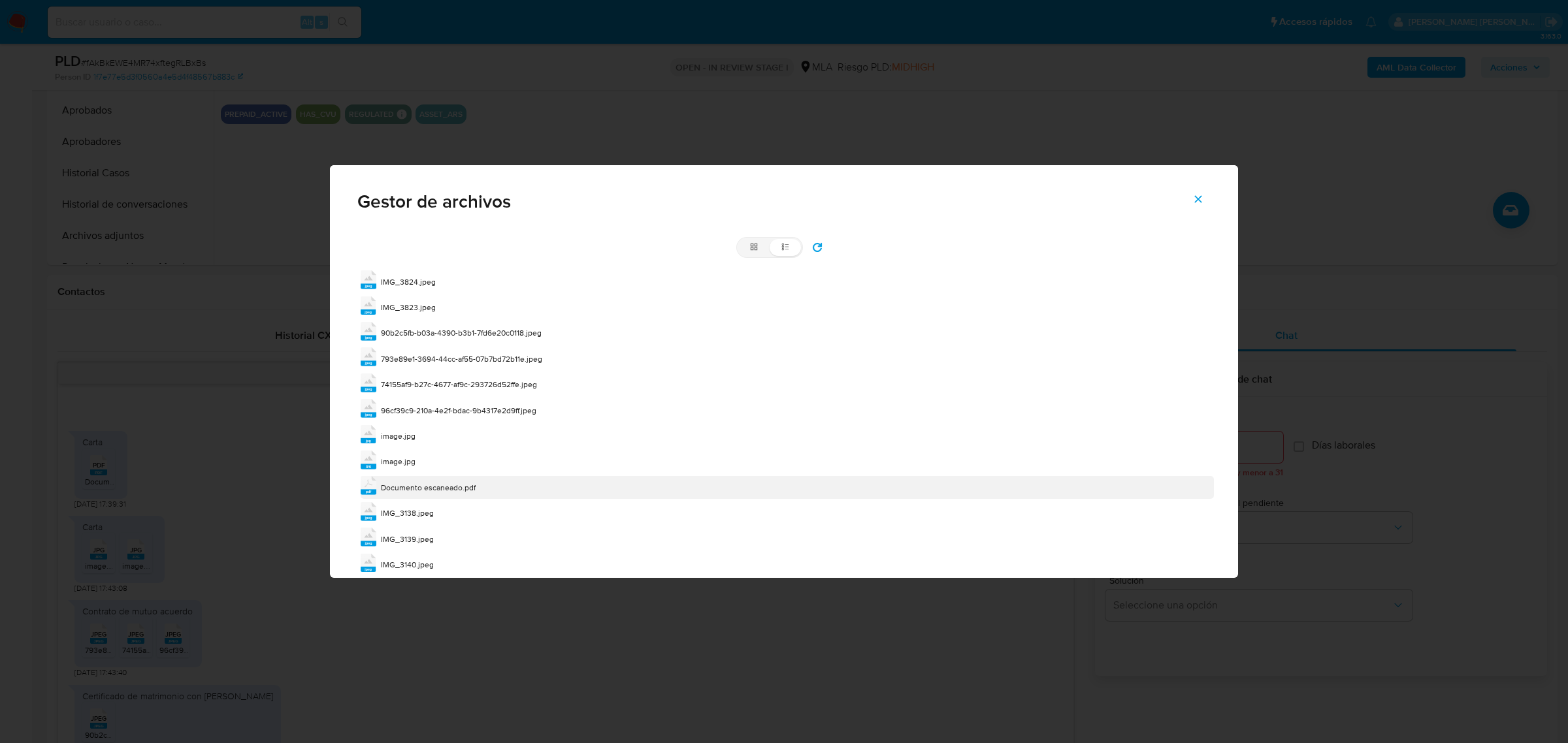
click at [412, 491] on span "Documento escaneado.pdf" at bounding box center [428, 487] width 95 height 11
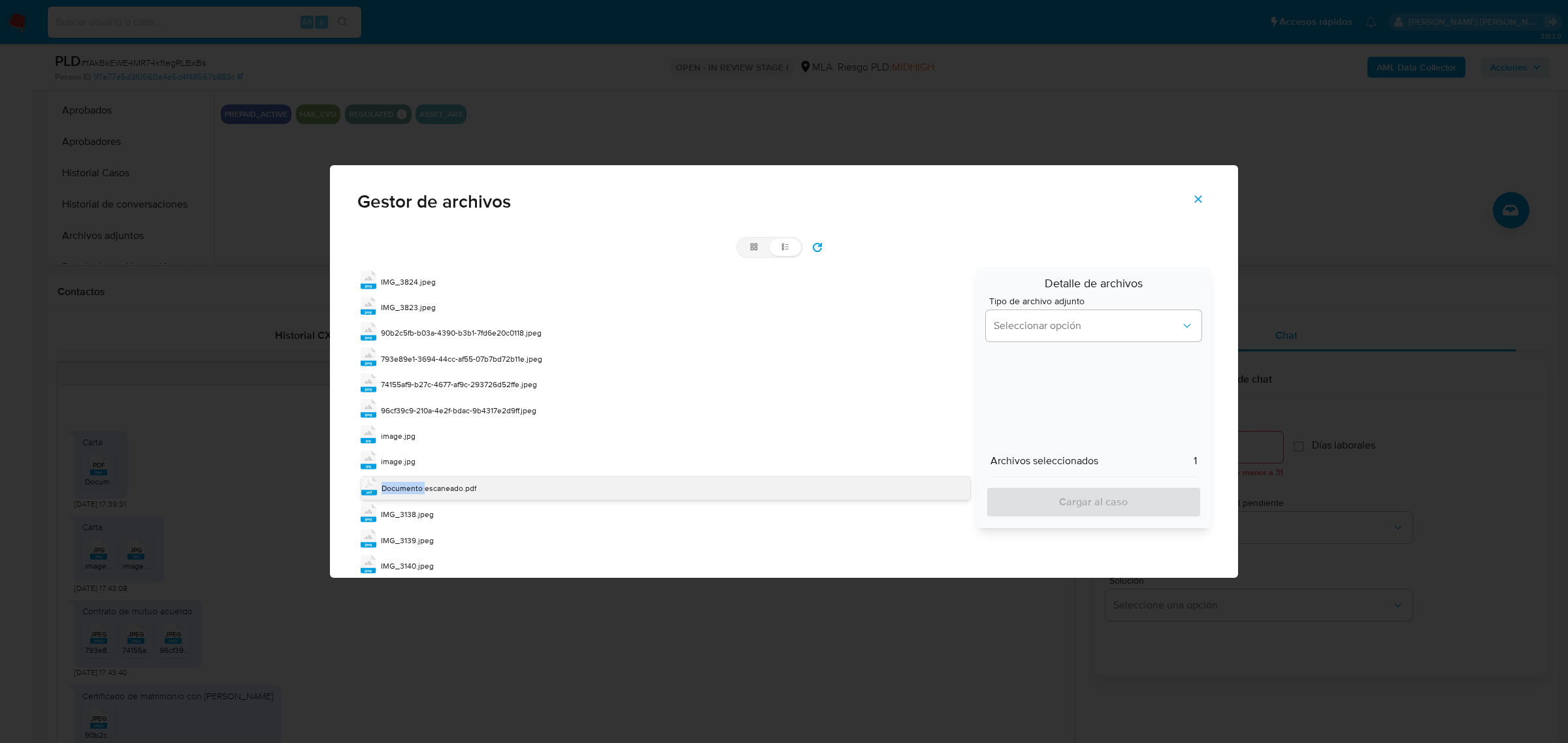
click at [412, 491] on span "Documento escaneado.pdf" at bounding box center [428, 488] width 95 height 11
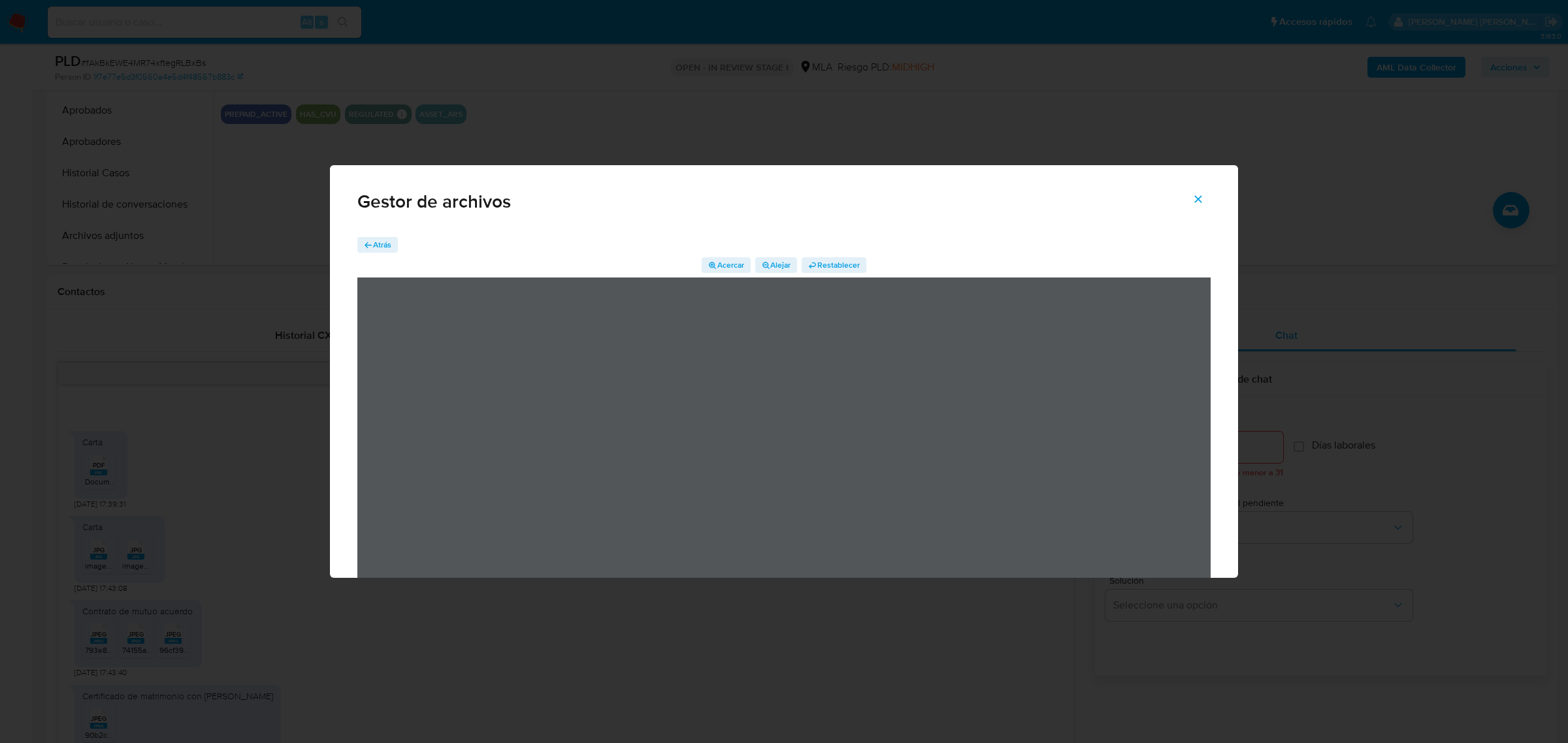
click at [1199, 202] on icon "Cerrar" at bounding box center [1198, 199] width 12 height 12
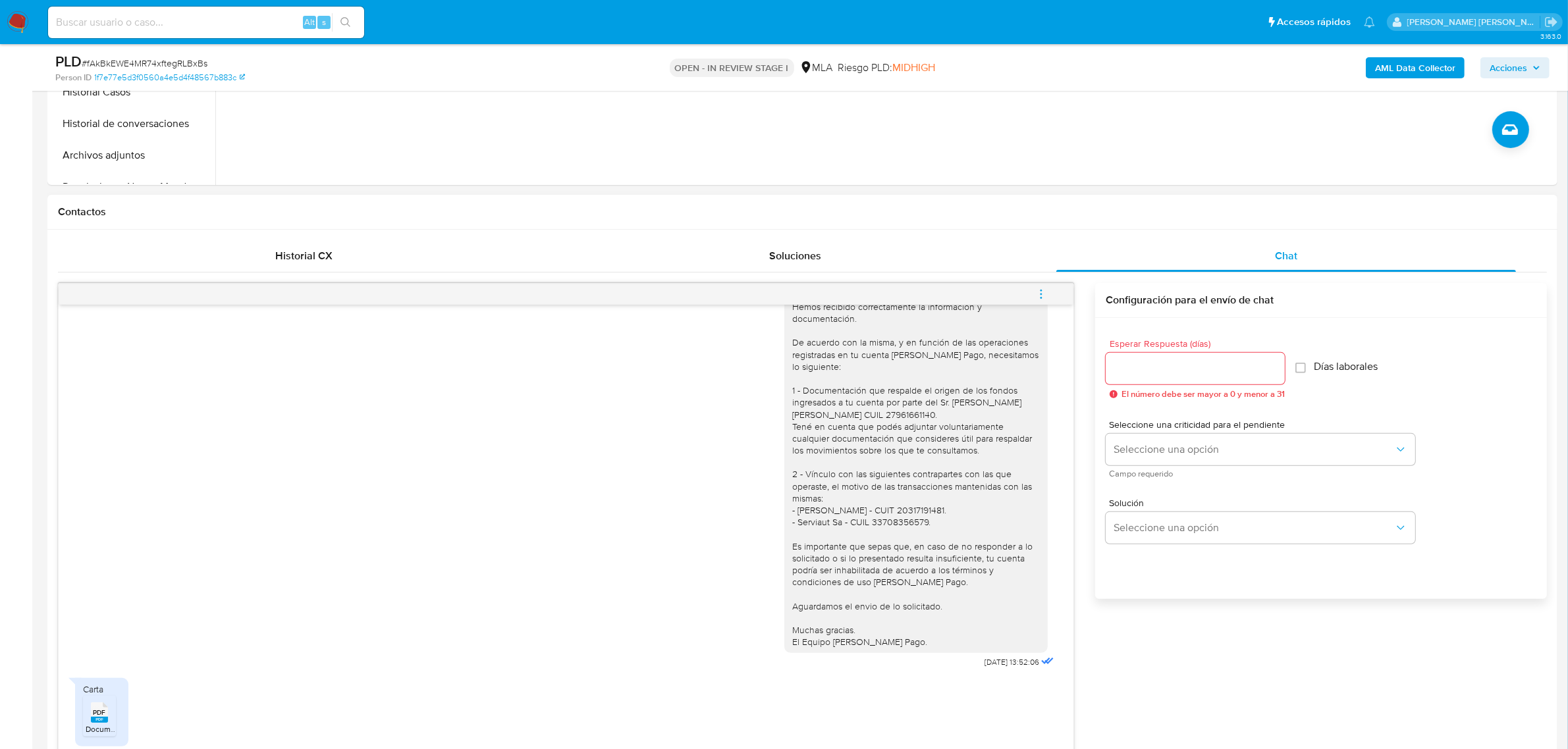
scroll to position [1212, 0]
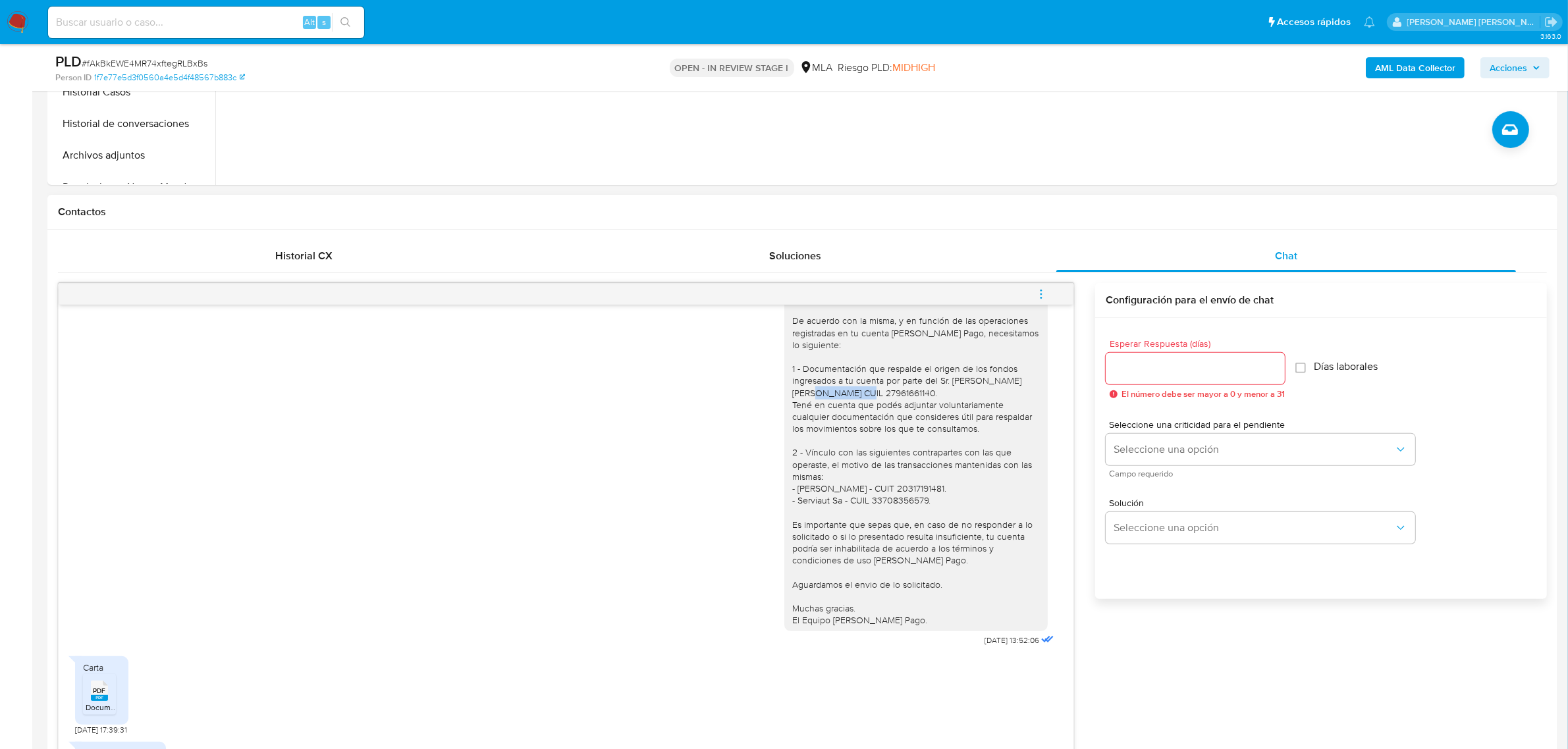
drag, startPoint x: 830, startPoint y: 423, endPoint x: 880, endPoint y: 420, distance: 50.1
click at [880, 420] on div "Buen día Victoria Alejandra, Hemos recibido correctamente la información y docu…" at bounding box center [916, 440] width 248 height 371
copy div "27961661140"
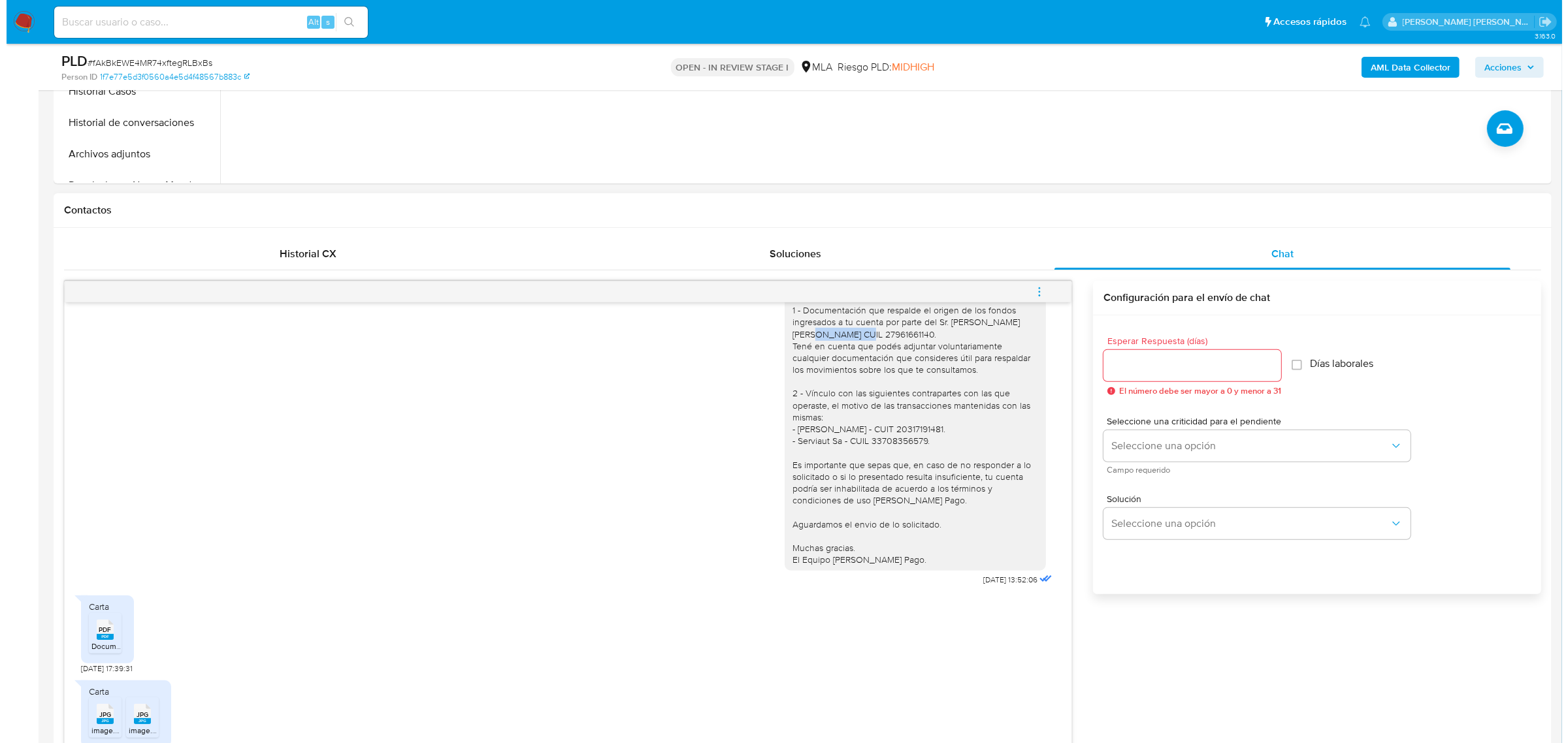
scroll to position [1284, 0]
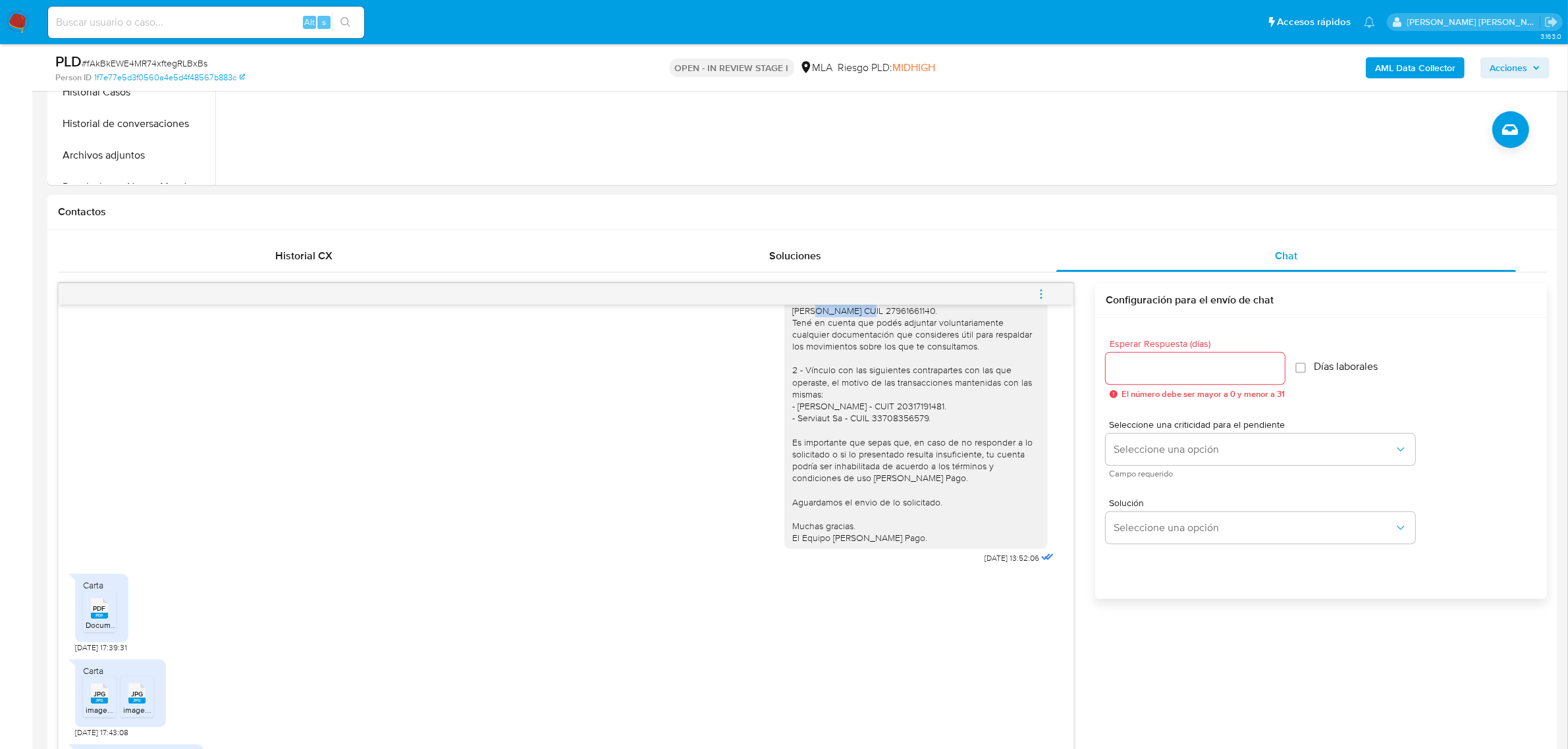
click at [1045, 295] on icon "menu-action" at bounding box center [1041, 294] width 12 height 12
click at [920, 291] on li "Abrir gestor de archivos" at bounding box center [952, 294] width 135 height 24
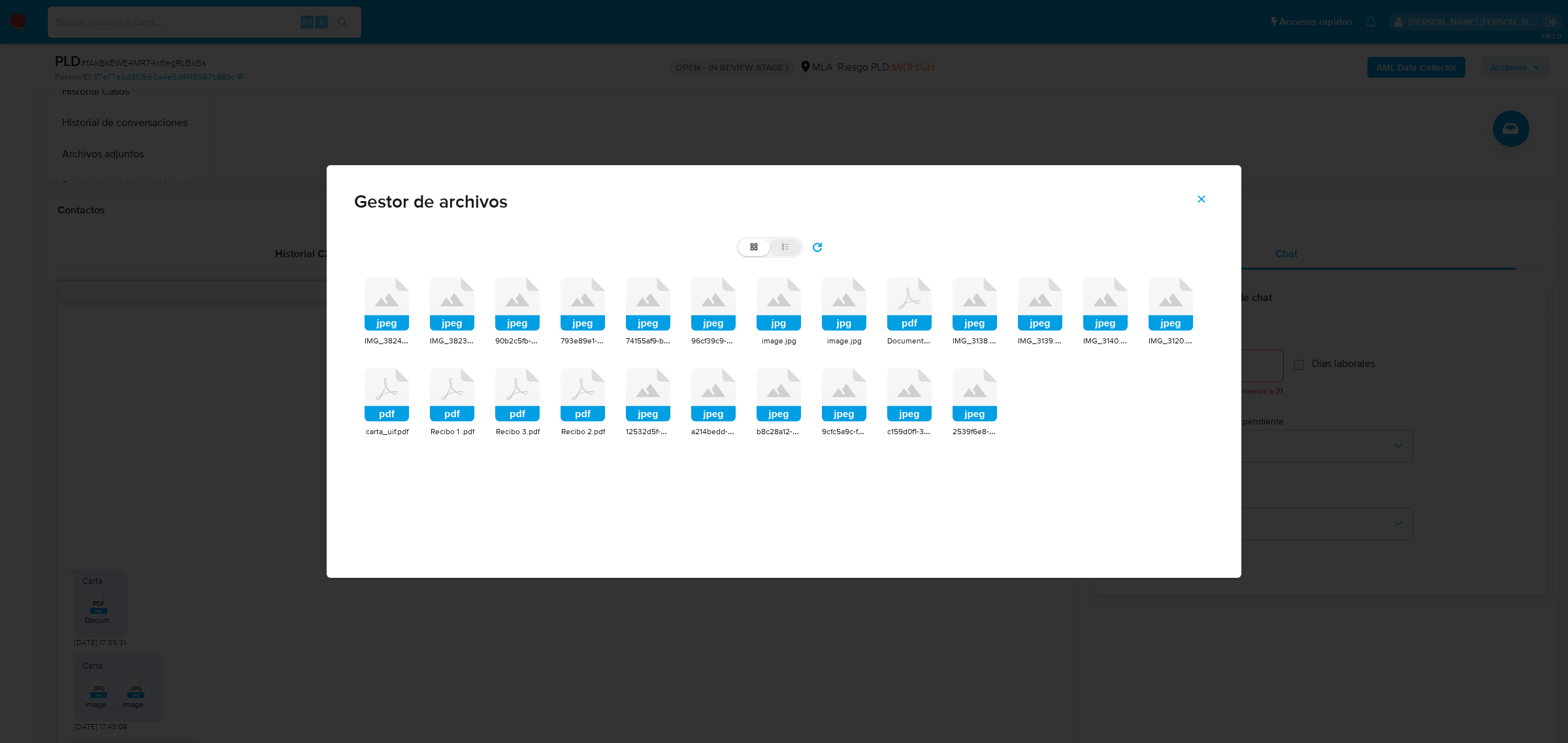
click at [794, 245] on label "list" at bounding box center [785, 248] width 32 height 17
click at [739, 239] on input "list" at bounding box center [738, 239] width 1 height 1
radio input "true"
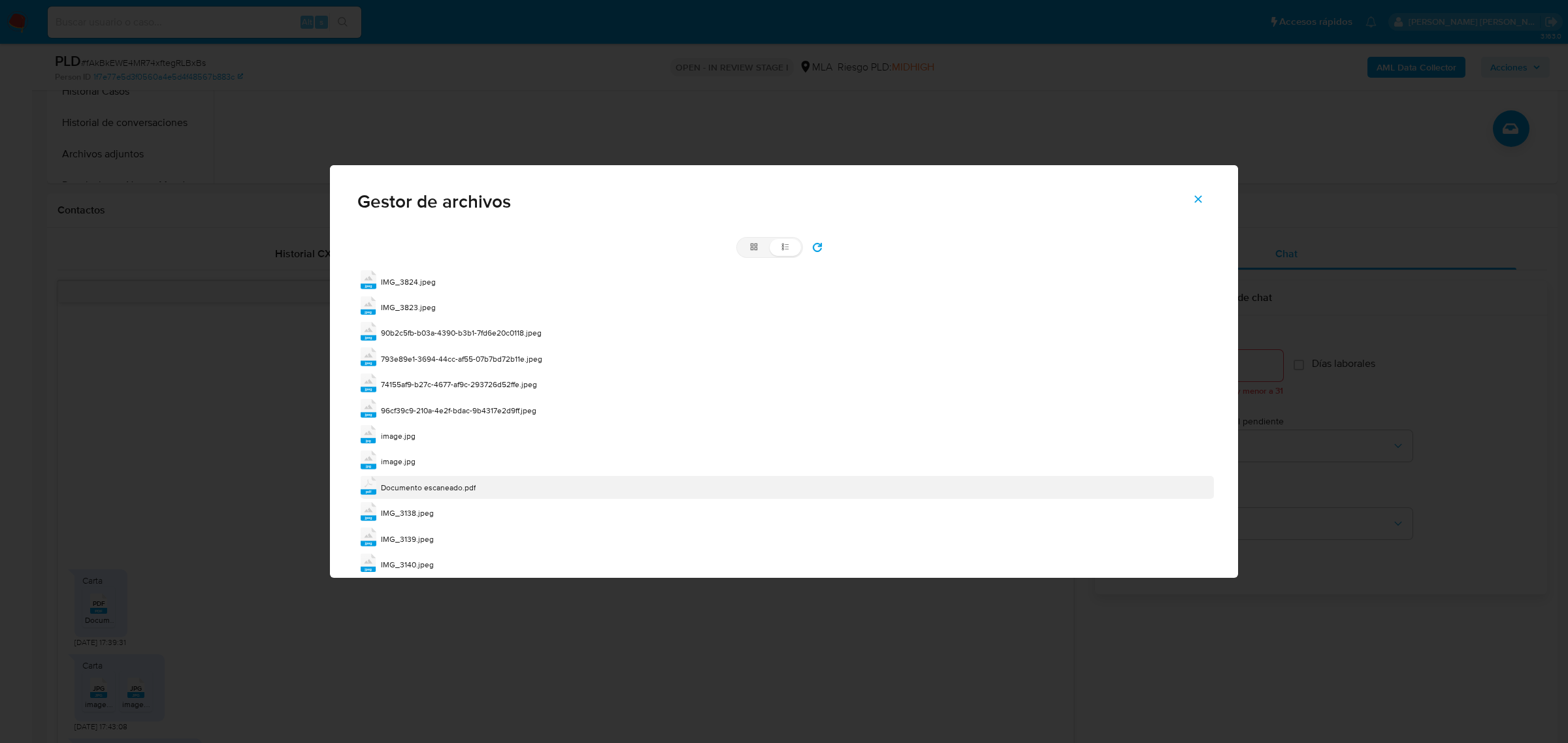
click at [405, 487] on span "Documento escaneado.pdf" at bounding box center [428, 487] width 95 height 11
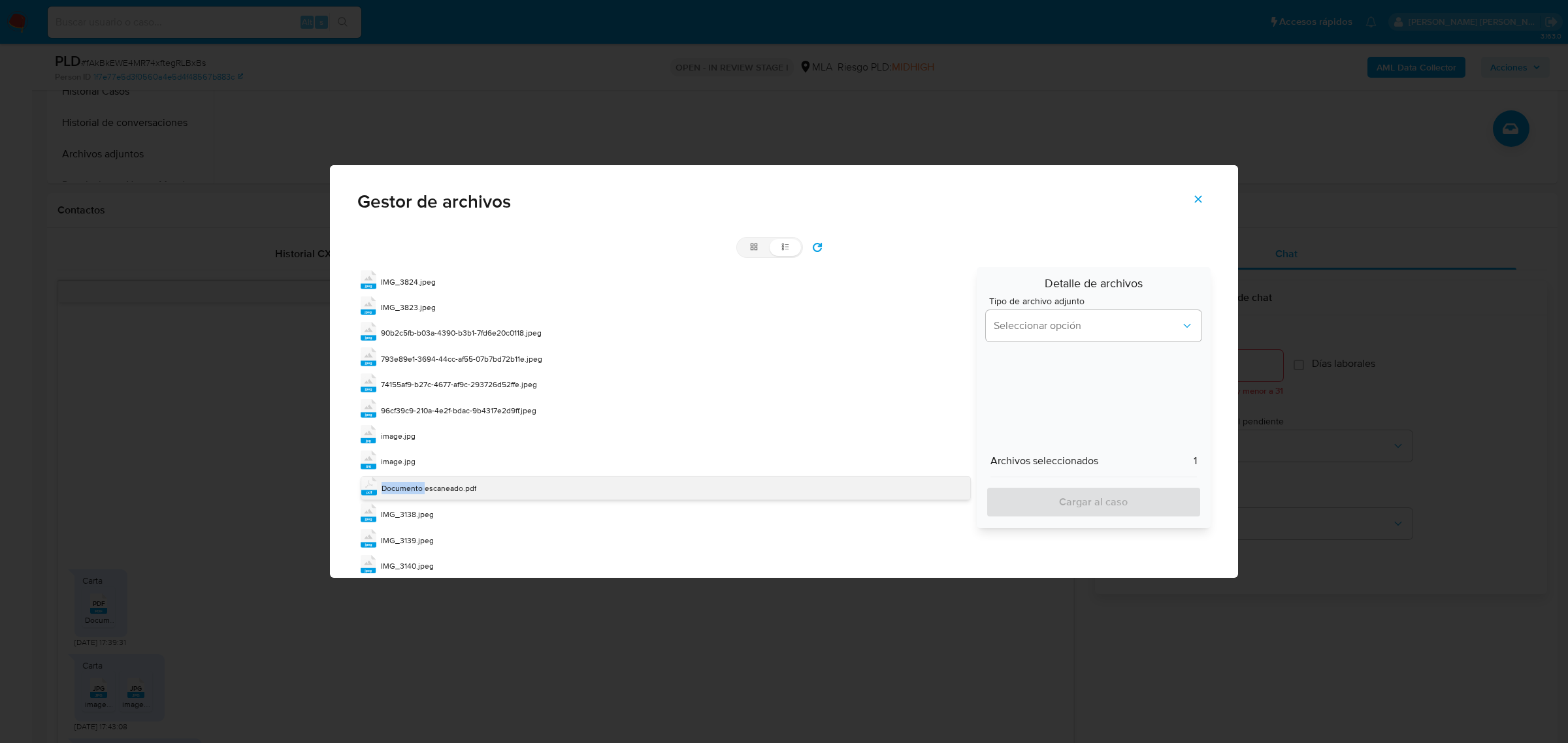
click at [405, 487] on span "Documento escaneado.pdf" at bounding box center [428, 488] width 95 height 11
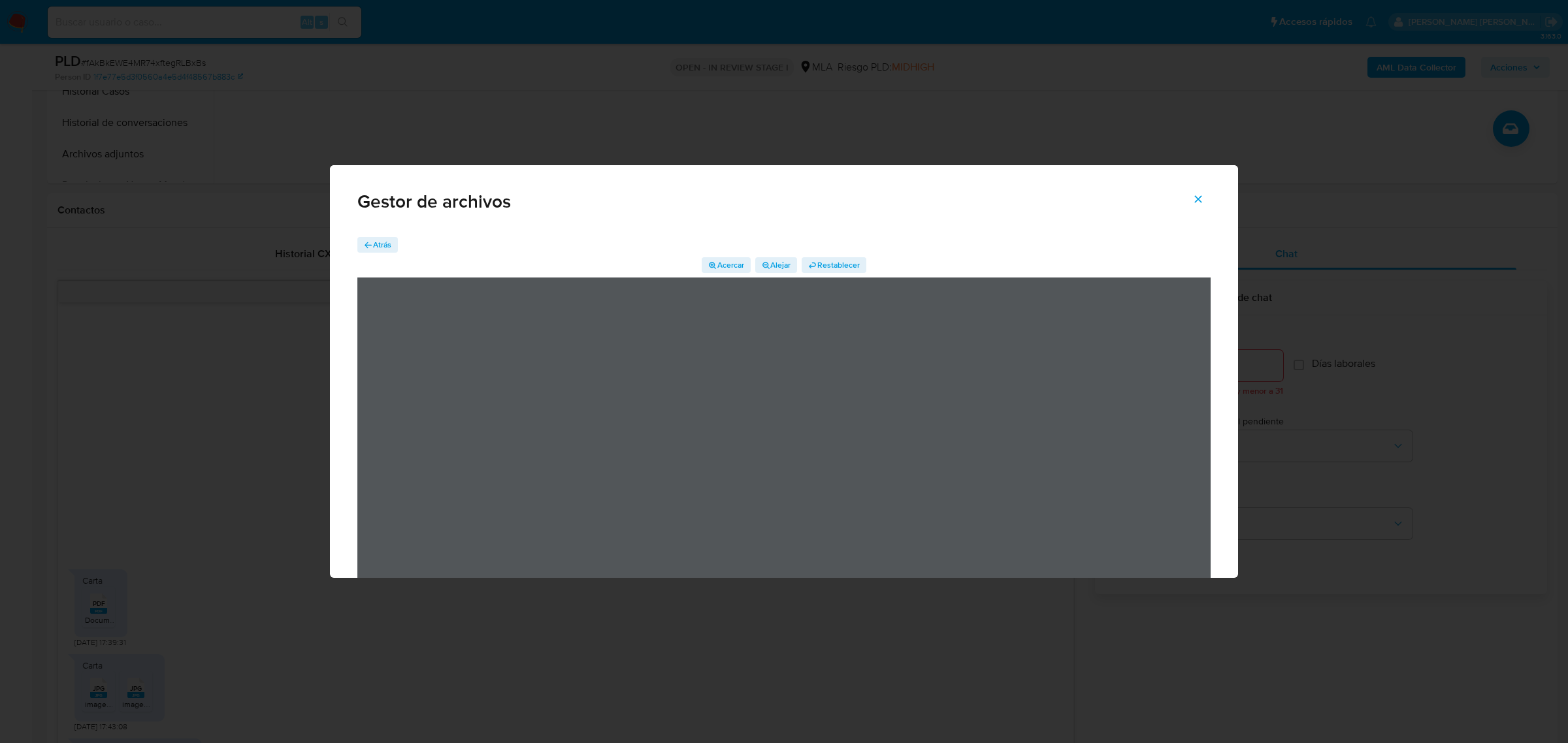
click at [1196, 200] on icon "Cerrar" at bounding box center [1198, 199] width 12 height 12
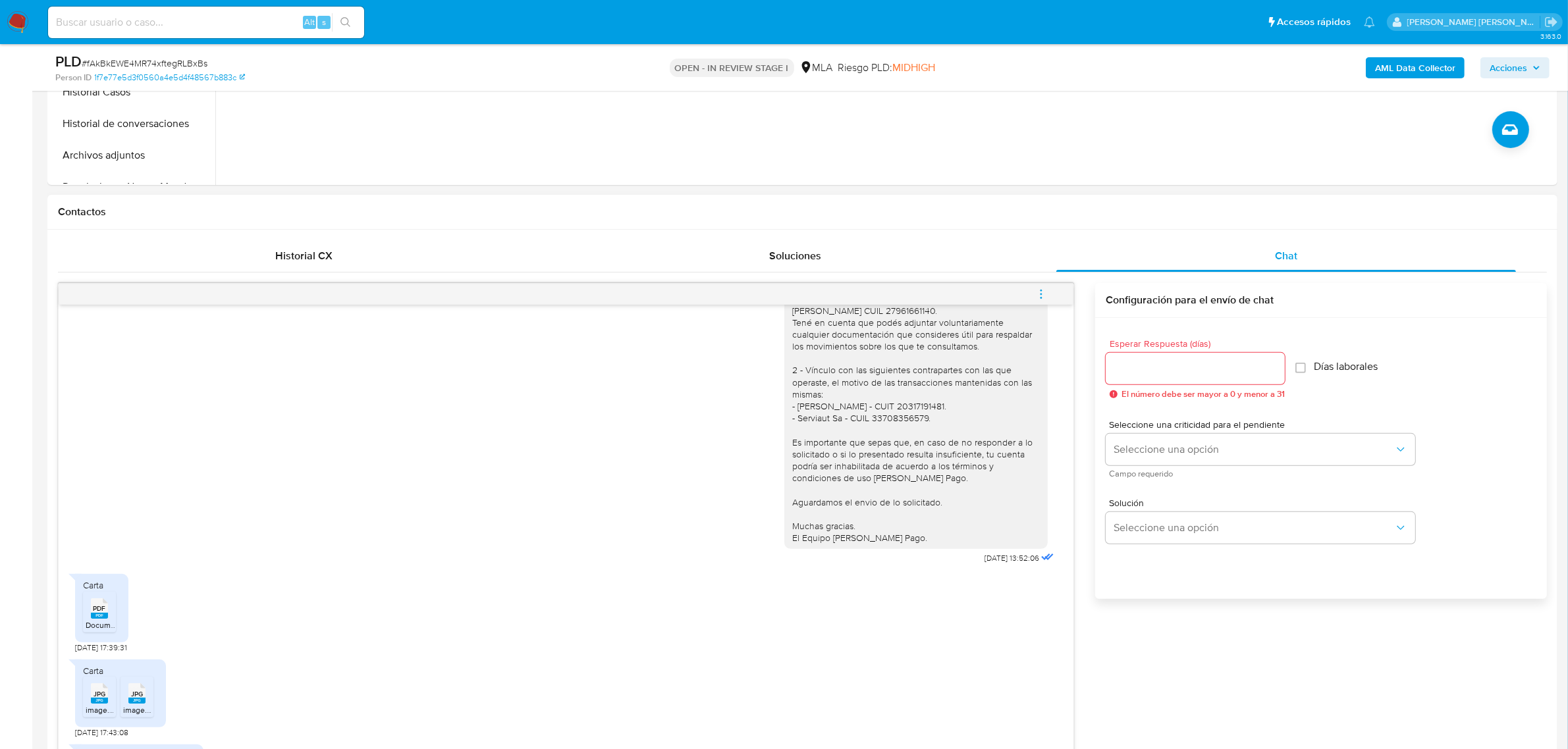
click at [1047, 290] on icon "menu-action" at bounding box center [1041, 294] width 12 height 12
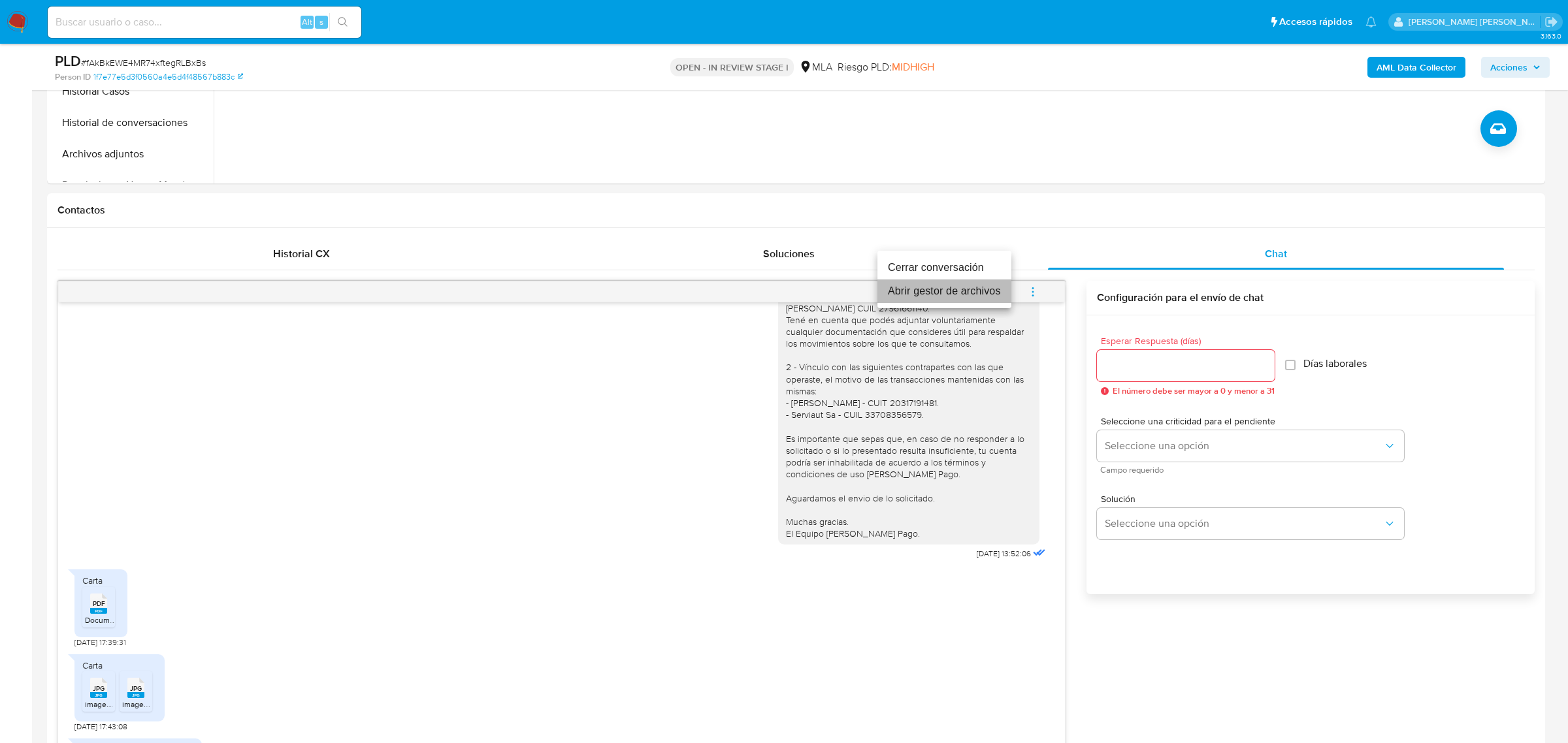
click at [967, 299] on li "Abrir gestor de archivos" at bounding box center [944, 291] width 134 height 24
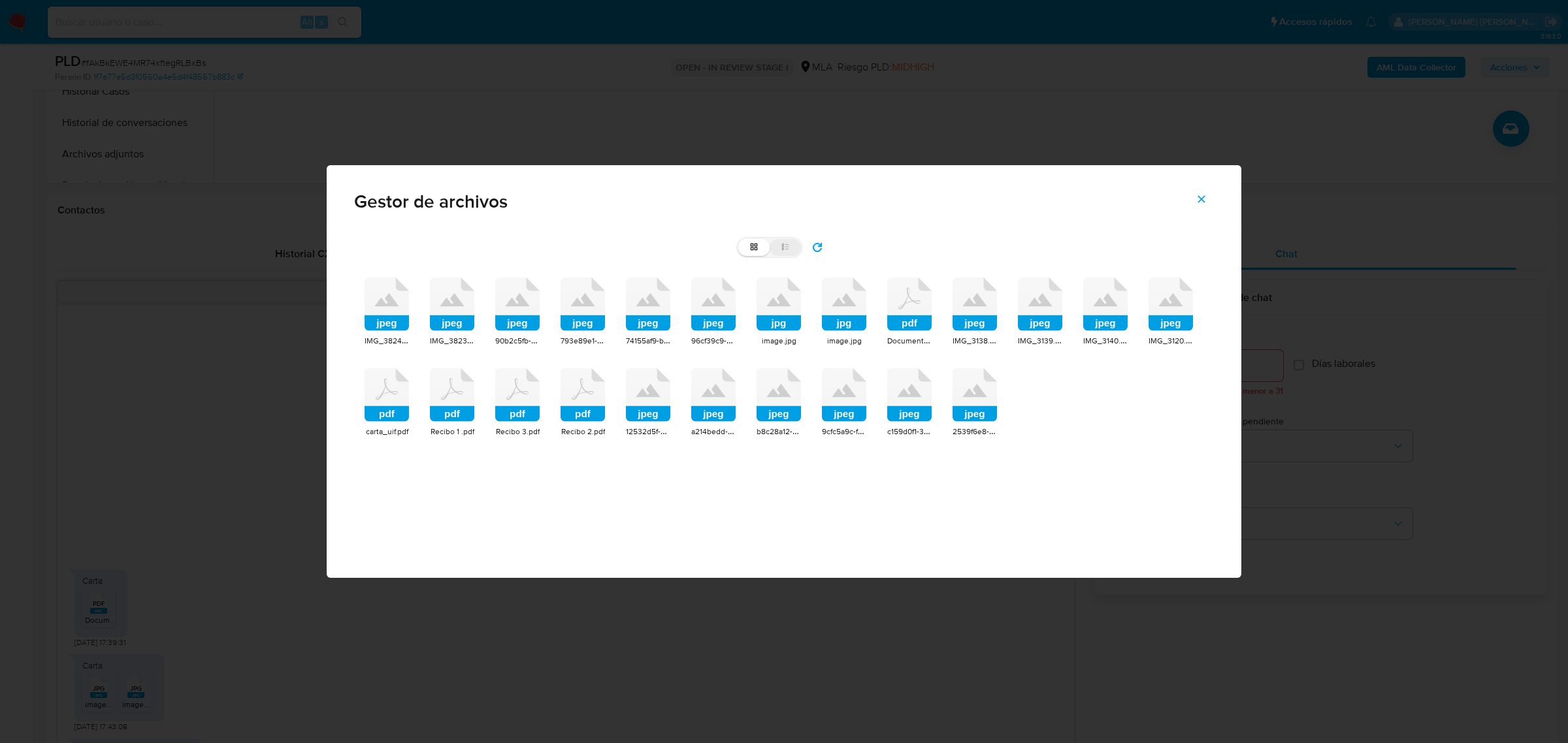
click at [785, 249] on icon at bounding box center [785, 247] width 9 height 9
click at [739, 239] on input "list" at bounding box center [738, 239] width 1 height 1
radio input "true"
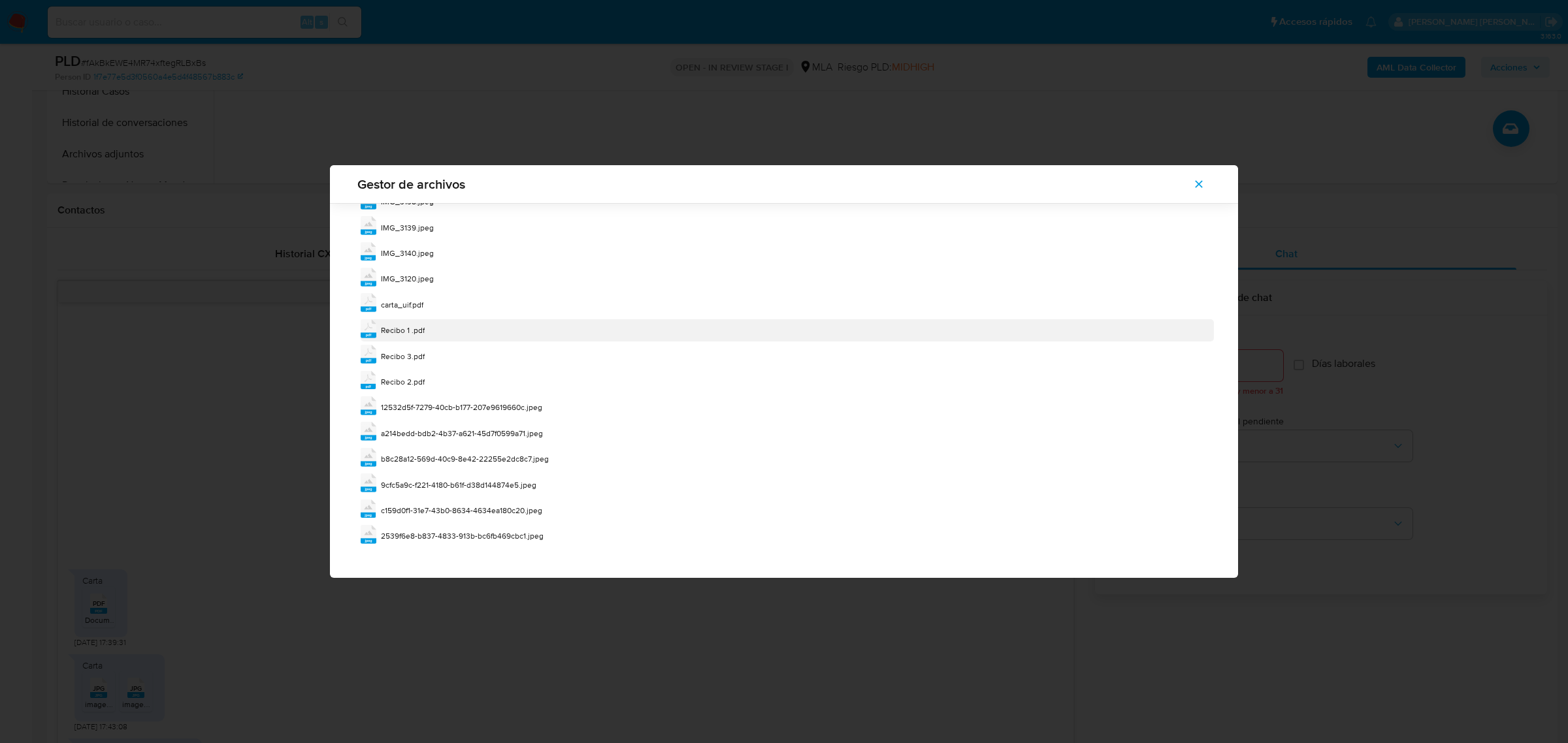
scroll to position [290, 0]
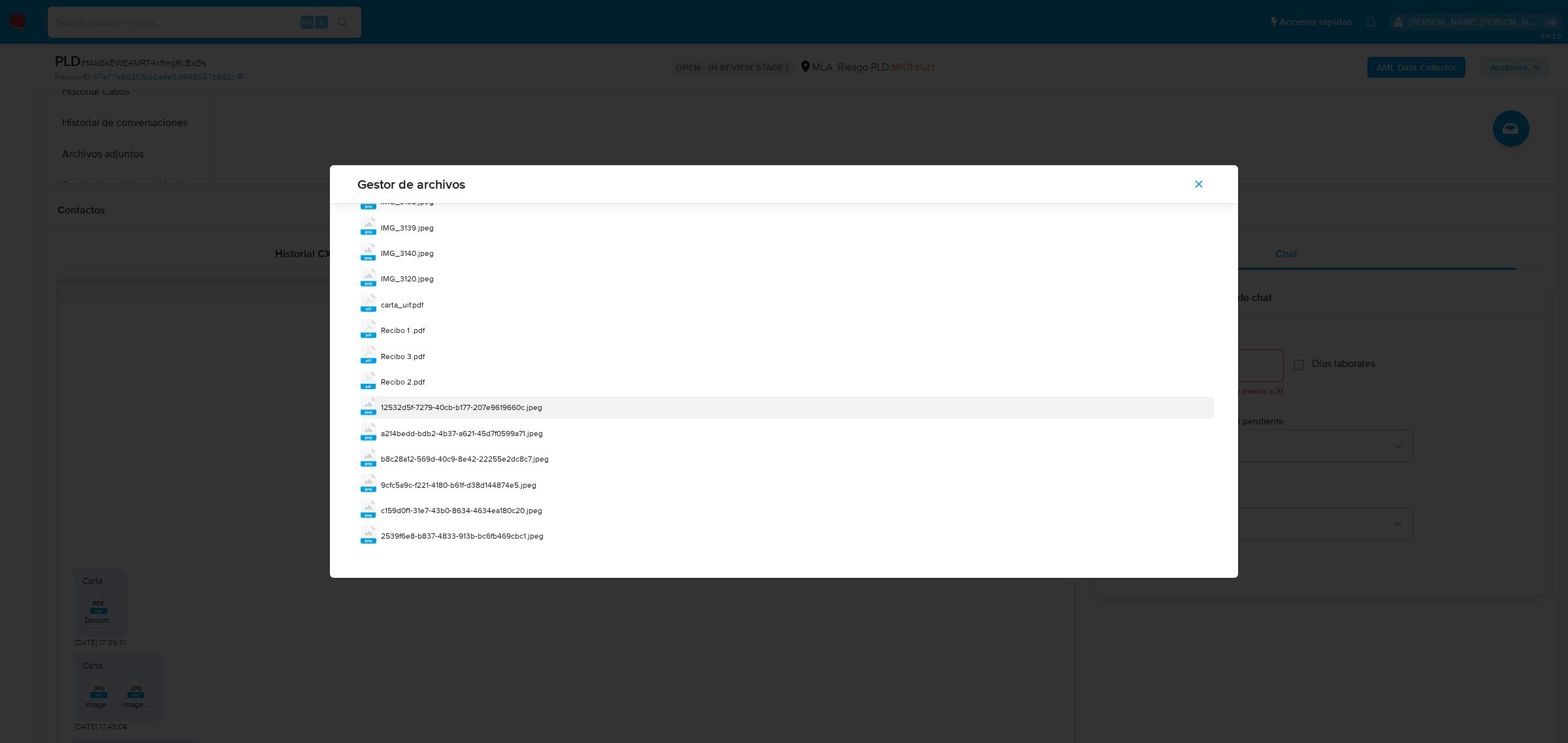
click at [402, 406] on span "12532d5f-7279-40cb-b177-207e9619660c.jpeg" at bounding box center [462, 407] width 161 height 11
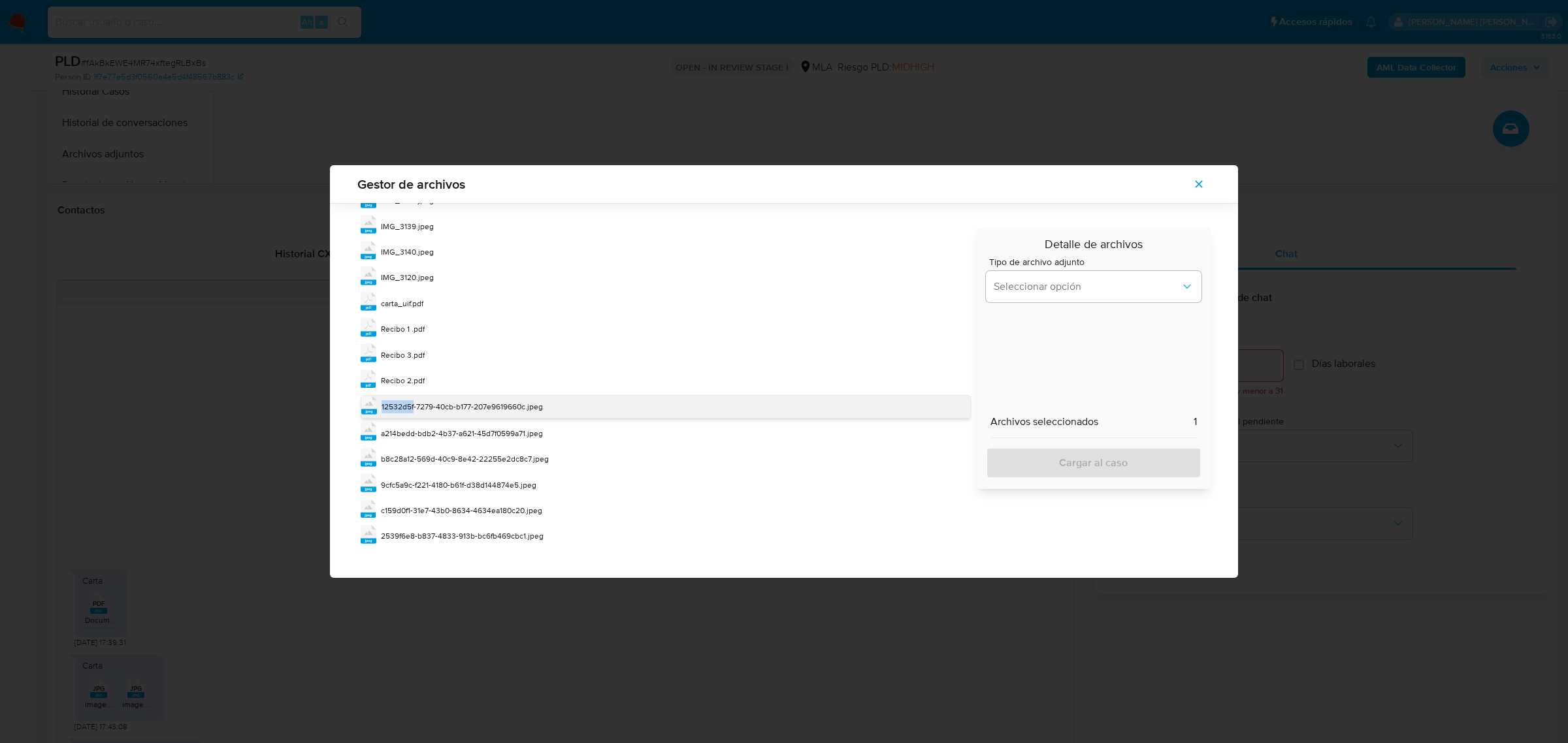
click at [402, 406] on span "12532d5f-7279-40cb-b177-207e9619660c.jpeg" at bounding box center [462, 406] width 161 height 11
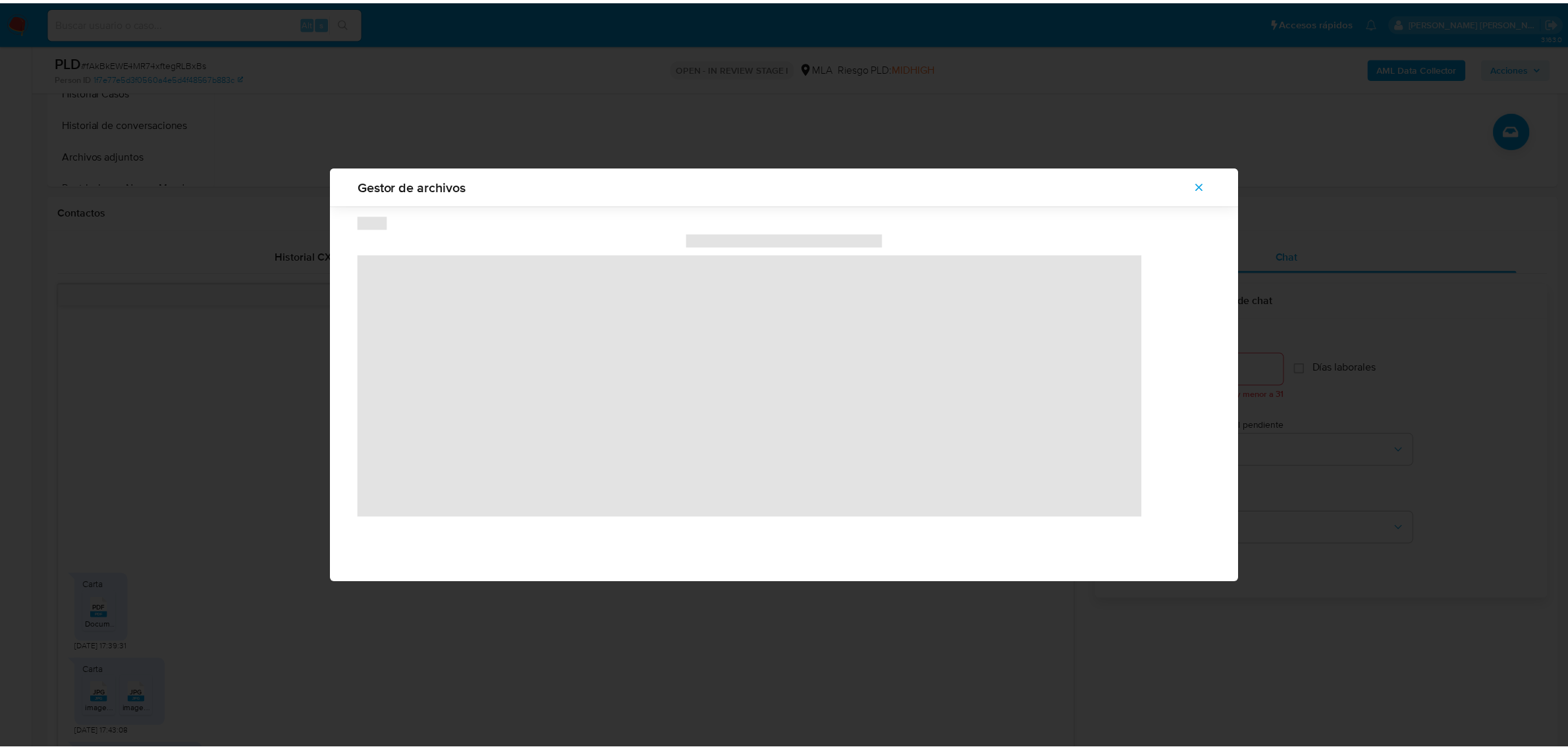
scroll to position [0, 0]
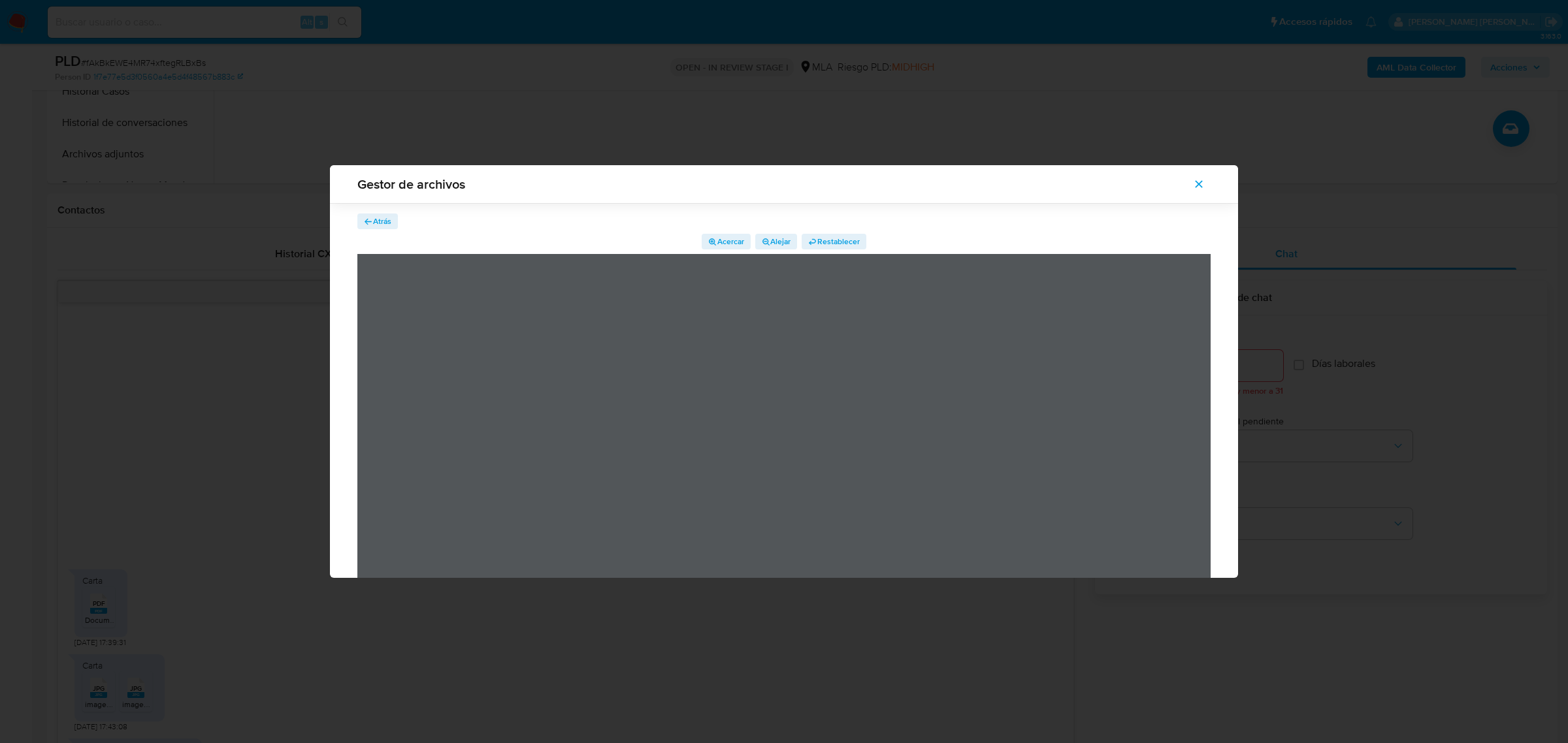
drag, startPoint x: 369, startPoint y: 220, endPoint x: 374, endPoint y: 235, distance: 15.8
click at [369, 220] on icon "button" at bounding box center [369, 222] width 9 height 9
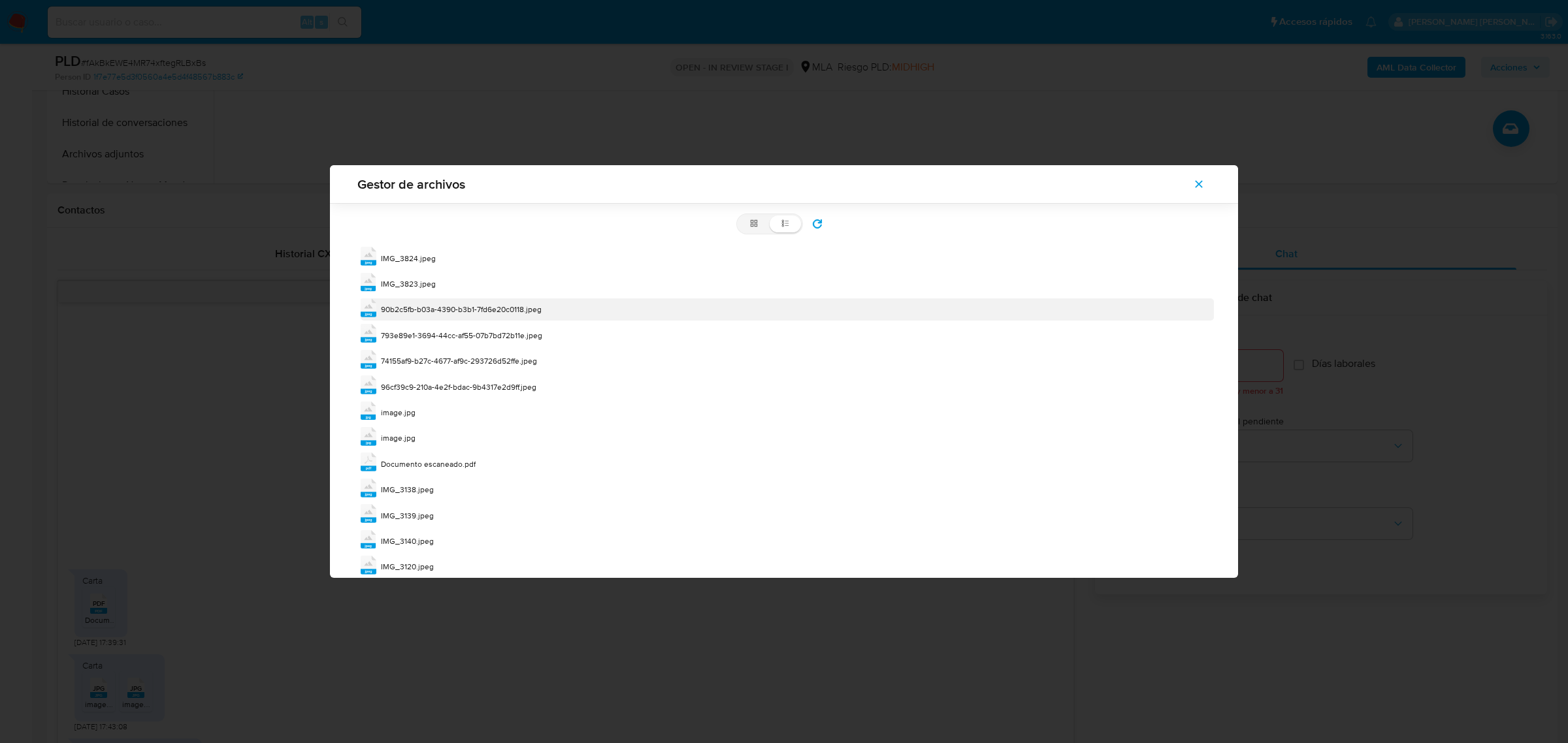
click at [398, 316] on div "90b2c5fb-b03a-4390-b3b1-7fd6e20c0118.jpeg" at bounding box center [462, 309] width 161 height 13
click at [398, 315] on span "90b2c5fb-b03a-4390-b3b1-7fd6e20c0118.jpeg" at bounding box center [462, 309] width 161 height 11
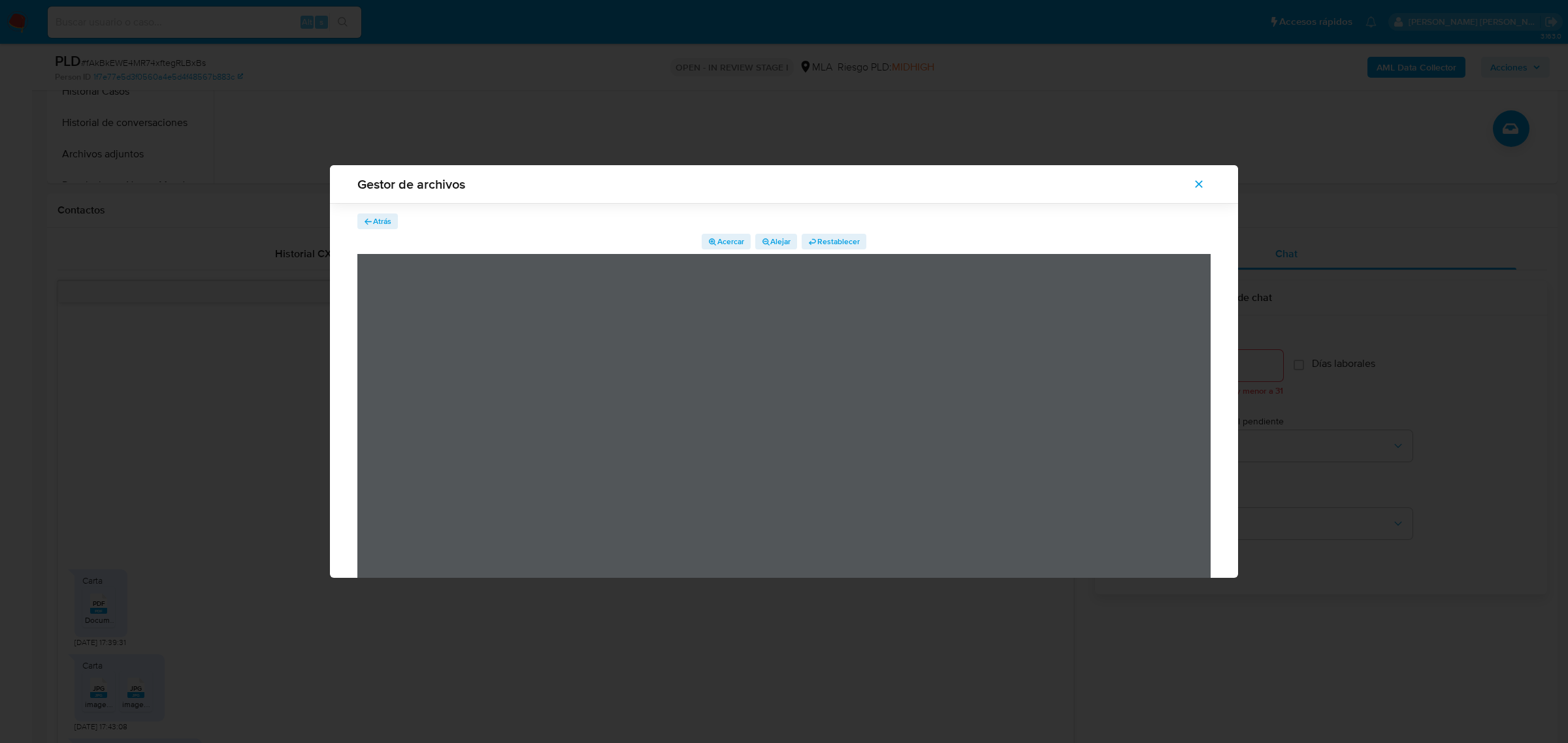
click at [367, 227] on span "Atrás" at bounding box center [377, 221] width 28 height 13
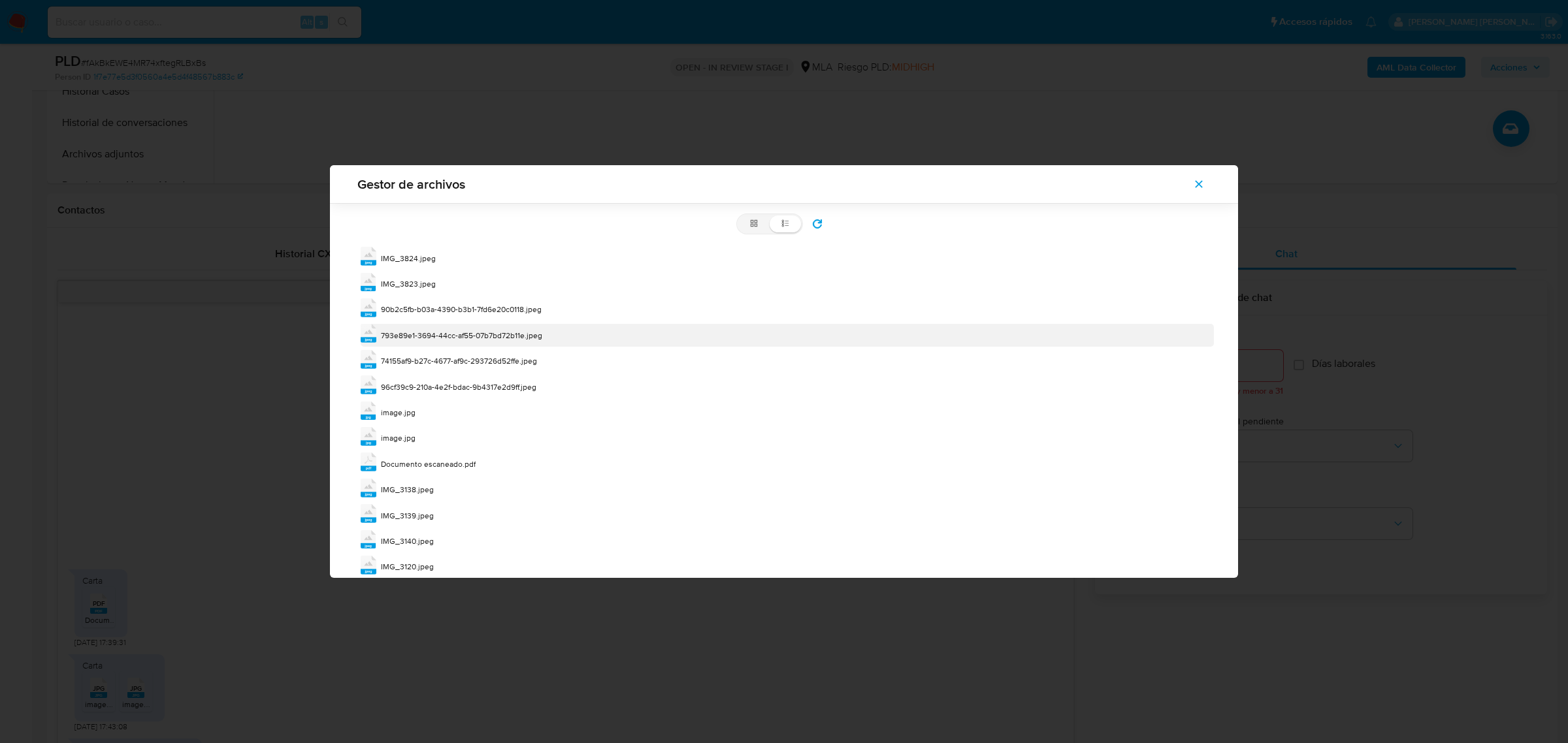
click at [438, 333] on span "793e89e1-3694-44cc-af55-07b7bd72b11e.jpeg" at bounding box center [462, 335] width 161 height 11
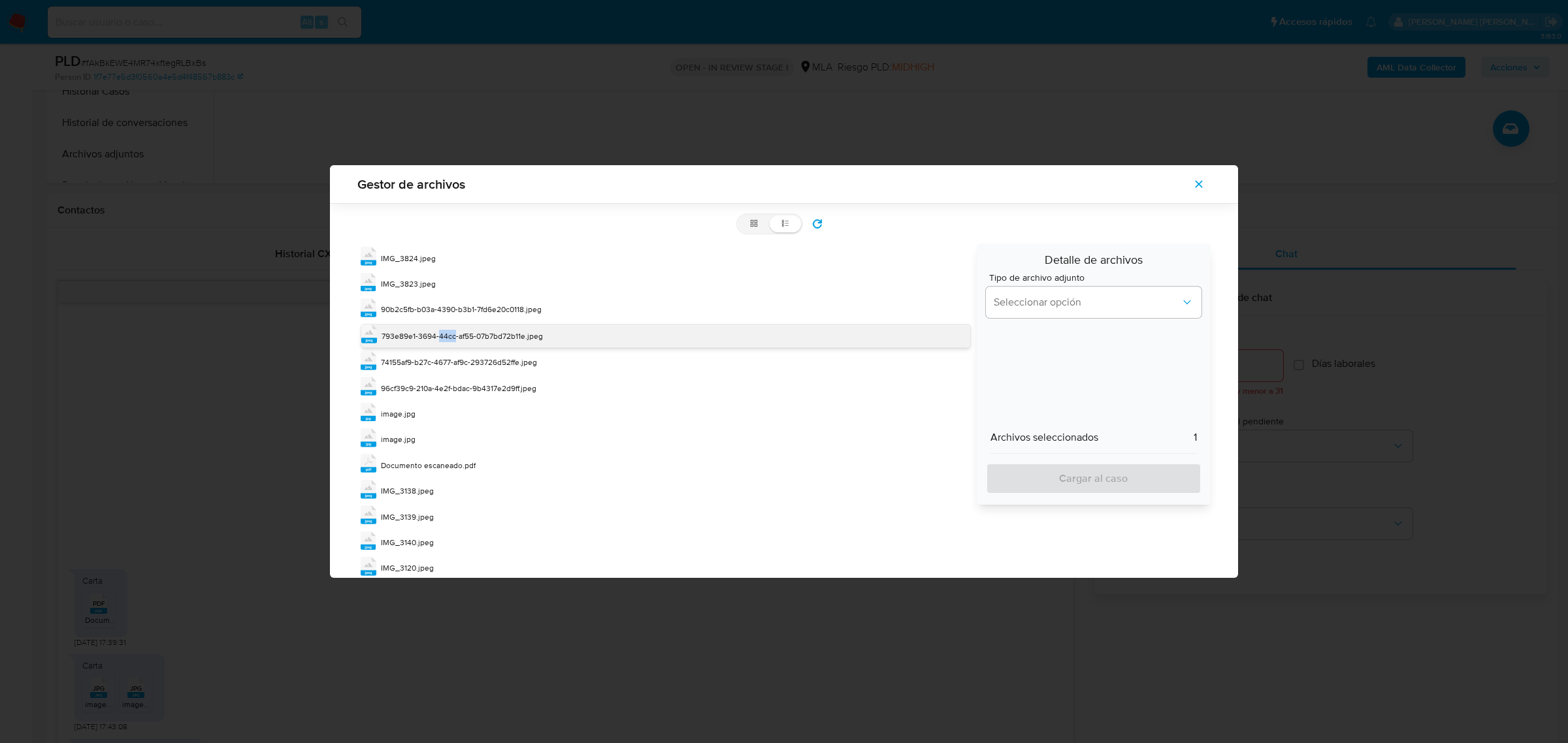
click at [438, 333] on span "793e89e1-3694-44cc-af55-07b7bd72b11e.jpeg" at bounding box center [462, 336] width 161 height 11
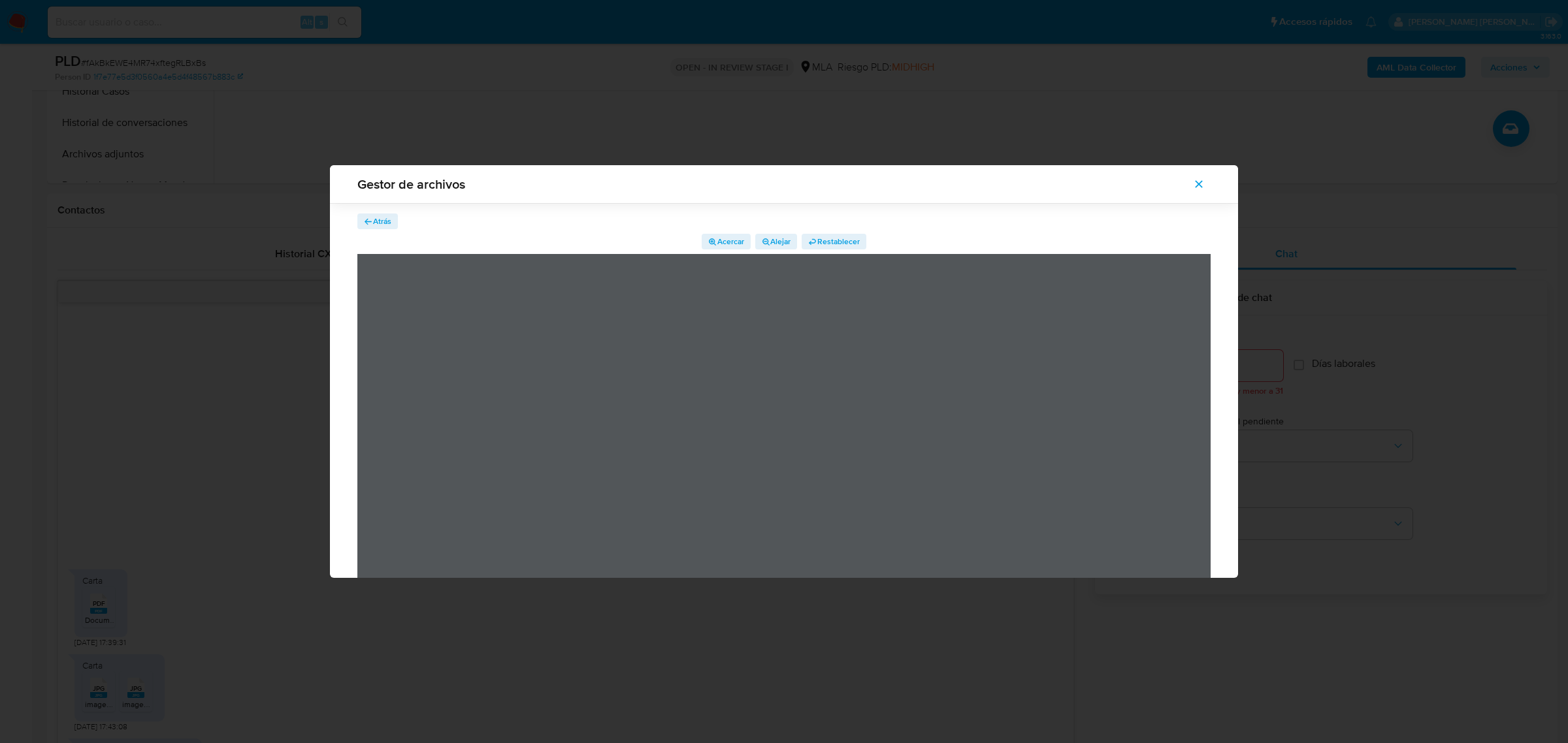
click at [373, 216] on span "Atrás" at bounding box center [382, 221] width 18 height 16
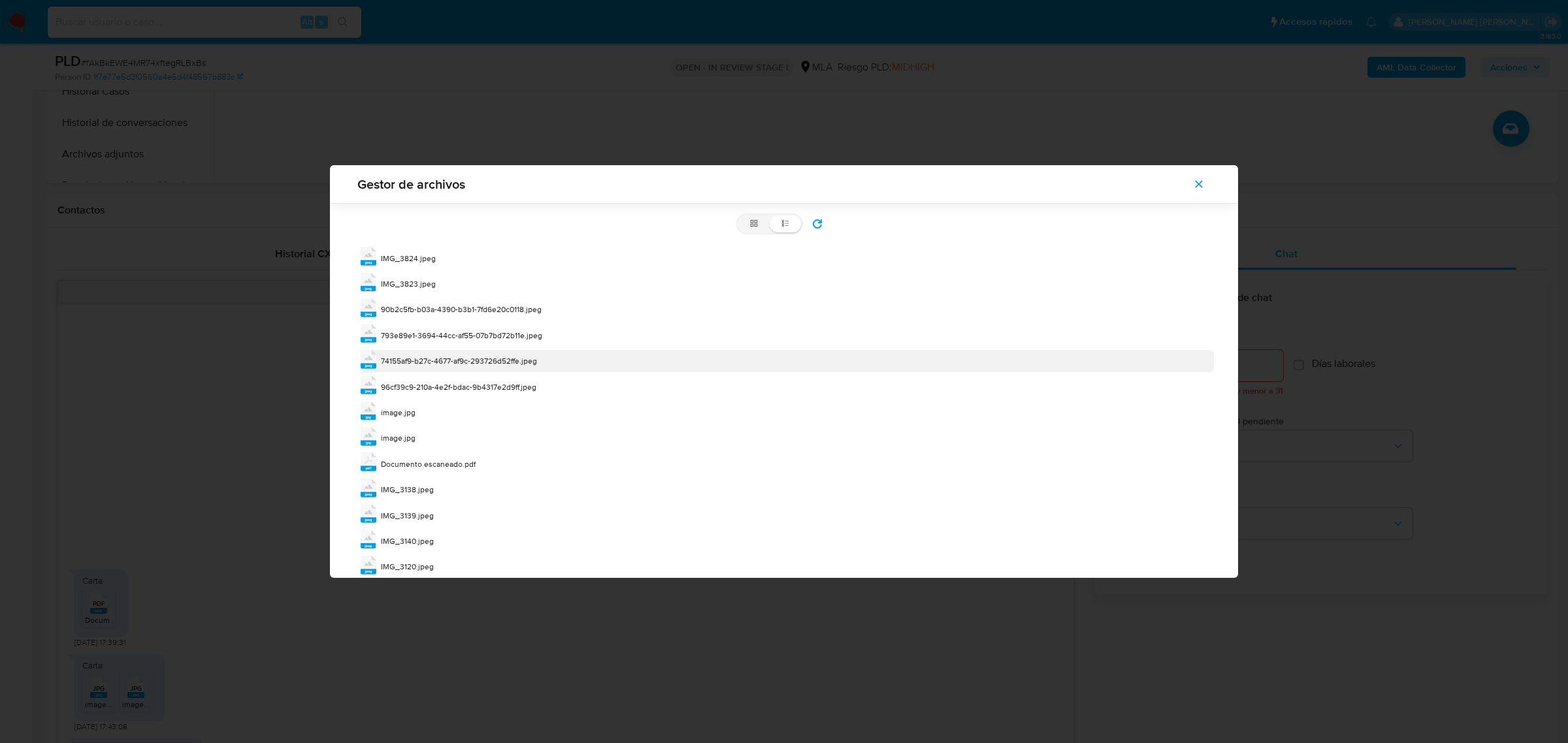
click at [433, 354] on div "jpeg 74155af9-b27c-4677-af9c-293726d52ffe.jpeg" at bounding box center [787, 361] width 853 height 22
click at [433, 353] on div "jpeg 74155af9-b27c-4677-af9c-293726d52ffe.jpeg" at bounding box center [787, 361] width 853 height 22
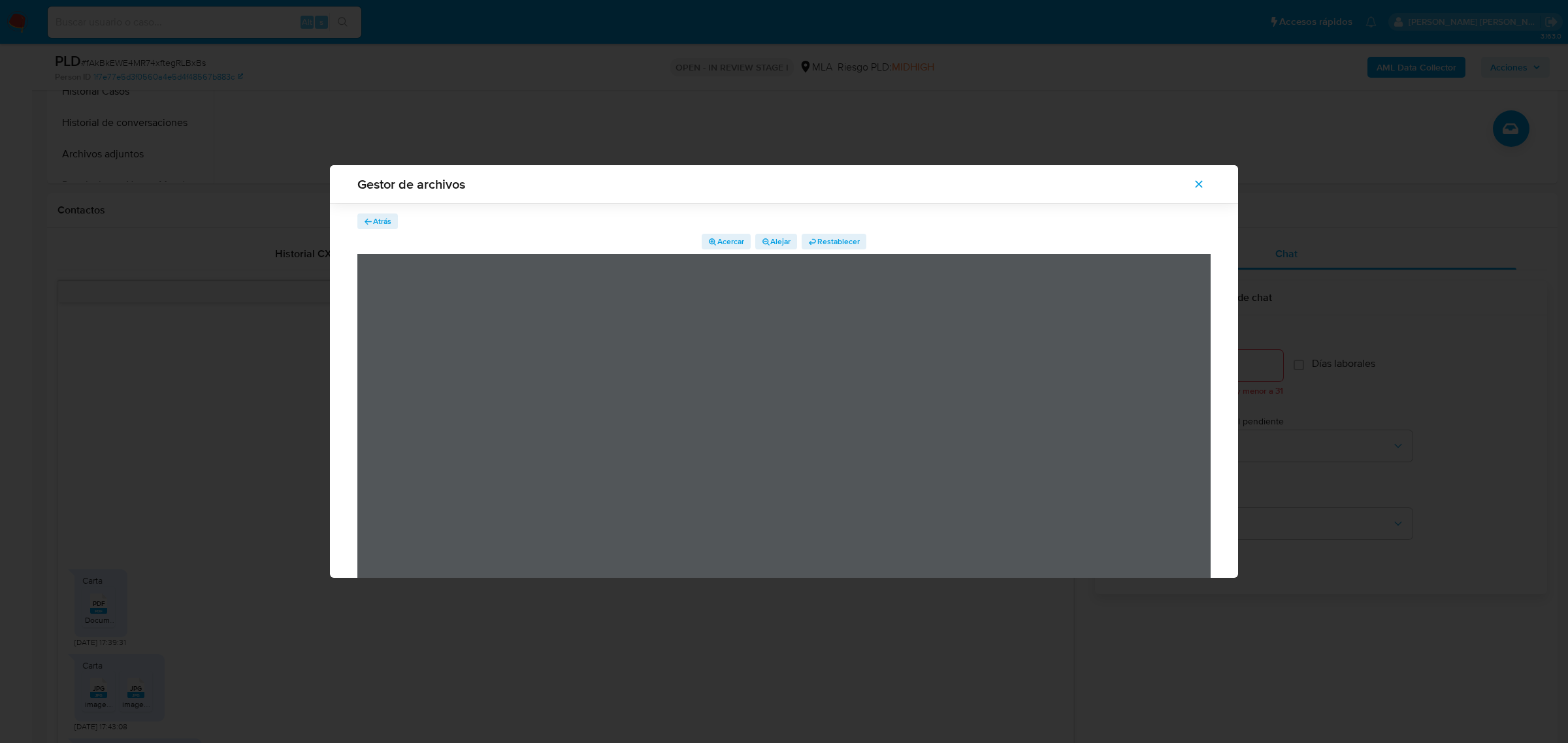
click at [370, 220] on icon "button" at bounding box center [369, 222] width 9 height 9
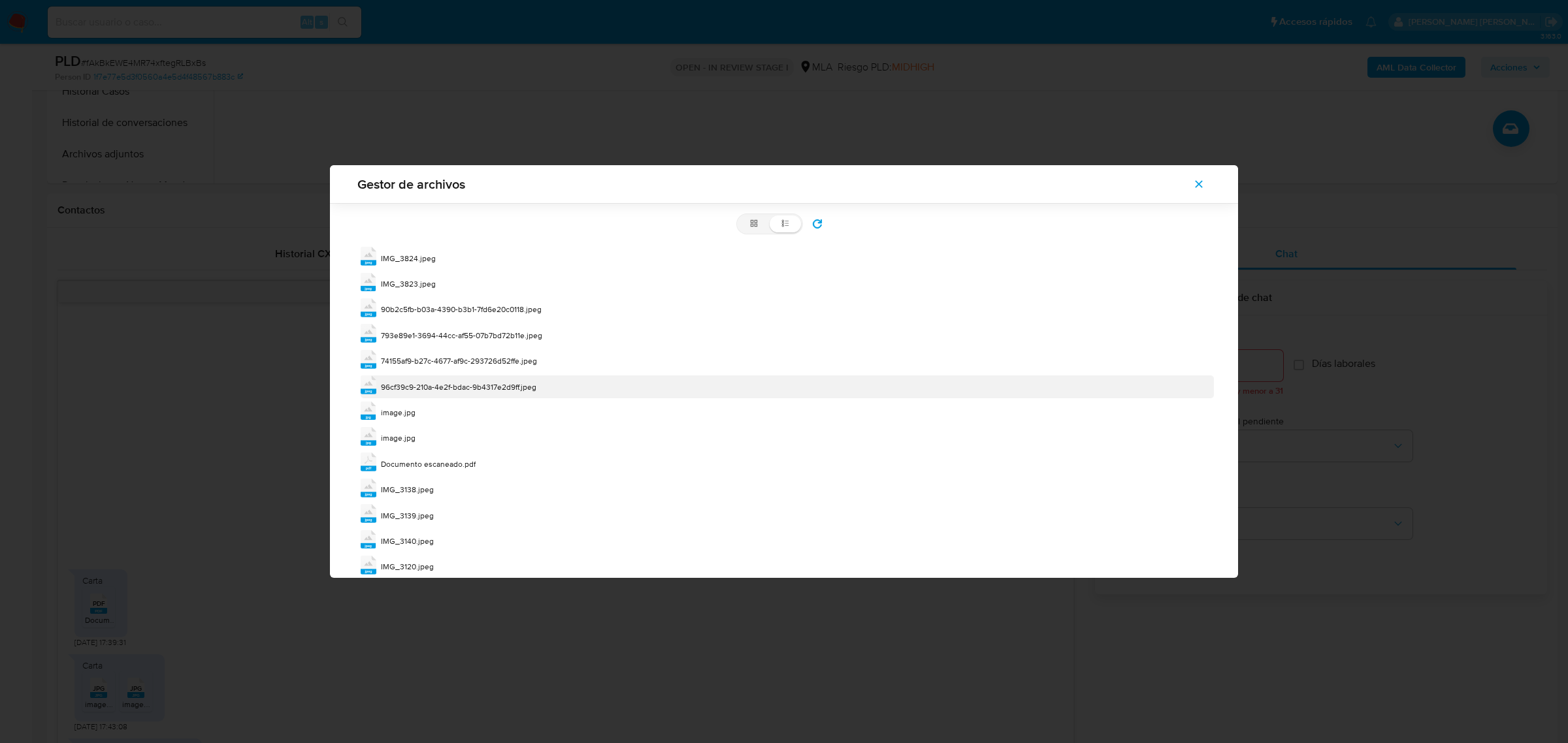
click at [417, 385] on span "96cf39c9-210a-4e2f-bdac-9b4317e2d9ff.jpeg" at bounding box center [458, 386] width 155 height 11
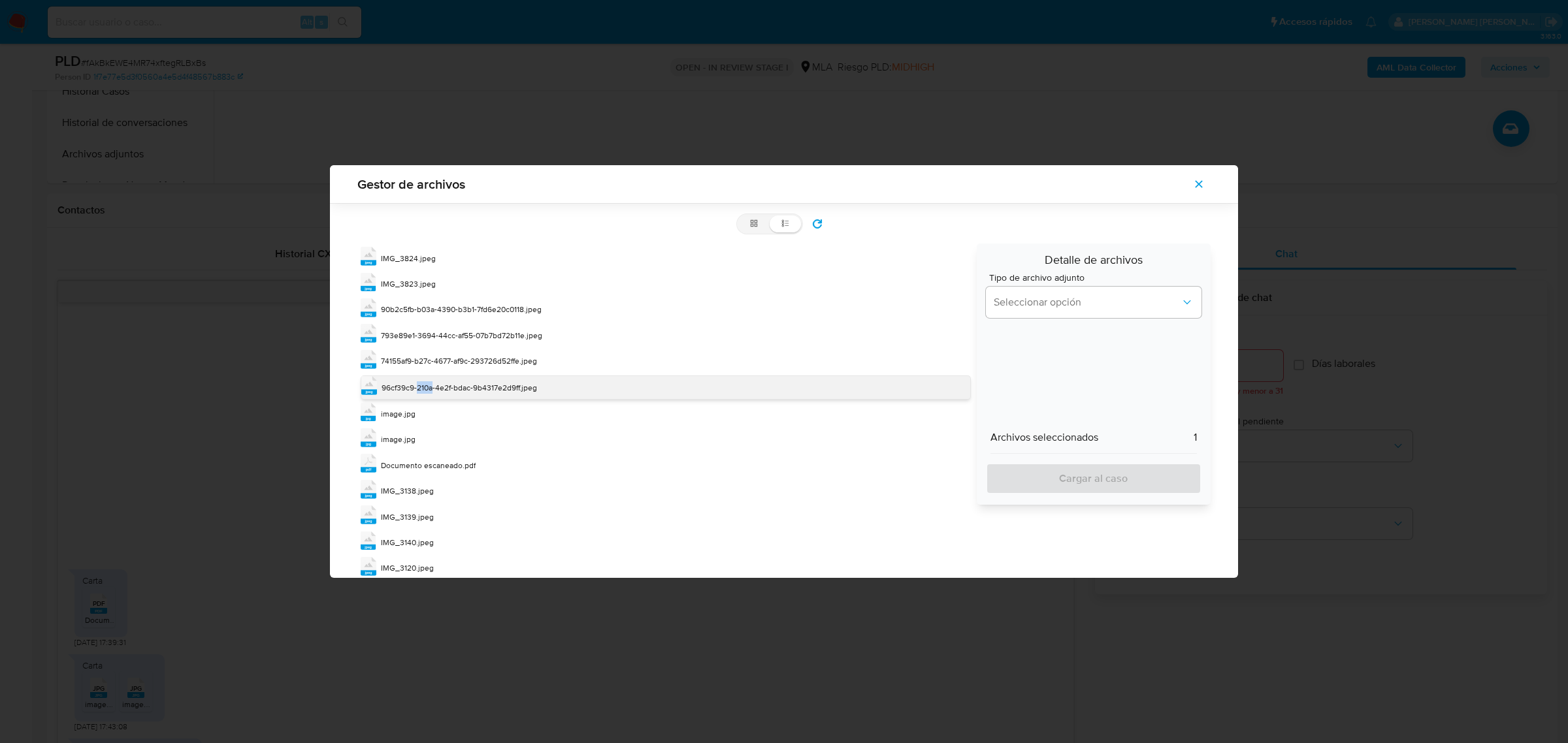
click at [417, 385] on span "96cf39c9-210a-4e2f-bdac-9b4317e2d9ff.jpeg" at bounding box center [458, 387] width 155 height 11
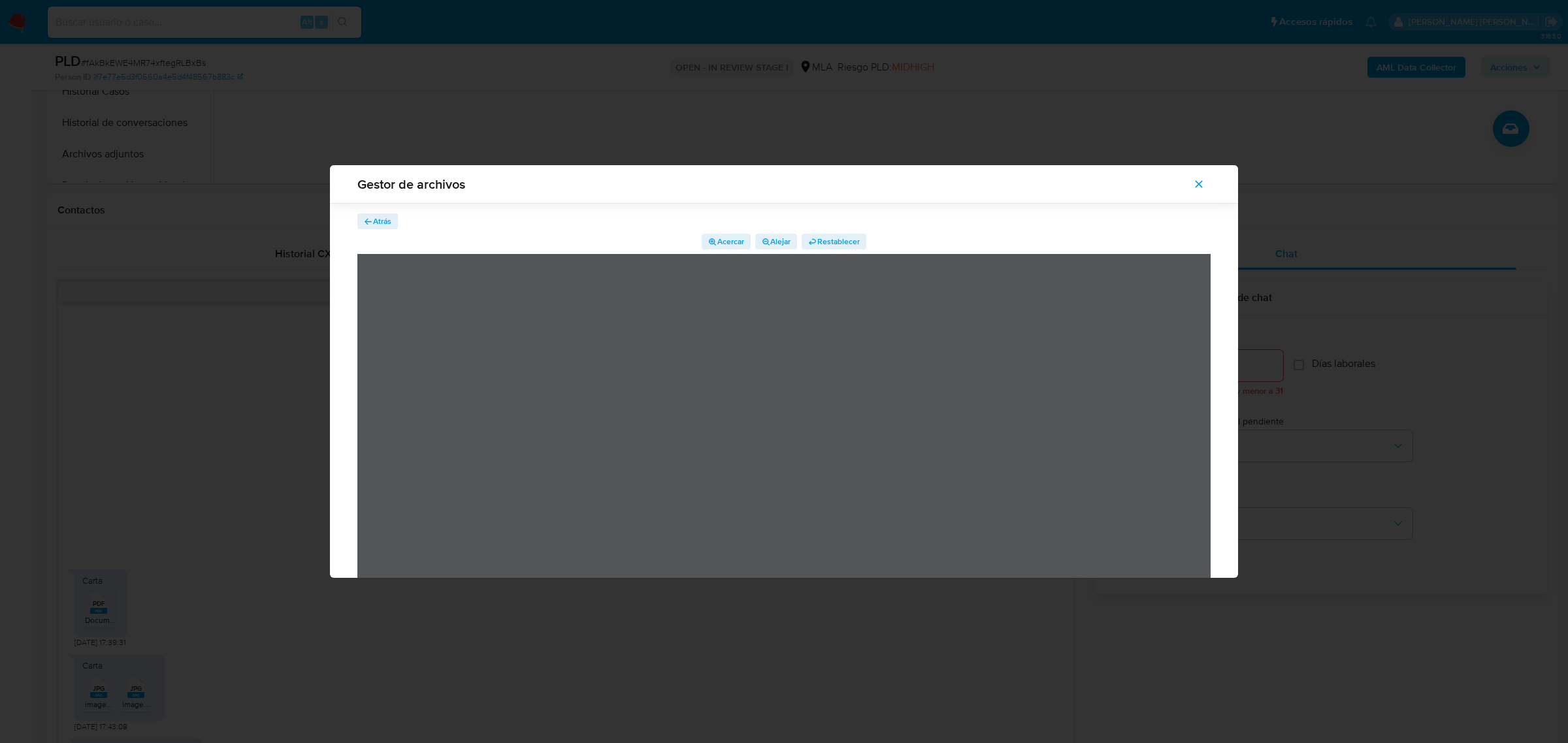
click at [1193, 183] on icon "Cerrar" at bounding box center [1199, 183] width 12 height 12
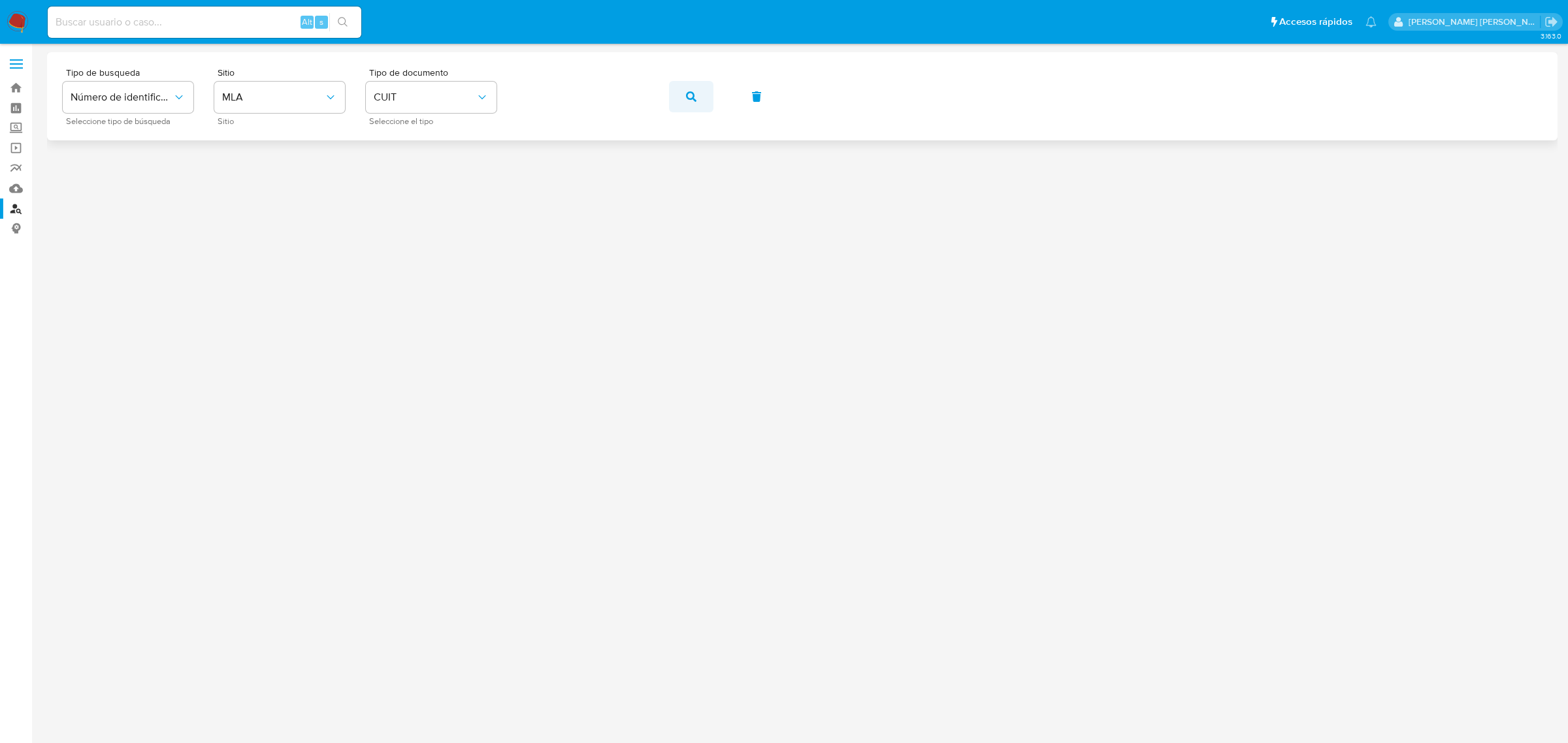
click at [686, 94] on icon "button" at bounding box center [691, 96] width 10 height 10
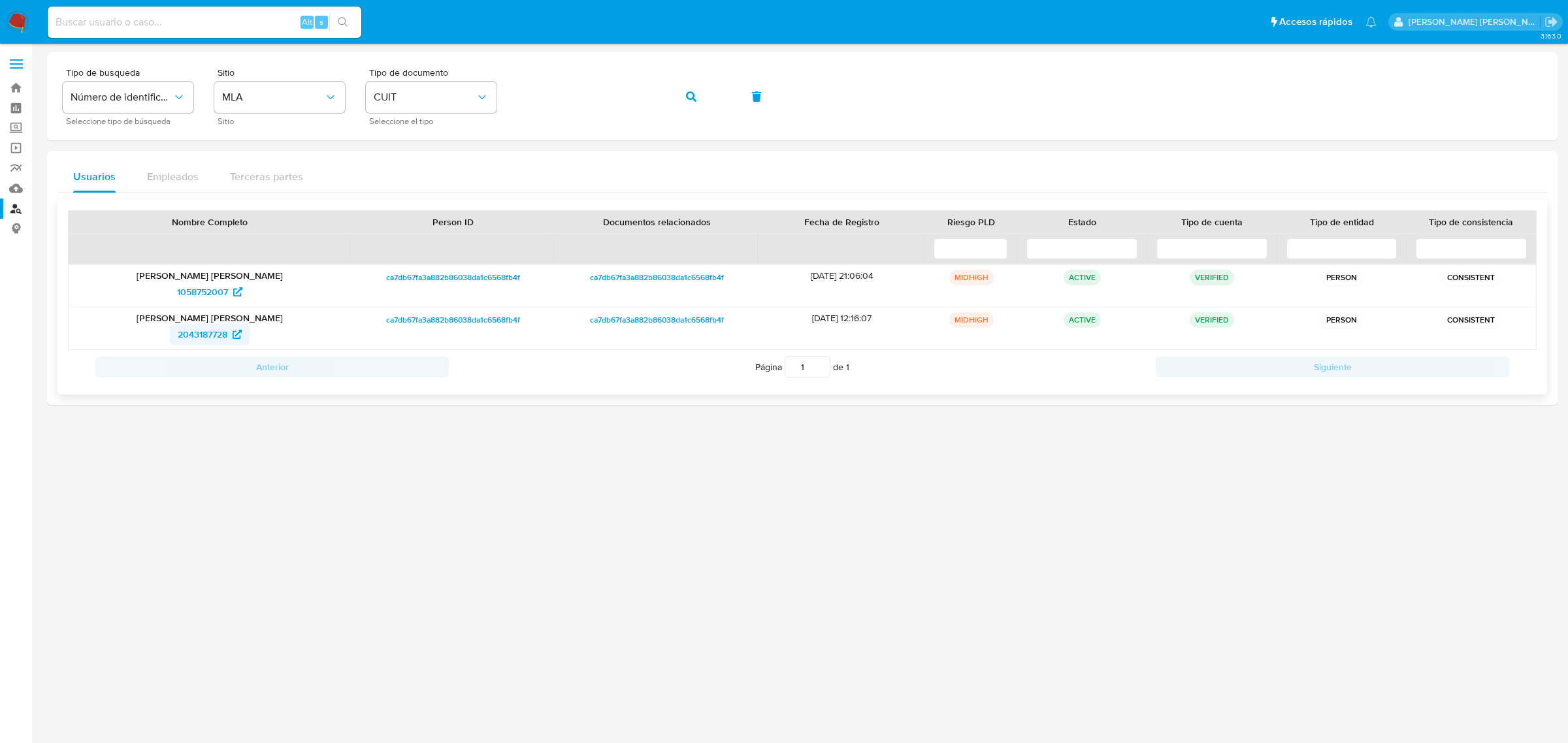
click at [213, 331] on span "2043187728" at bounding box center [202, 334] width 50 height 21
click at [199, 293] on span "1058752007" at bounding box center [202, 292] width 51 height 21
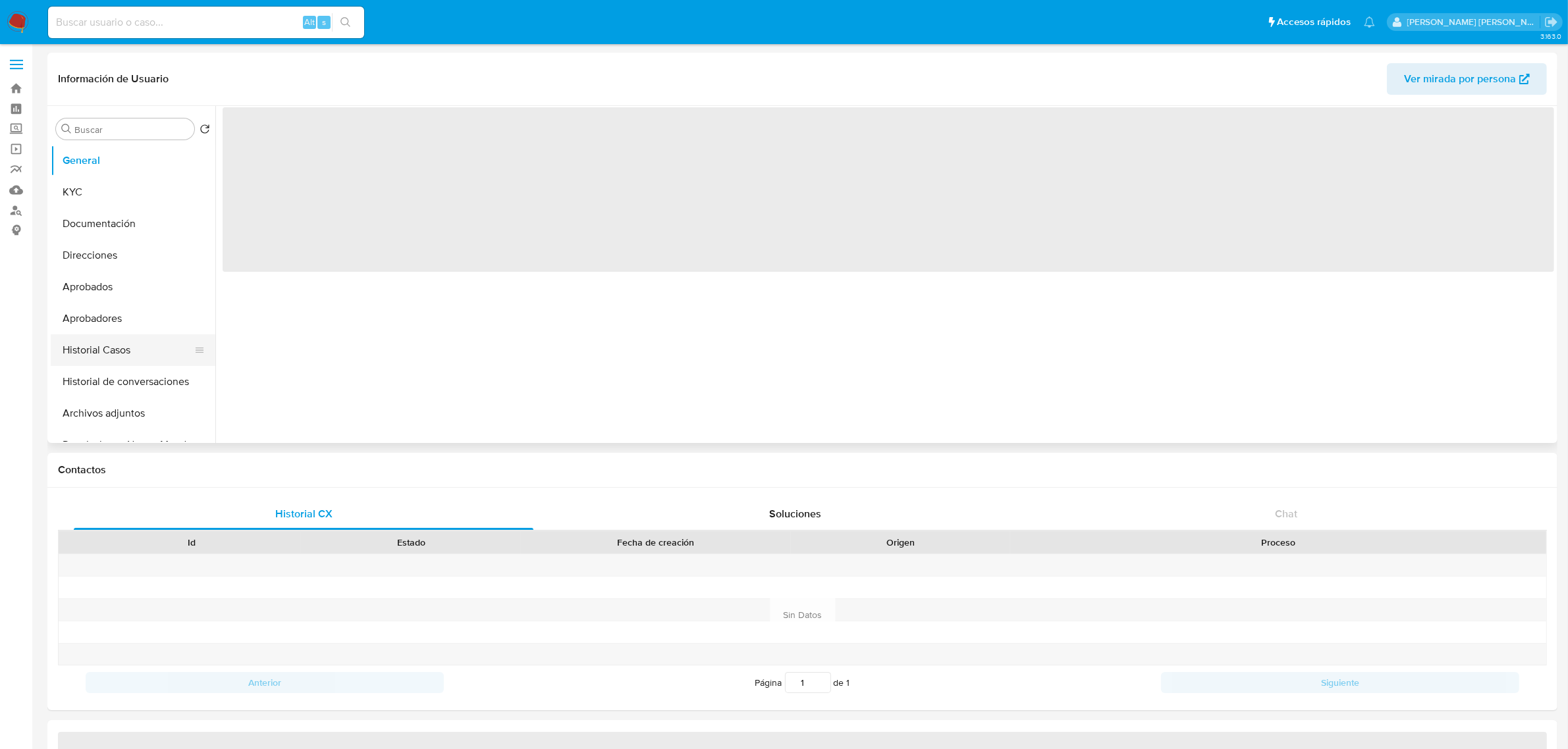
click at [101, 350] on button "Historial Casos" at bounding box center [128, 350] width 154 height 32
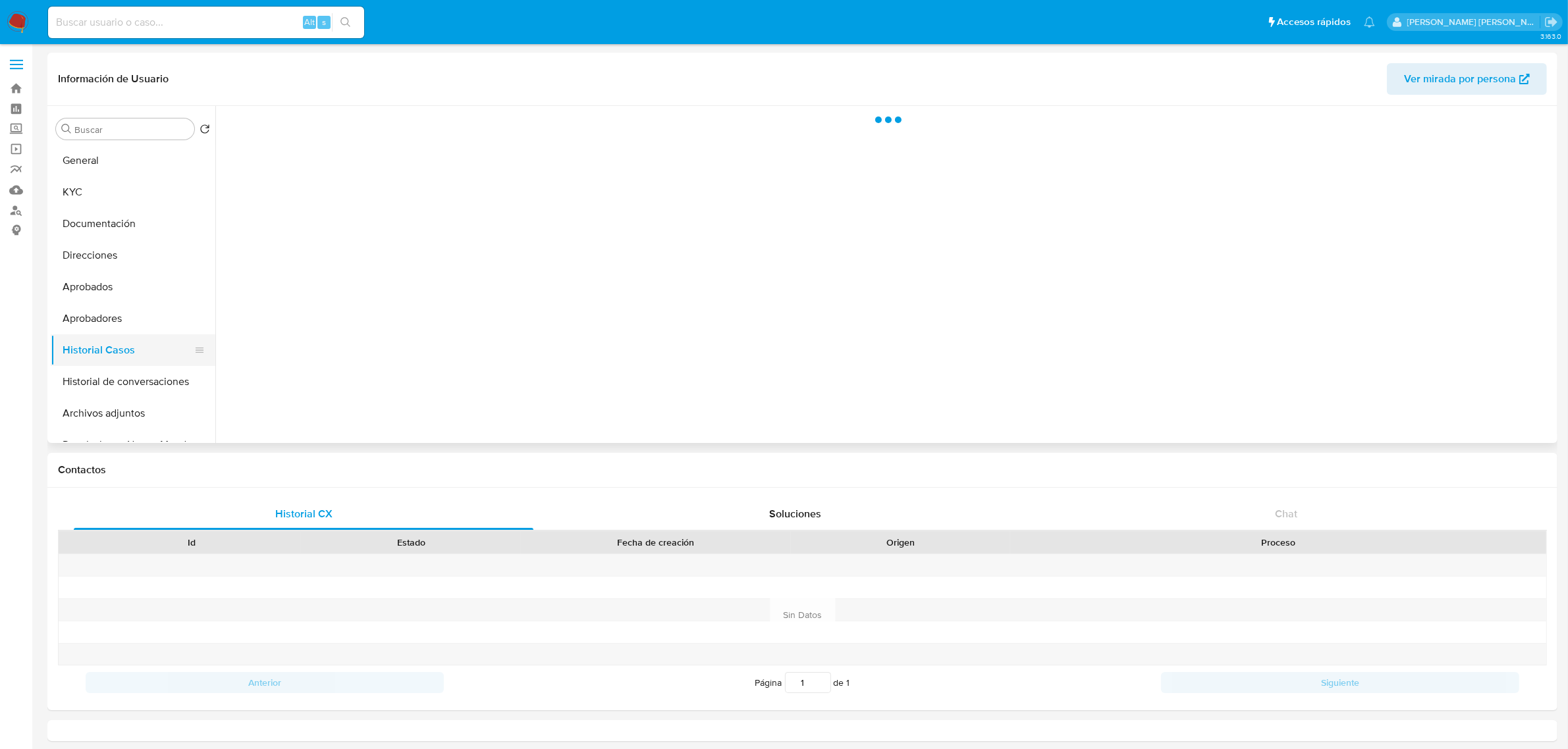
select select "10"
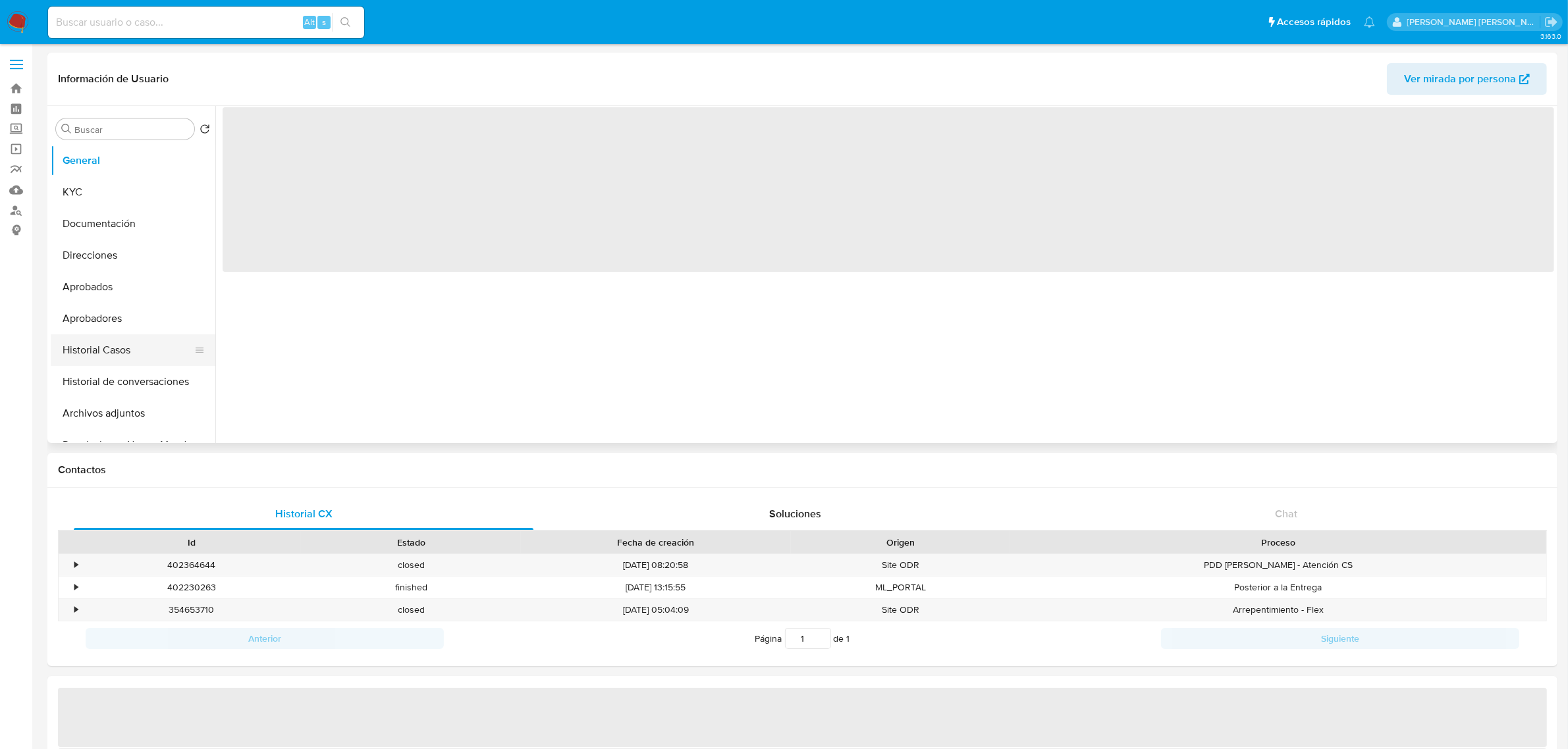
click at [118, 359] on button "Historial Casos" at bounding box center [128, 350] width 154 height 32
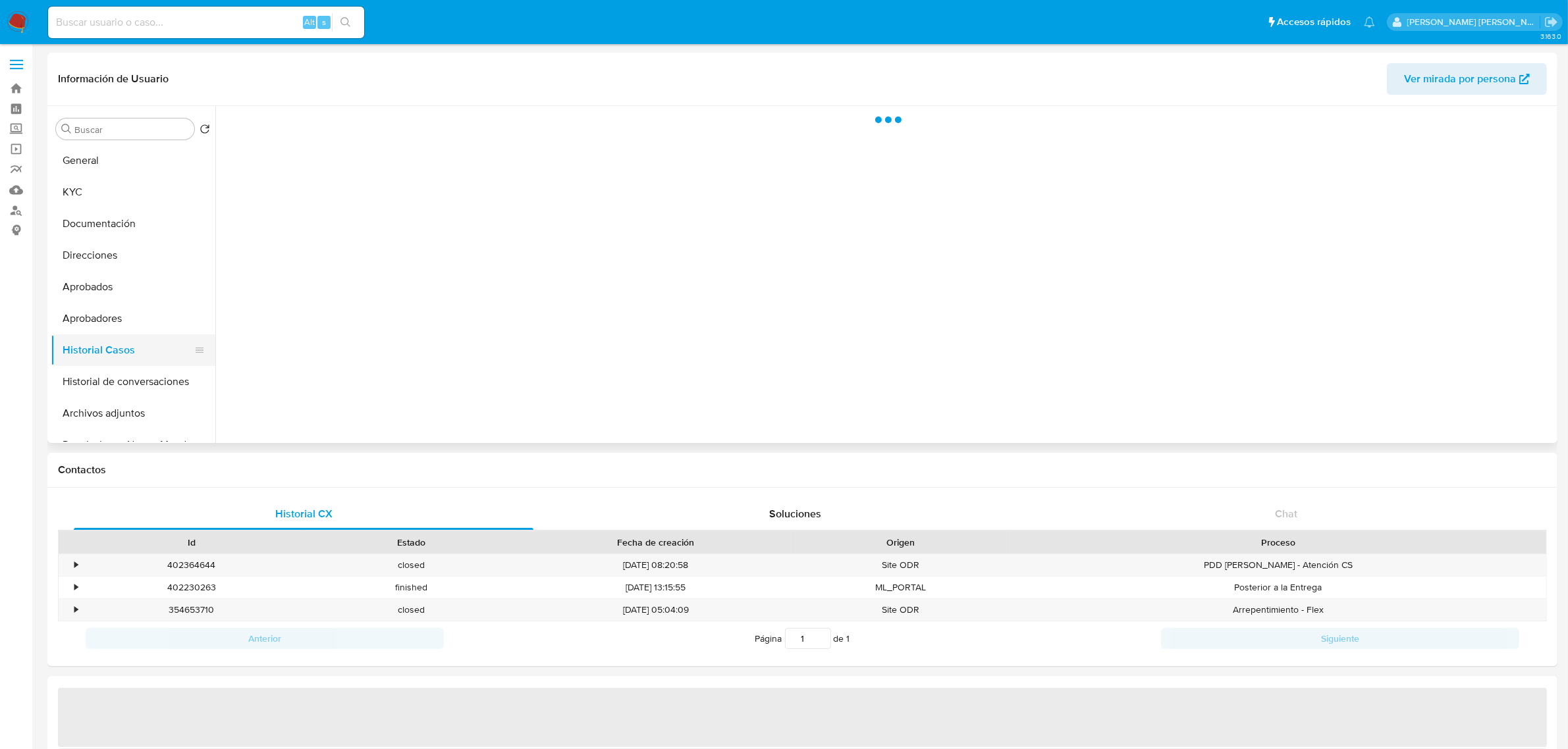
select select "10"
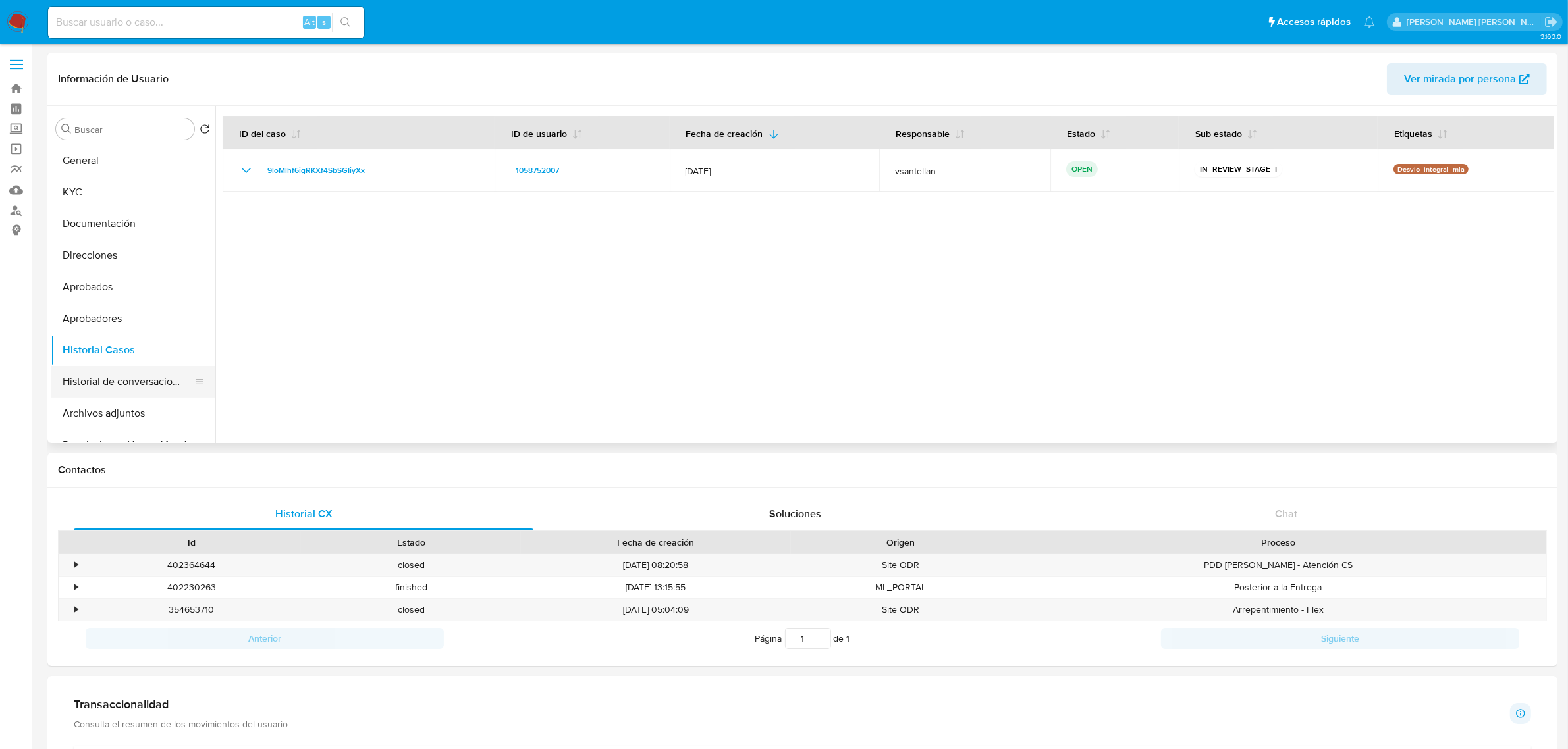
click at [106, 380] on button "Historial de conversaciones" at bounding box center [128, 382] width 154 height 32
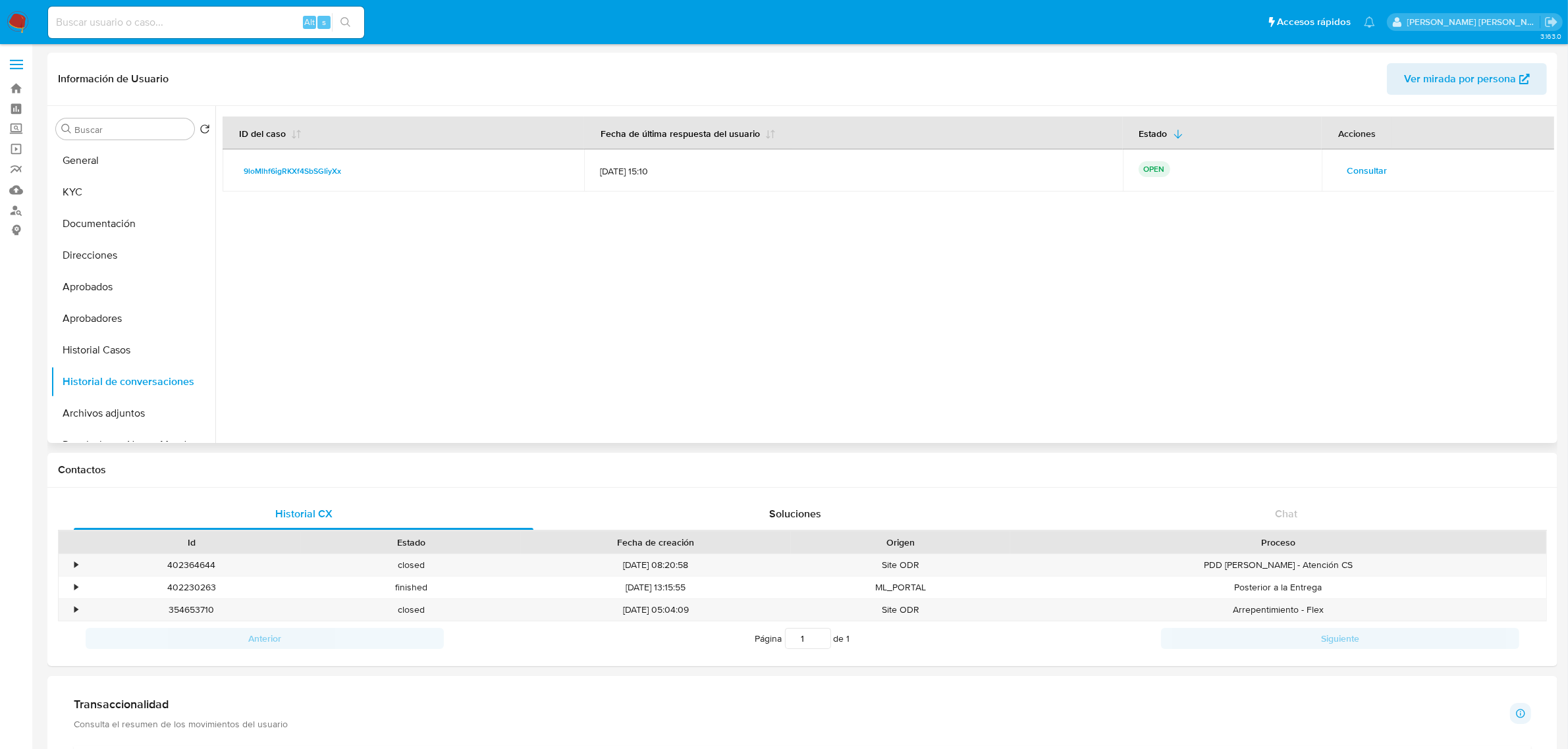
click at [1377, 167] on span "Consultar" at bounding box center [1366, 170] width 40 height 18
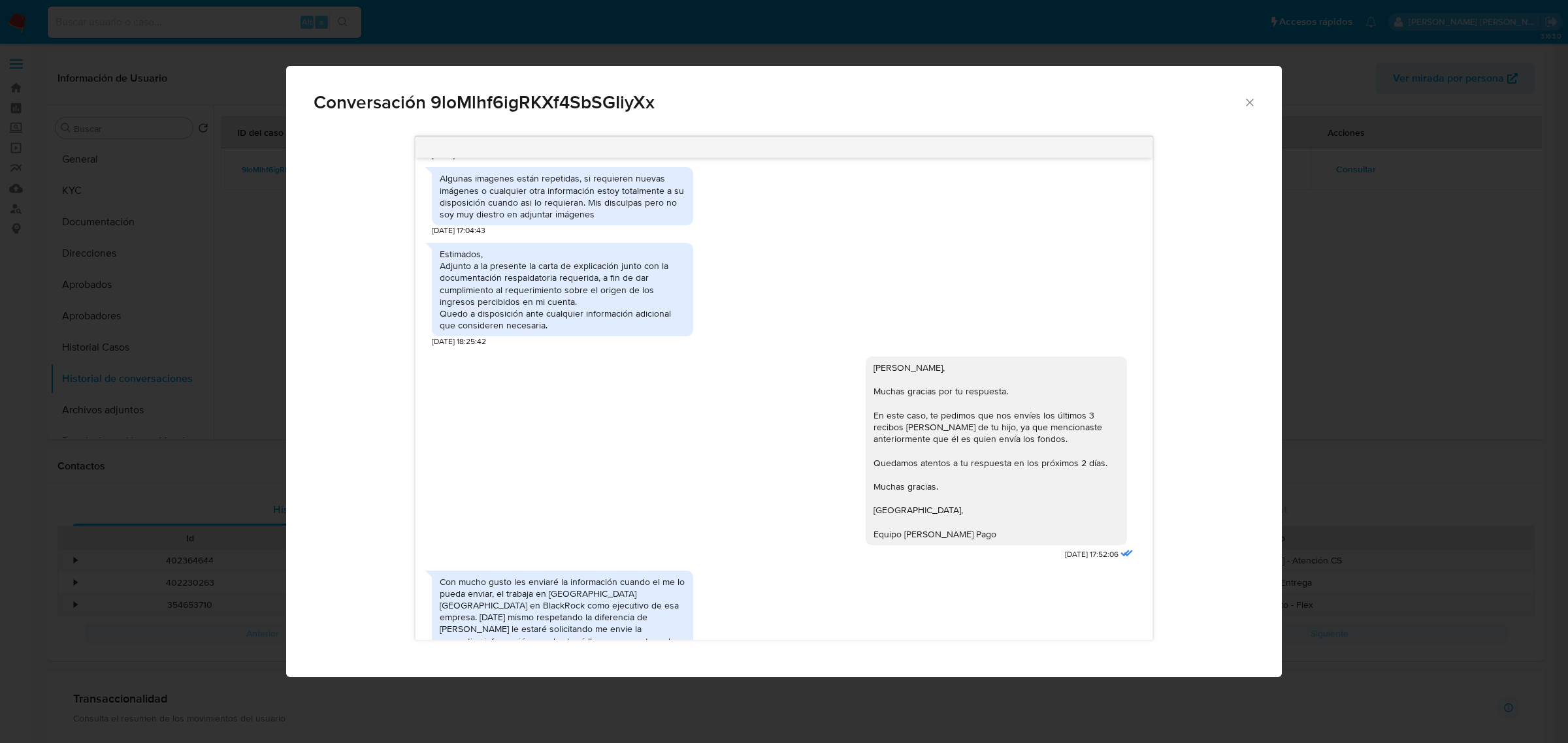
scroll to position [132, 0]
